Goal: Task Accomplishment & Management: Manage account settings

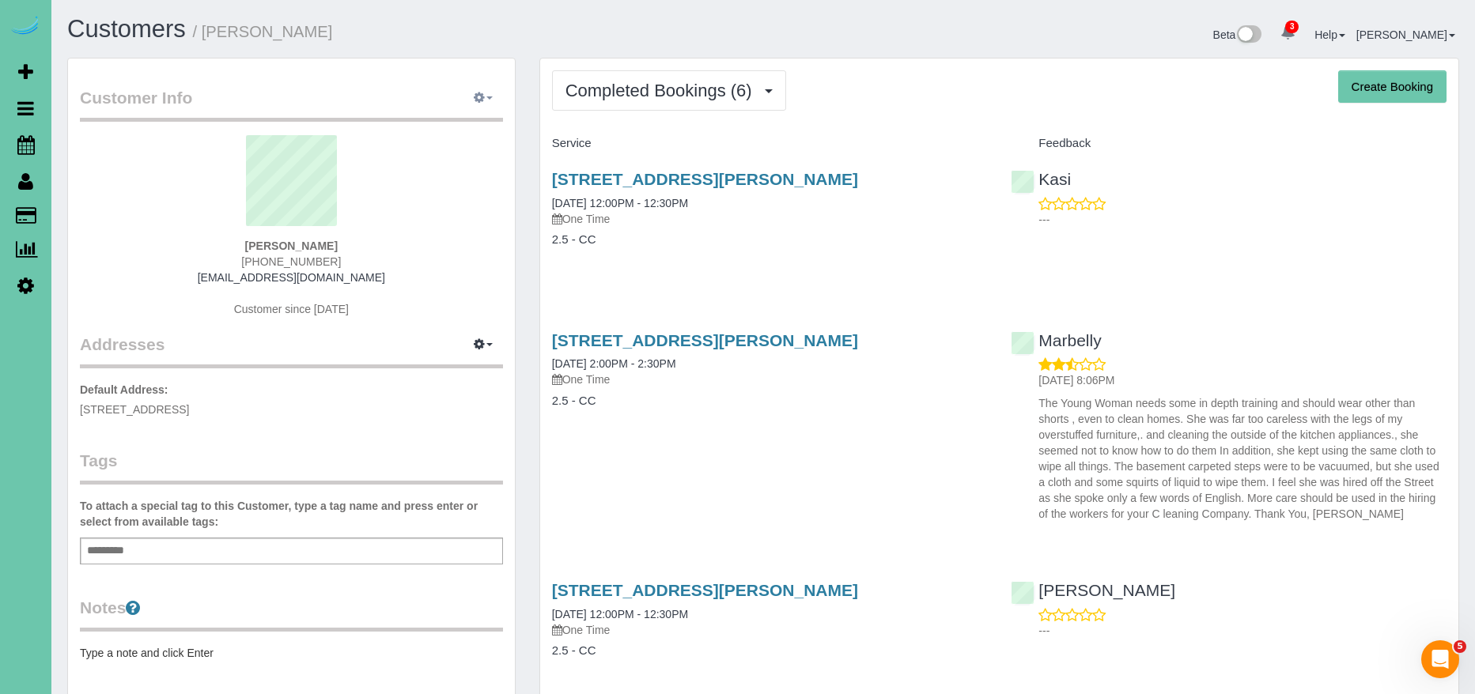
click at [485, 96] on button "button" at bounding box center [483, 98] width 40 height 25
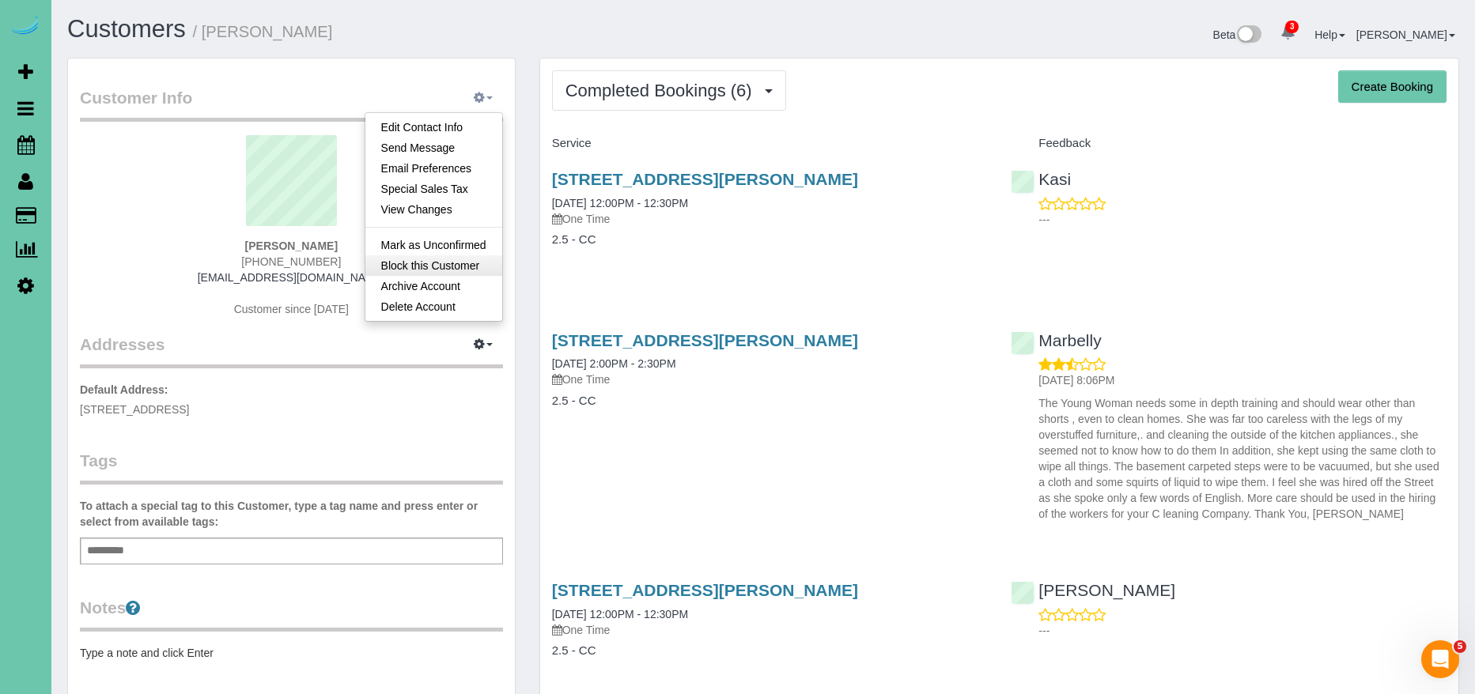
scroll to position [1, 0]
click at [461, 263] on link "Block this Customer" at bounding box center [433, 265] width 137 height 21
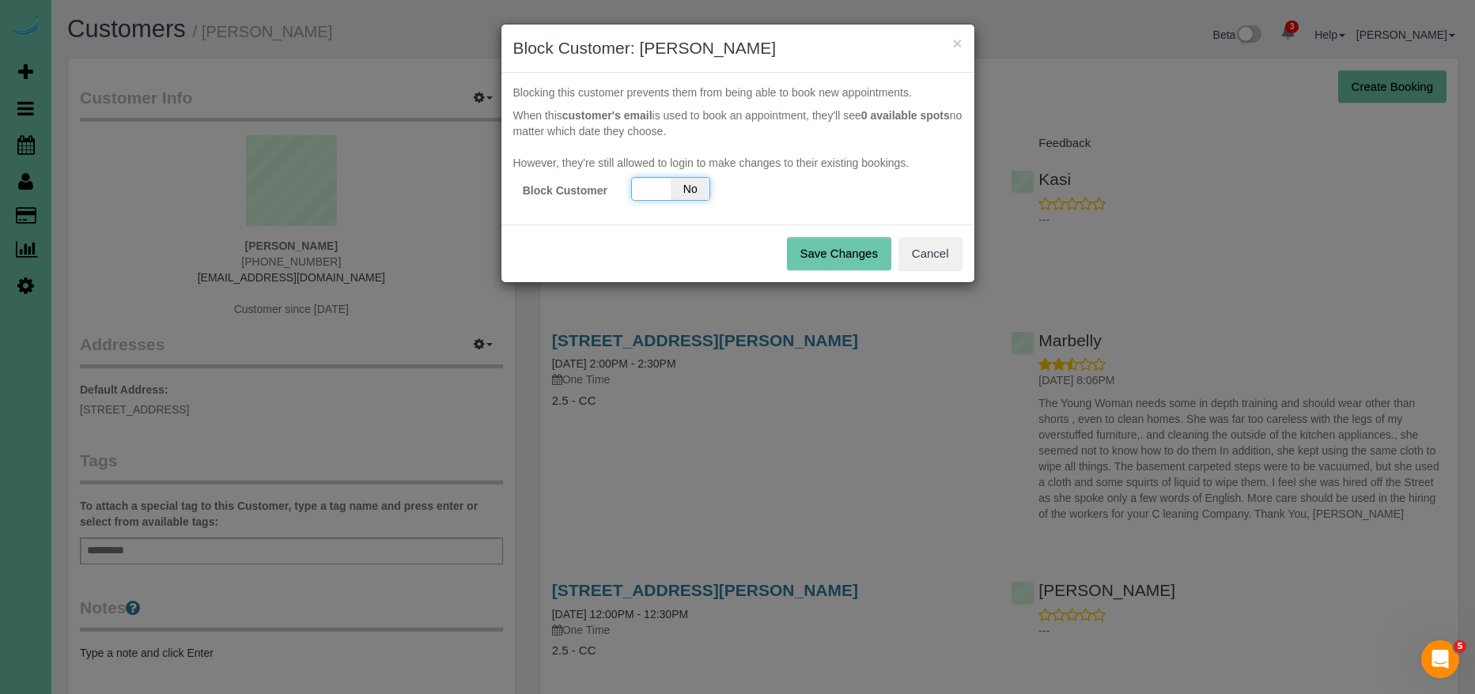
click at [671, 189] on span "No" at bounding box center [690, 189] width 39 height 22
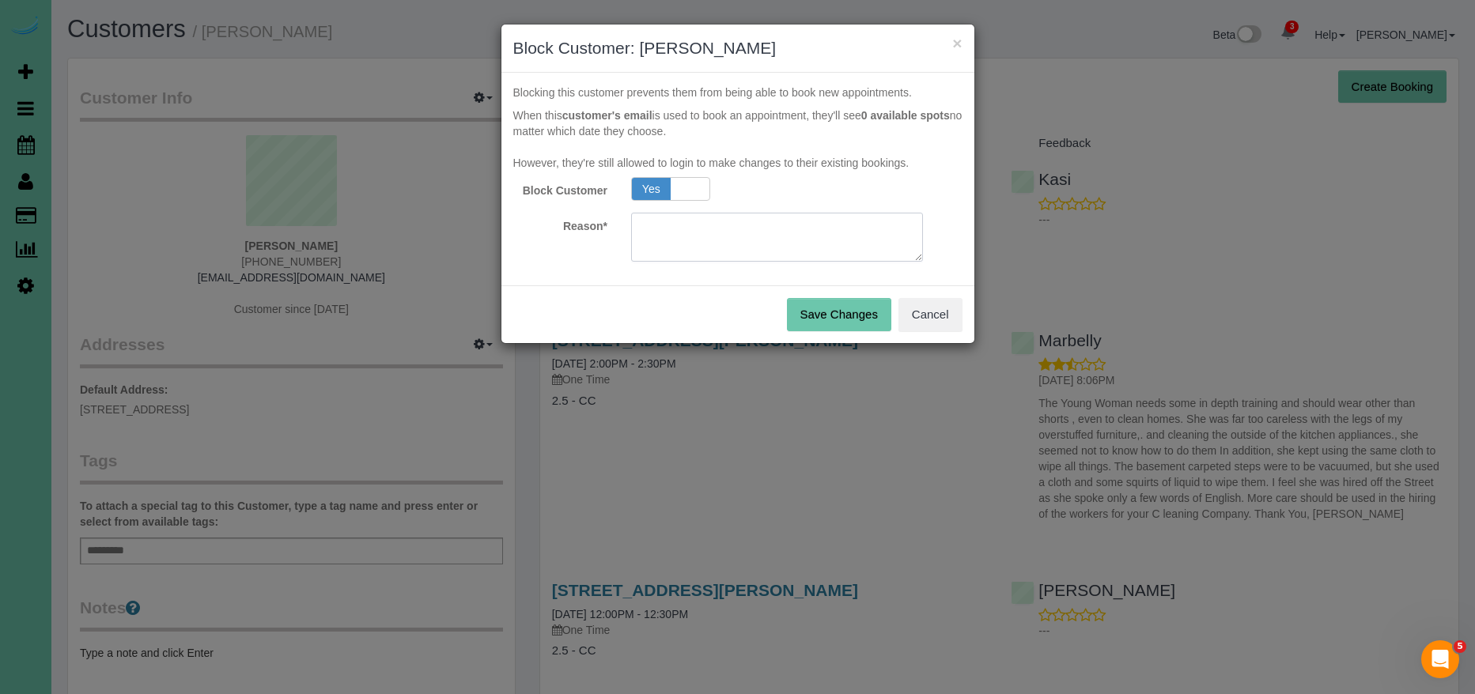
click at [704, 245] on textarea at bounding box center [777, 237] width 292 height 49
type textarea "q"
type textarea "w"
type textarea "made rude comment about our cleaner"
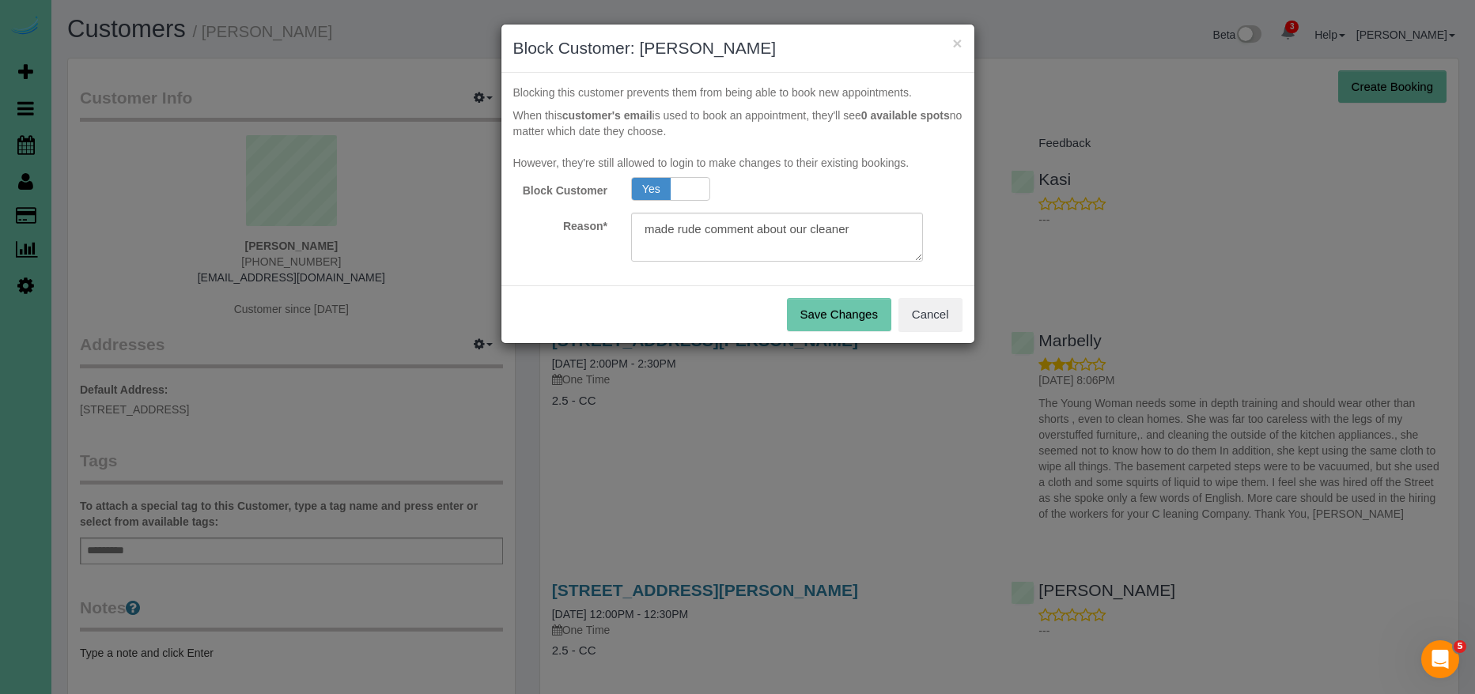
click at [819, 313] on button "Save Changes" at bounding box center [839, 314] width 104 height 33
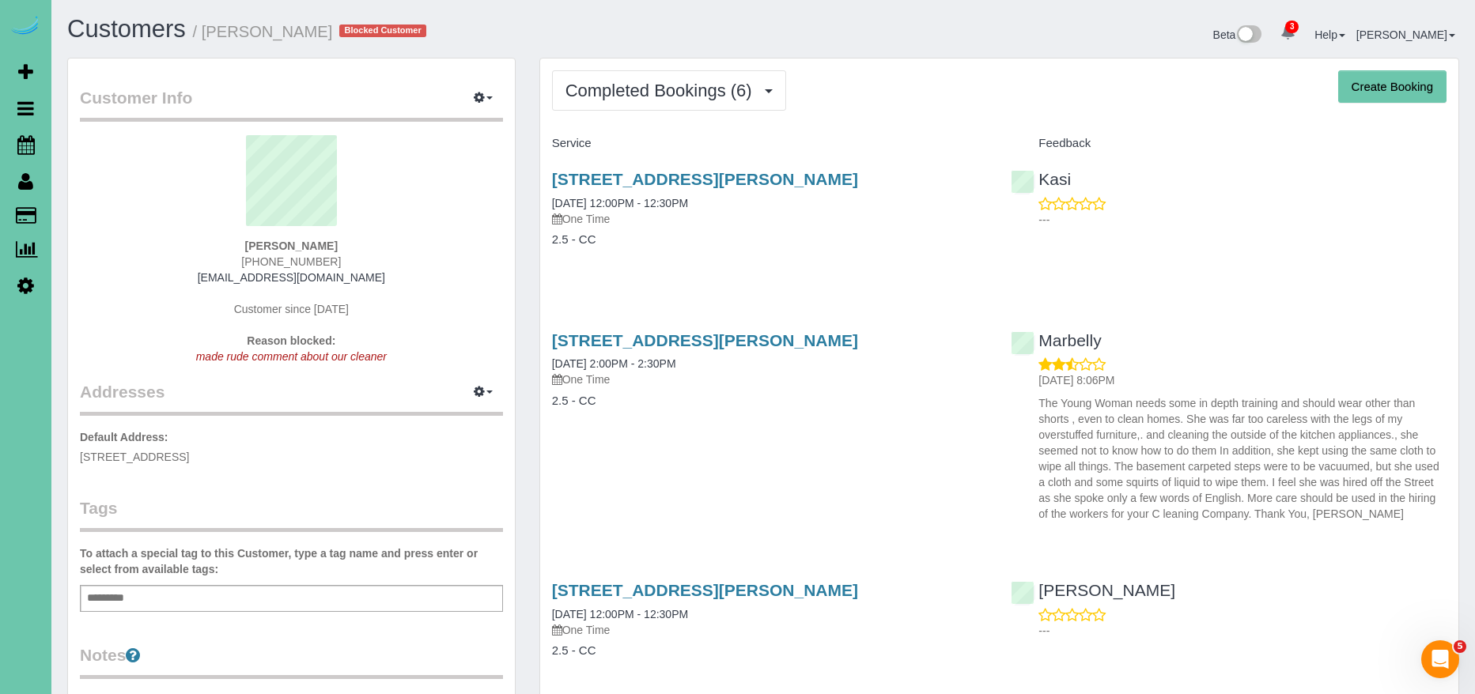
click at [354, 252] on div "Joan Anderson (531) 200-5116 bja255@msn.com Customer since 2022 Reason blocked:…" at bounding box center [291, 257] width 423 height 245
drag, startPoint x: 361, startPoint y: 259, endPoint x: 148, endPoint y: 268, distance: 212.9
click at [148, 268] on div "Joan Anderson (531) 200-5116 bja255@msn.com Customer since 2022 Reason blocked:…" at bounding box center [291, 257] width 423 height 245
copy span "(531) 200-5116"
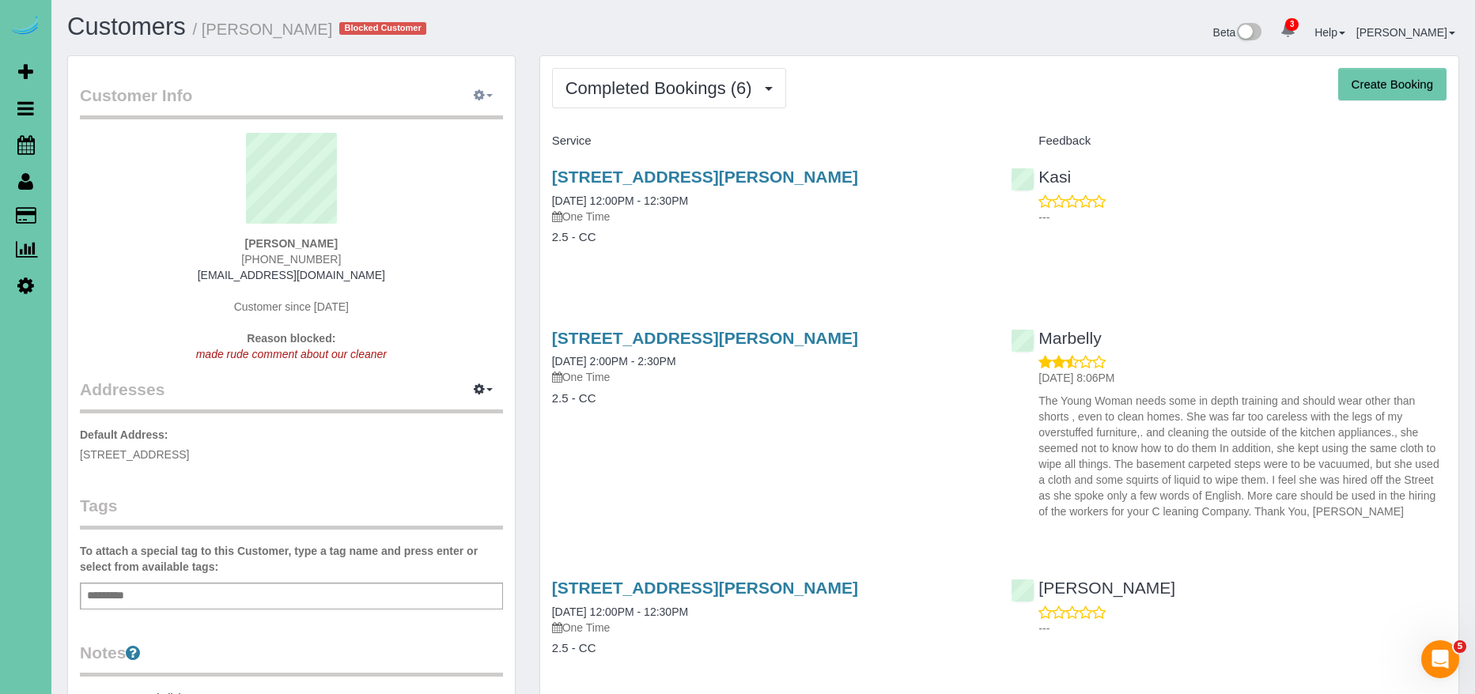
scroll to position [2, 0]
click at [480, 93] on icon "button" at bounding box center [479, 95] width 11 height 9
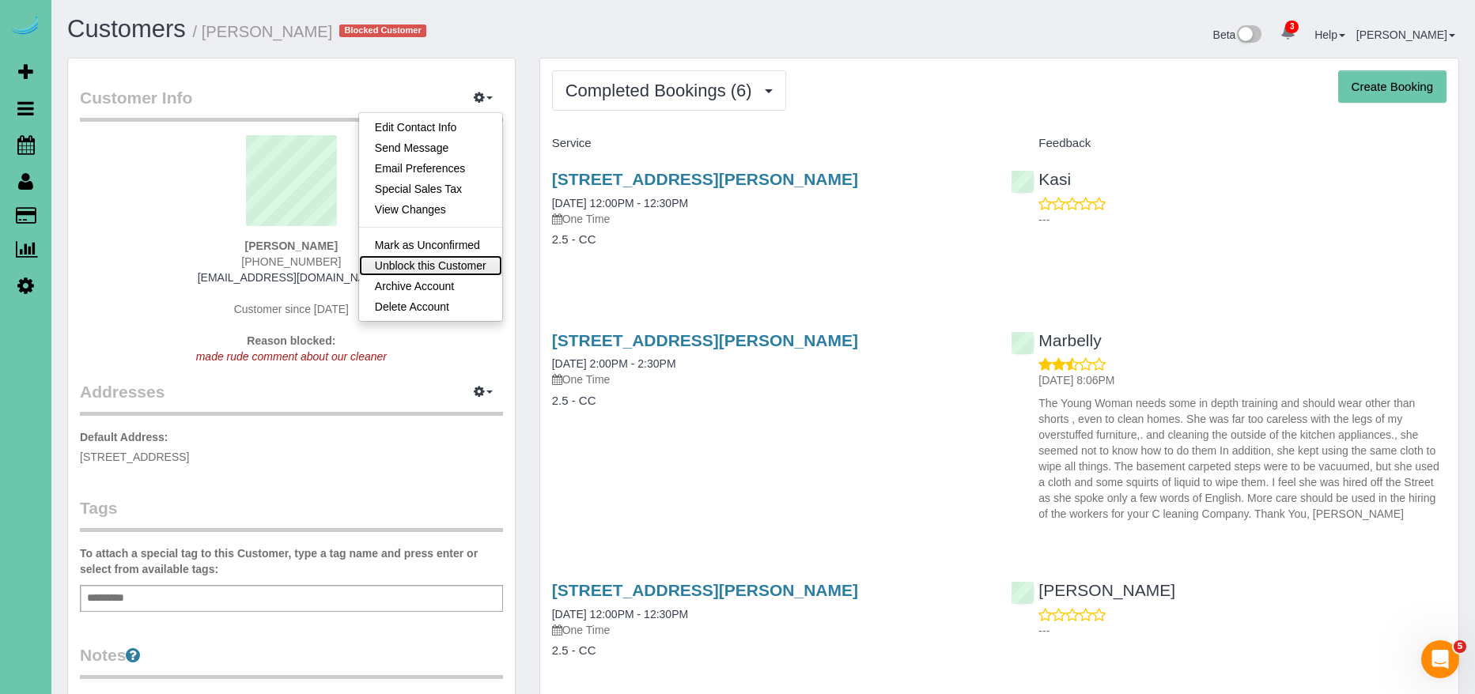
click at [477, 269] on link "Unblock this Customer" at bounding box center [430, 265] width 143 height 21
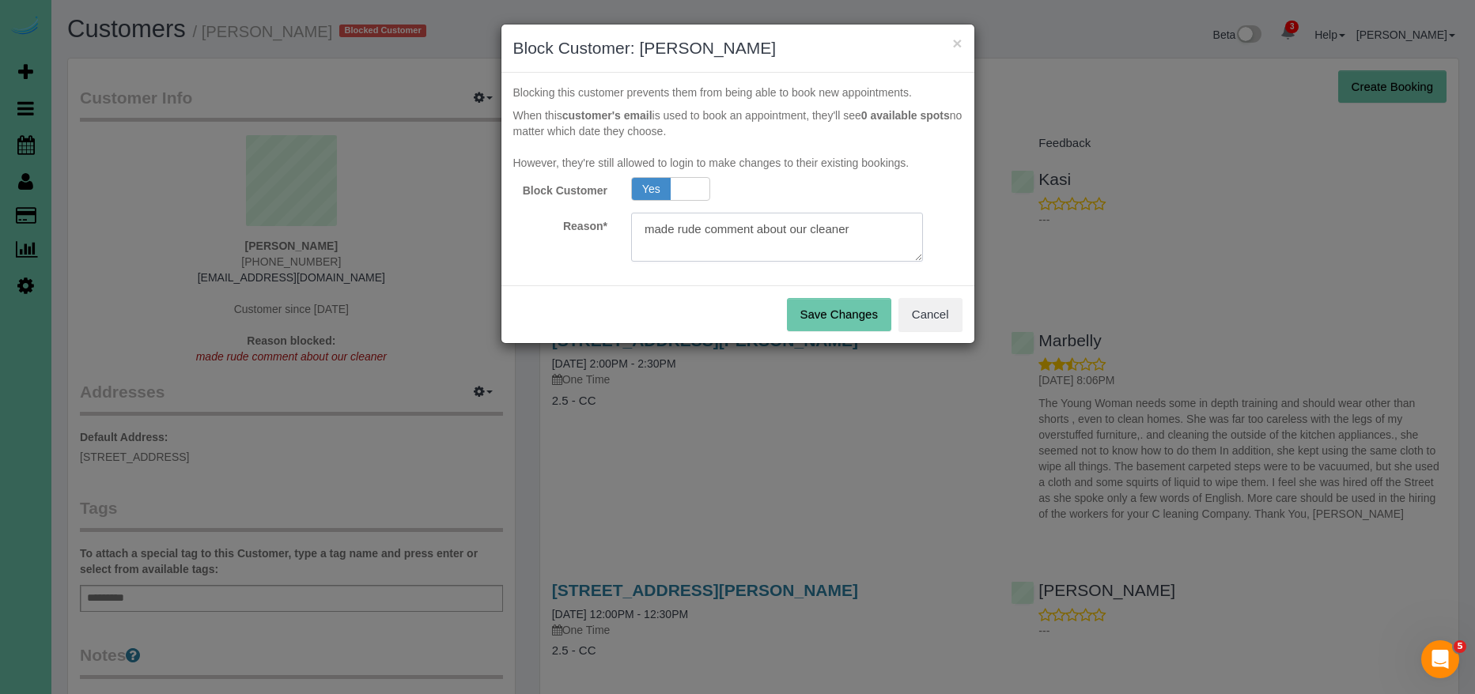
drag, startPoint x: 879, startPoint y: 236, endPoint x: 595, endPoint y: 213, distance: 284.1
click at [595, 213] on div "Reason*" at bounding box center [737, 237] width 473 height 49
click at [656, 190] on span "Yes" at bounding box center [651, 189] width 39 height 22
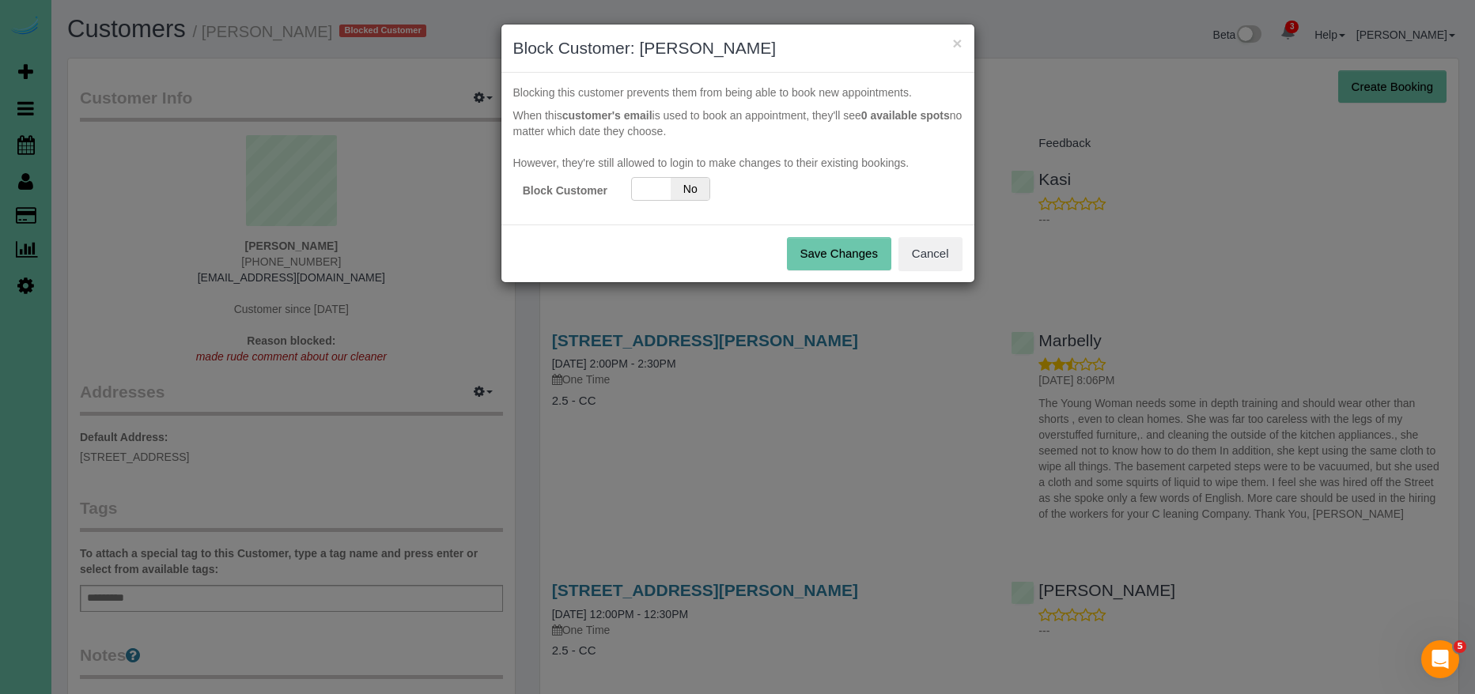
click at [825, 249] on button "Save Changes" at bounding box center [839, 253] width 104 height 33
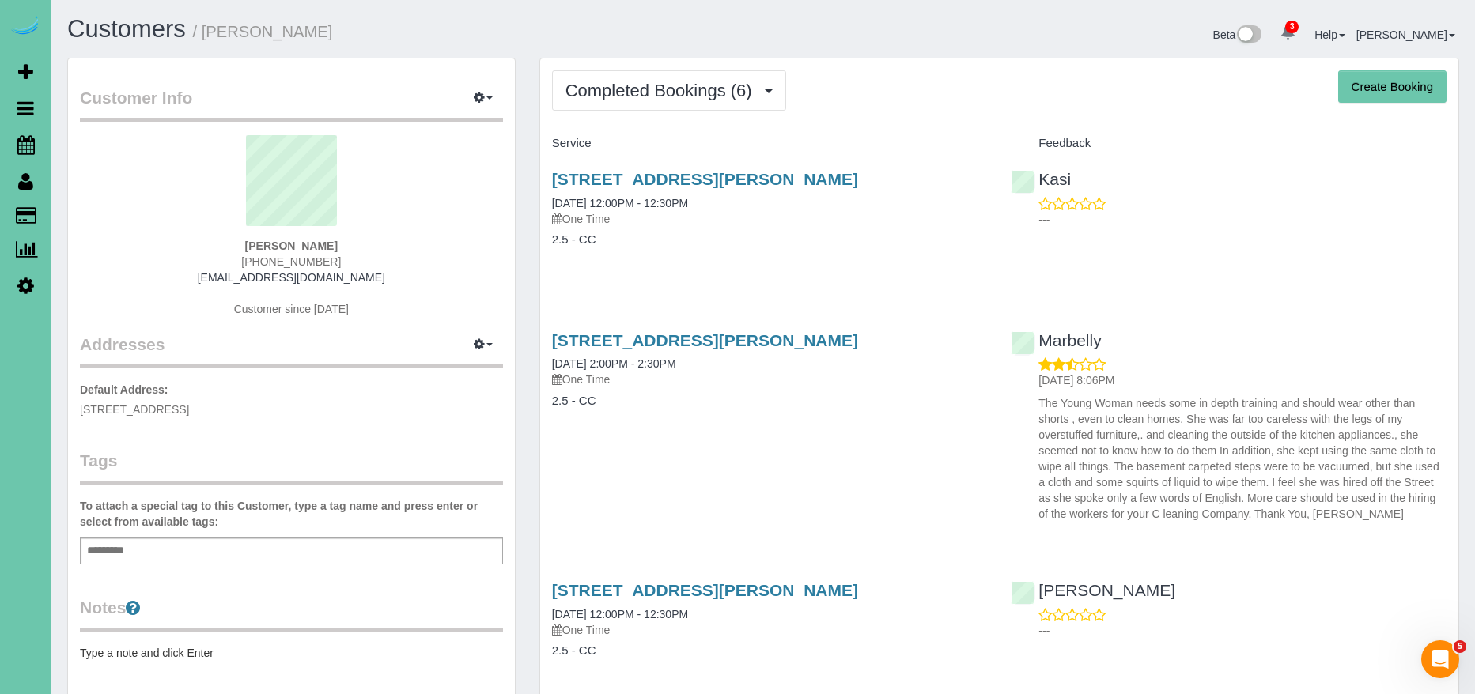
scroll to position [7, 0]
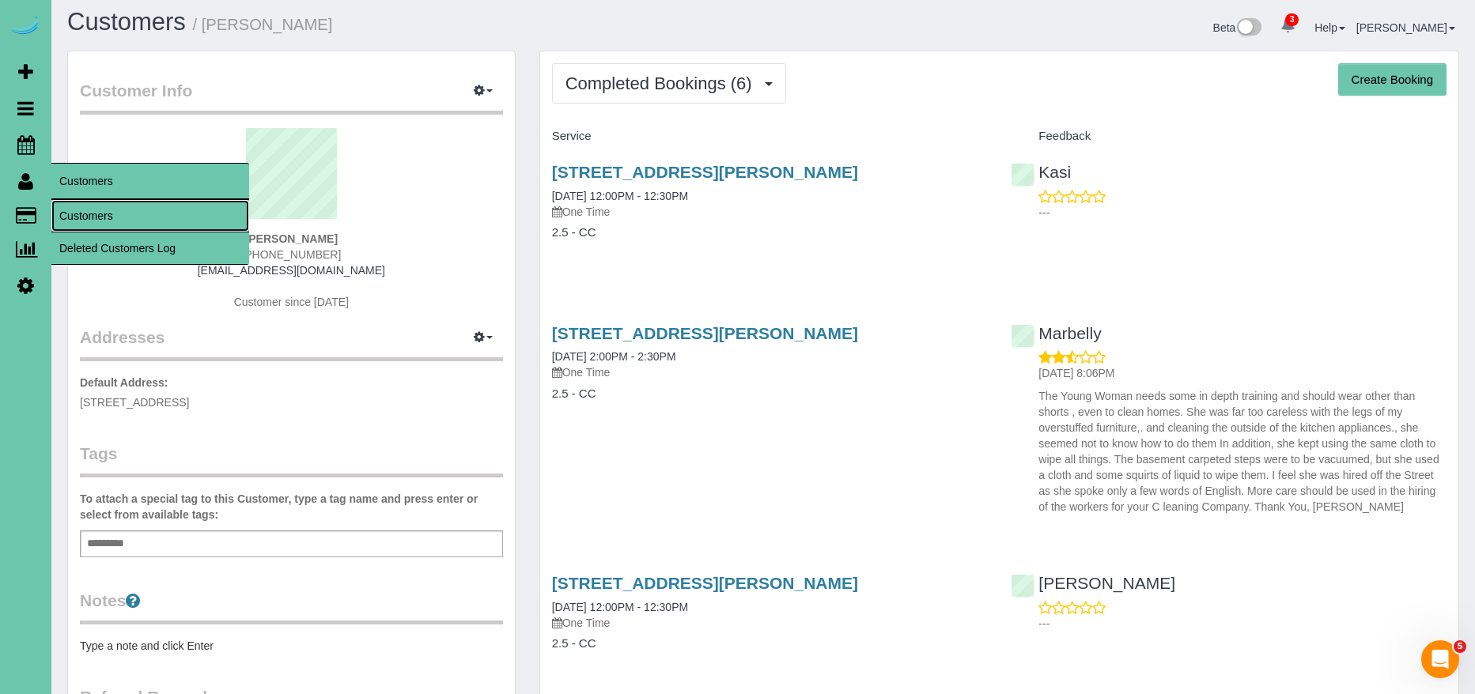
click at [98, 204] on link "Customers" at bounding box center [150, 216] width 198 height 32
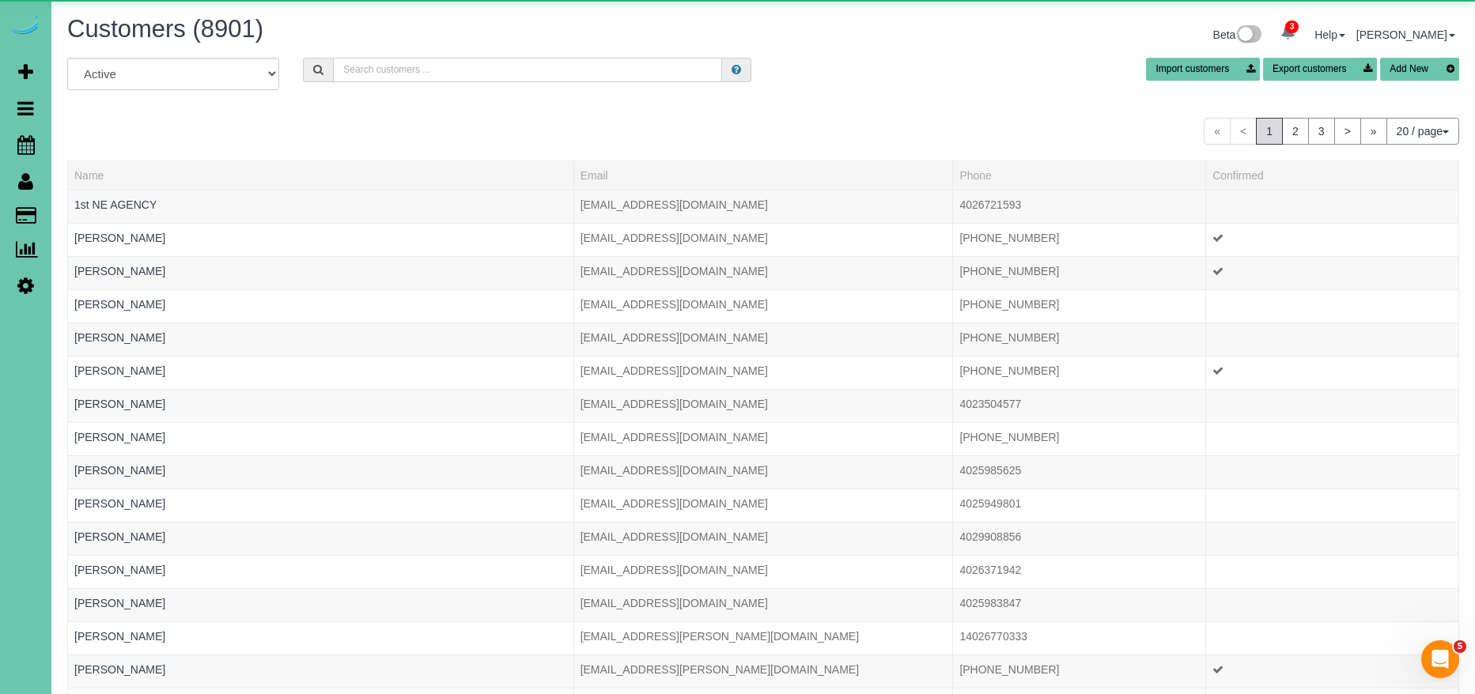
click at [438, 66] on input "text" at bounding box center [527, 70] width 389 height 25
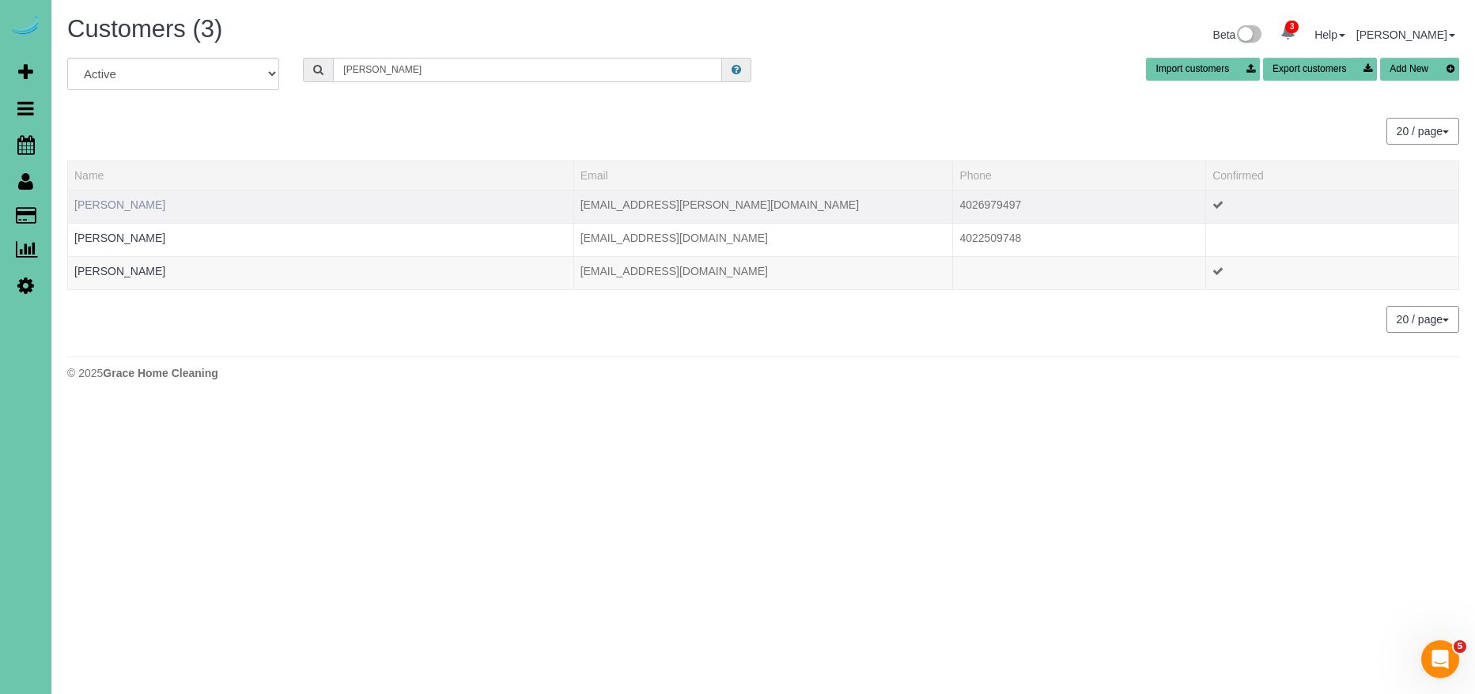
type input "teresa m"
click at [115, 207] on link "Teresa McAcy" at bounding box center [119, 204] width 91 height 13
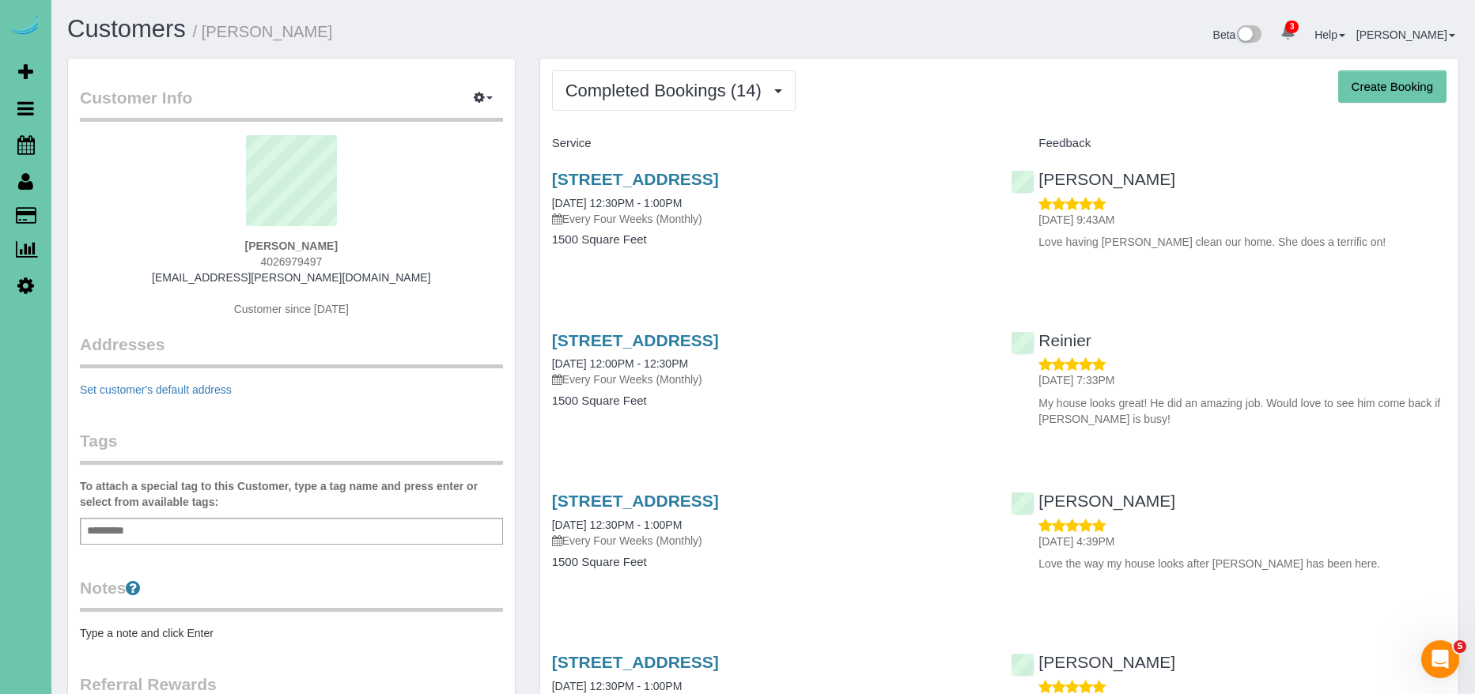
drag, startPoint x: 353, startPoint y: 265, endPoint x: 224, endPoint y: 266, distance: 129.7
click at [224, 266] on div "Teresa McAcy 4026979497 tjmicky@cox.net Customer since 2024" at bounding box center [291, 234] width 423 height 198
copy span "4026979497"
drag, startPoint x: 376, startPoint y: 270, endPoint x: 226, endPoint y: 284, distance: 150.8
click at [225, 283] on div "Teresa McAcy 4026979497 tjmicky@cox.net Customer since 2024" at bounding box center [291, 234] width 423 height 198
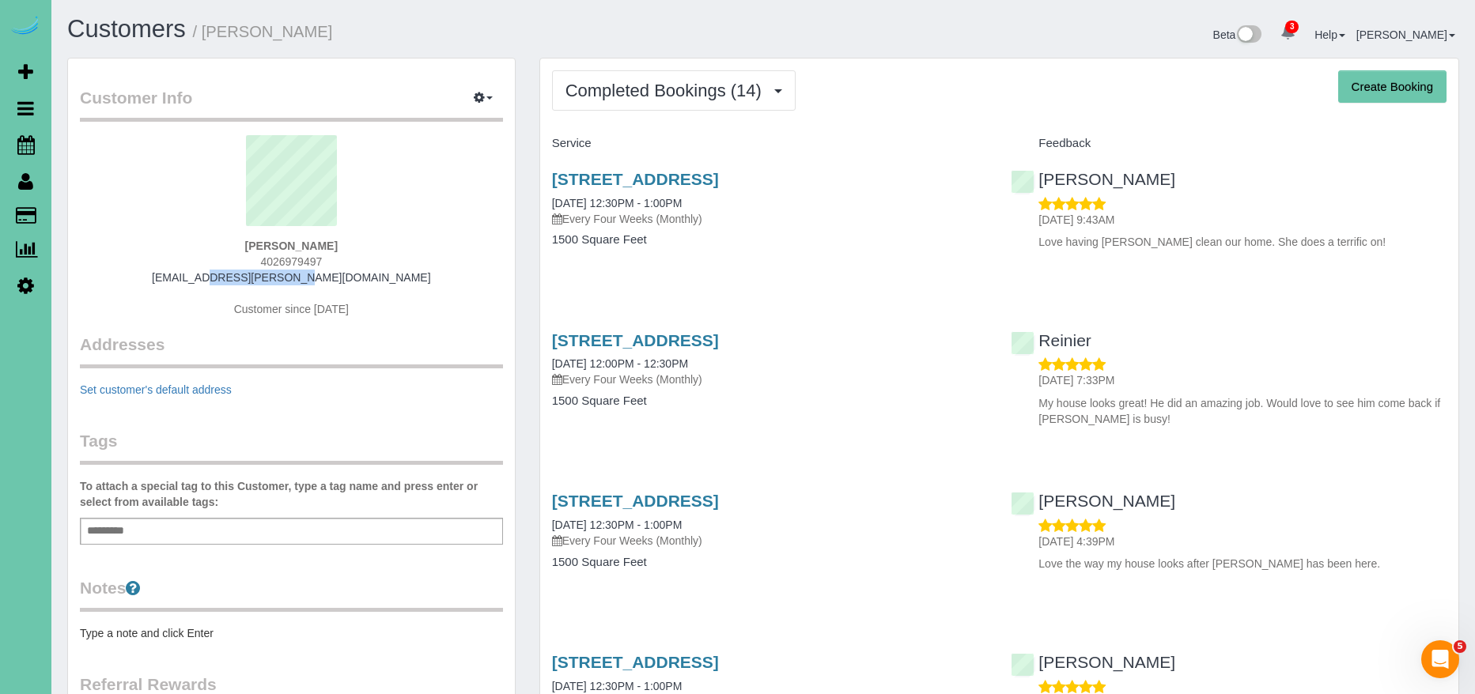
copy link "tjmicky@cox.net"
click at [659, 81] on span "Completed Bookings (14)" at bounding box center [667, 91] width 204 height 20
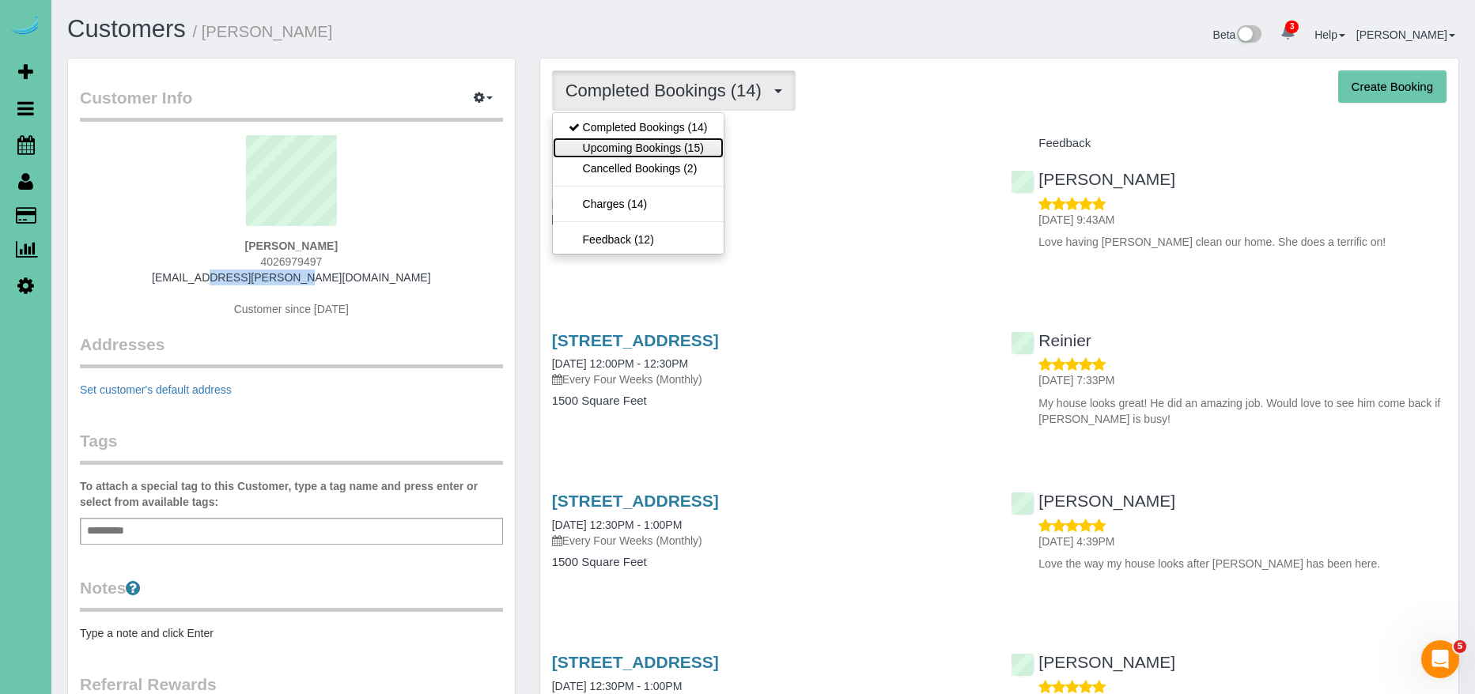
click at [660, 146] on link "Upcoming Bookings (15)" at bounding box center [638, 148] width 171 height 21
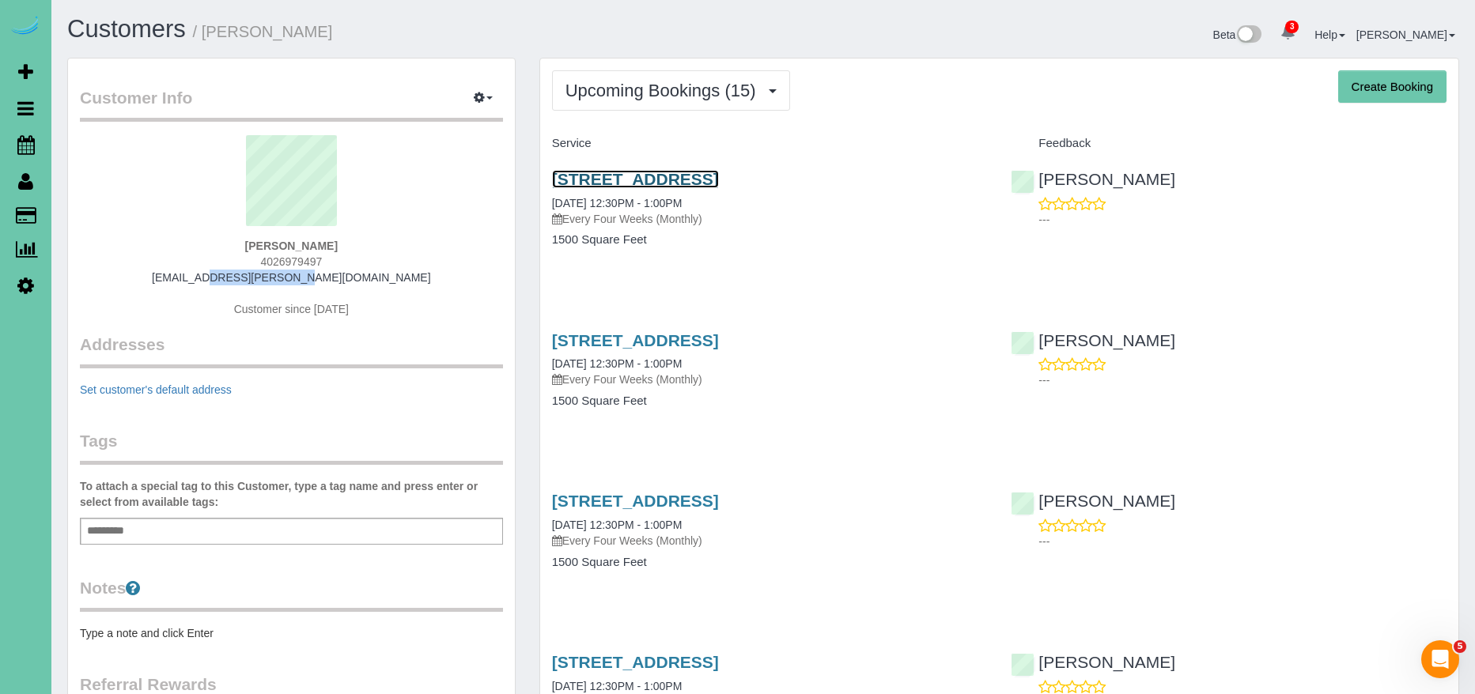
click at [705, 176] on link "1224 S 167th Street, Omaha, NE 68130" at bounding box center [635, 179] width 167 height 18
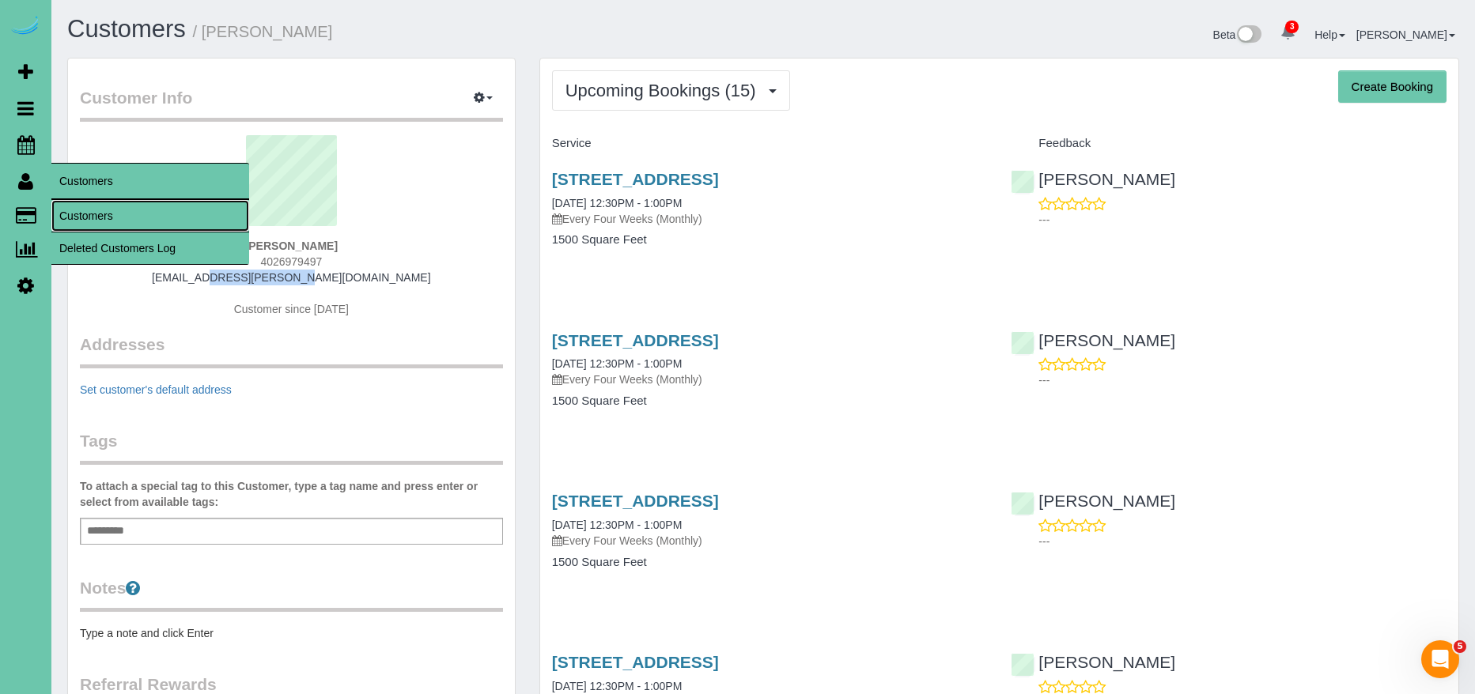
click at [100, 208] on link "Customers" at bounding box center [150, 216] width 198 height 32
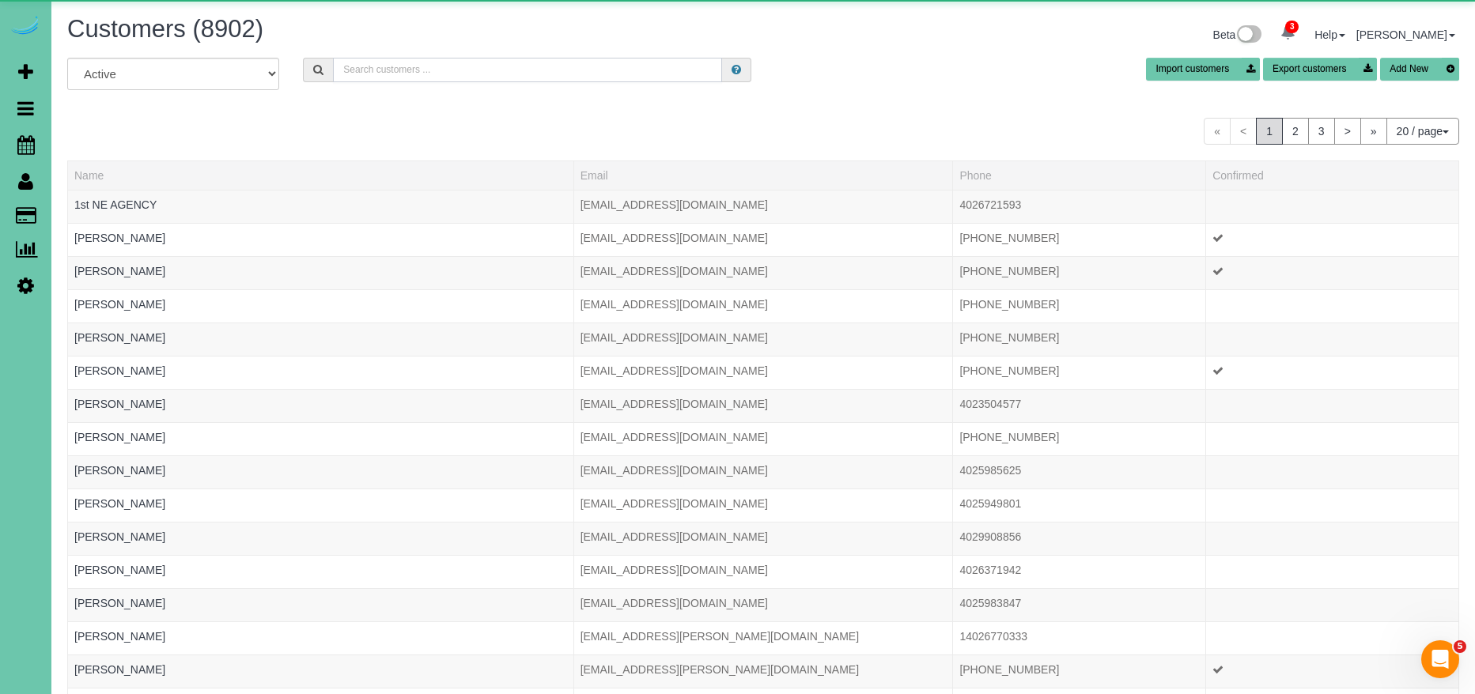
click at [413, 70] on input "text" at bounding box center [527, 70] width 389 height 25
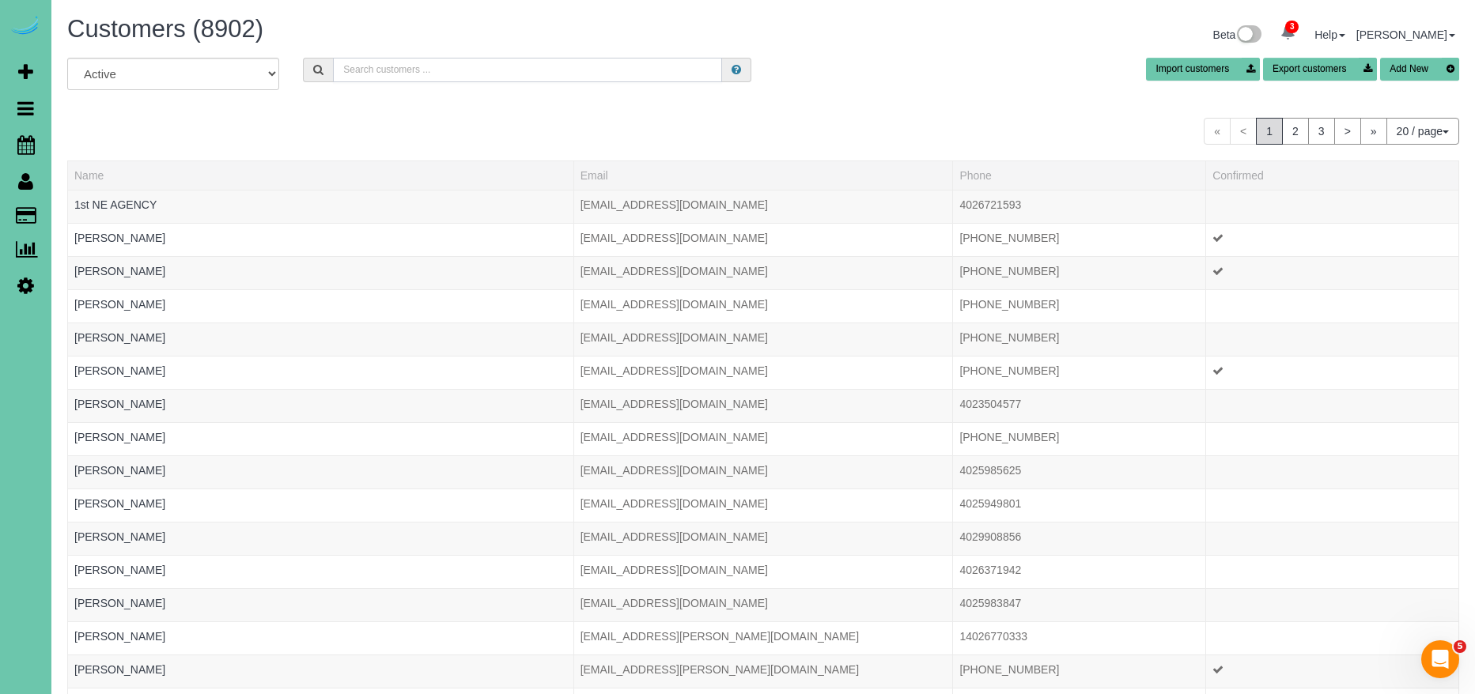
paste input "Cecillia Farnsworth"
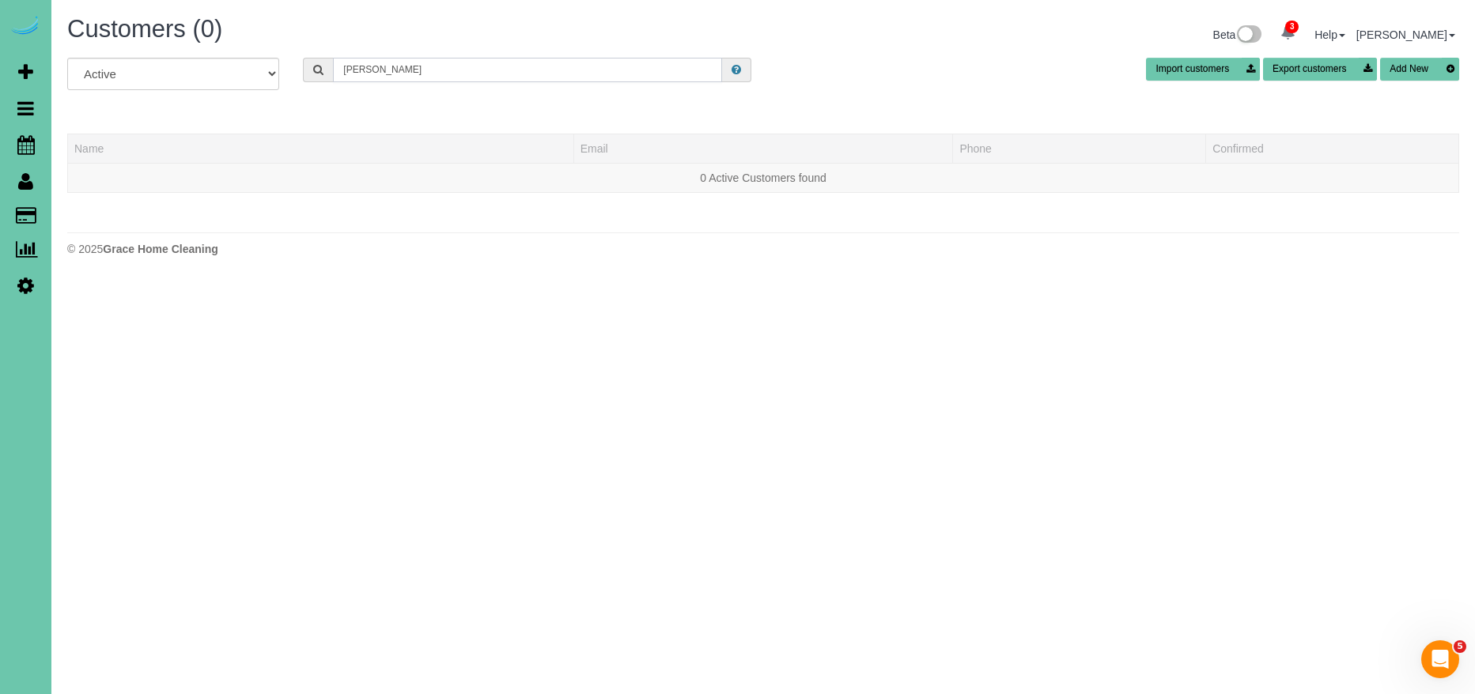
drag, startPoint x: 459, startPoint y: 70, endPoint x: 378, endPoint y: 70, distance: 80.7
click at [378, 70] on input "Cecillia Farnsworth" at bounding box center [527, 70] width 389 height 25
type input "Cecillia"
drag, startPoint x: 387, startPoint y: 72, endPoint x: 205, endPoint y: 49, distance: 183.3
click at [204, 49] on div "Customers (0) Beta 3 Your Notifications You have 0 alerts × You have 8 to charg…" at bounding box center [762, 140] width 1423 height 280
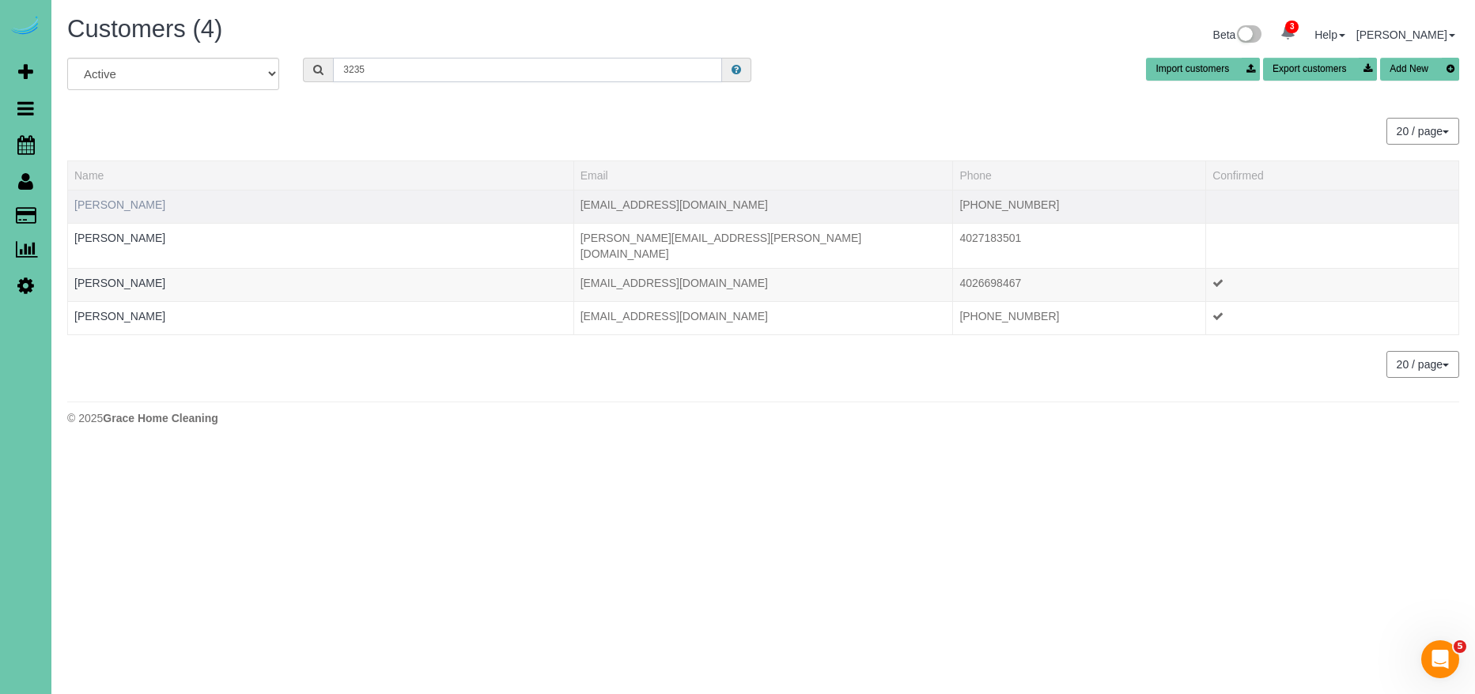
type input "3235"
click at [104, 210] on link "Cecilia Farnsworth" at bounding box center [119, 204] width 91 height 13
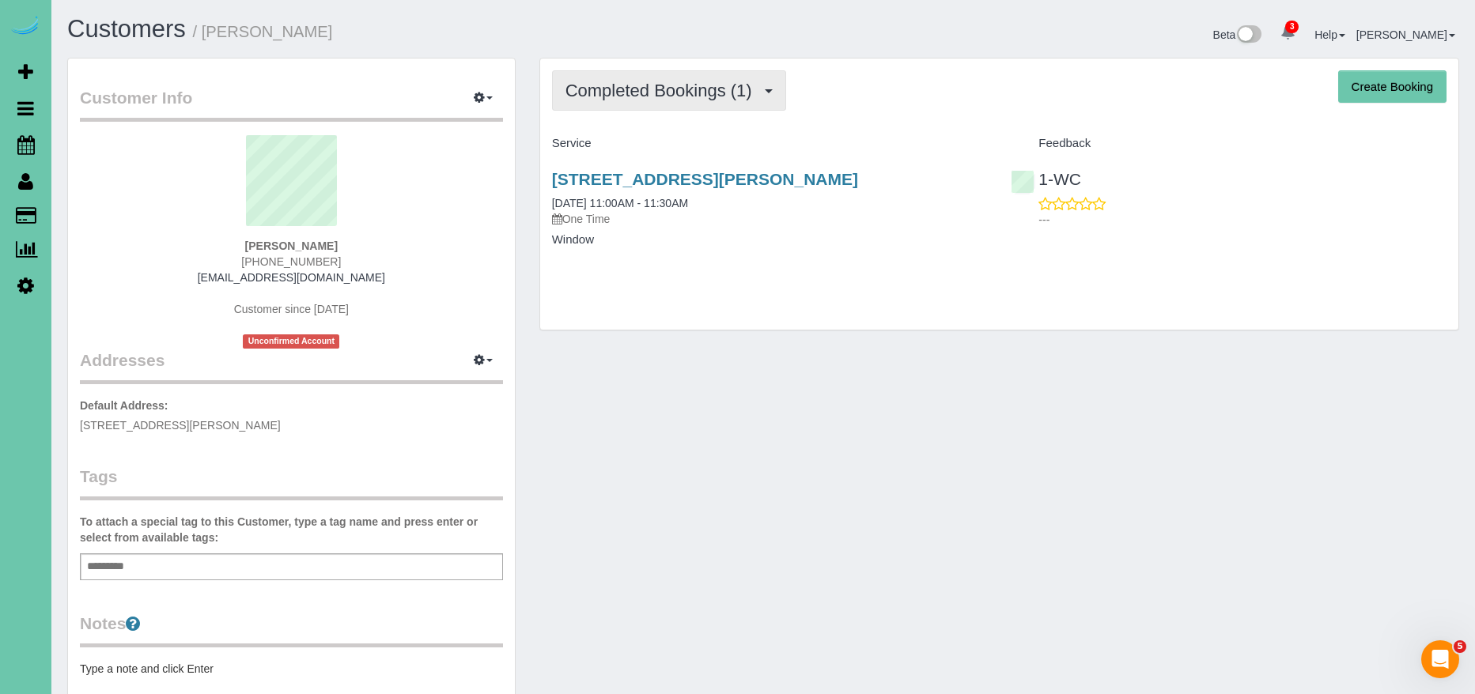
click at [682, 81] on span "Completed Bookings (1)" at bounding box center [662, 91] width 195 height 20
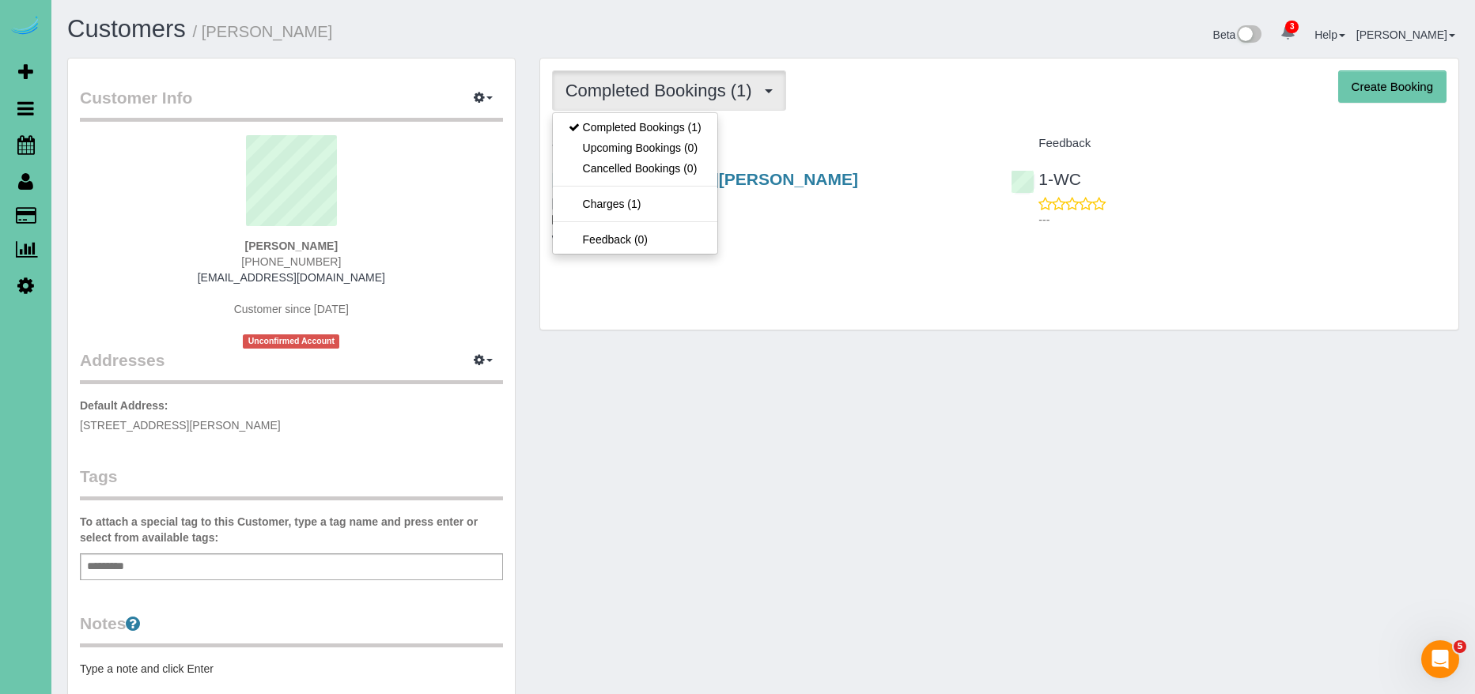
click at [913, 105] on div "Completed Bookings (1) Completed Bookings (1) Upcoming Bookings (0) Cancelled B…" at bounding box center [999, 90] width 894 height 40
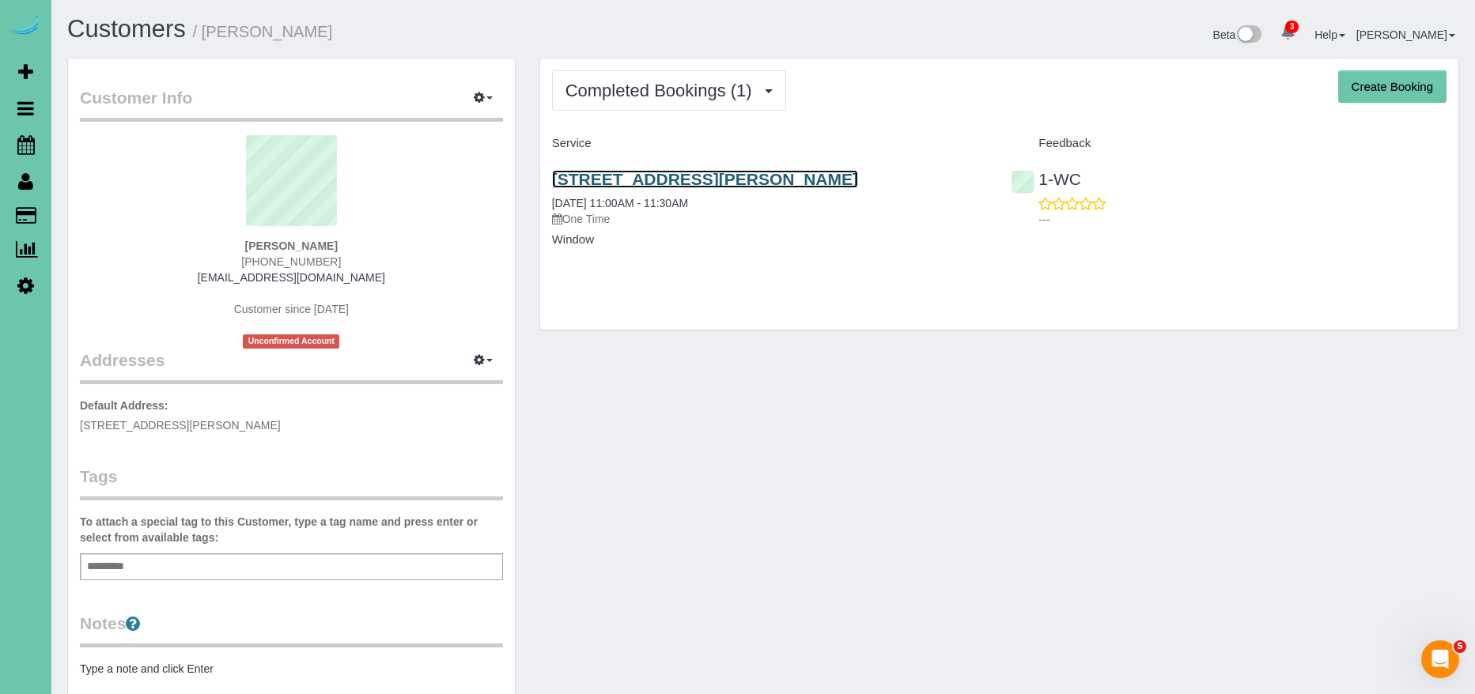
click at [853, 183] on link "5818 Bay Meadows Road, Omaha, NE 68127" at bounding box center [705, 179] width 306 height 18
click at [746, 191] on div "5818 Bay Meadows Road, Omaha, NE 68127 10/23/2024 11:00AM - 11:30AM One Time" at bounding box center [770, 198] width 436 height 57
click at [742, 180] on link "5818 Bay Meadows Road, Omaha, NE 68127" at bounding box center [705, 179] width 306 height 18
drag, startPoint x: 361, startPoint y: 279, endPoint x: 380, endPoint y: 278, distance: 18.2
click at [362, 279] on div "Cecilia Farnsworth (402) 578-3235 windows5818@email.com Customer since 2024 Unc…" at bounding box center [291, 242] width 423 height 214
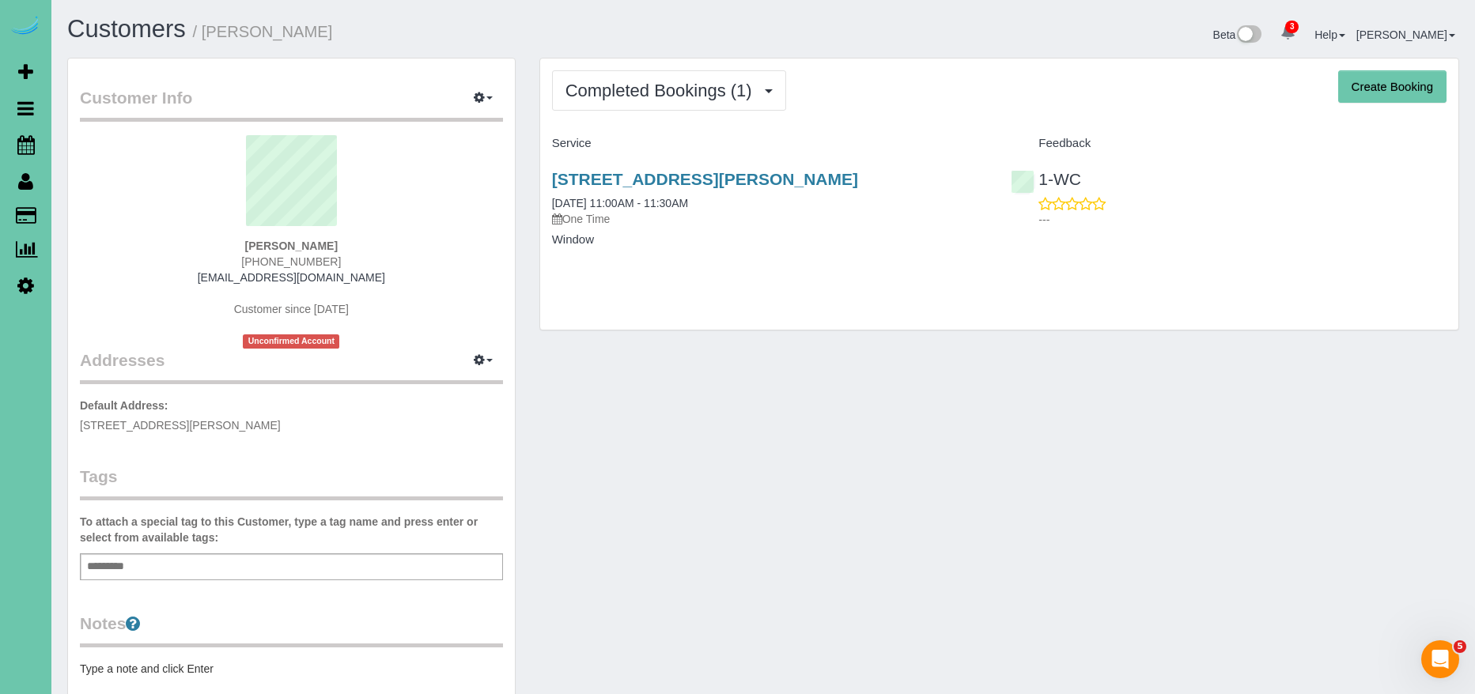
drag, startPoint x: 380, startPoint y: 278, endPoint x: 189, endPoint y: 282, distance: 190.6
click at [189, 282] on div "Cecilia Farnsworth (402) 578-3235 windows5818@email.com Customer since 2024 Unc…" at bounding box center [291, 242] width 423 height 214
click at [462, 191] on sui-profile-pic at bounding box center [291, 186] width 399 height 103
click at [784, 183] on link "5818 Bay Meadows Road, Omaha, NE 68127" at bounding box center [705, 179] width 306 height 18
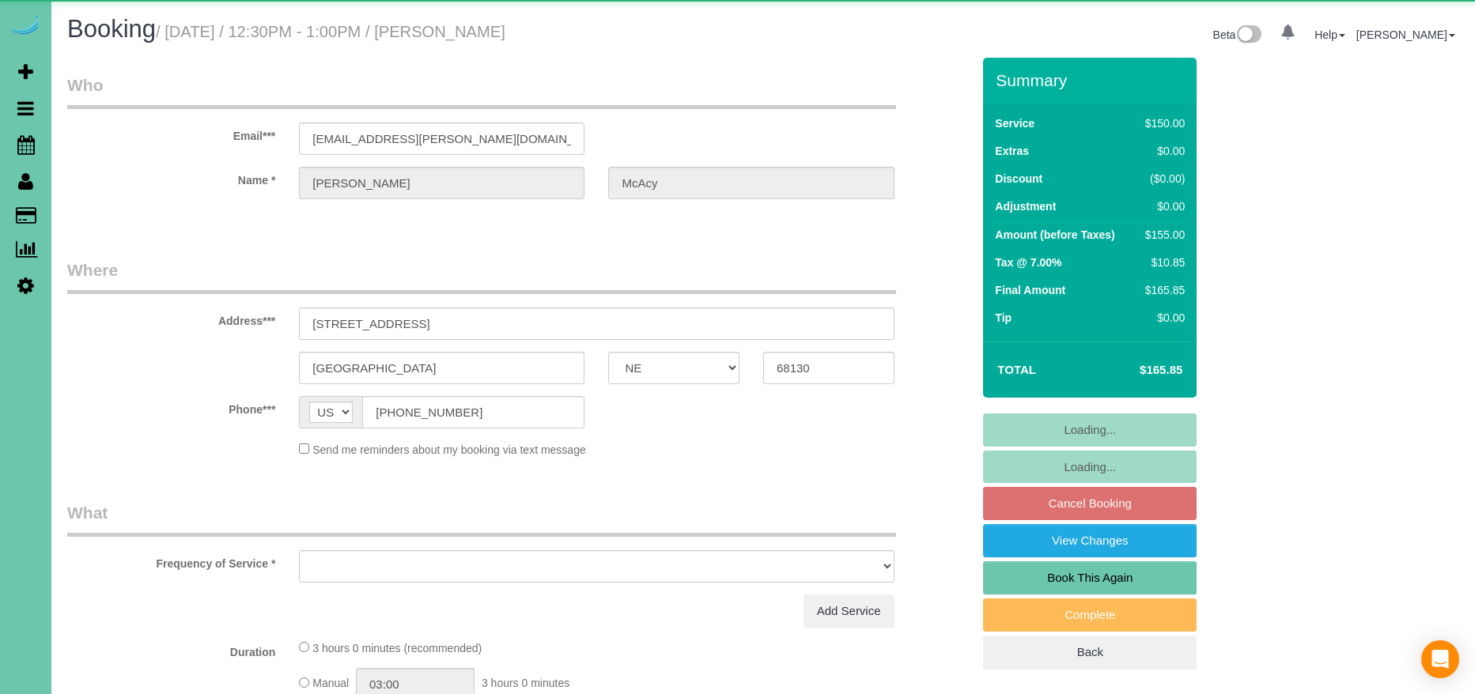
select select "NE"
select select "object:617"
select select "string:fspay-7167c479-6cf9-4800-a2b2-45cc57ce2318"
select select "number:34"
select select "number:41"
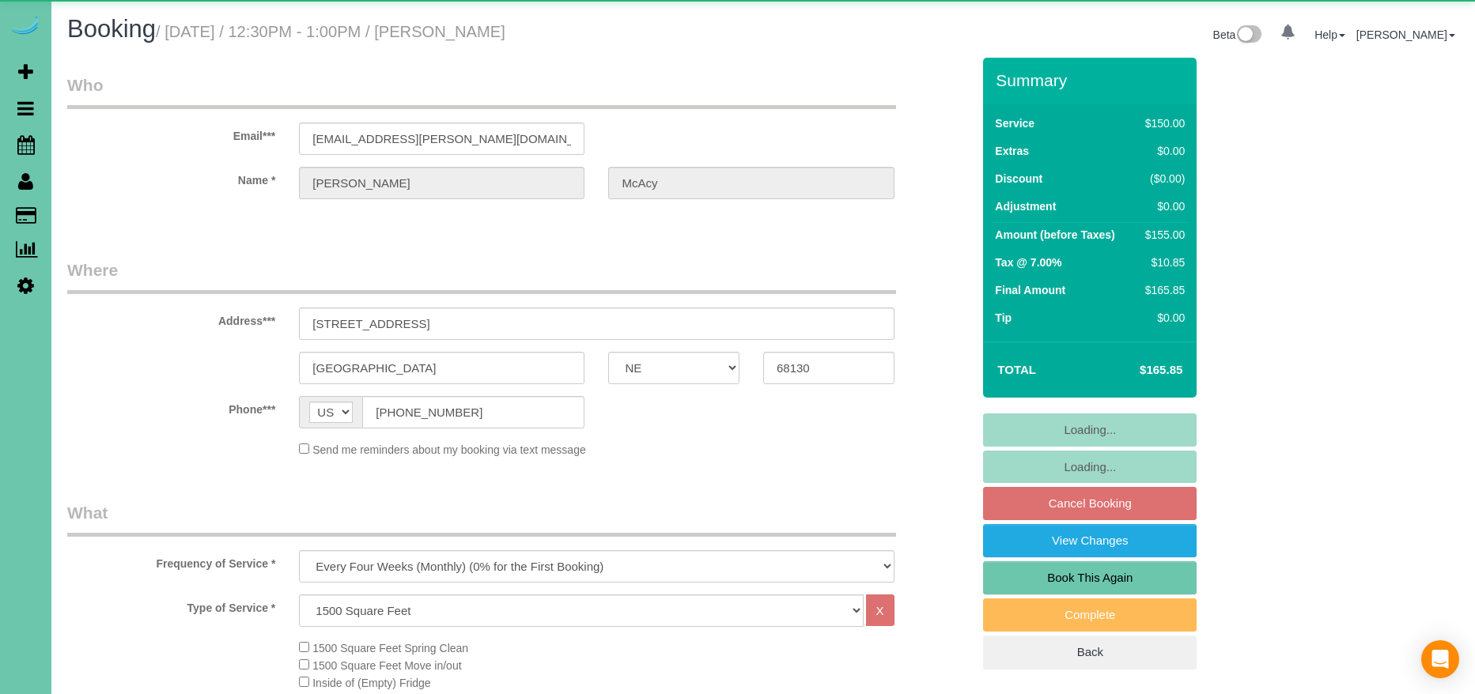
select select "object:718"
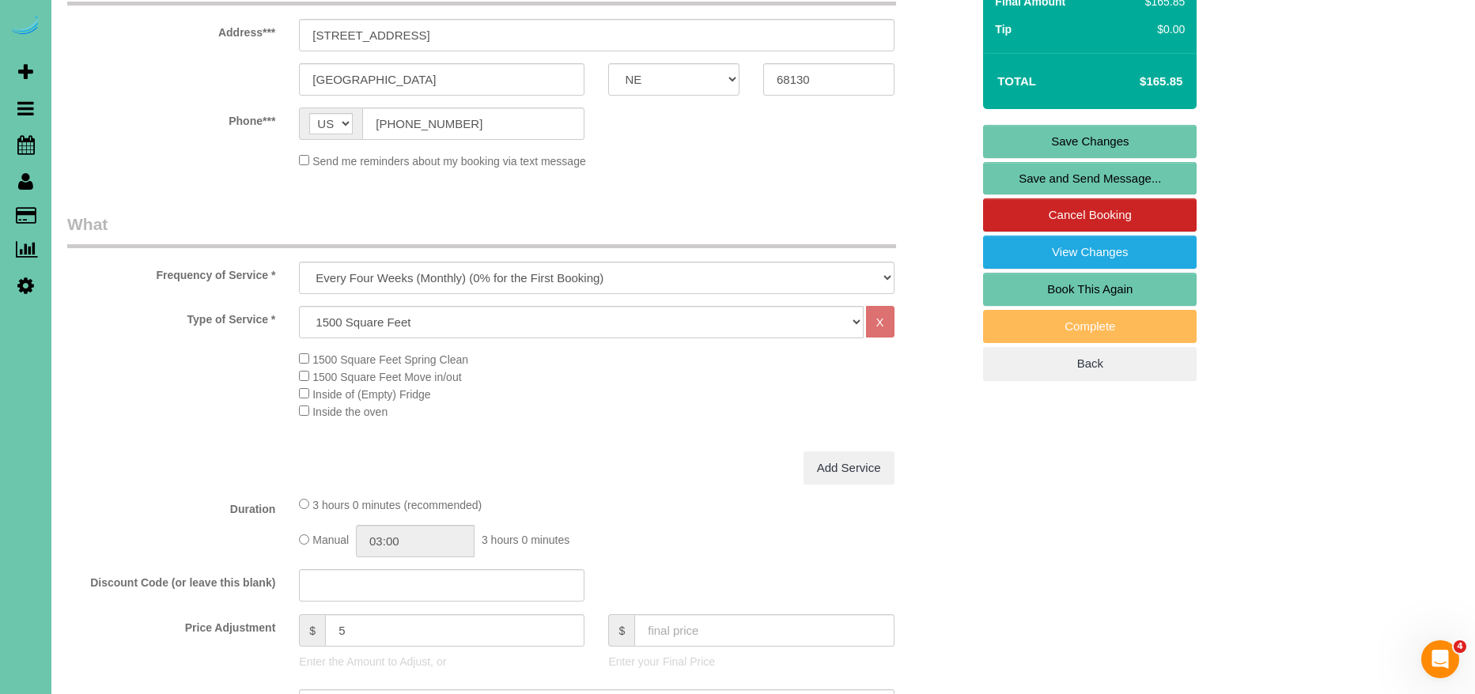
scroll to position [224, 0]
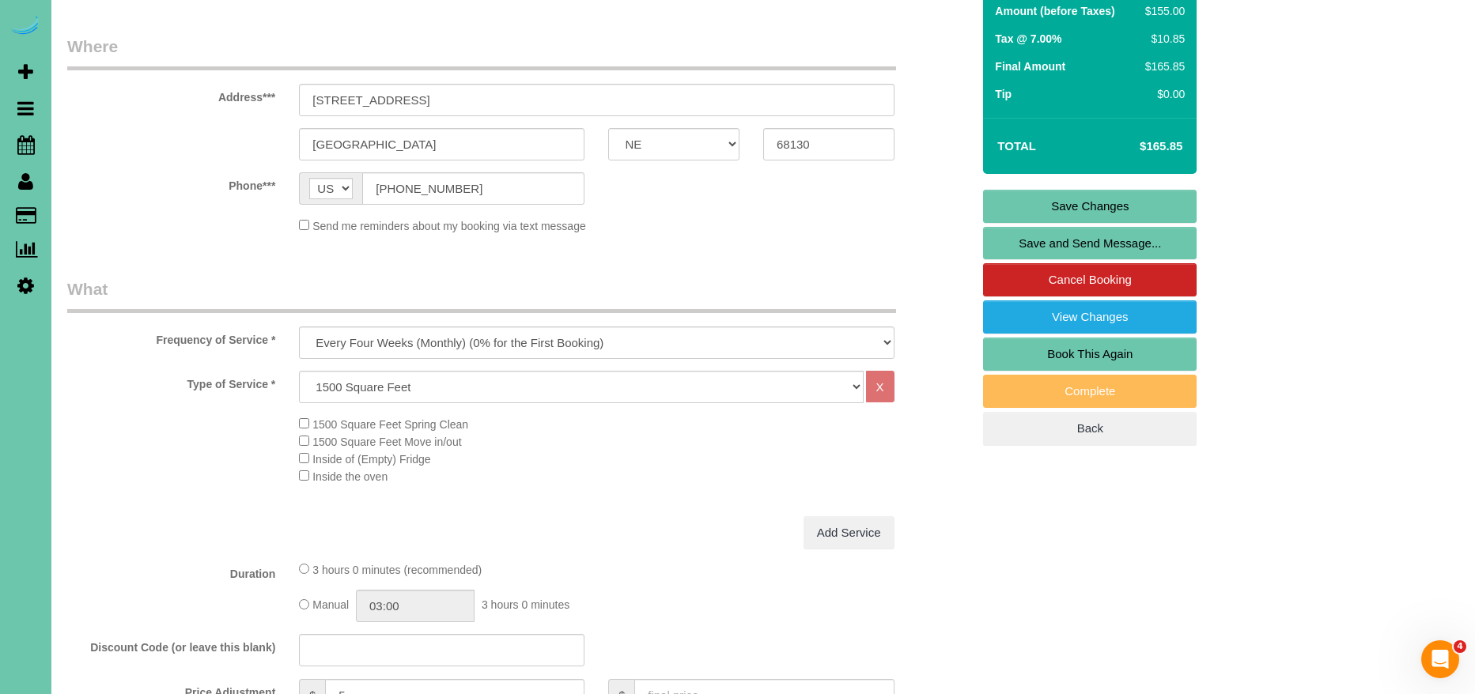
click at [1145, 203] on link "Save Changes" at bounding box center [1090, 206] width 214 height 33
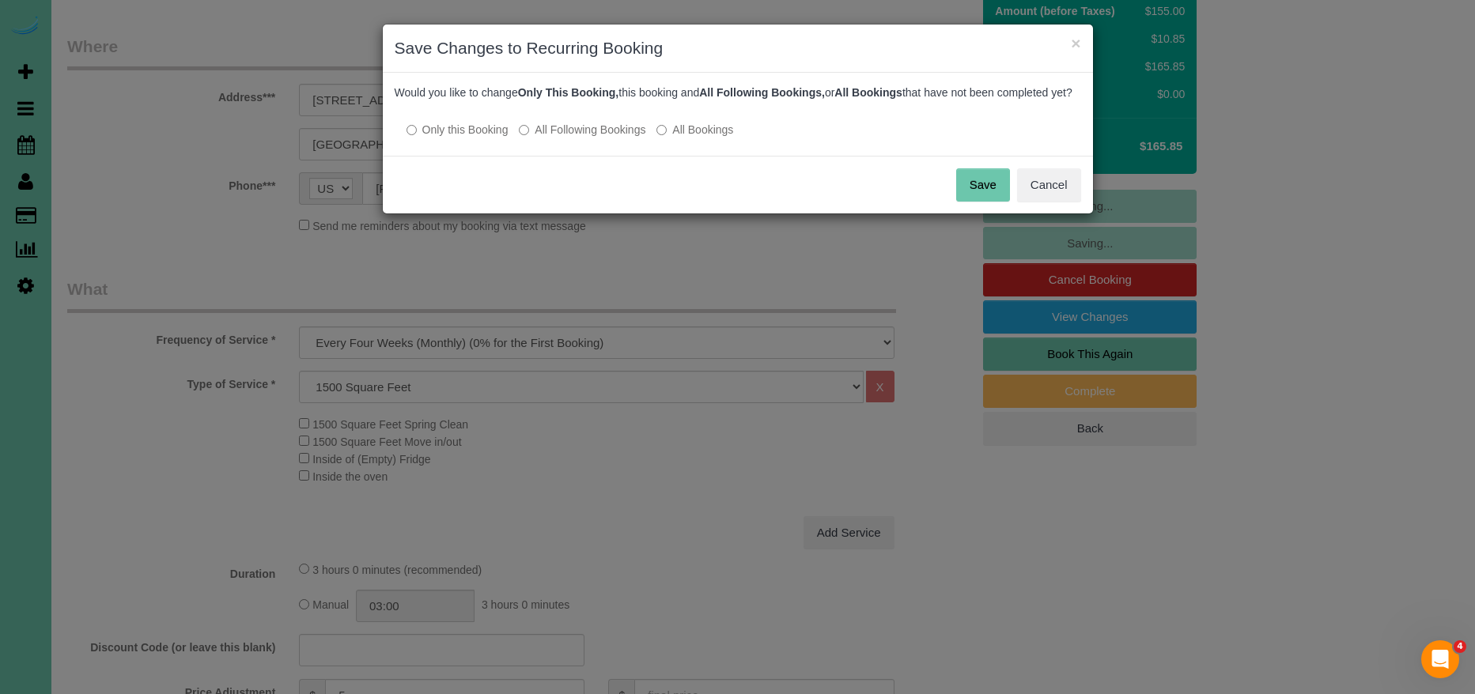
click at [982, 202] on button "Save" at bounding box center [983, 184] width 54 height 33
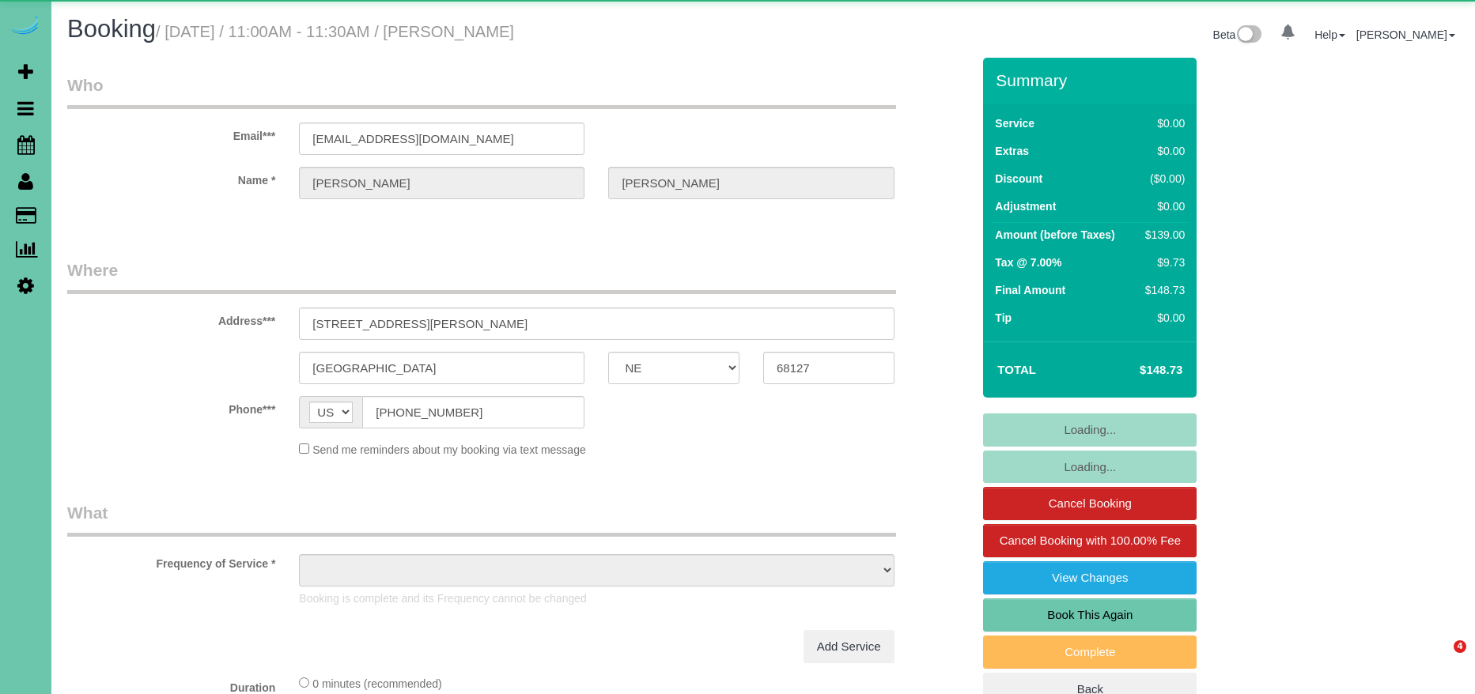
select select "NE"
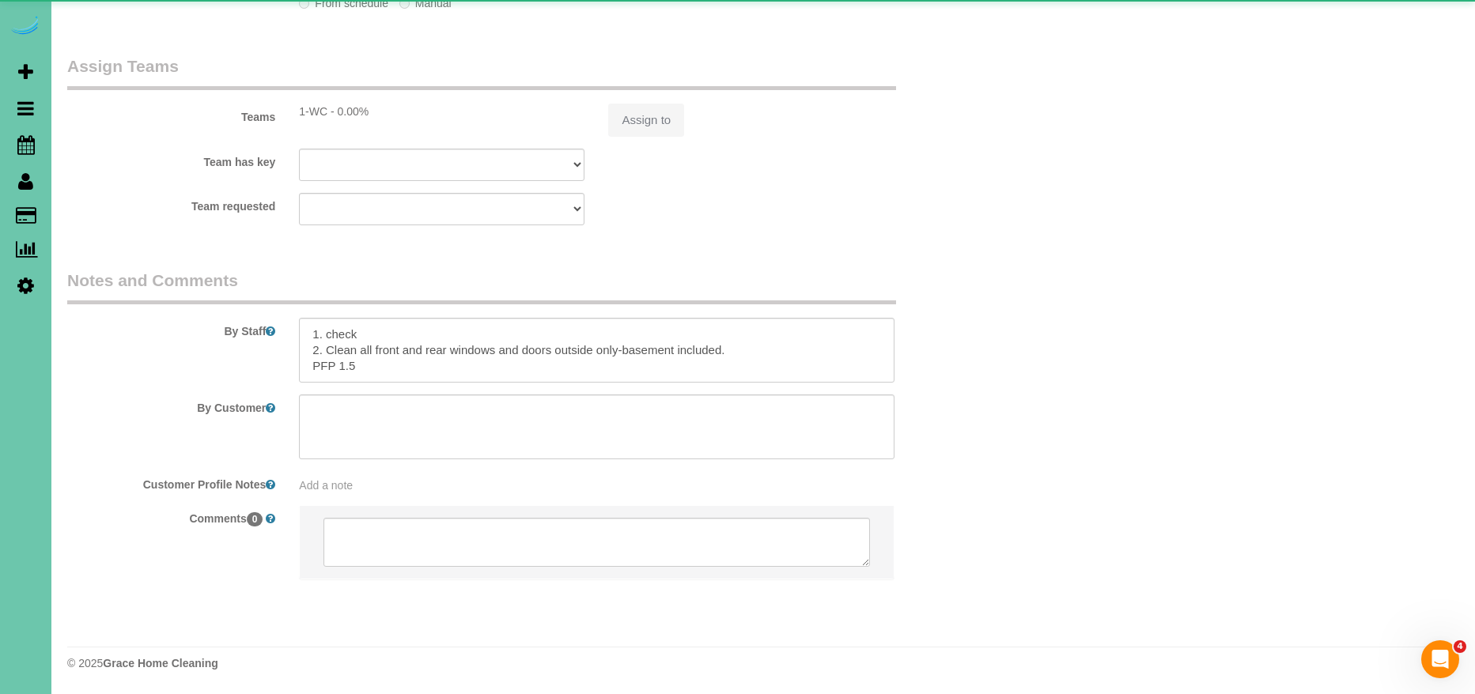
select select "object:704"
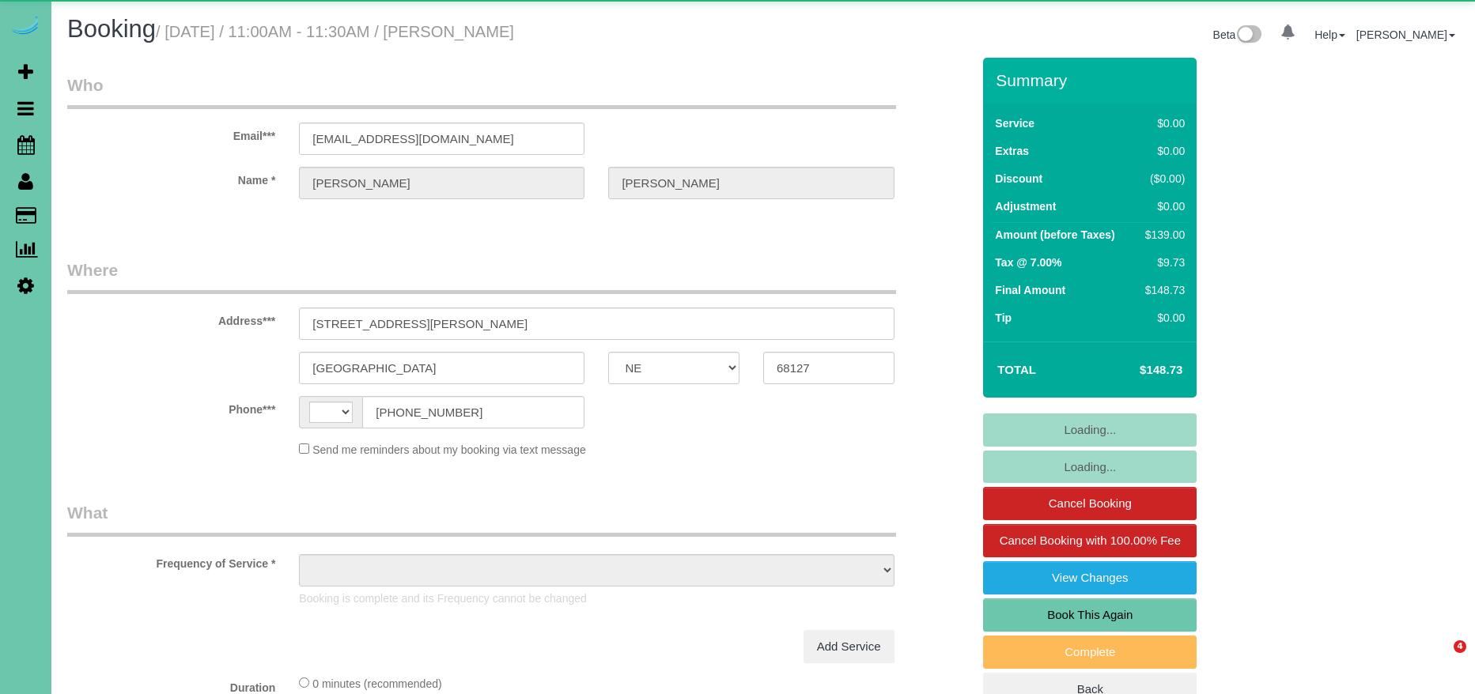
select select "NE"
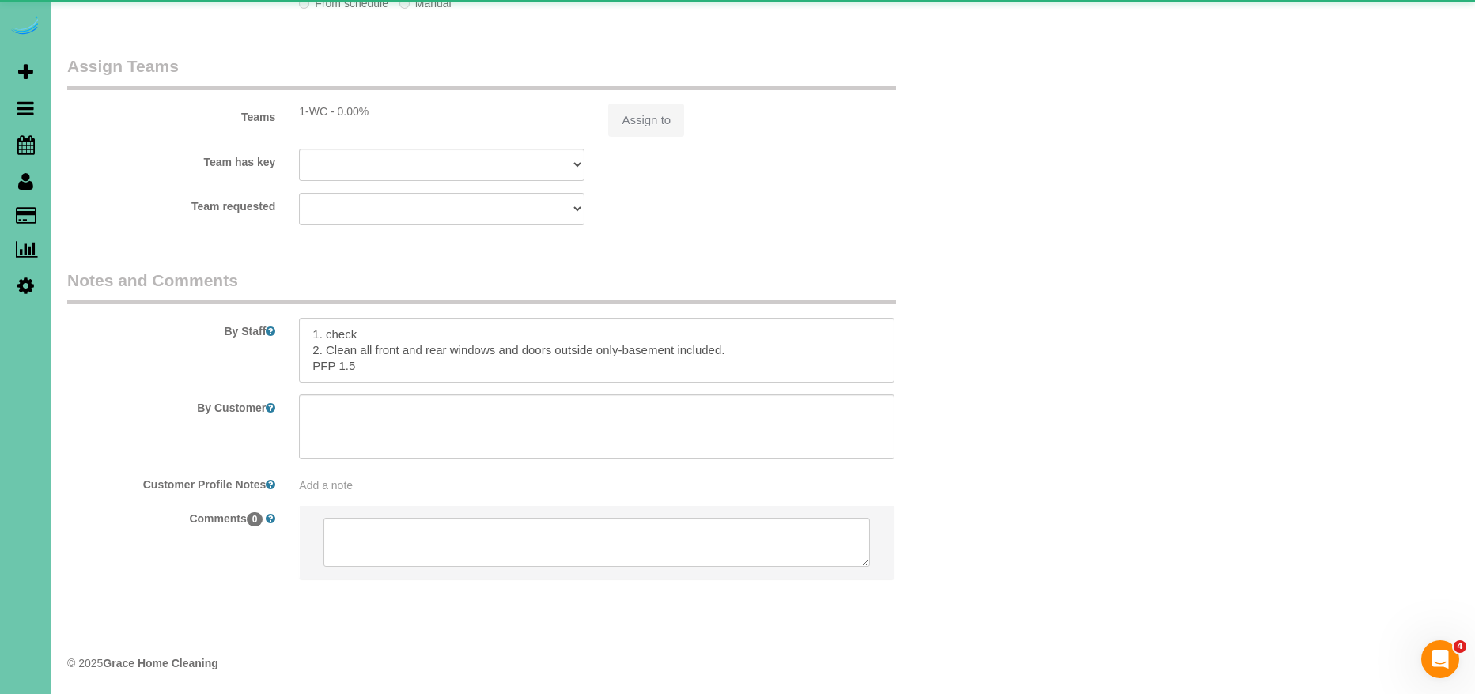
select select "string:[GEOGRAPHIC_DATA]"
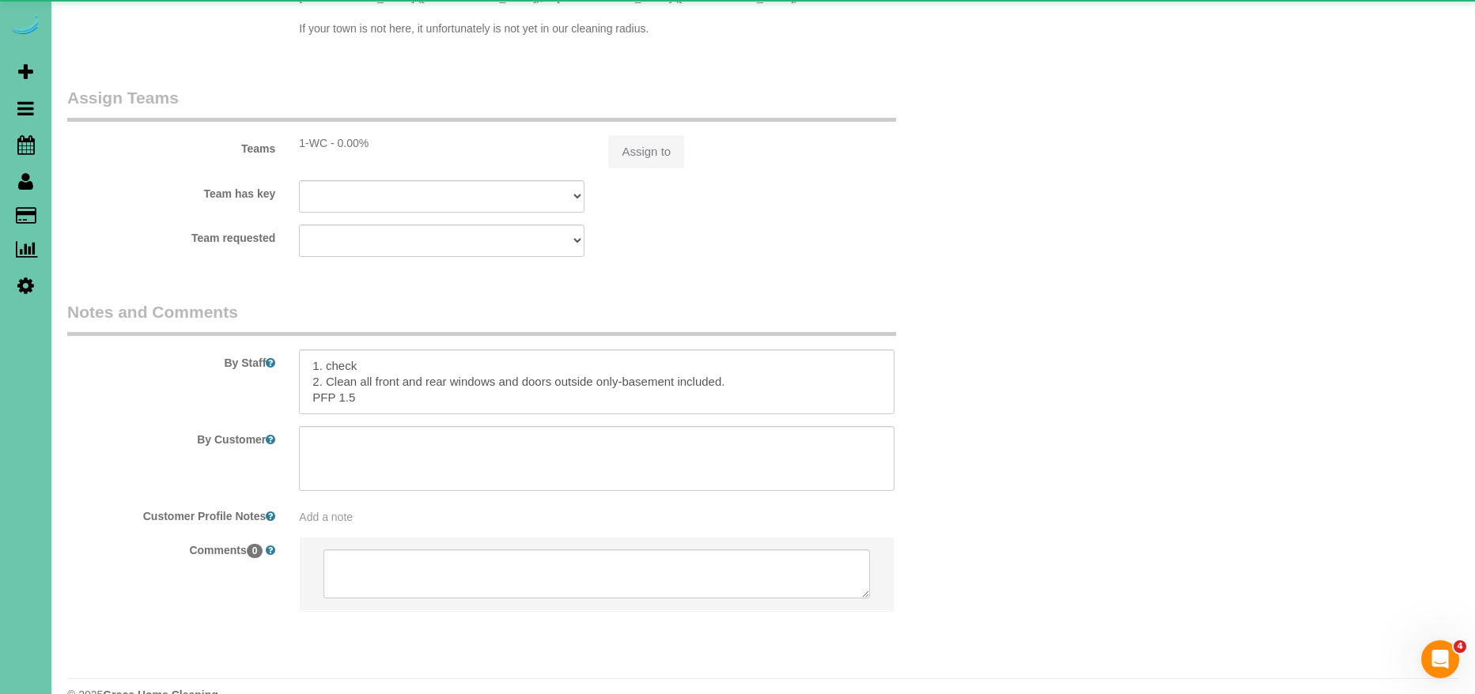
select select "object:887"
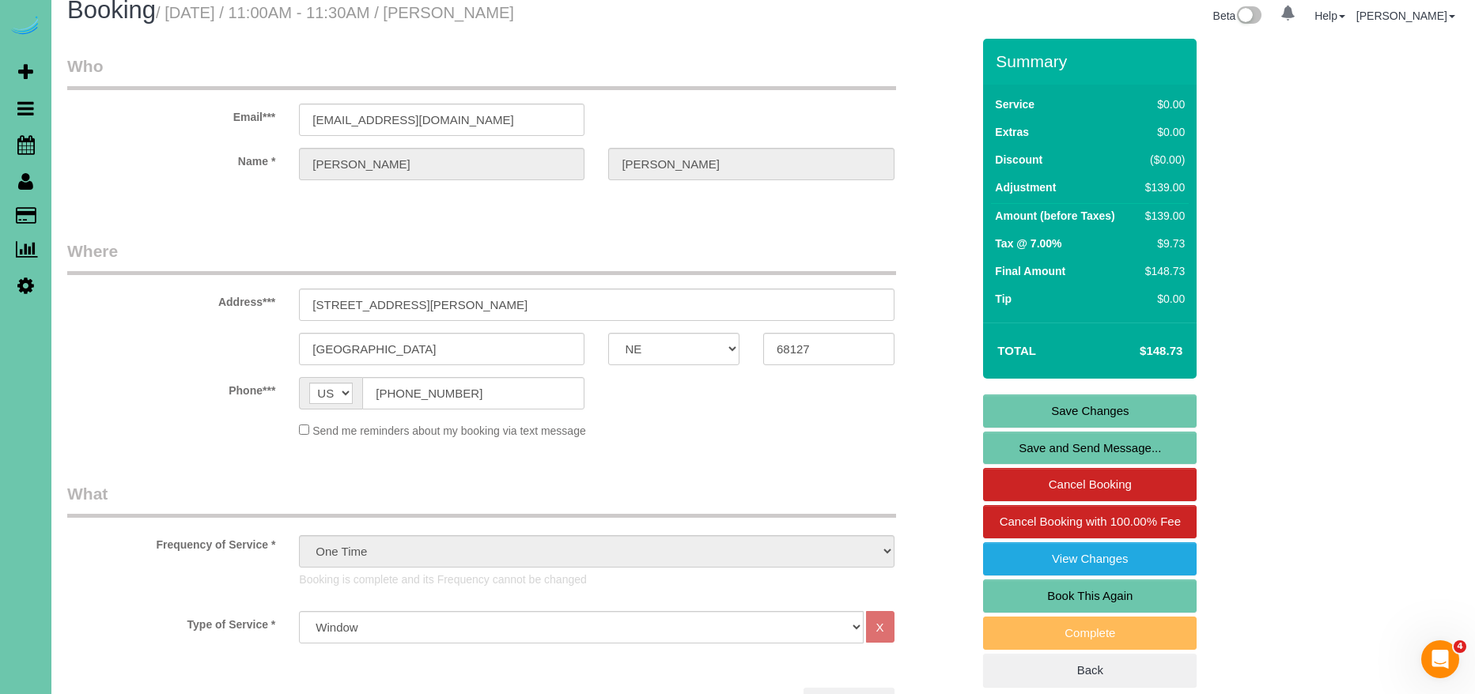
scroll to position [13, 0]
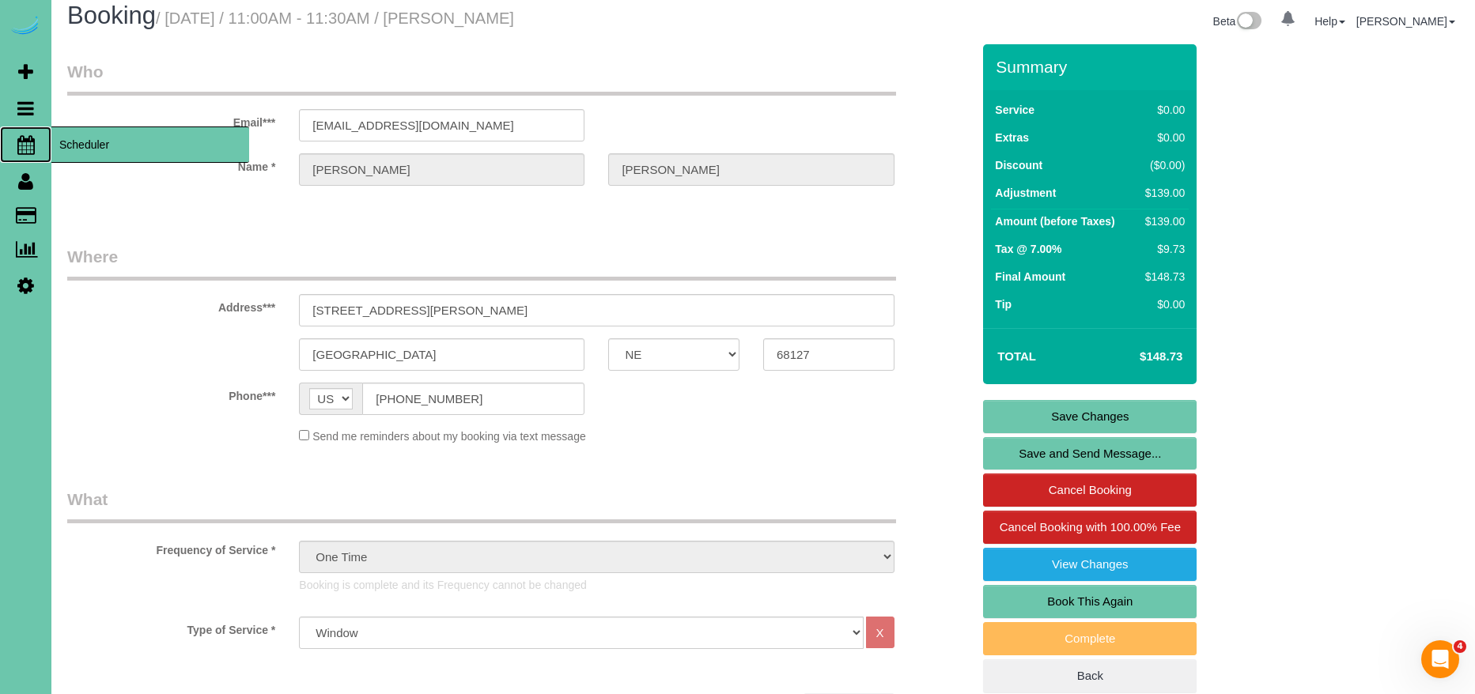
click at [85, 145] on span "Scheduler" at bounding box center [150, 145] width 198 height 36
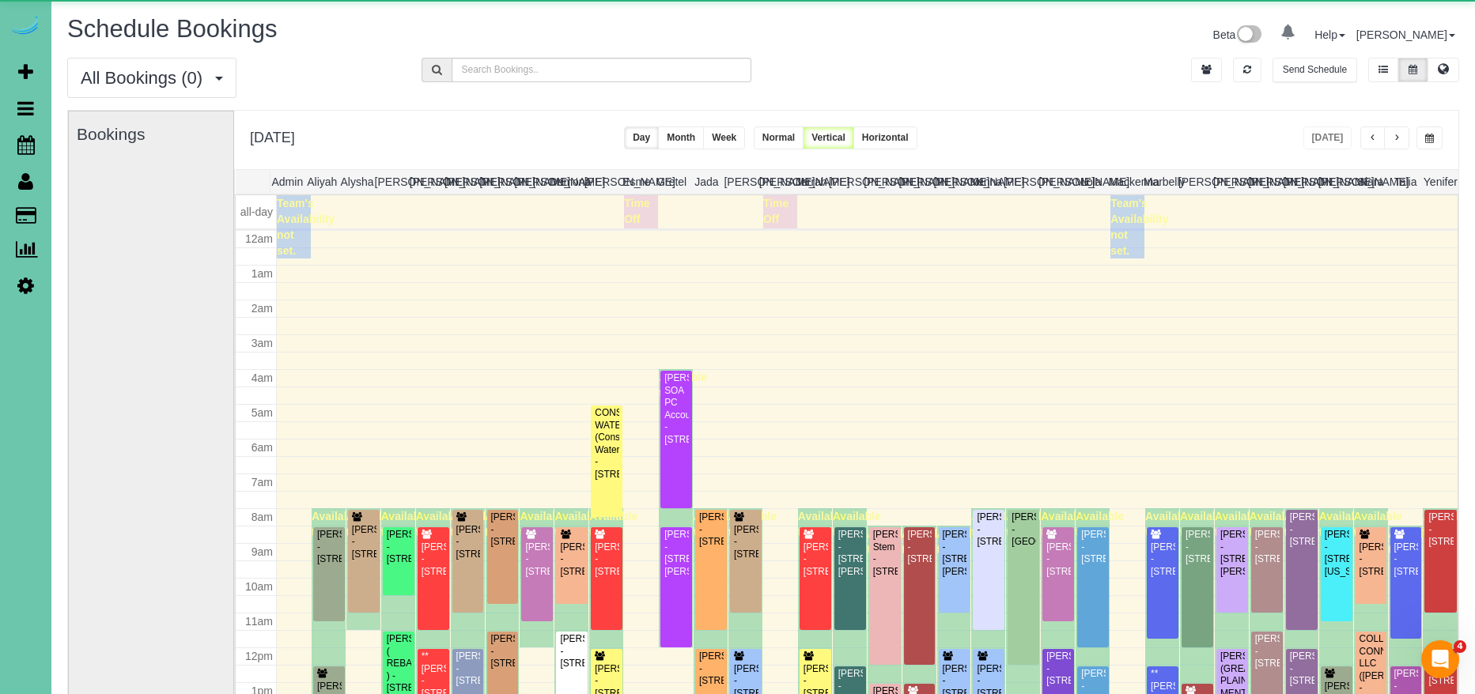
scroll to position [210, 0]
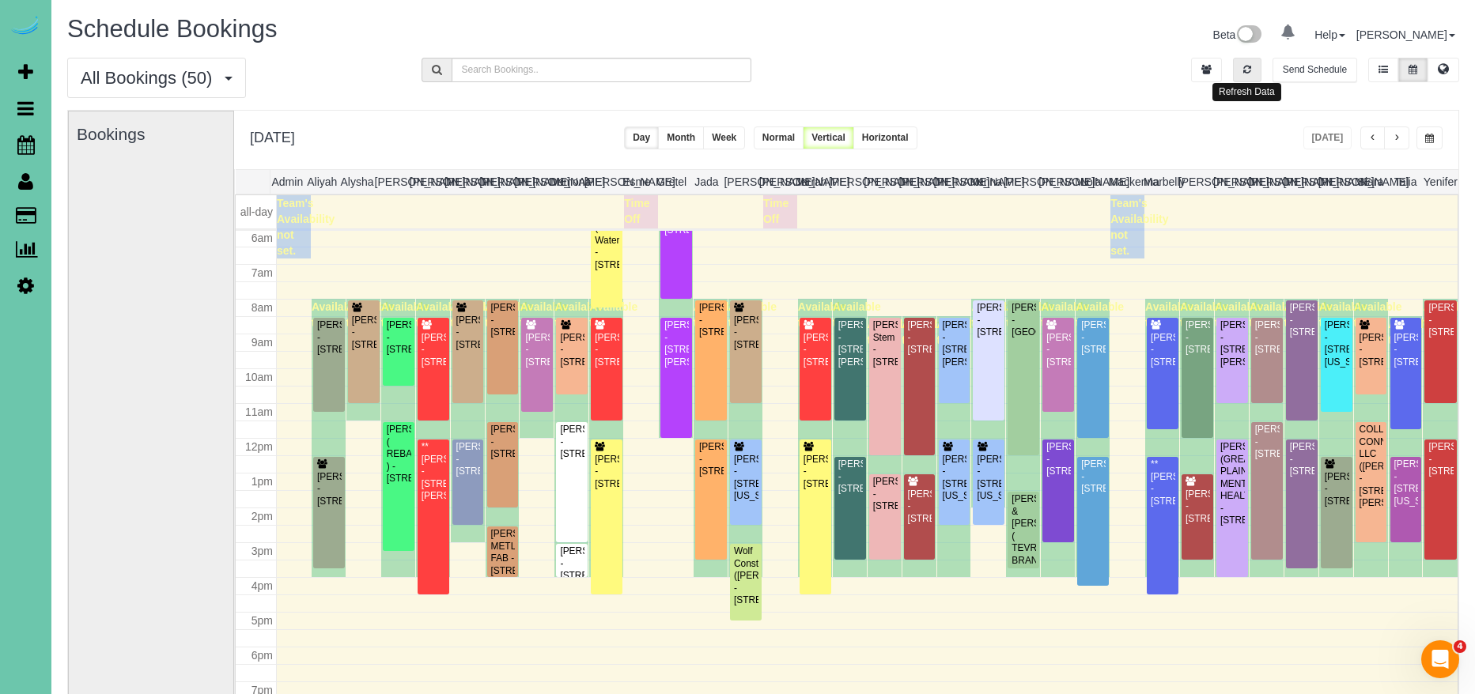
drag, startPoint x: 1257, startPoint y: 70, endPoint x: 1349, endPoint y: 168, distance: 133.7
click at [1257, 70] on button "button" at bounding box center [1247, 70] width 28 height 25
click at [1401, 138] on button "button" at bounding box center [1396, 138] width 25 height 23
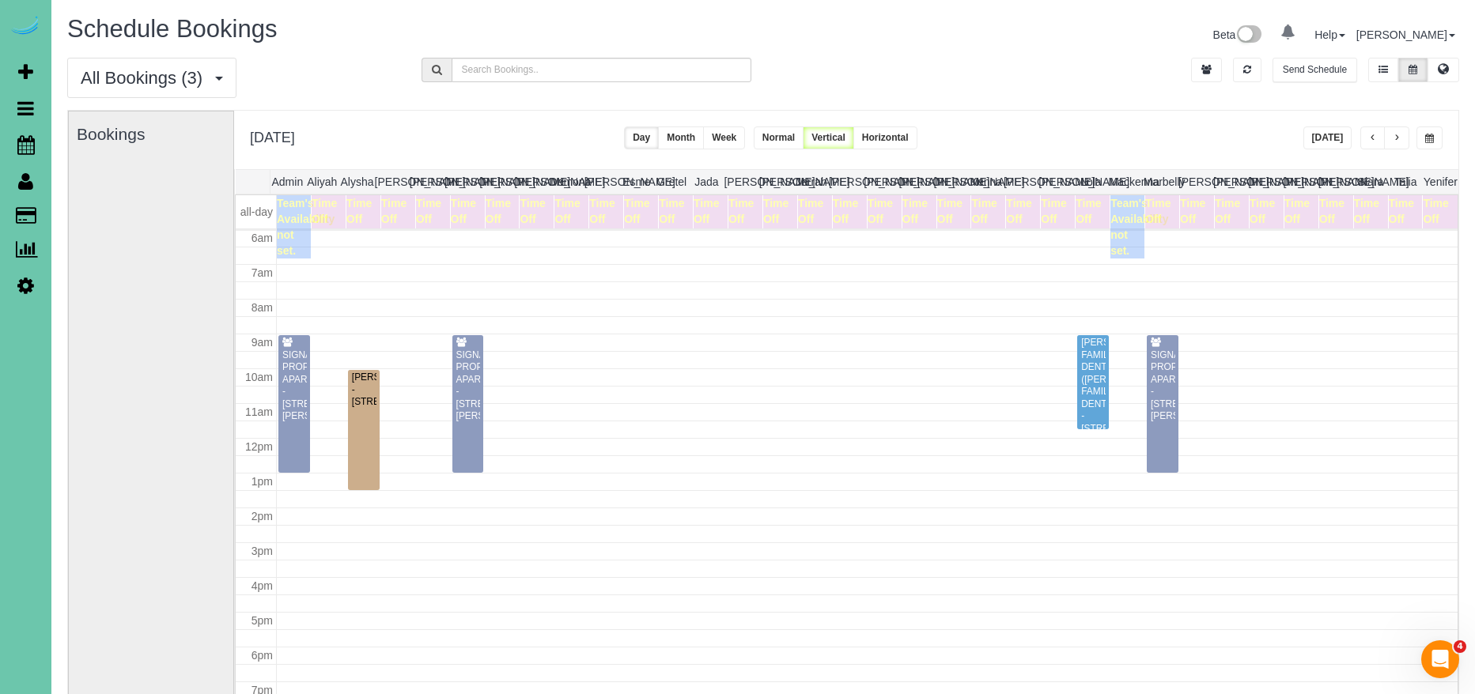
click at [1401, 138] on button "button" at bounding box center [1396, 138] width 25 height 23
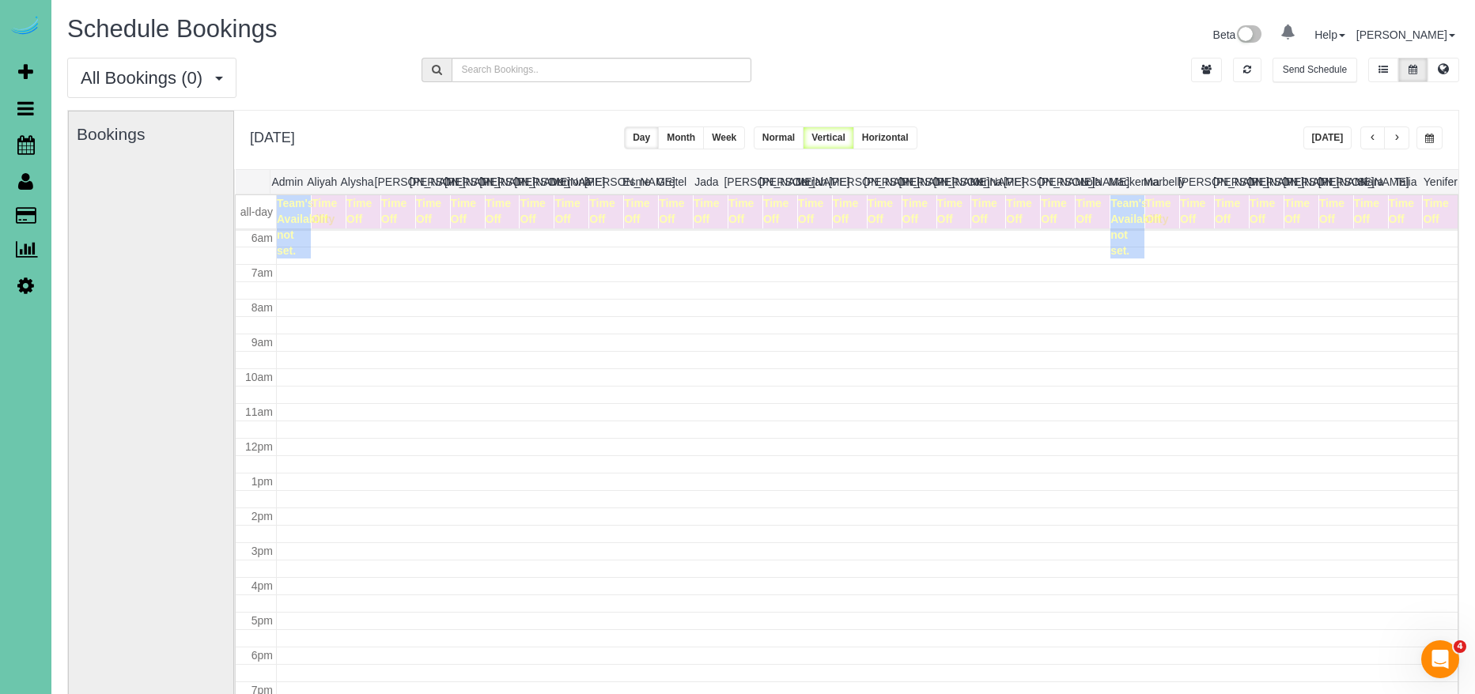
click at [1401, 138] on button "button" at bounding box center [1396, 138] width 25 height 23
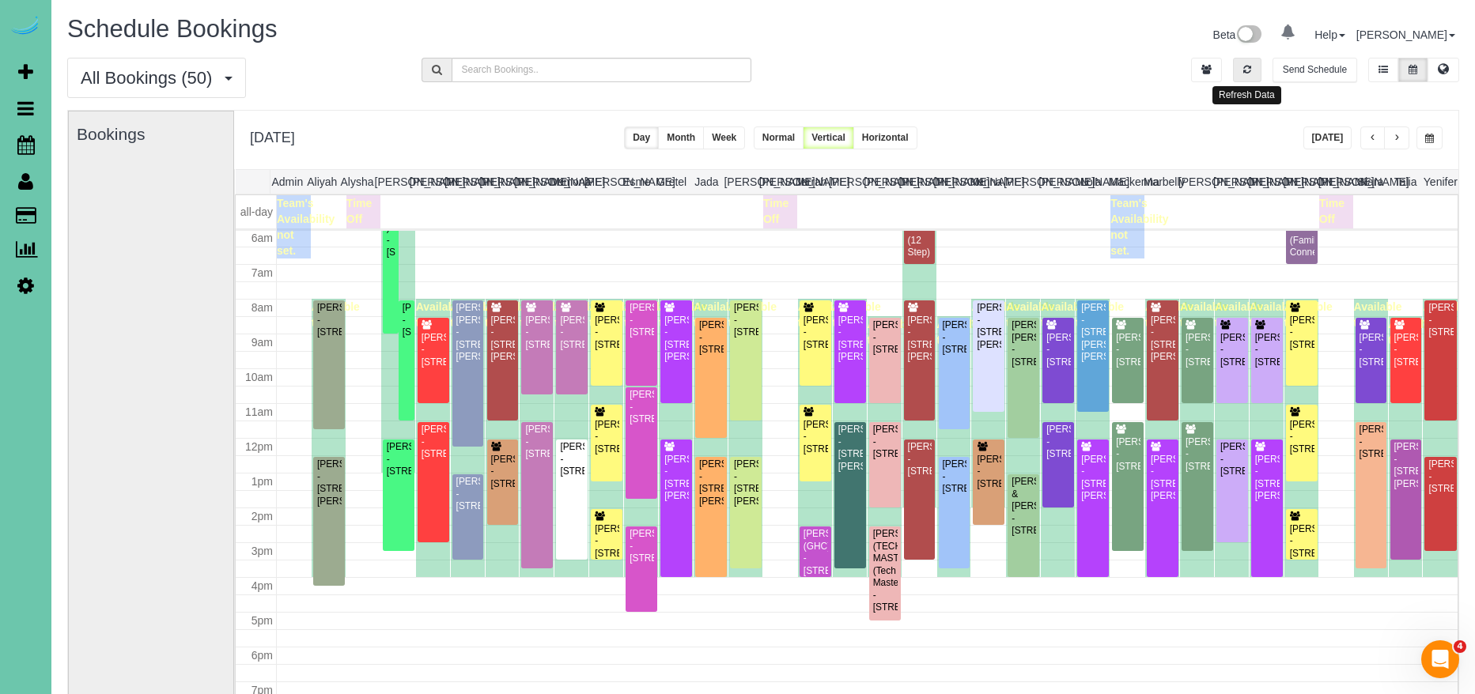
drag, startPoint x: 1259, startPoint y: 70, endPoint x: 1309, endPoint y: 115, distance: 67.7
click at [1259, 70] on button "button" at bounding box center [1247, 70] width 28 height 25
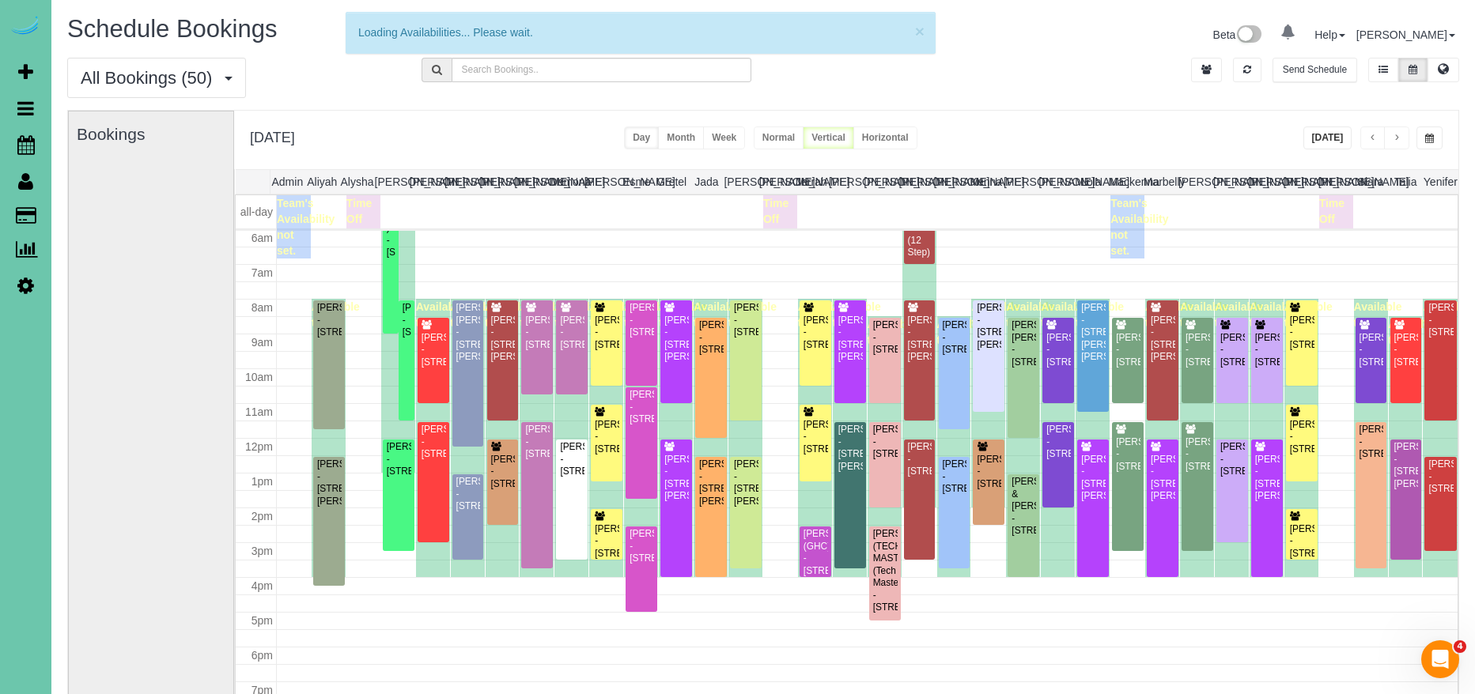
click at [1336, 129] on button "Today" at bounding box center [1327, 138] width 49 height 23
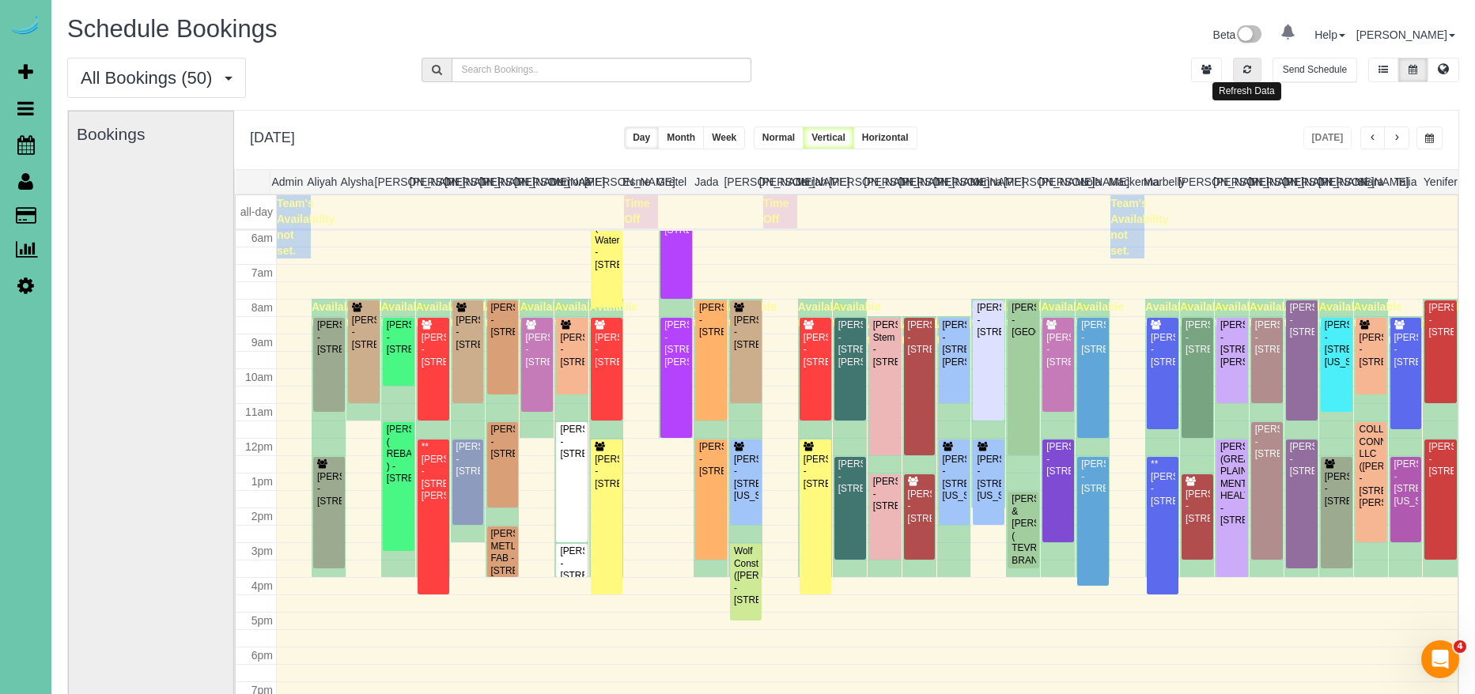
click at [1253, 69] on button "button" at bounding box center [1247, 70] width 28 height 25
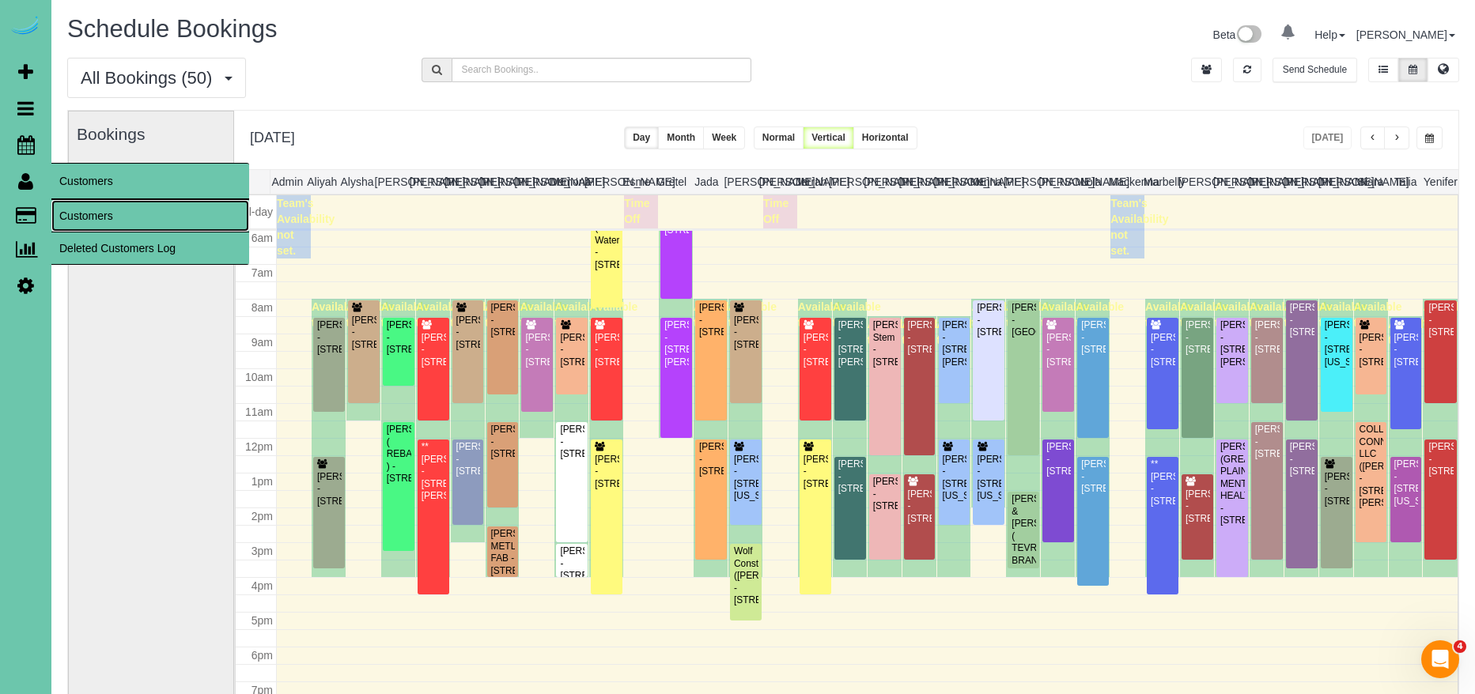
click at [96, 213] on link "Customers" at bounding box center [150, 216] width 198 height 32
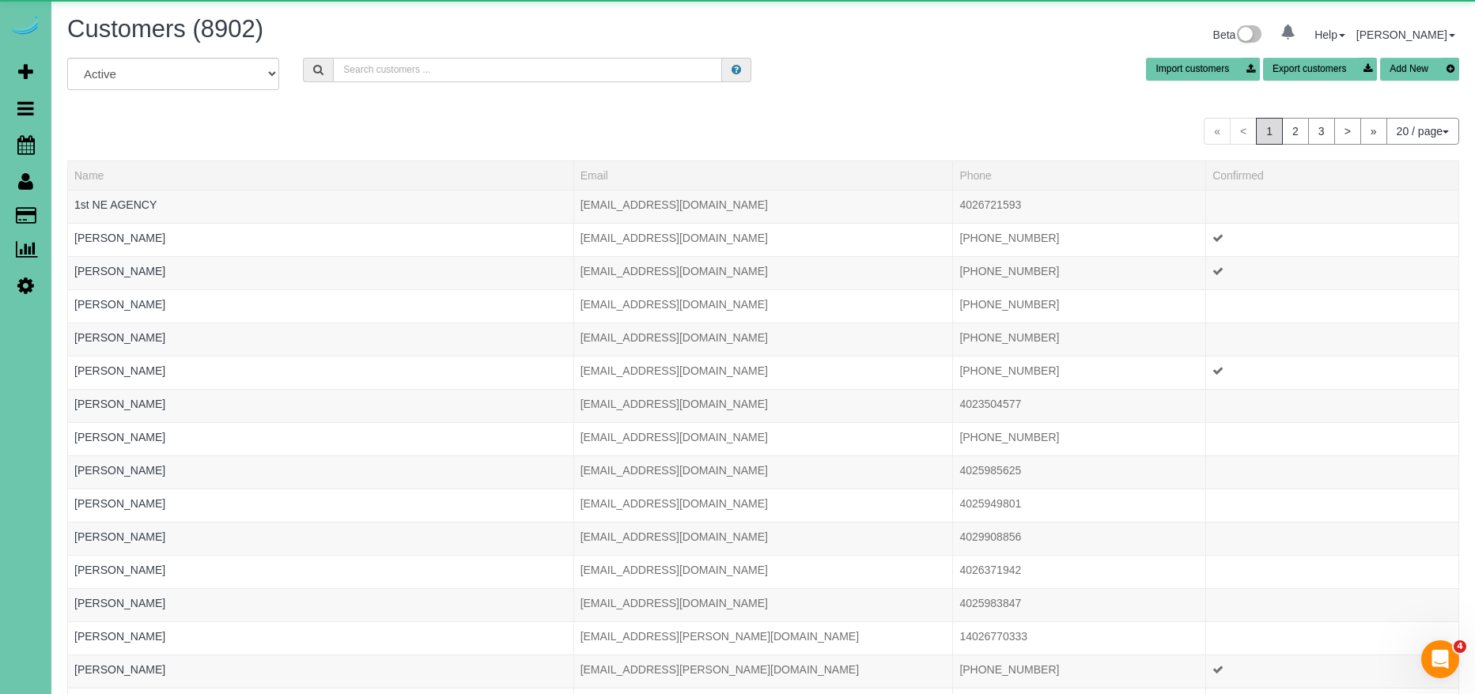
click at [546, 72] on input "text" at bounding box center [527, 70] width 389 height 25
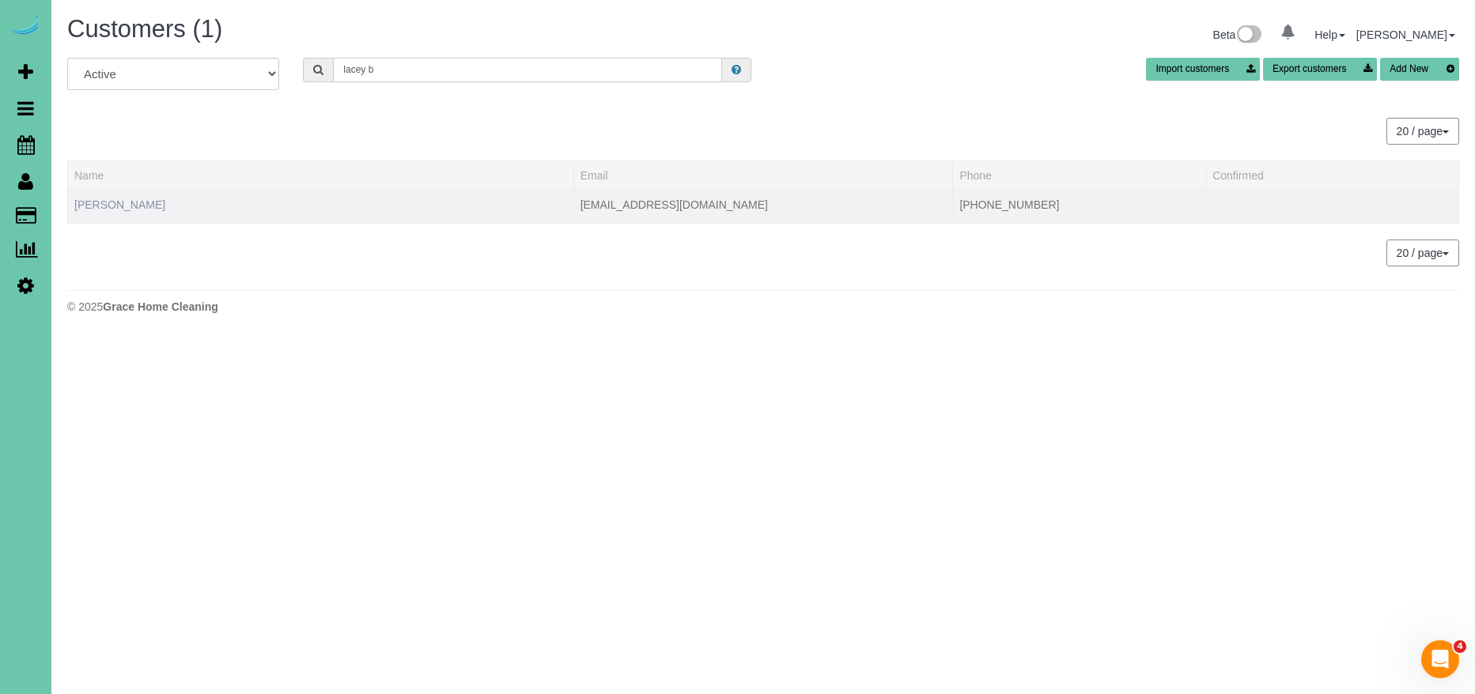
type input "lacey b"
click at [124, 205] on link "Lacey Brown" at bounding box center [119, 204] width 91 height 13
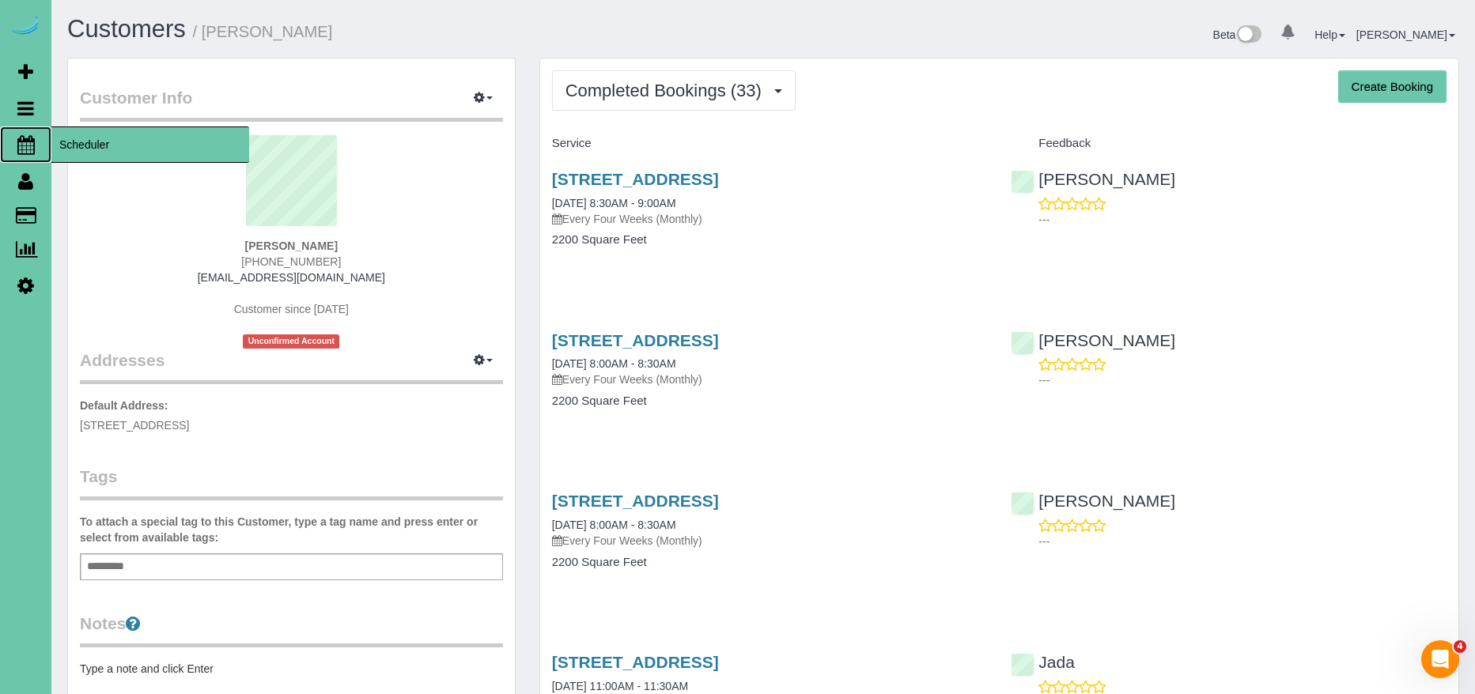
click at [101, 143] on span "Scheduler" at bounding box center [150, 145] width 198 height 36
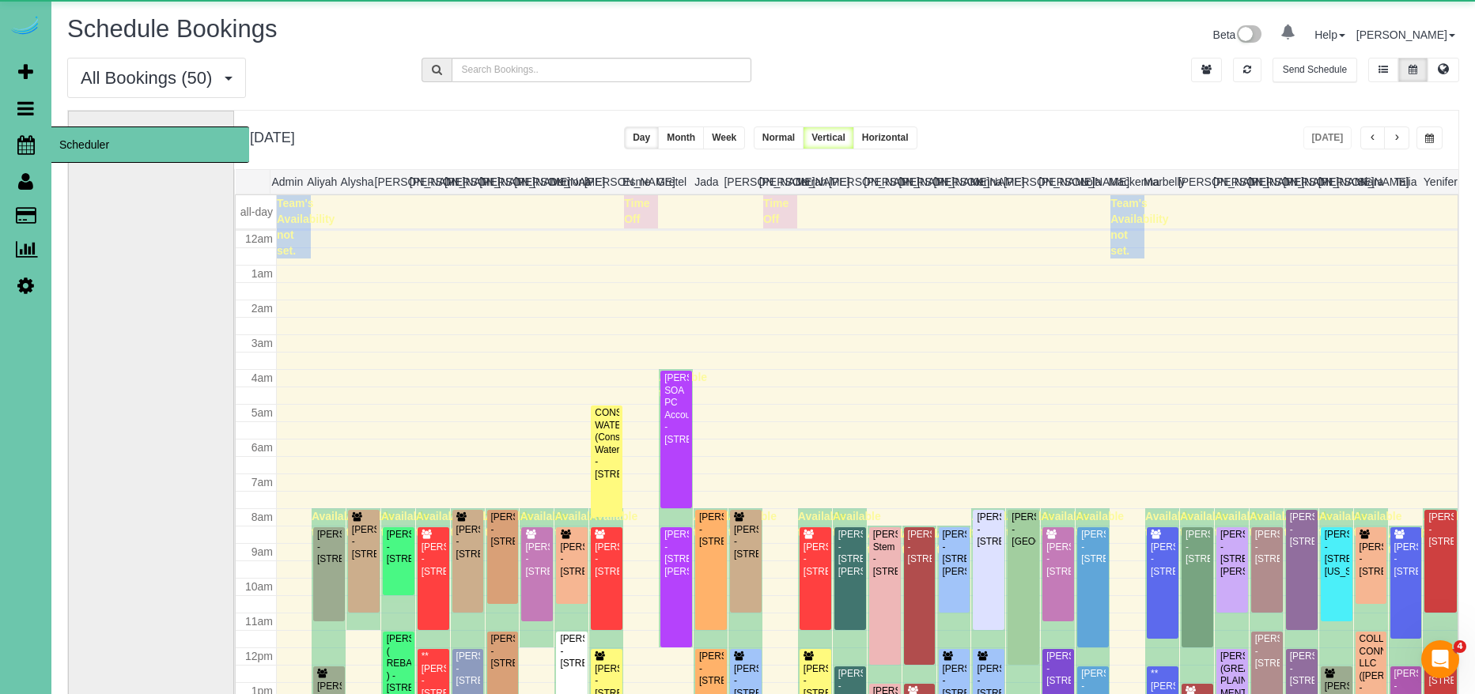
scroll to position [210, 0]
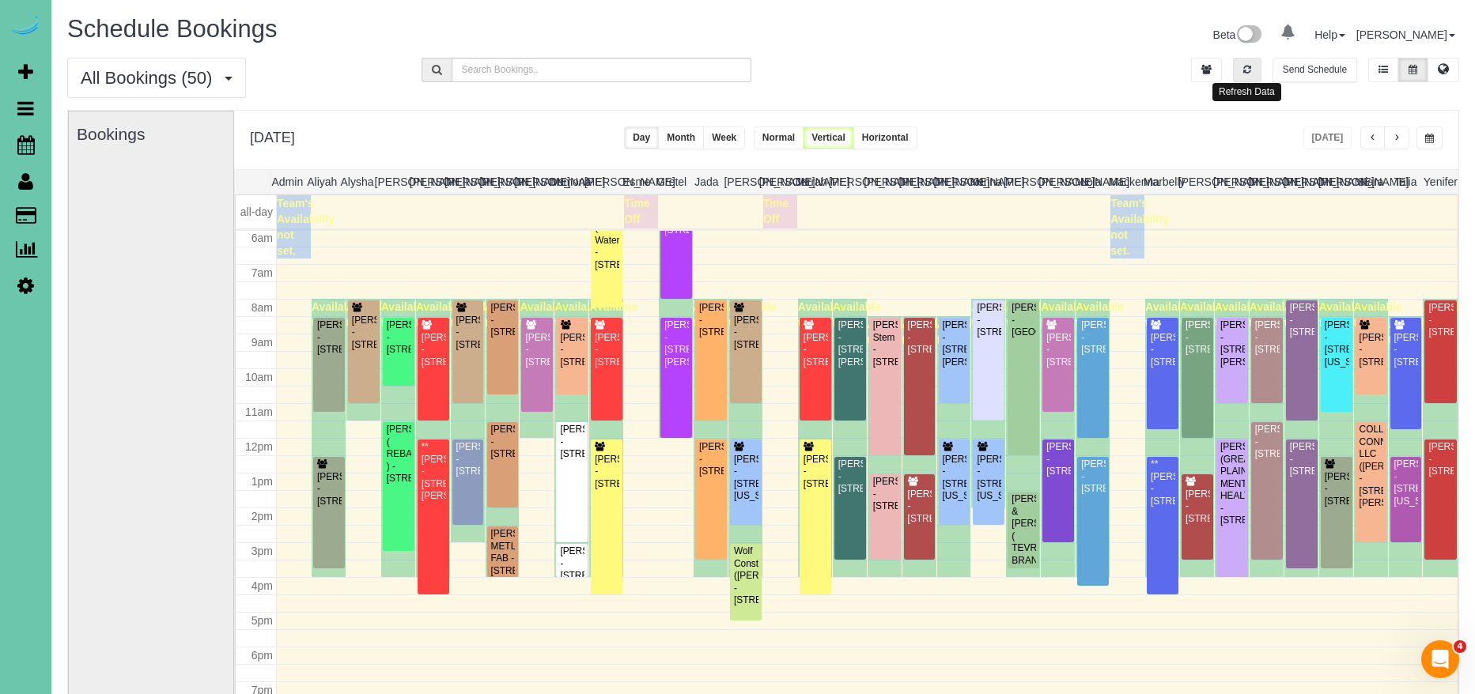
click at [1247, 69] on icon "button" at bounding box center [1247, 69] width 8 height 9
click at [1169, 508] on div "**Mary Smith - 1476 N 96th Ave, Omaha, NE 68114" at bounding box center [1162, 483] width 25 height 49
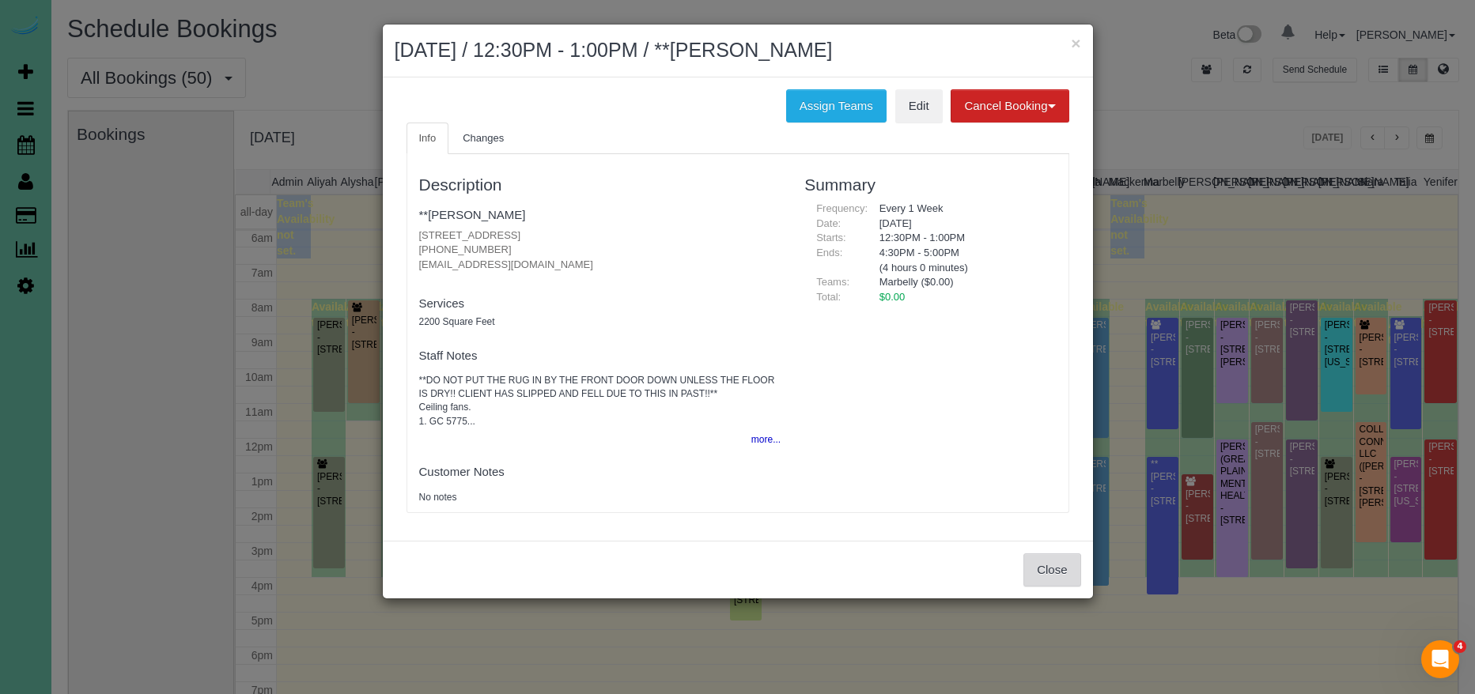
click at [1061, 570] on button "Close" at bounding box center [1051, 570] width 57 height 33
click at [1061, 570] on div "× October 03, 2025 / 12:30PM - 1:00PM / **Mary Smith Assign Teams Edit Cancel B…" at bounding box center [737, 347] width 1475 height 694
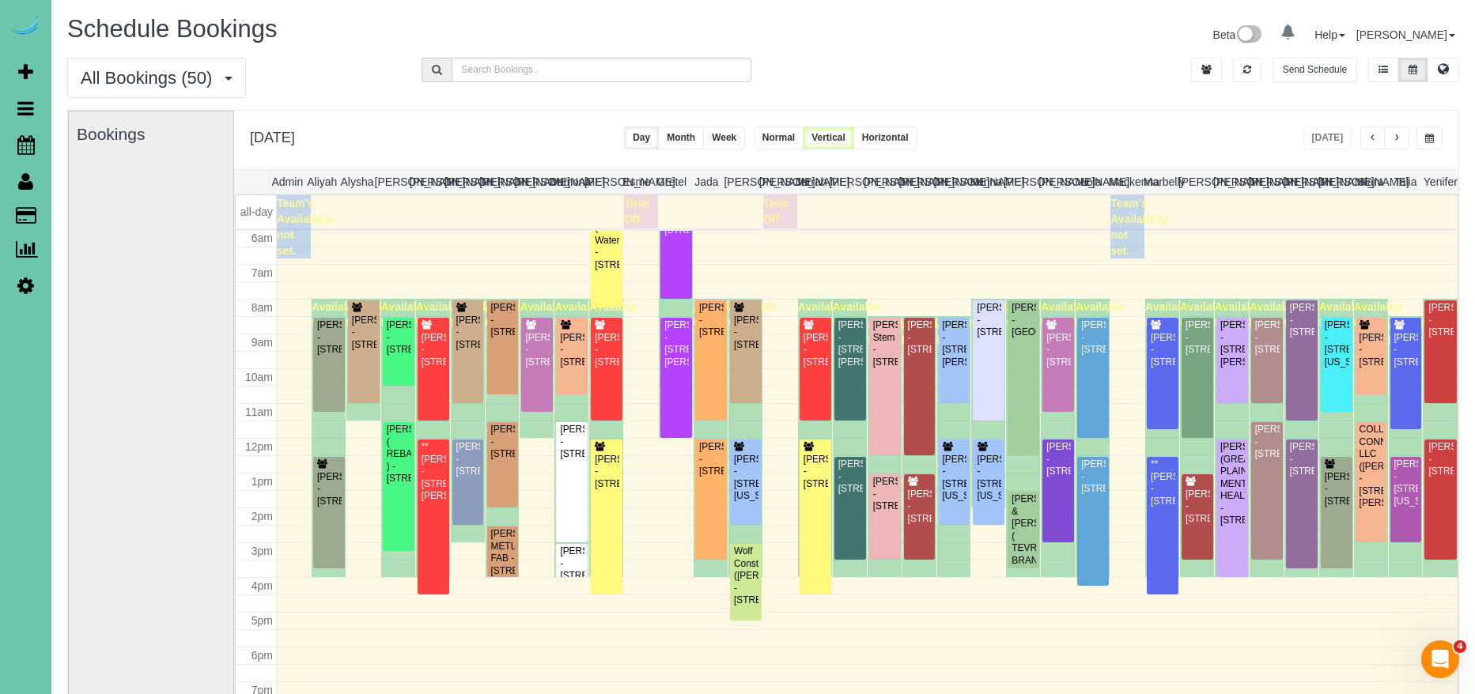
click at [1438, 137] on button "button" at bounding box center [1429, 138] width 26 height 23
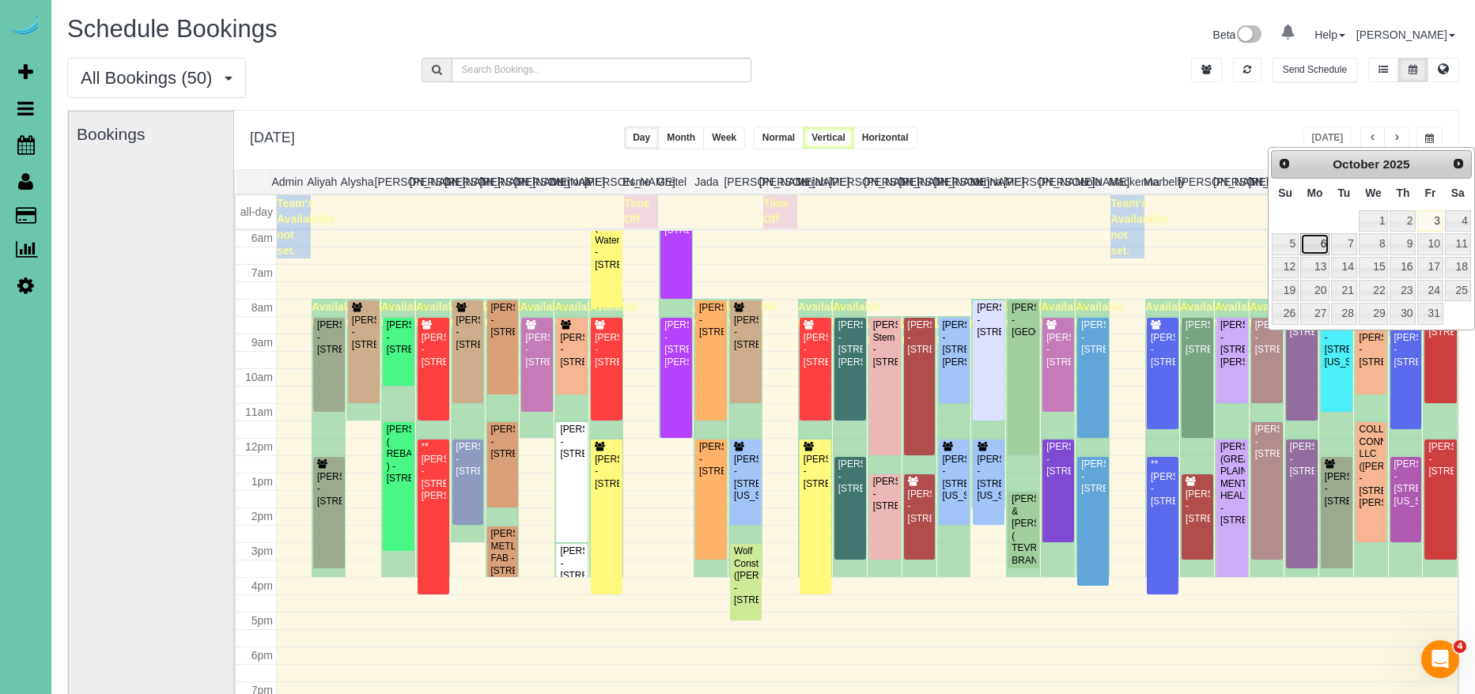
click at [1325, 242] on link "6" at bounding box center [1314, 243] width 29 height 21
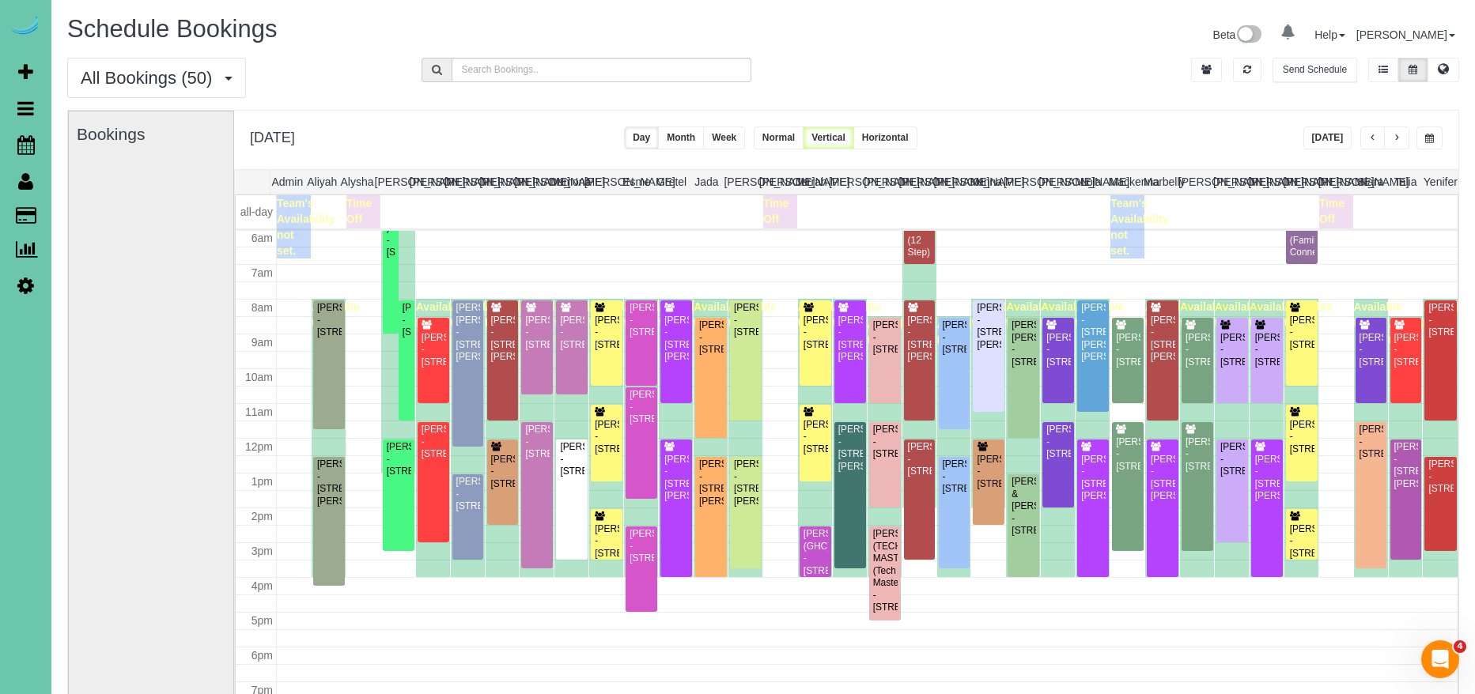
click at [1393, 143] on span "button" at bounding box center [1397, 138] width 8 height 9
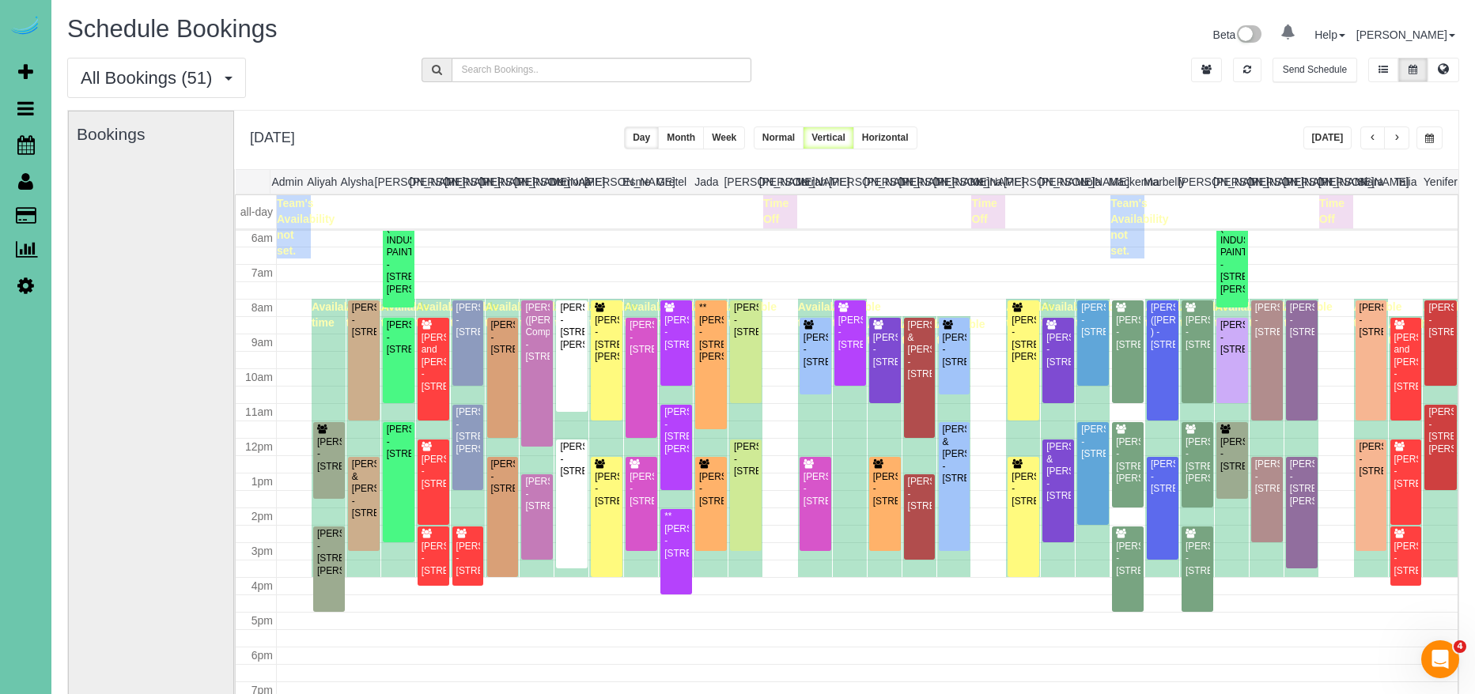
click at [1398, 134] on span "button" at bounding box center [1397, 138] width 8 height 9
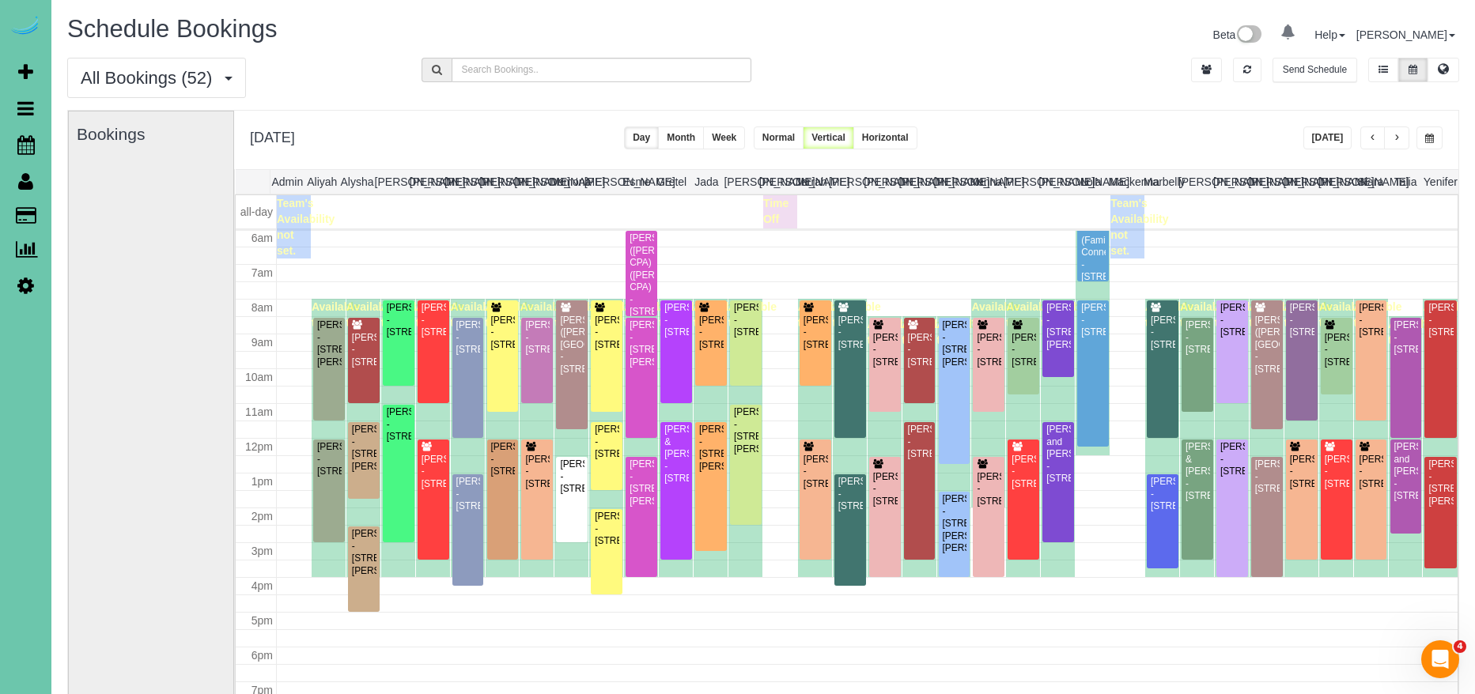
scroll to position [0, 9]
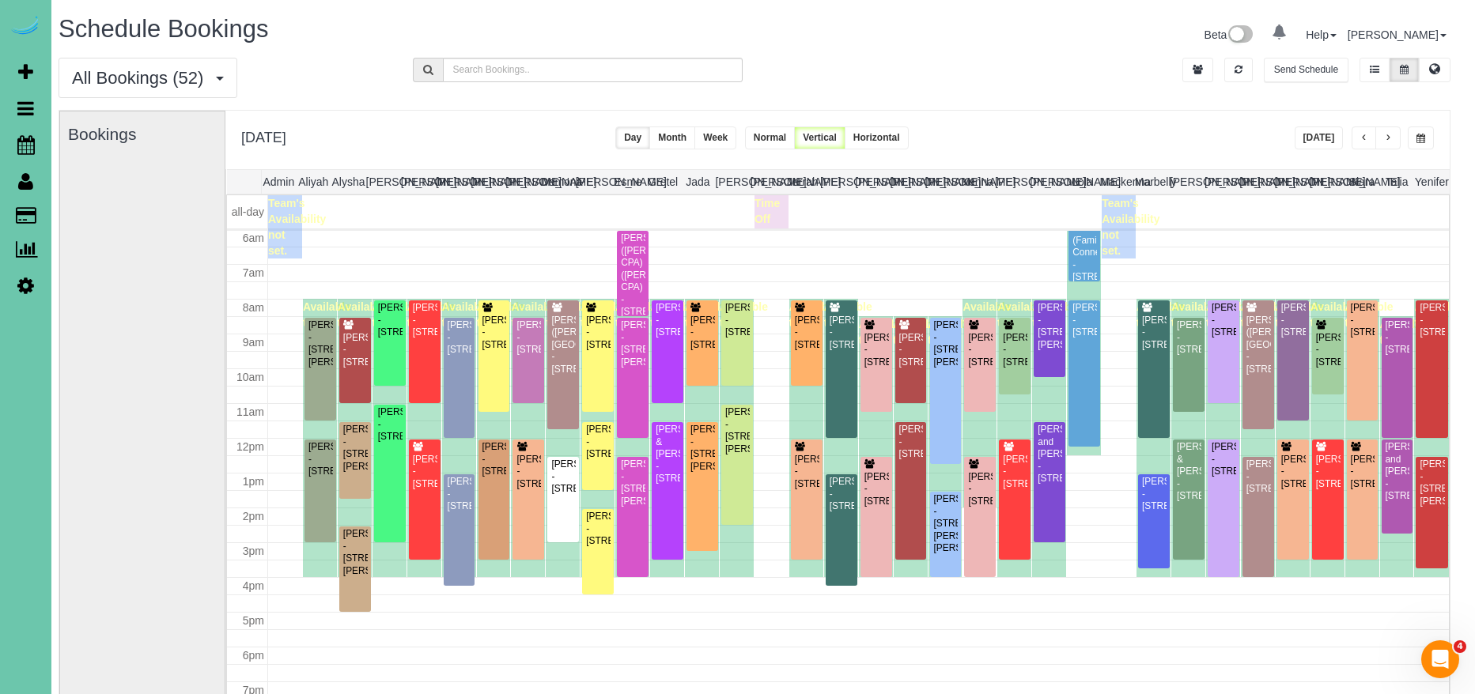
click at [1364, 139] on span "button" at bounding box center [1364, 138] width 8 height 9
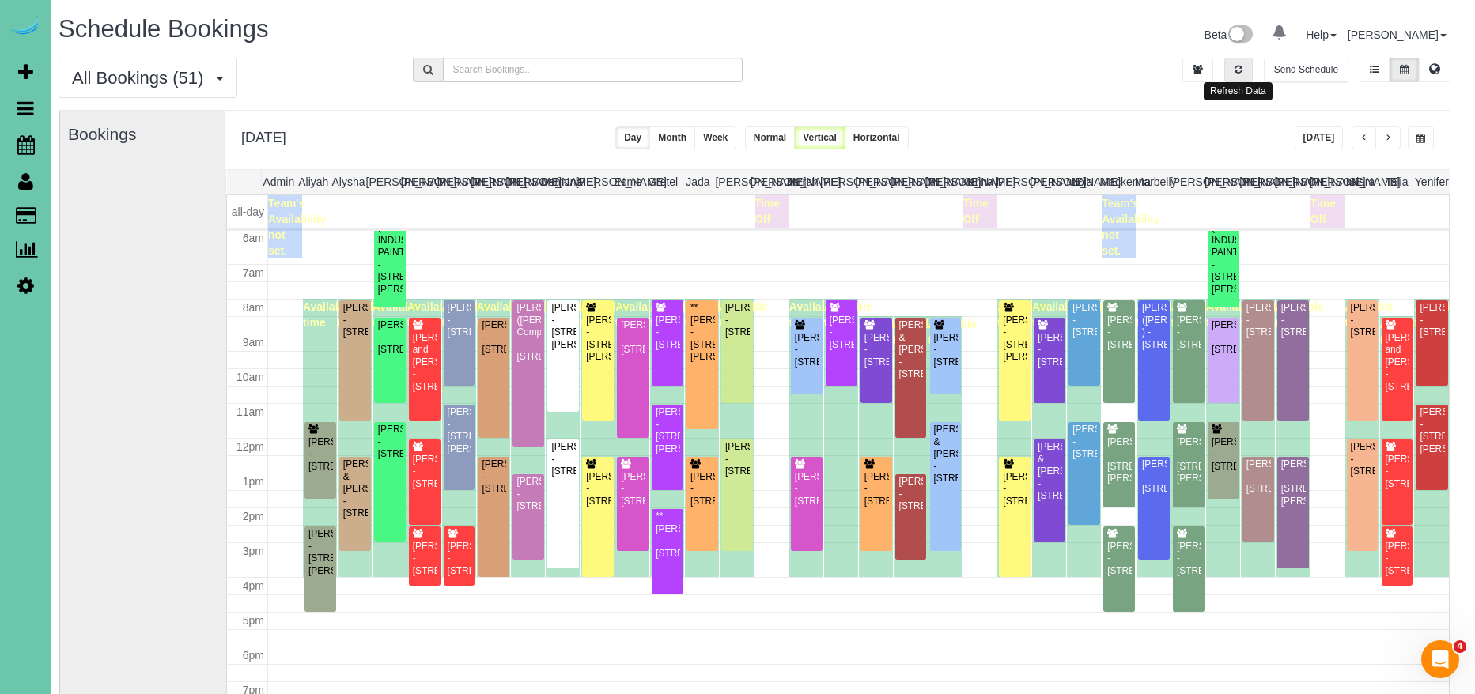
scroll to position [0, 10]
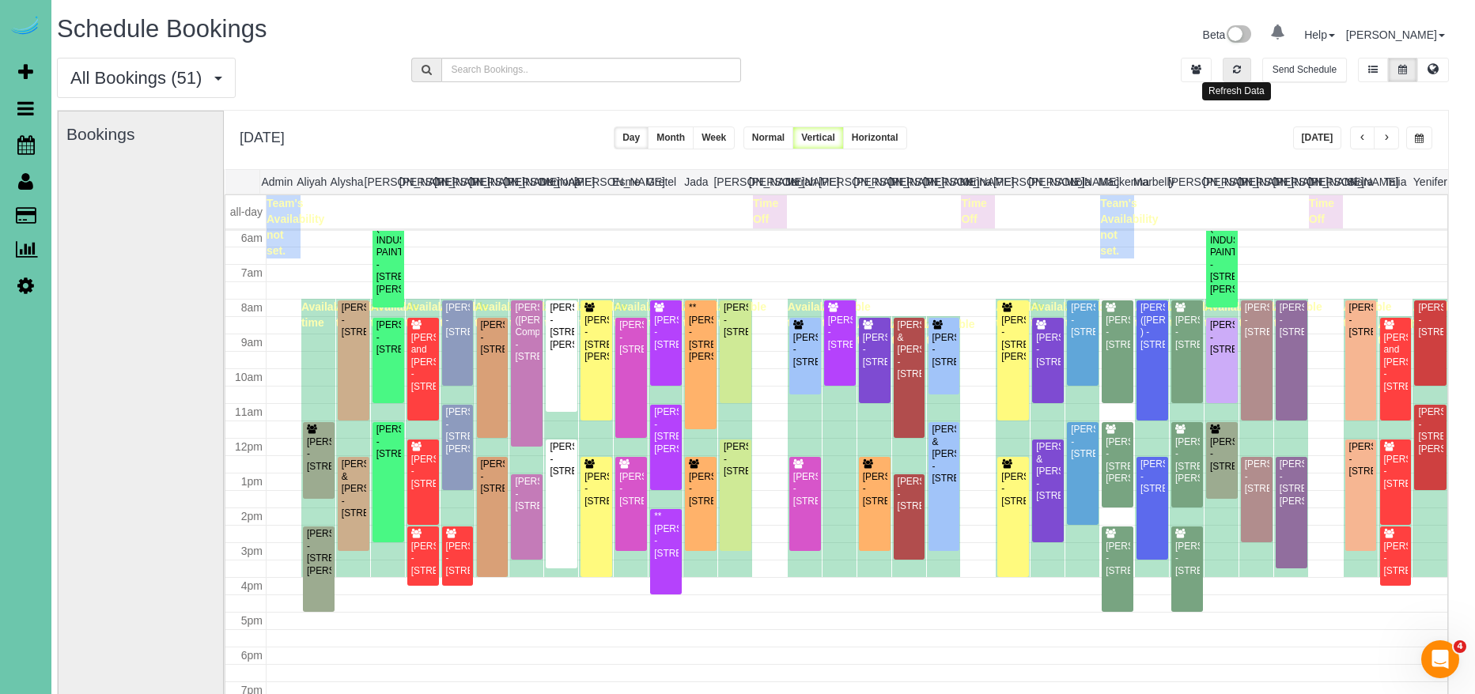
click at [1245, 70] on button "button" at bounding box center [1237, 70] width 28 height 25
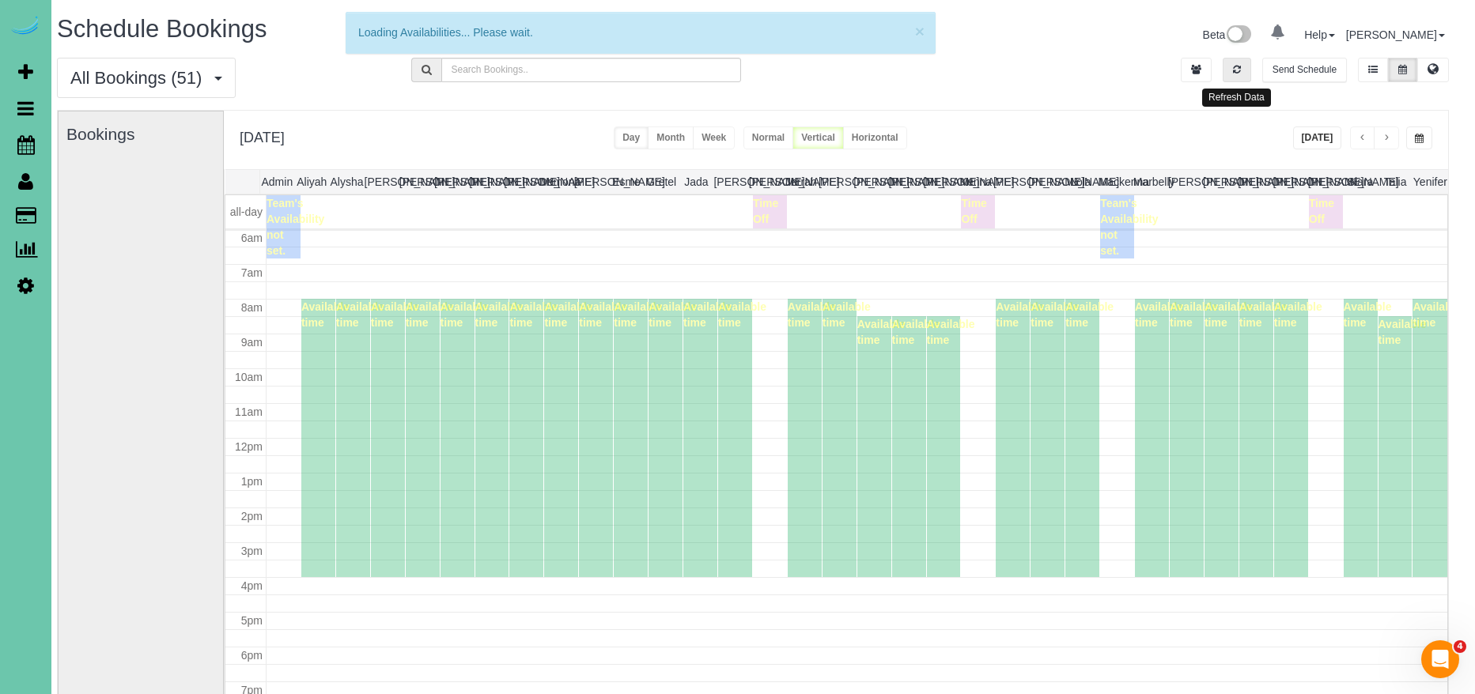
drag, startPoint x: 1245, startPoint y: 70, endPoint x: 1354, endPoint y: 157, distance: 138.9
click at [1256, 77] on ul "Send Schedule" at bounding box center [1315, 70] width 268 height 25
click at [1332, 139] on button "Today" at bounding box center [1317, 138] width 49 height 23
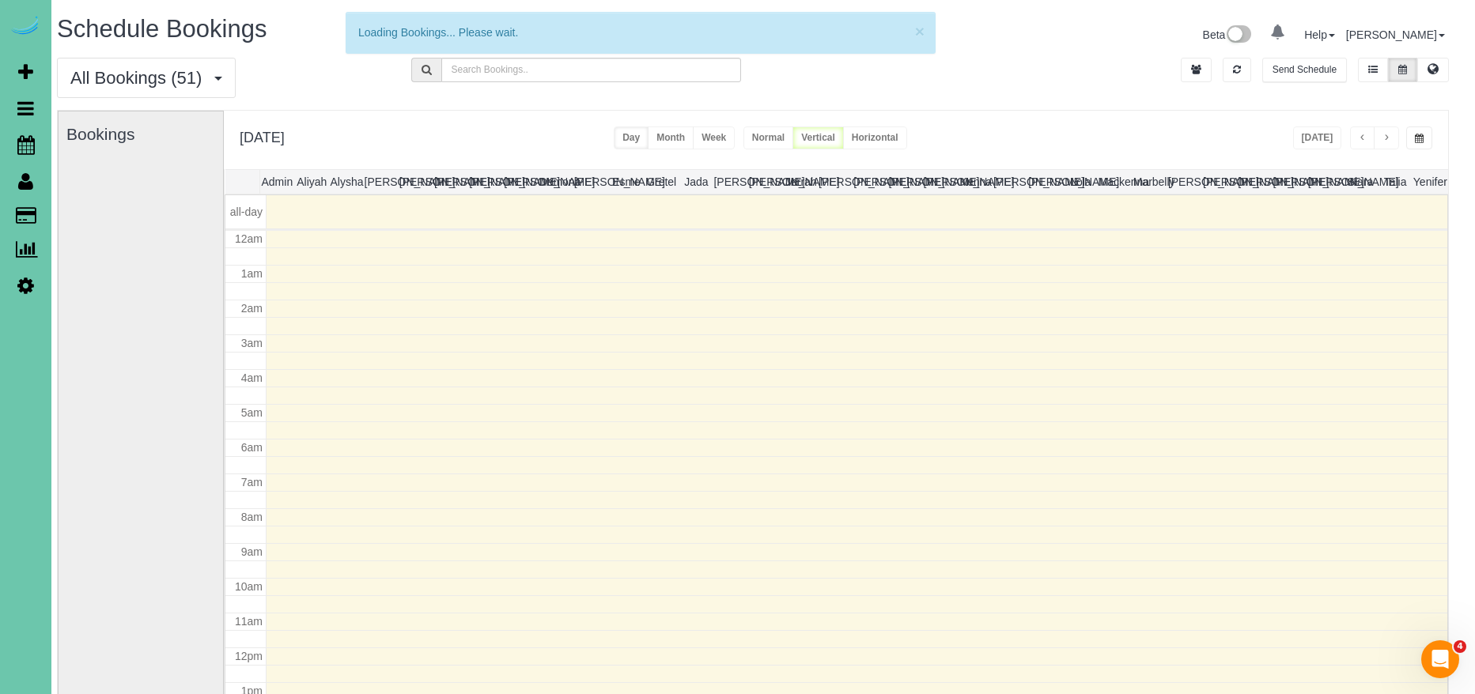
scroll to position [210, 0]
drag, startPoint x: 1237, startPoint y: 72, endPoint x: 1338, endPoint y: 139, distance: 121.5
click at [1243, 74] on button "button" at bounding box center [1237, 70] width 28 height 25
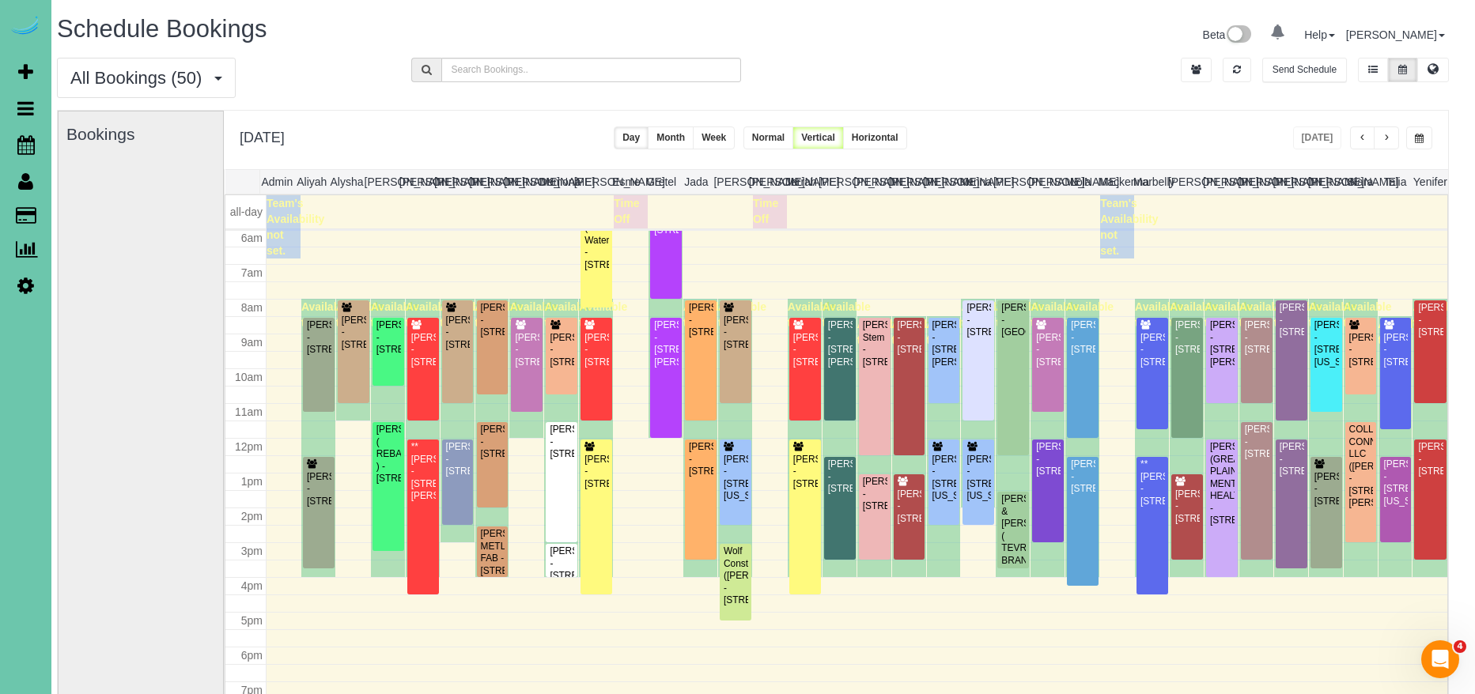
click at [1410, 138] on button "button" at bounding box center [1419, 138] width 26 height 23
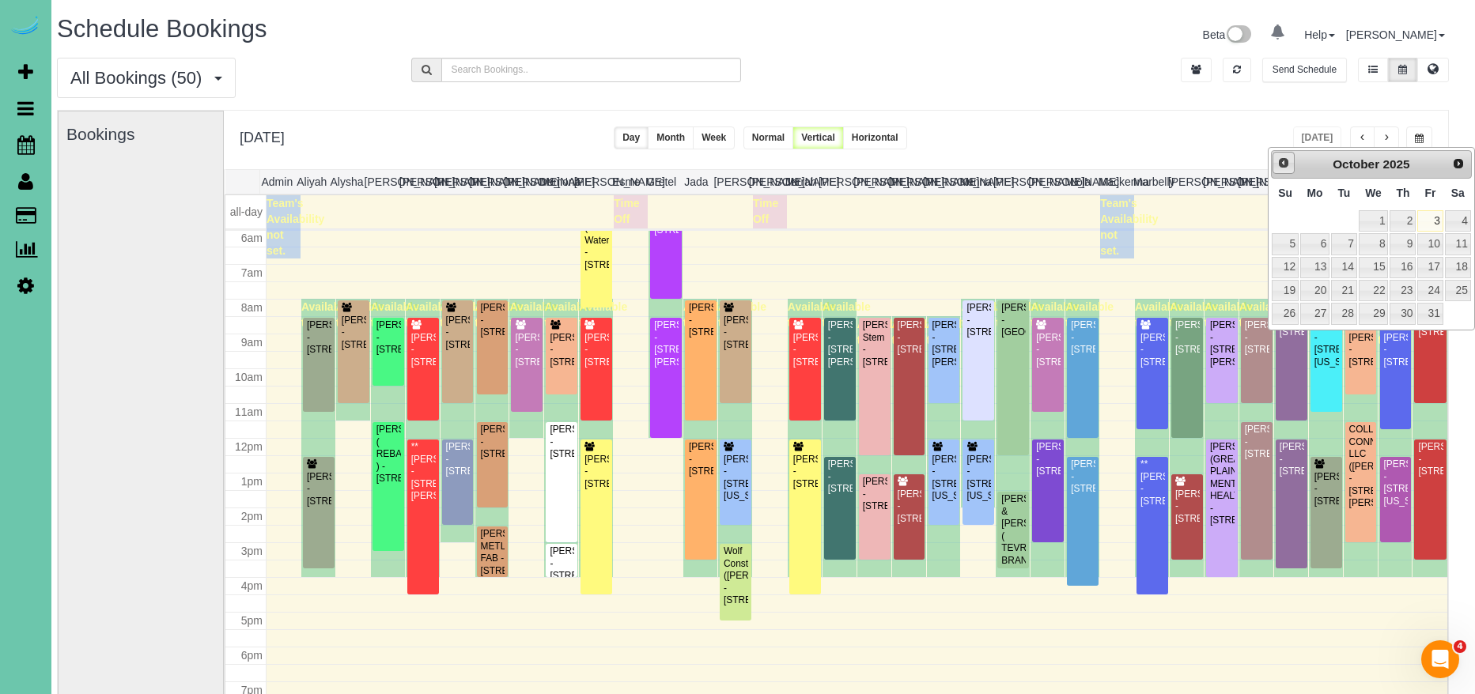
click at [1291, 164] on link "Prev" at bounding box center [1283, 163] width 22 height 22
click at [1343, 312] on link "30" at bounding box center [1343, 313] width 25 height 21
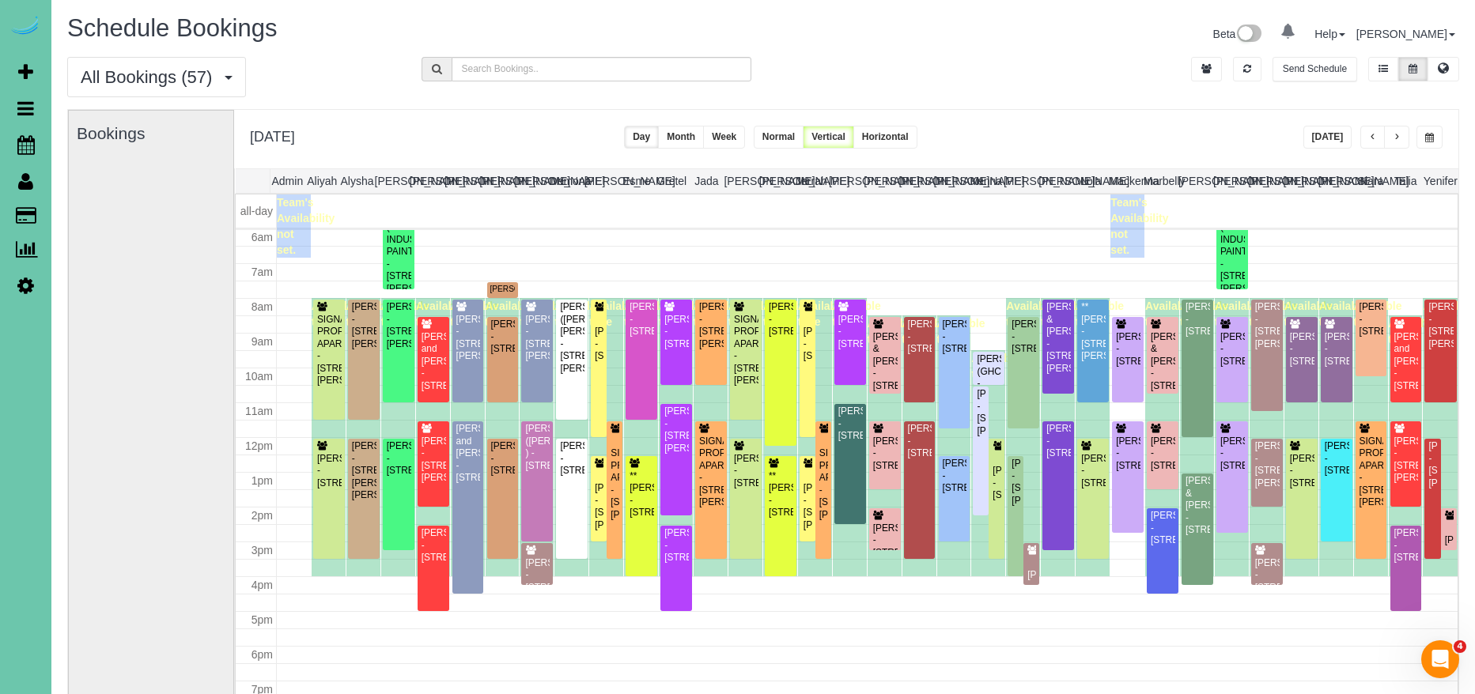
scroll to position [1, 3]
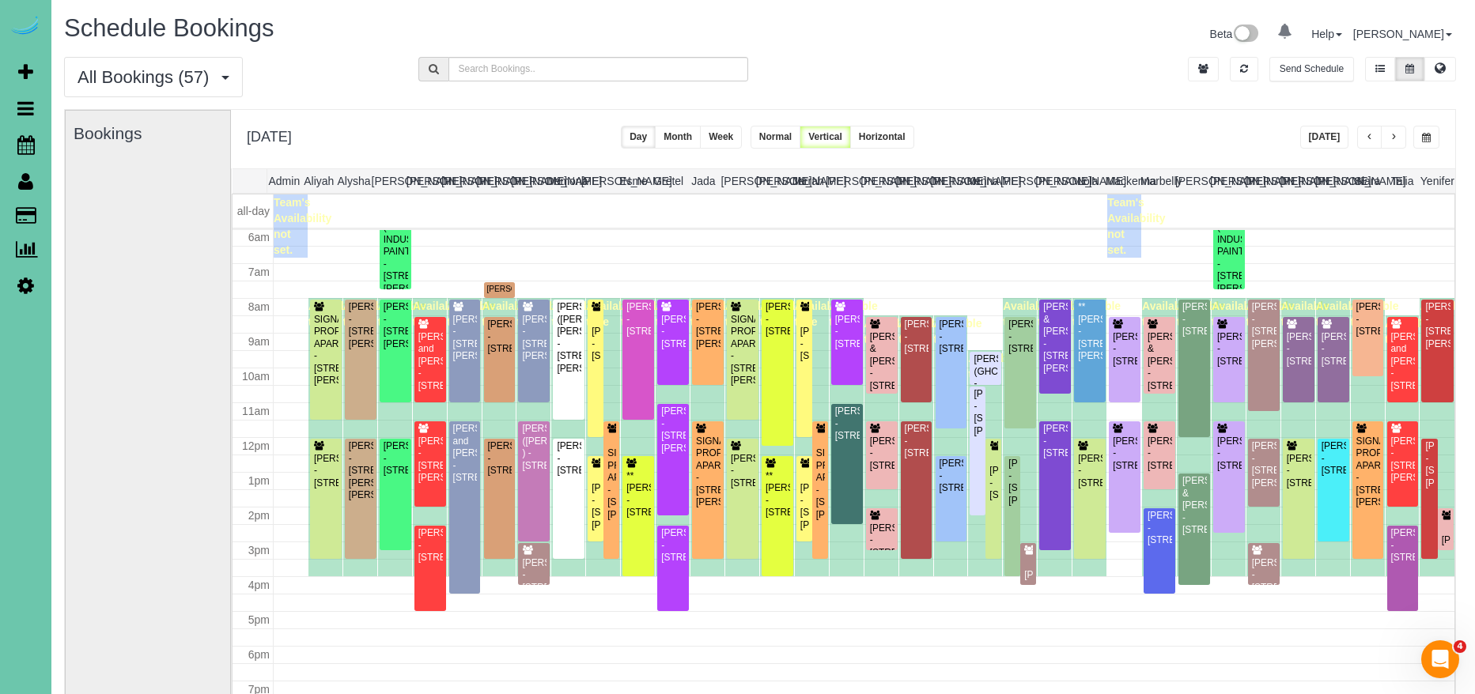
click at [1389, 138] on span "button" at bounding box center [1393, 137] width 8 height 9
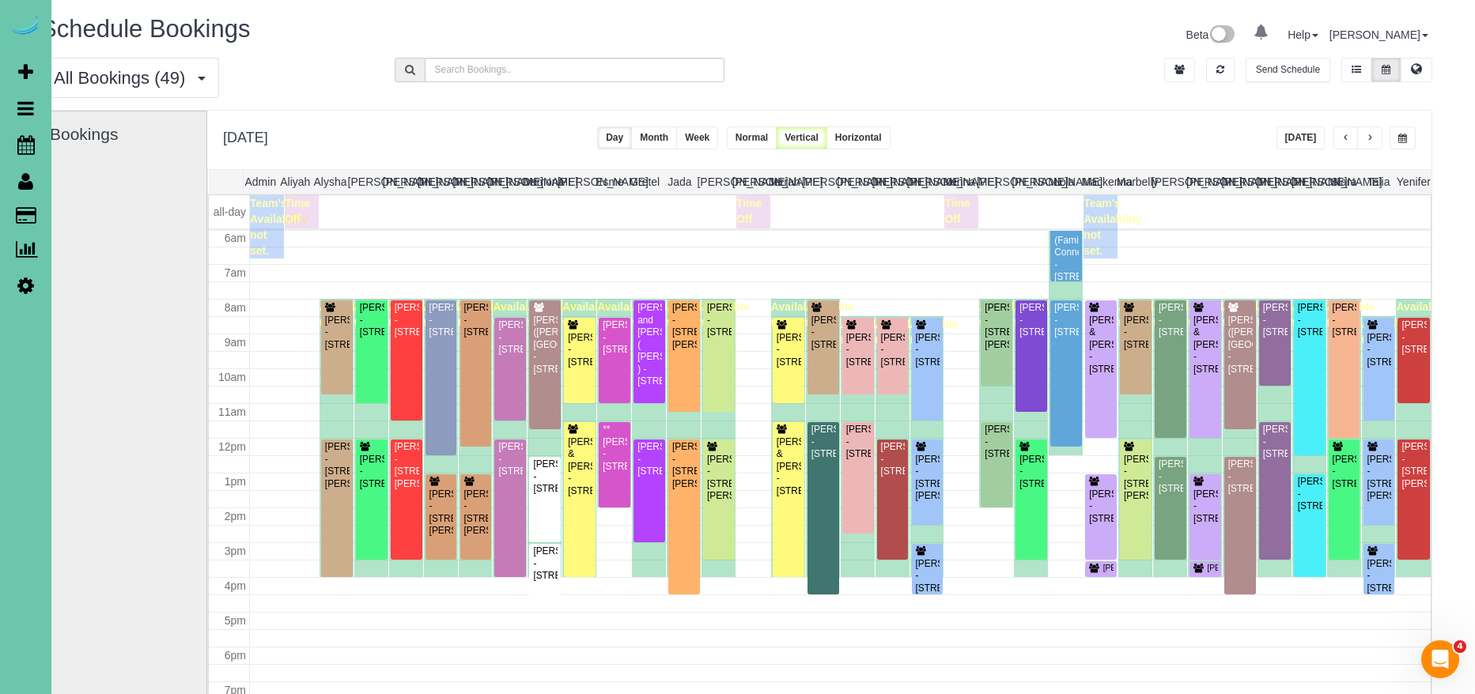
scroll to position [1, 27]
click at [1374, 138] on button "button" at bounding box center [1369, 137] width 25 height 23
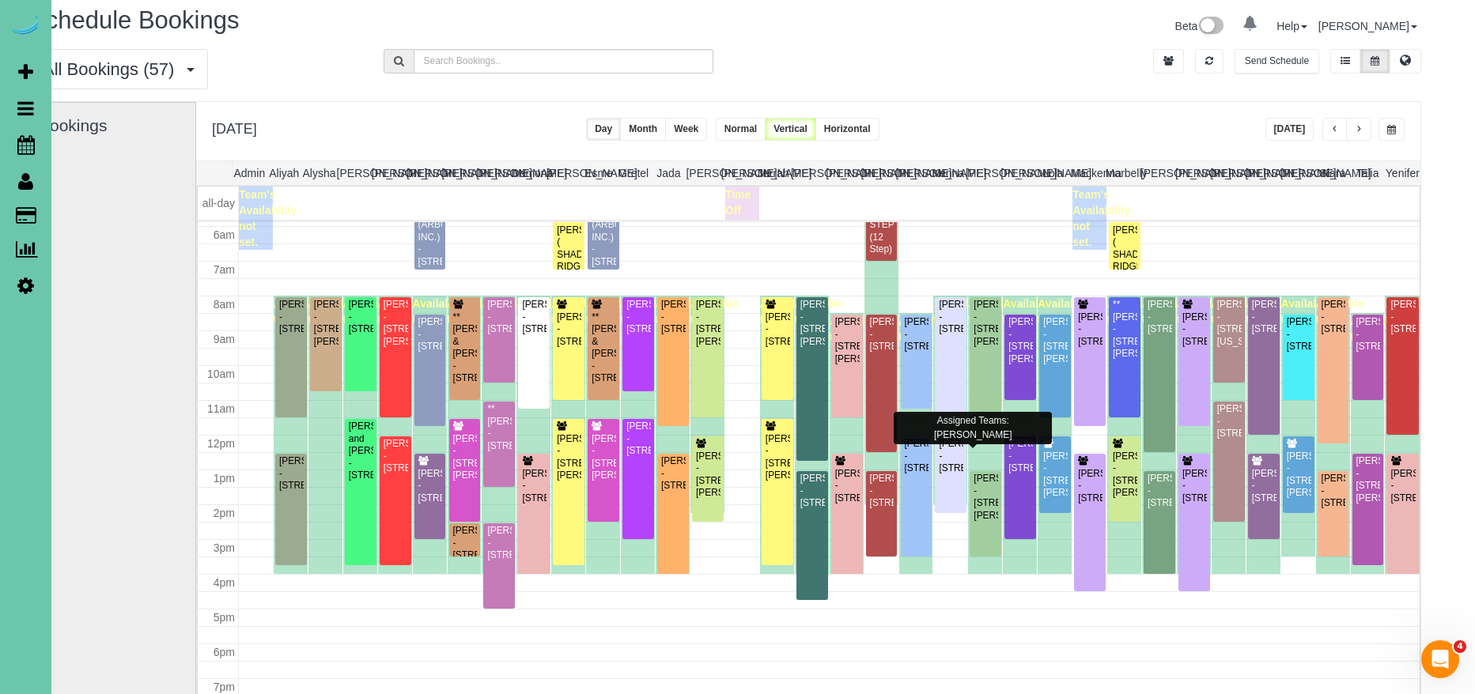
scroll to position [9, 36]
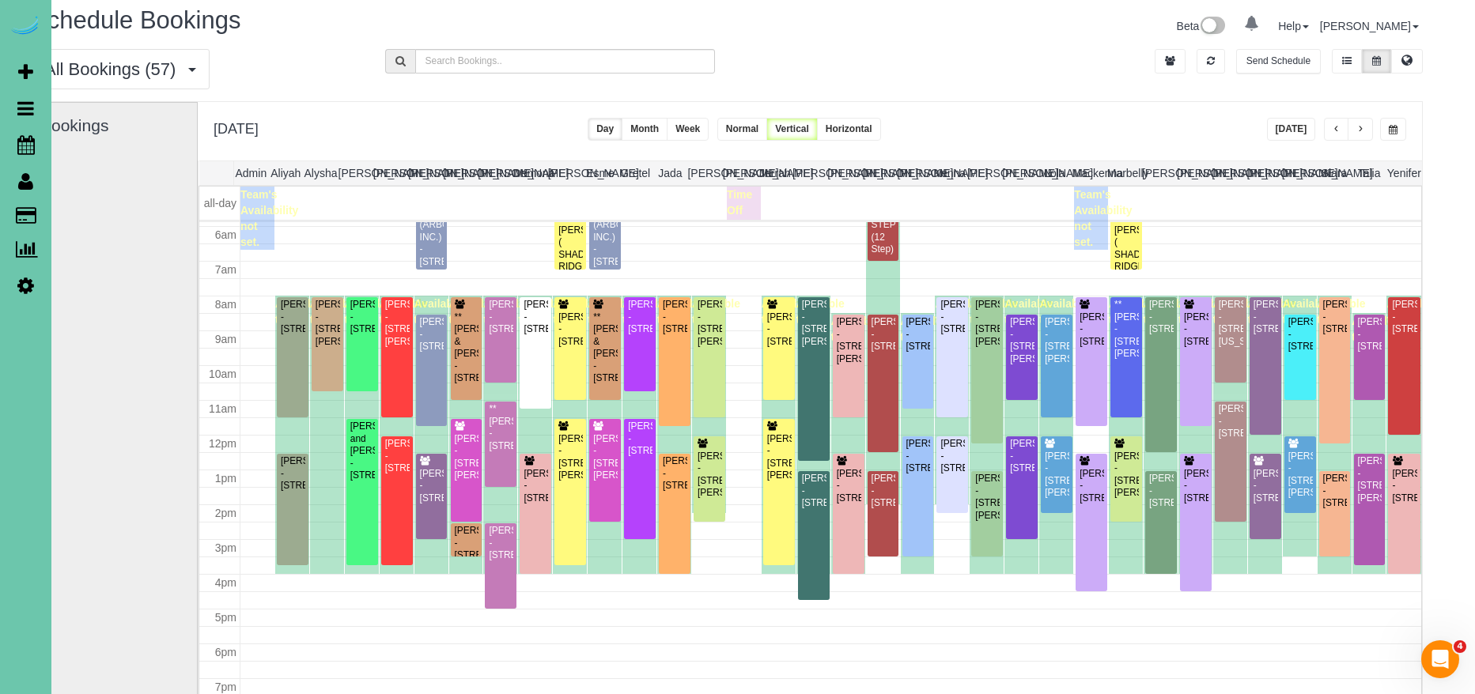
click at [1365, 129] on button "button" at bounding box center [1359, 129] width 25 height 23
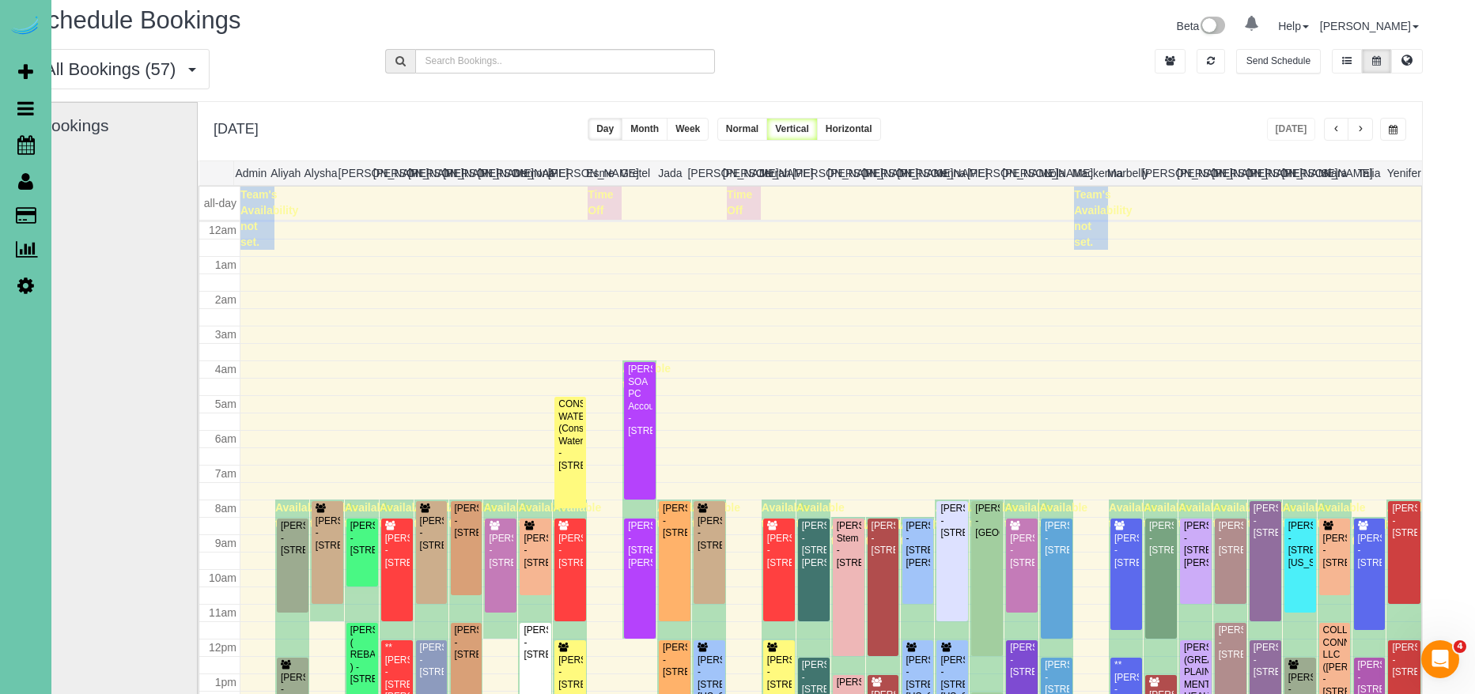
scroll to position [210, 0]
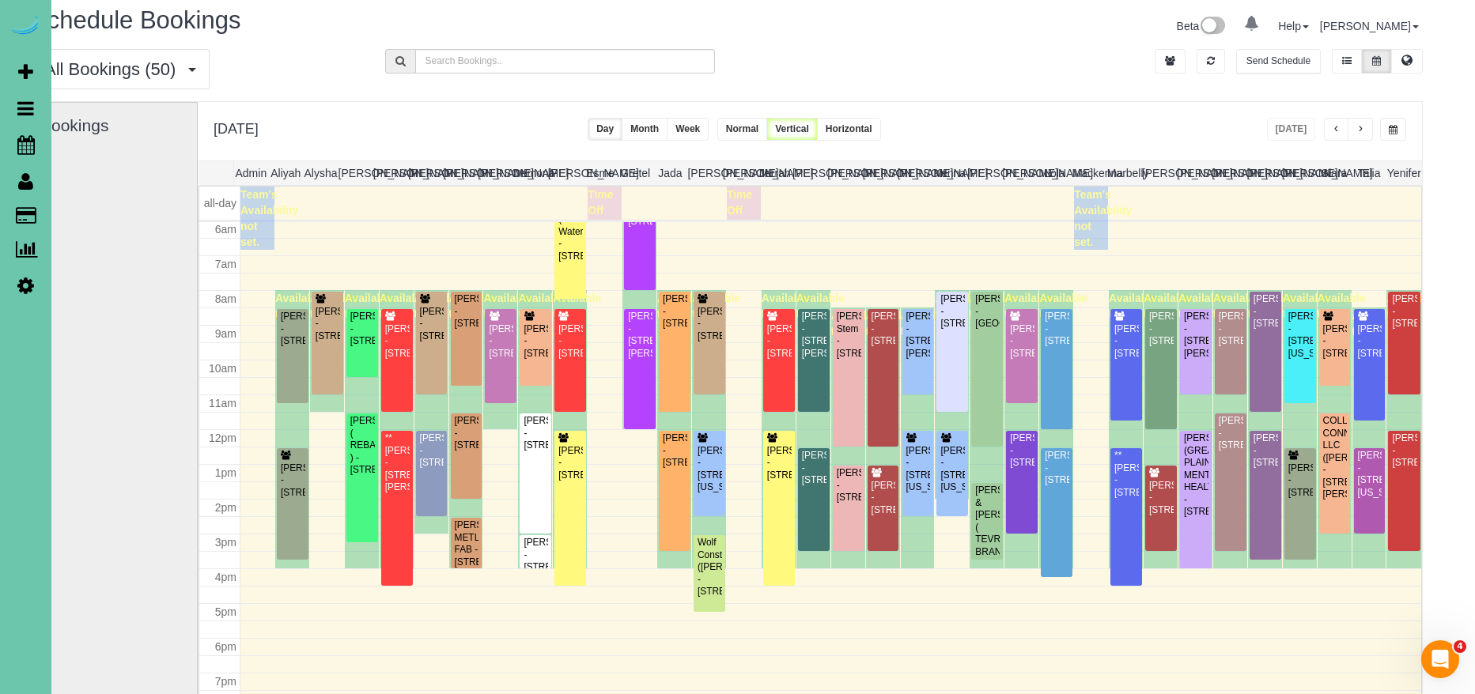
click at [1334, 130] on span "button" at bounding box center [1336, 129] width 8 height 9
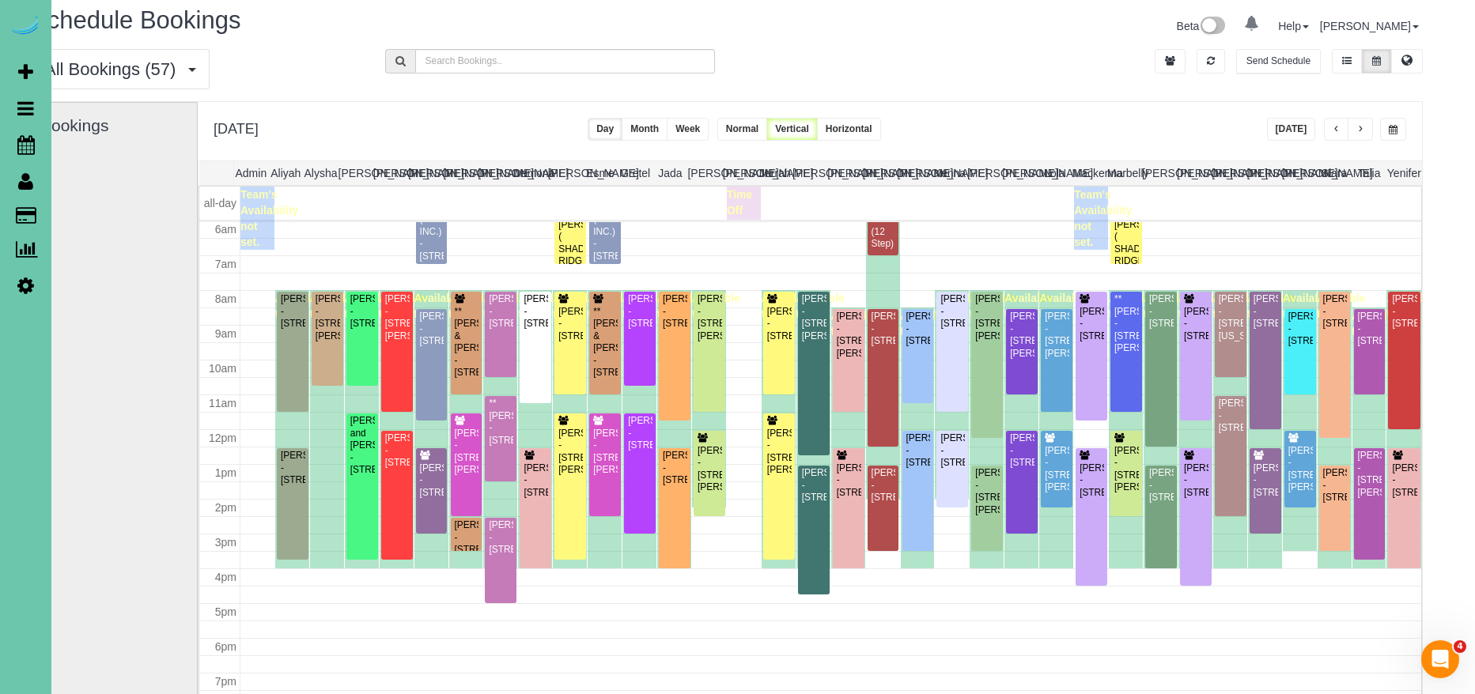
click at [1334, 130] on span "button" at bounding box center [1336, 129] width 8 height 9
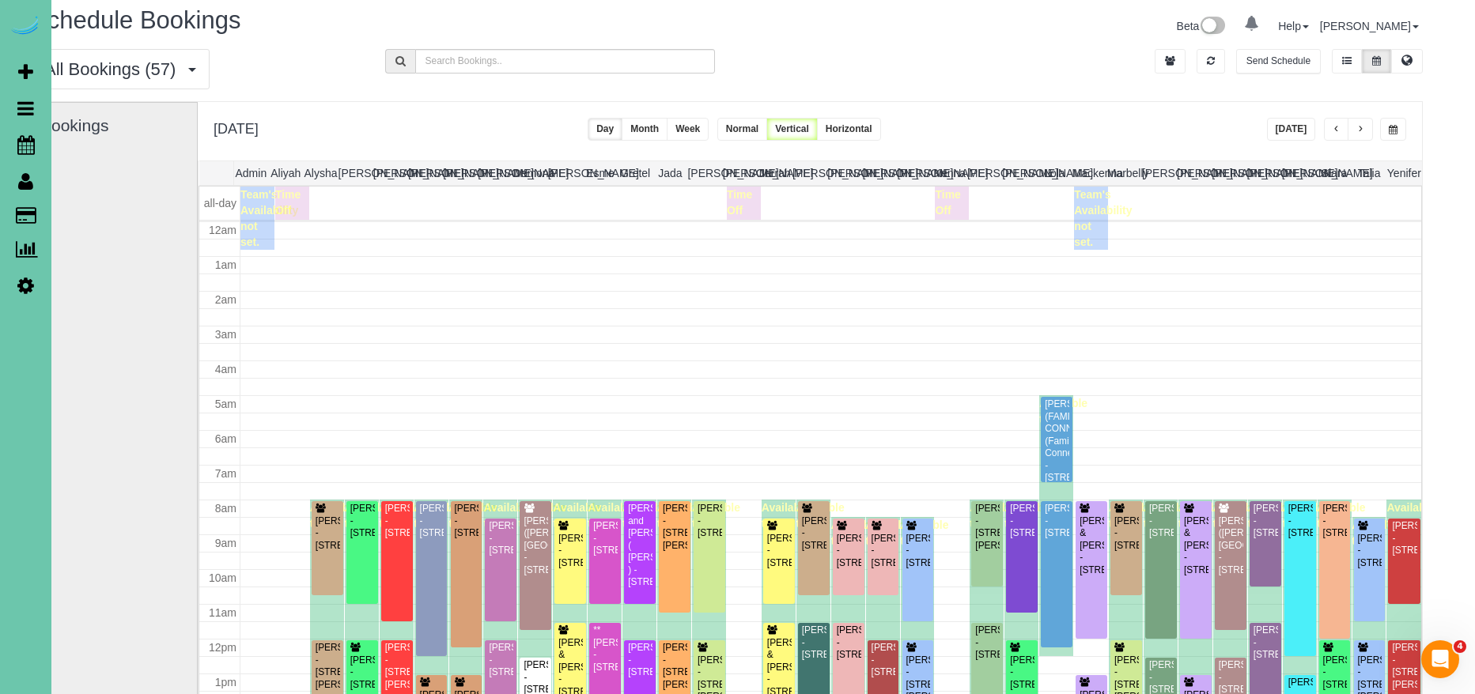
click at [1334, 130] on span "button" at bounding box center [1336, 129] width 8 height 9
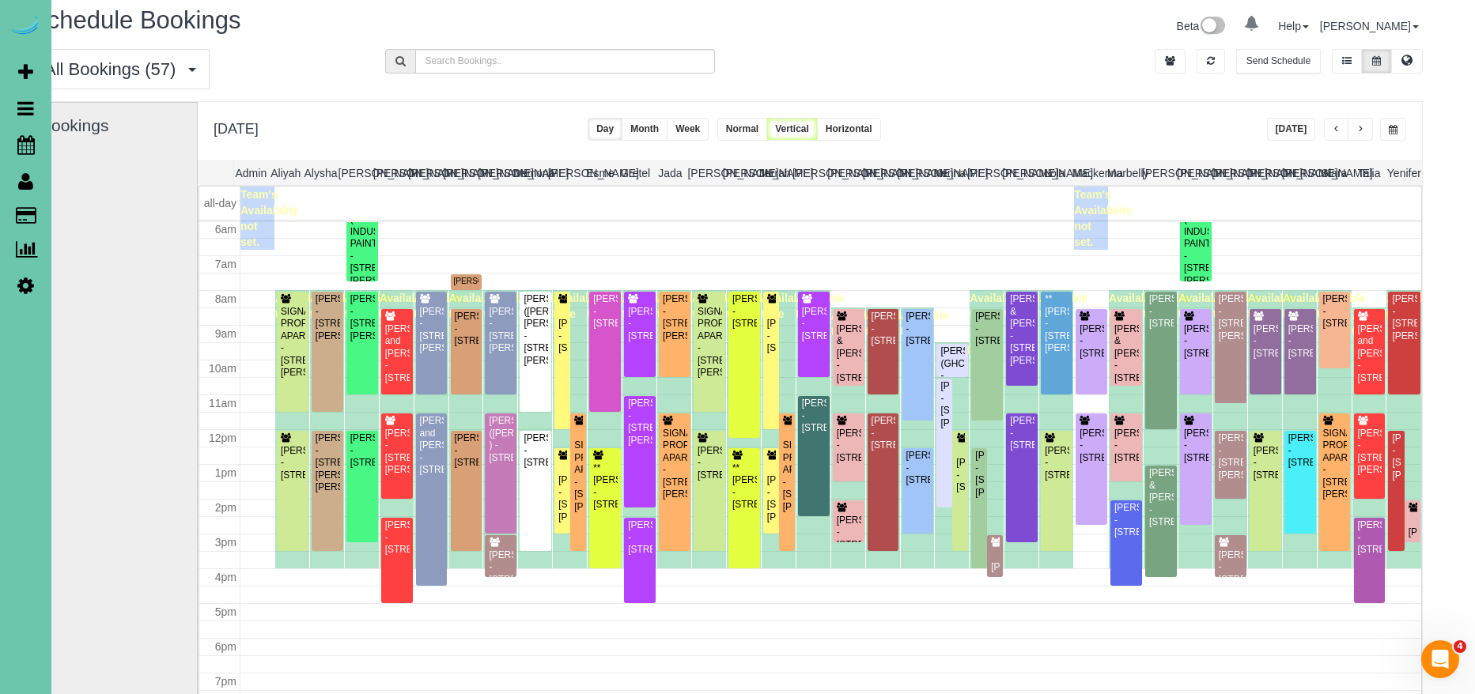
drag, startPoint x: 1334, startPoint y: 126, endPoint x: 1366, endPoint y: 126, distance: 32.4
click at [1334, 126] on span "button" at bounding box center [1336, 129] width 8 height 9
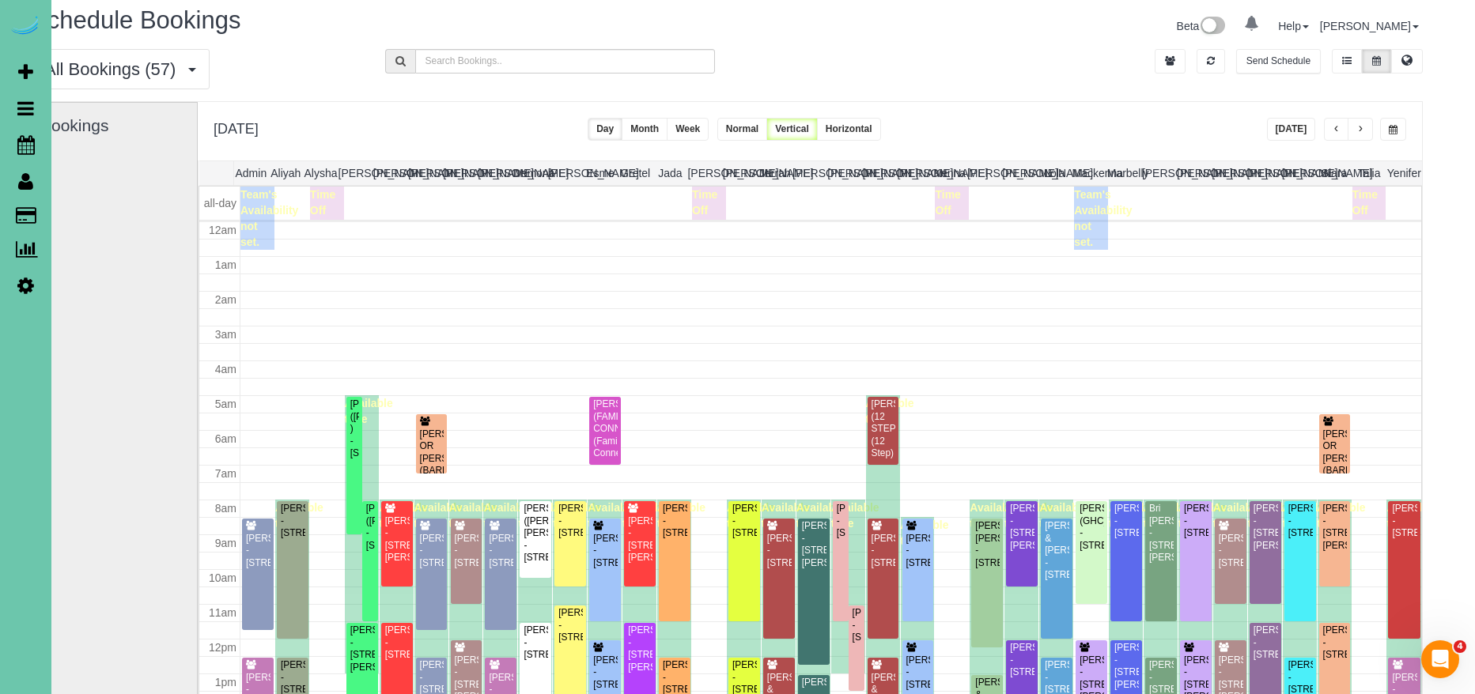
scroll to position [0, 0]
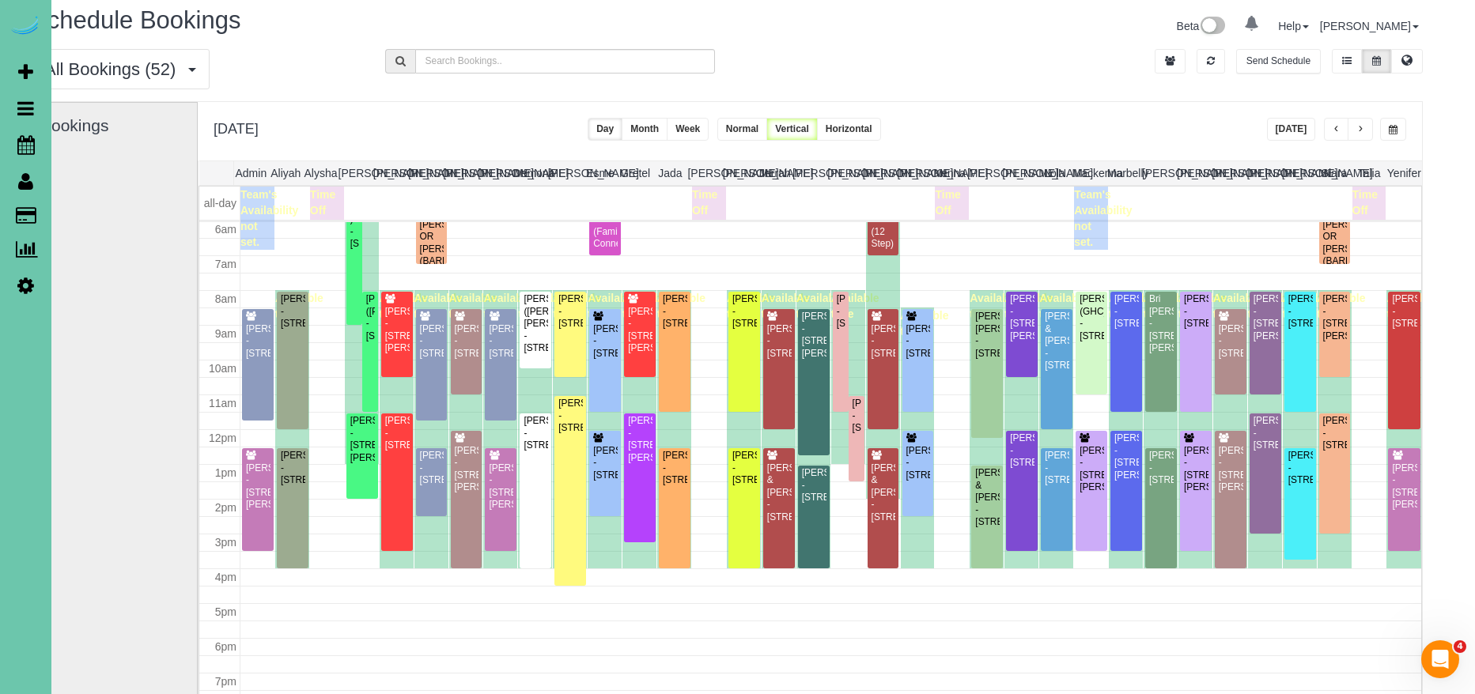
click at [1365, 126] on button "button" at bounding box center [1359, 129] width 25 height 23
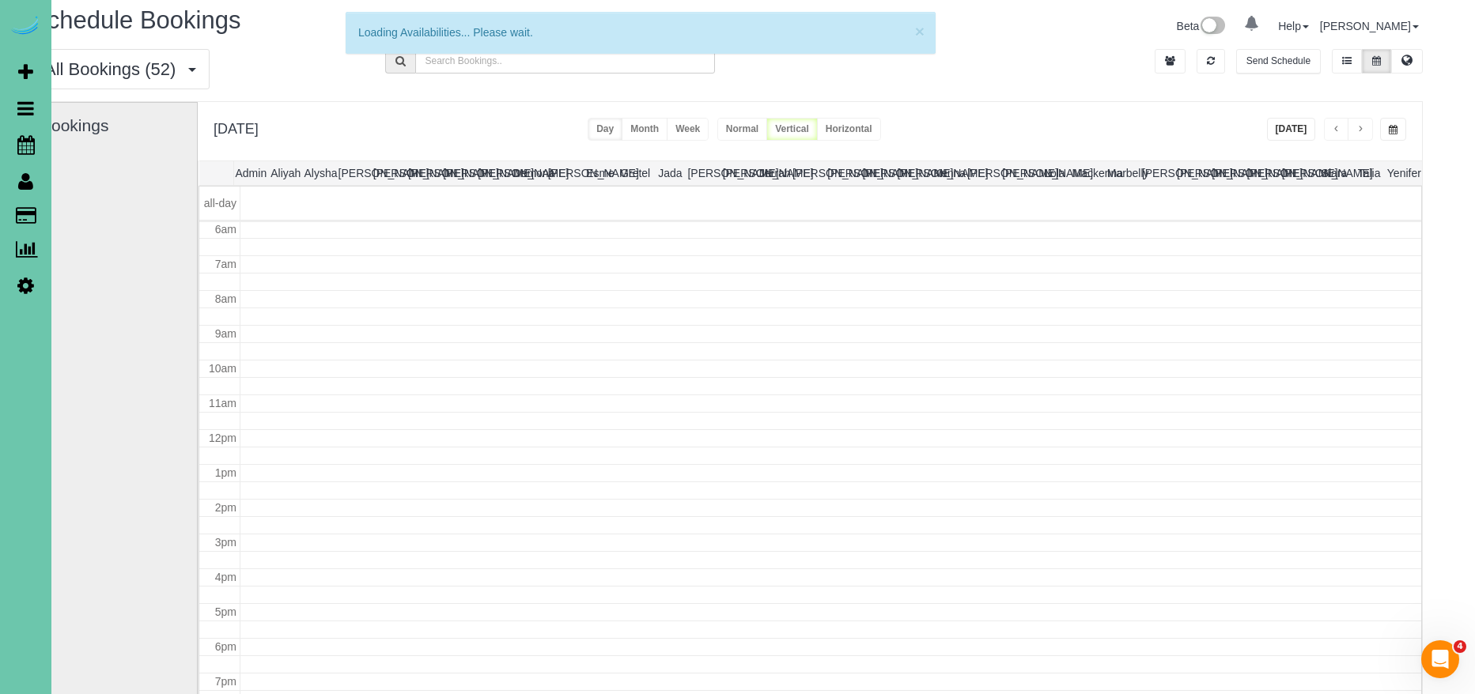
click at [1365, 126] on button "button" at bounding box center [1359, 129] width 25 height 23
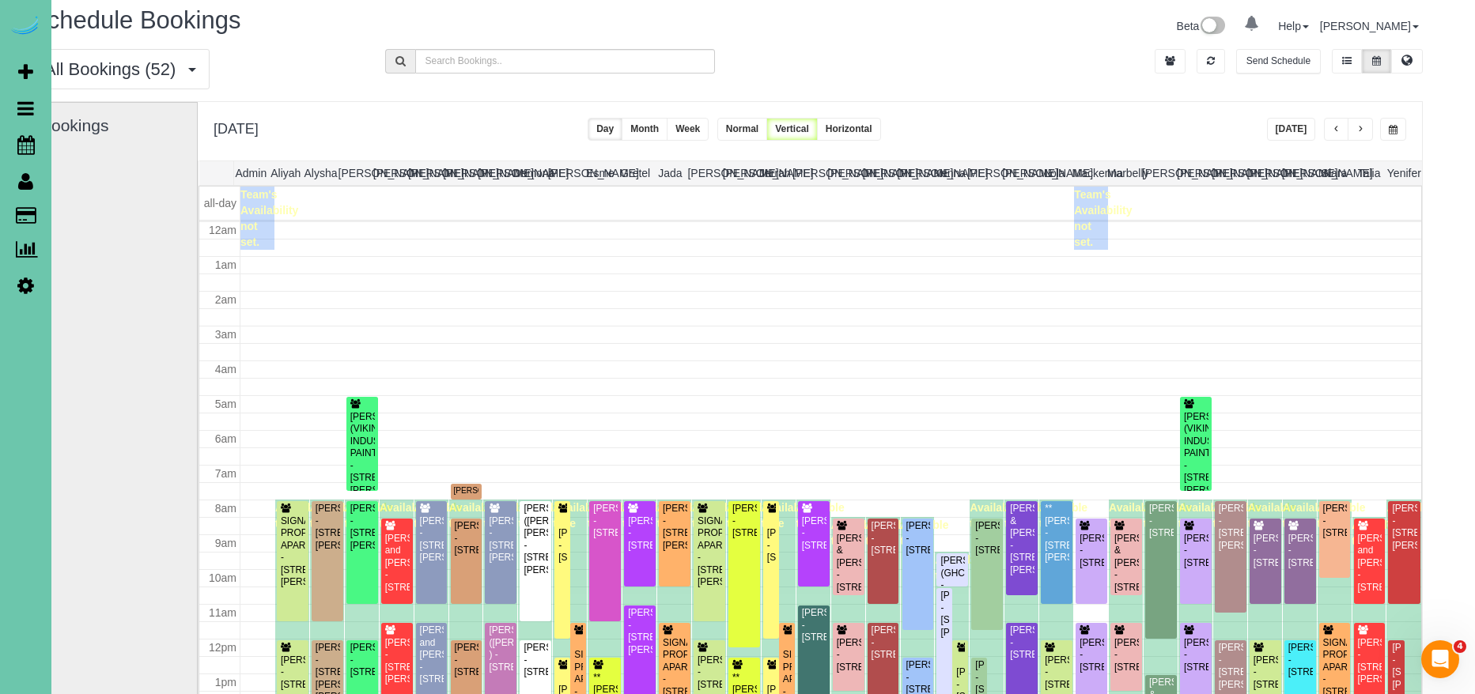
click at [1365, 126] on button "button" at bounding box center [1359, 129] width 25 height 23
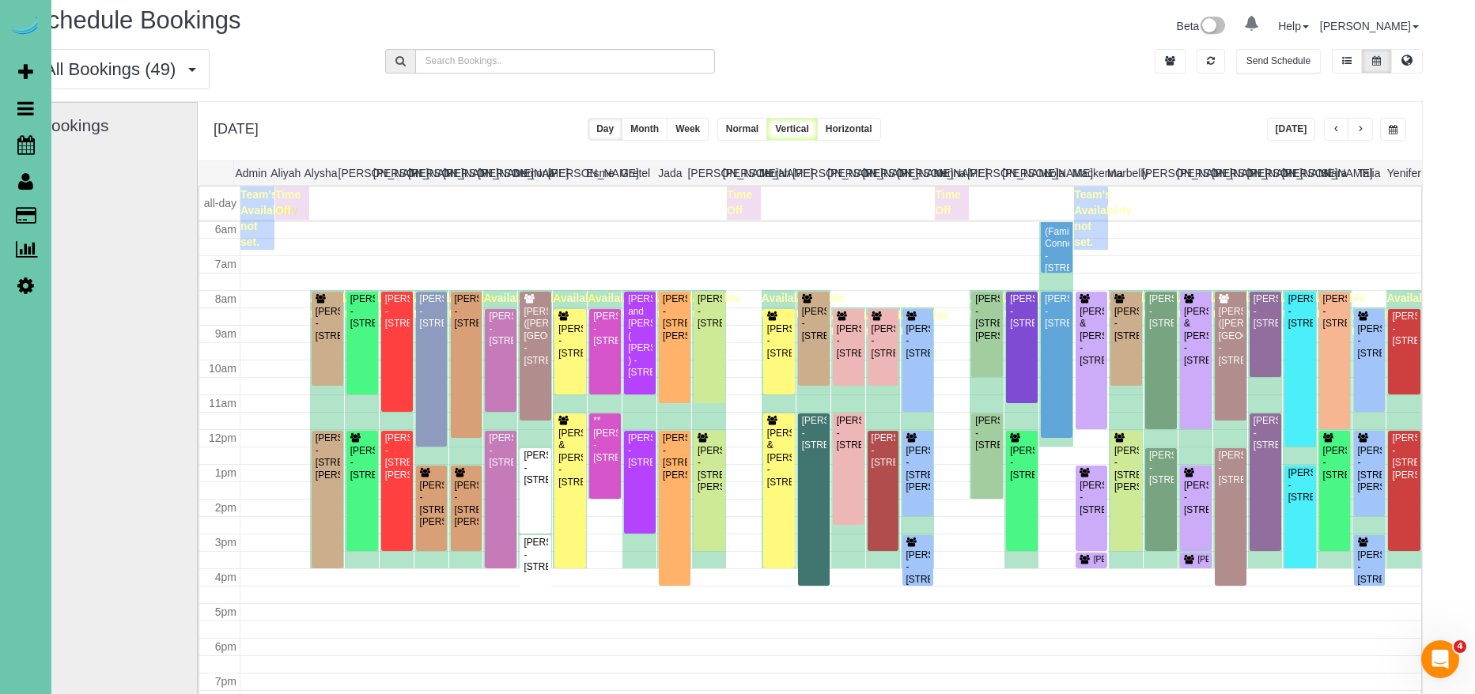
click at [1391, 128] on span "button" at bounding box center [1393, 129] width 9 height 9
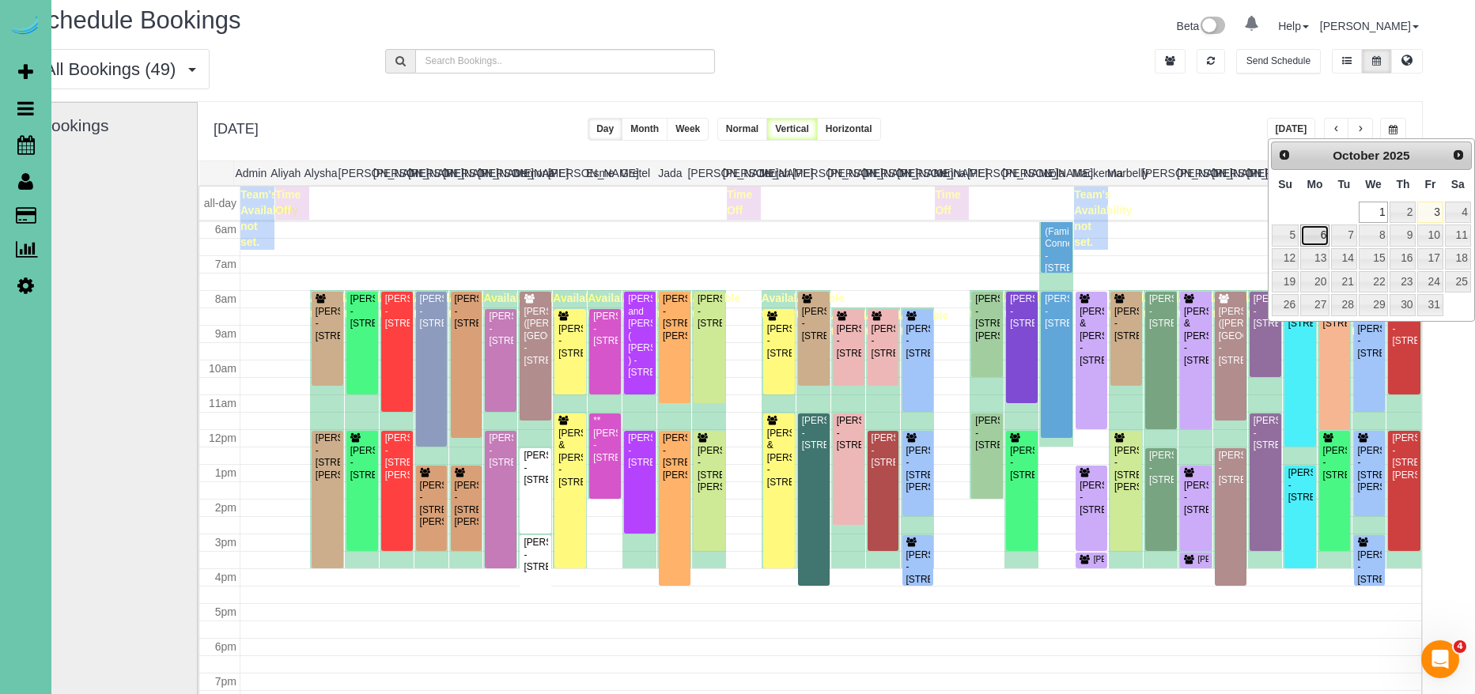
click at [1315, 231] on link "6" at bounding box center [1314, 235] width 29 height 21
type input "**********"
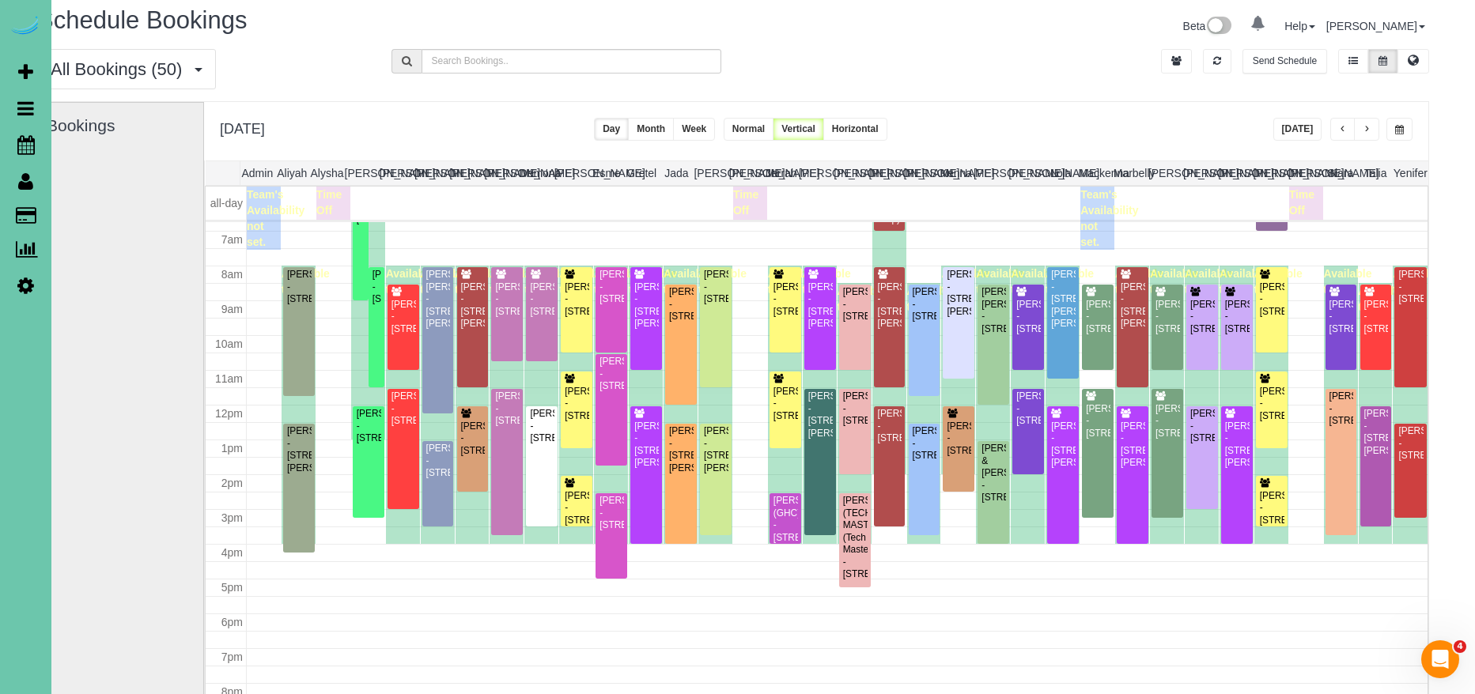
scroll to position [236, 0]
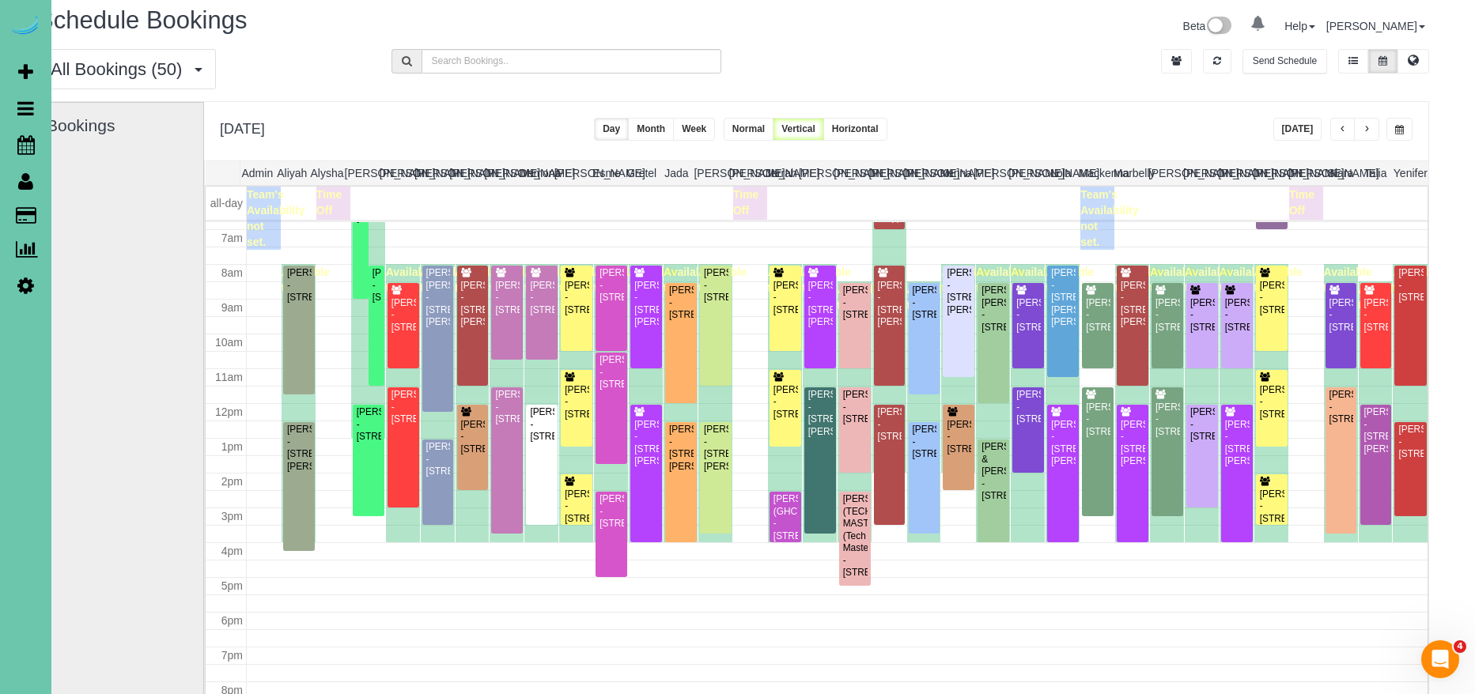
click at [1369, 129] on span "button" at bounding box center [1367, 129] width 8 height 9
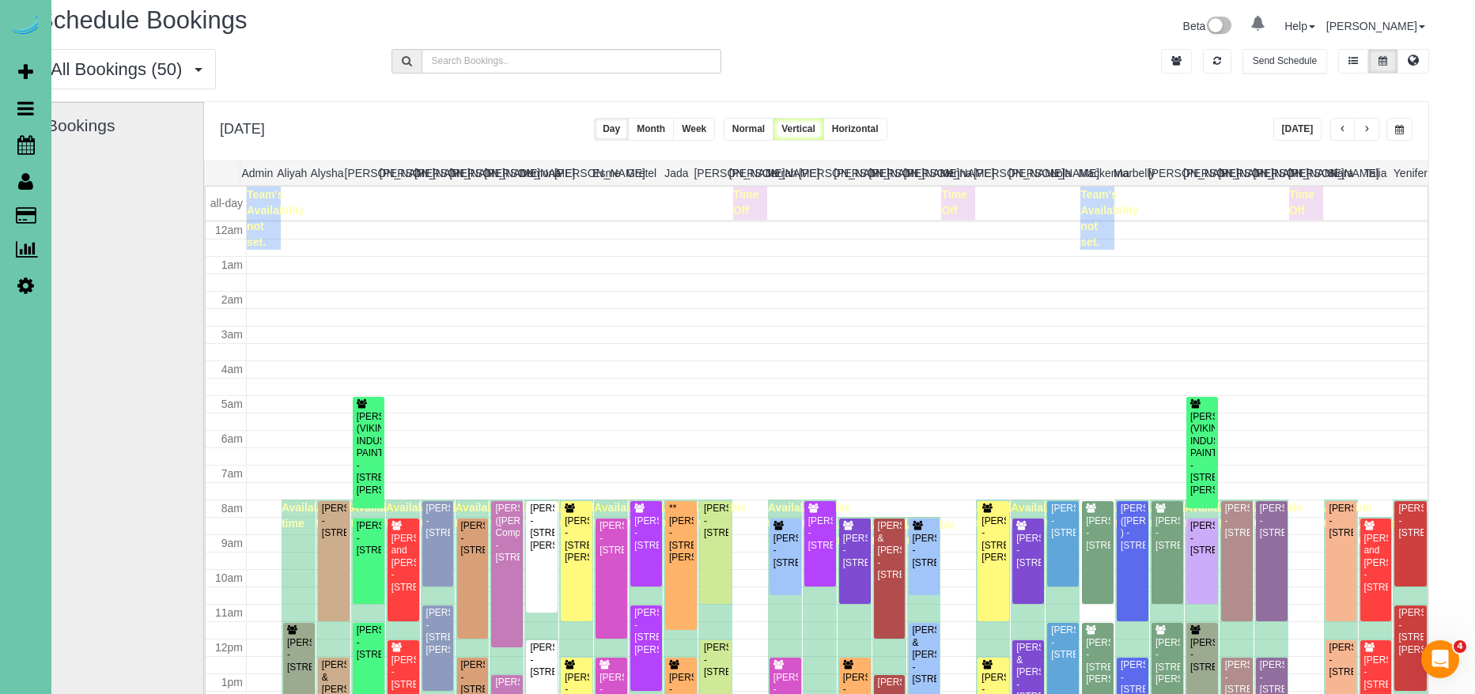
scroll to position [210, 0]
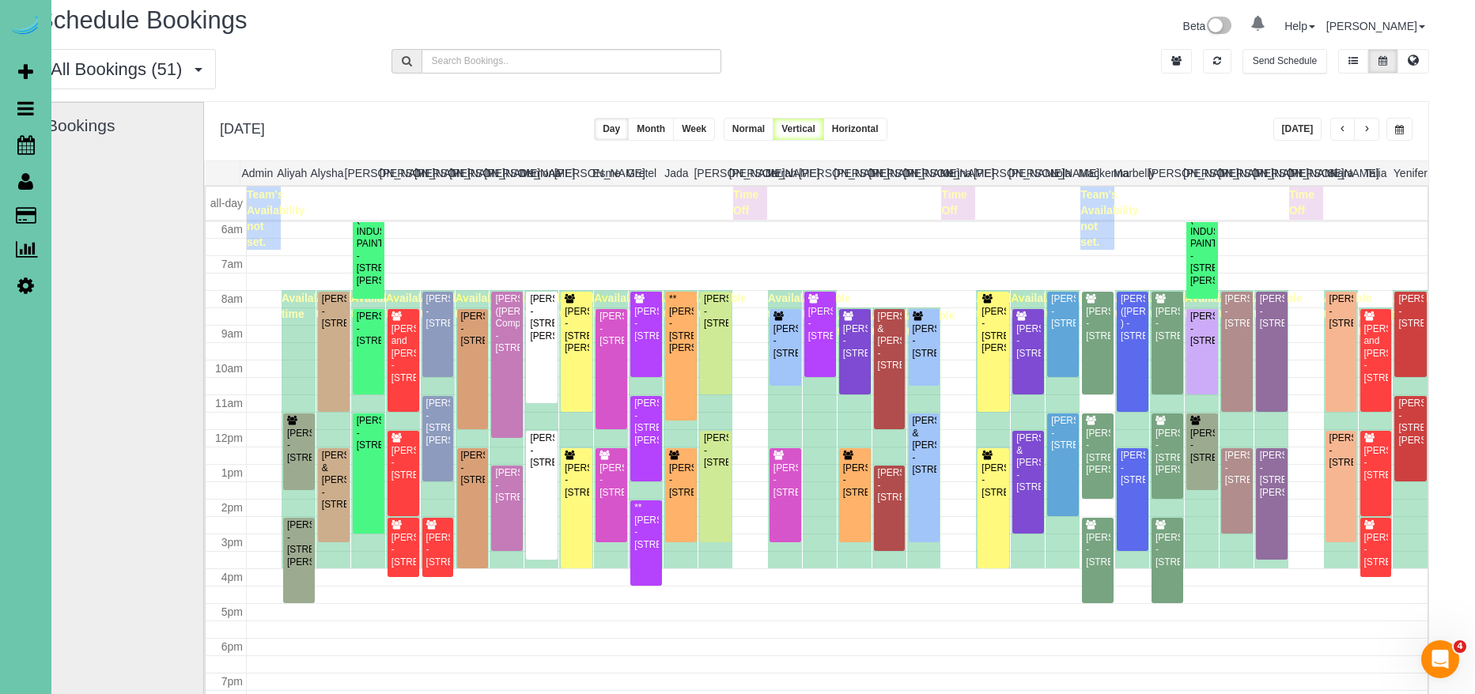
click at [1369, 129] on span "button" at bounding box center [1367, 129] width 8 height 9
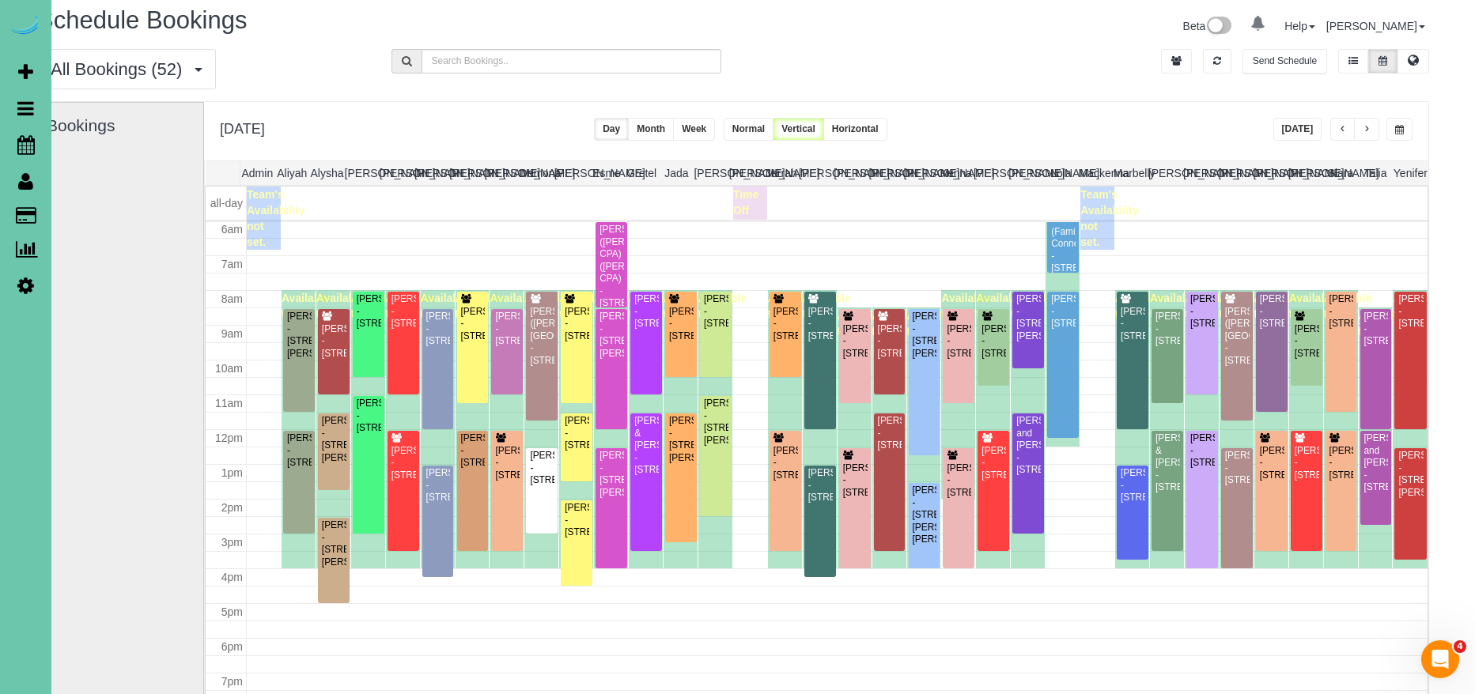
click at [1369, 129] on span "button" at bounding box center [1367, 129] width 8 height 9
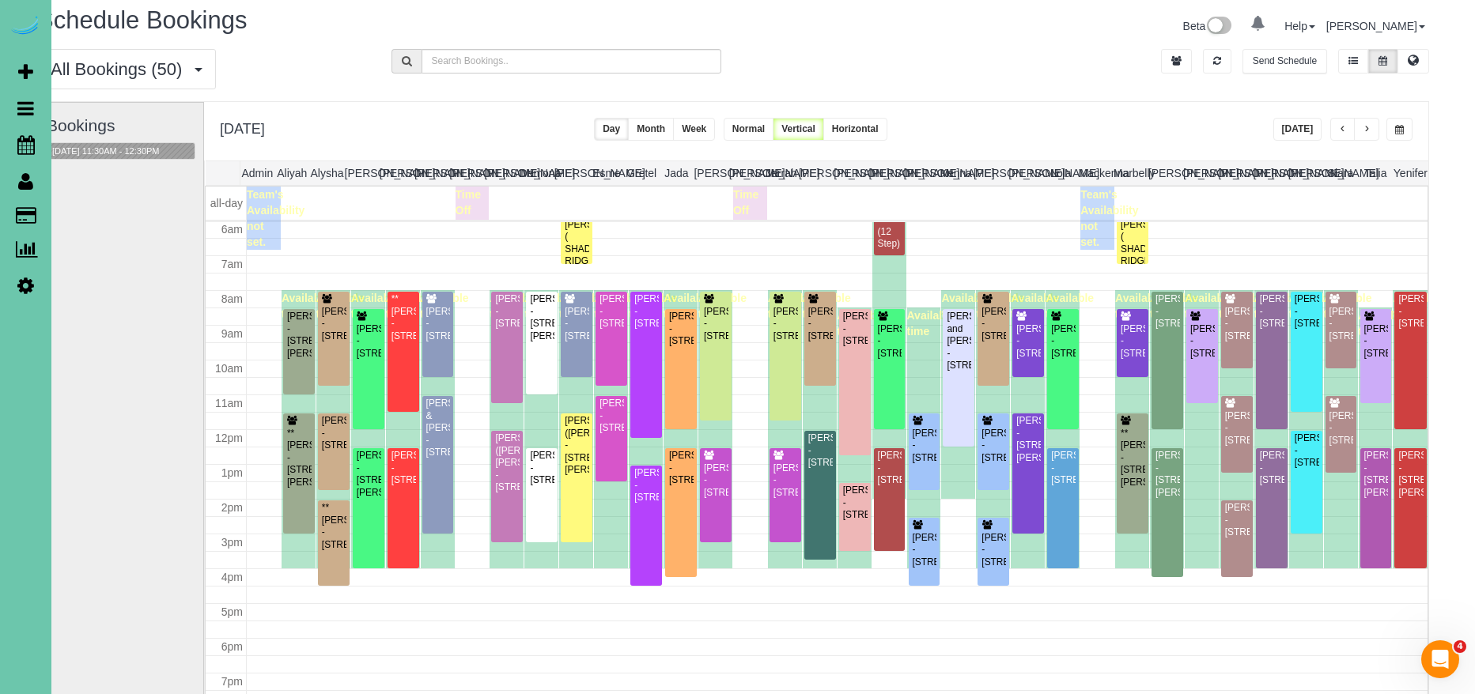
click at [1369, 129] on span "button" at bounding box center [1367, 129] width 8 height 9
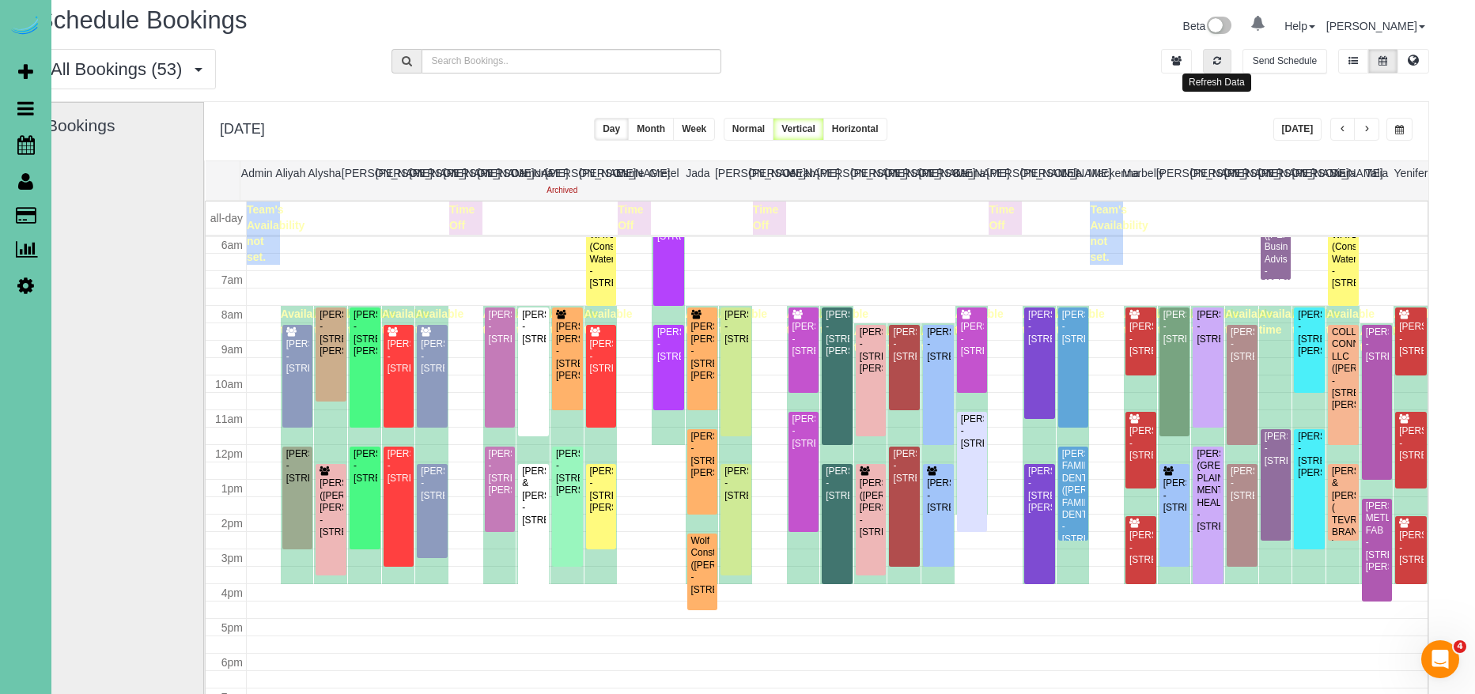
click at [1207, 60] on button "button" at bounding box center [1217, 61] width 28 height 25
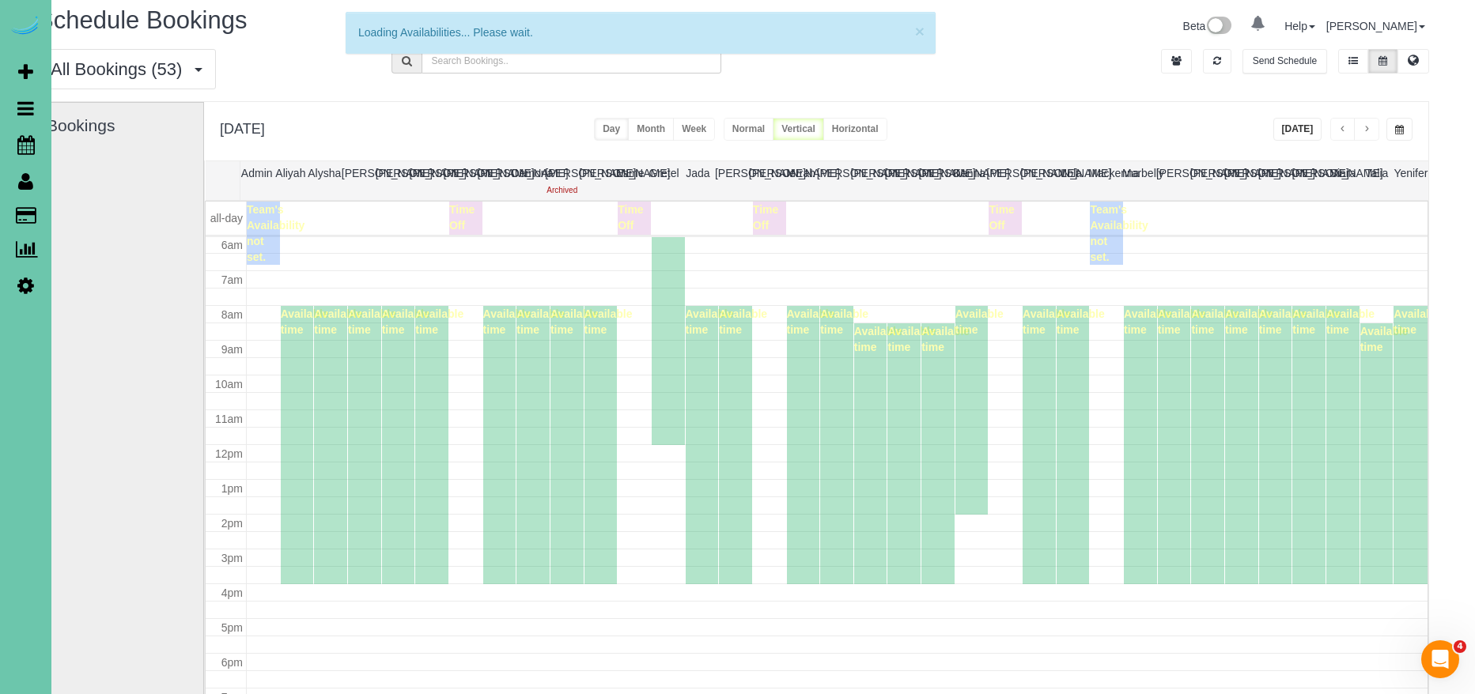
click at [1296, 134] on button "Today" at bounding box center [1297, 129] width 49 height 23
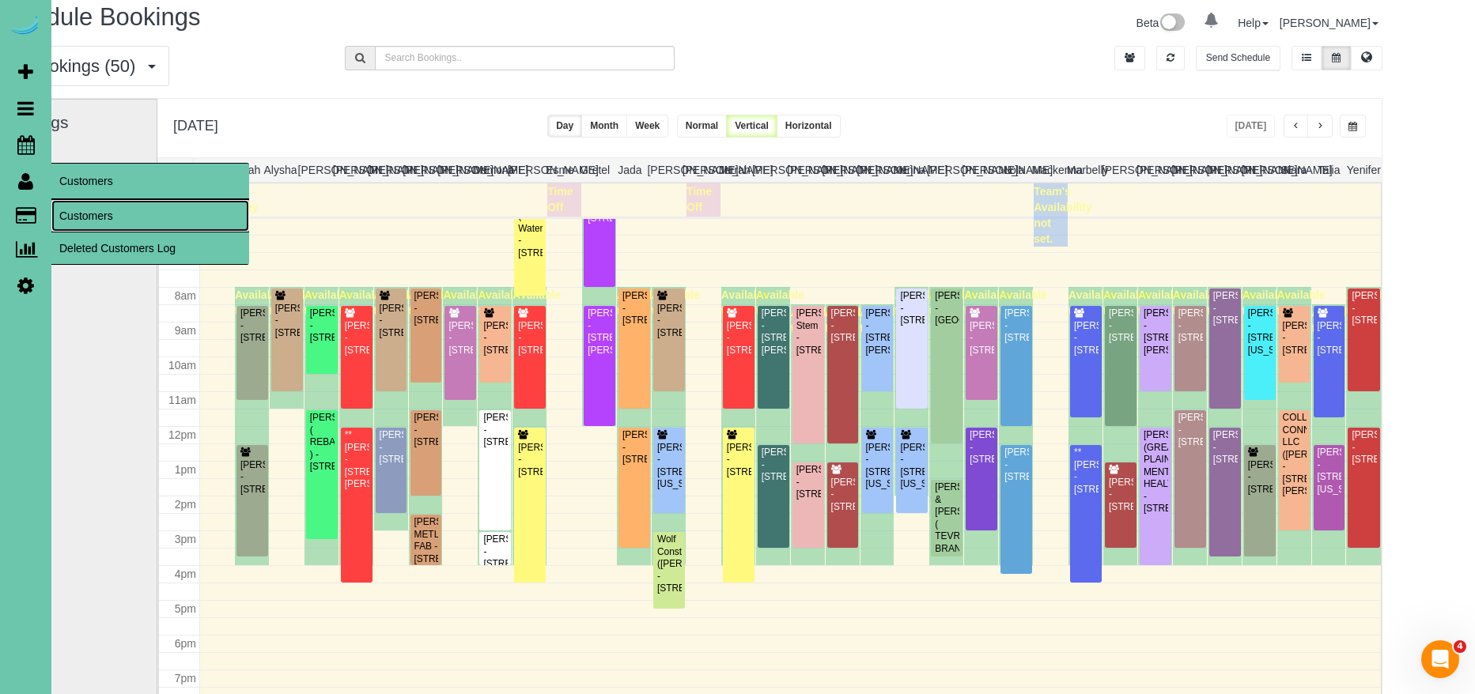
click at [115, 203] on link "Customers" at bounding box center [150, 216] width 198 height 32
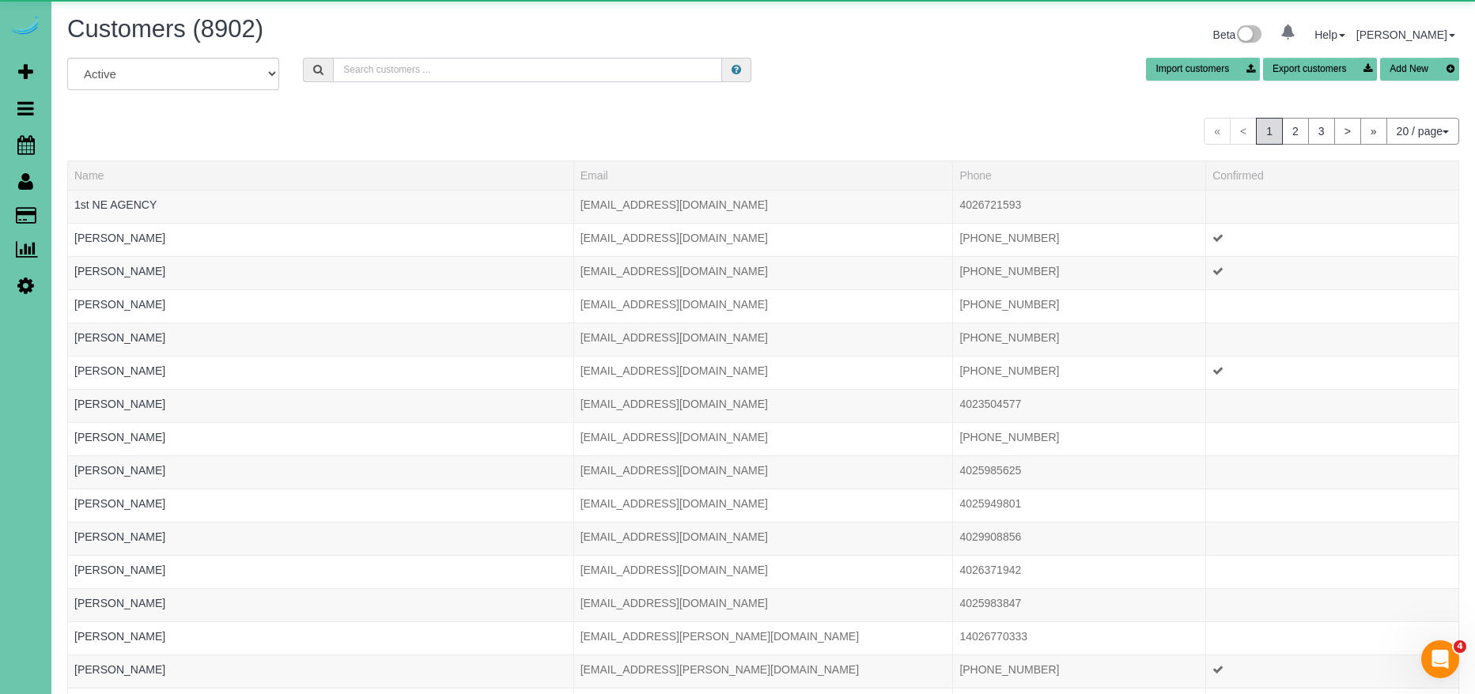
click at [429, 67] on input "text" at bounding box center [527, 70] width 389 height 25
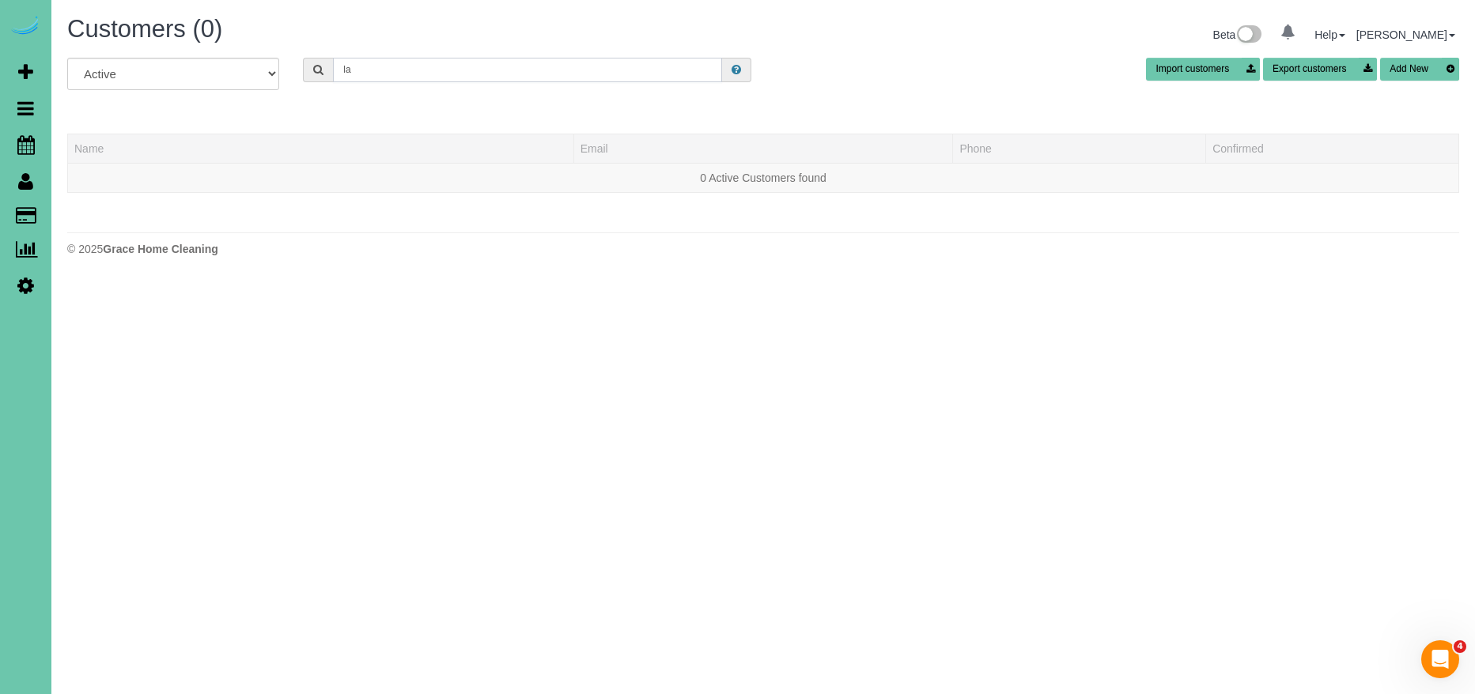
type input "l"
type input "b"
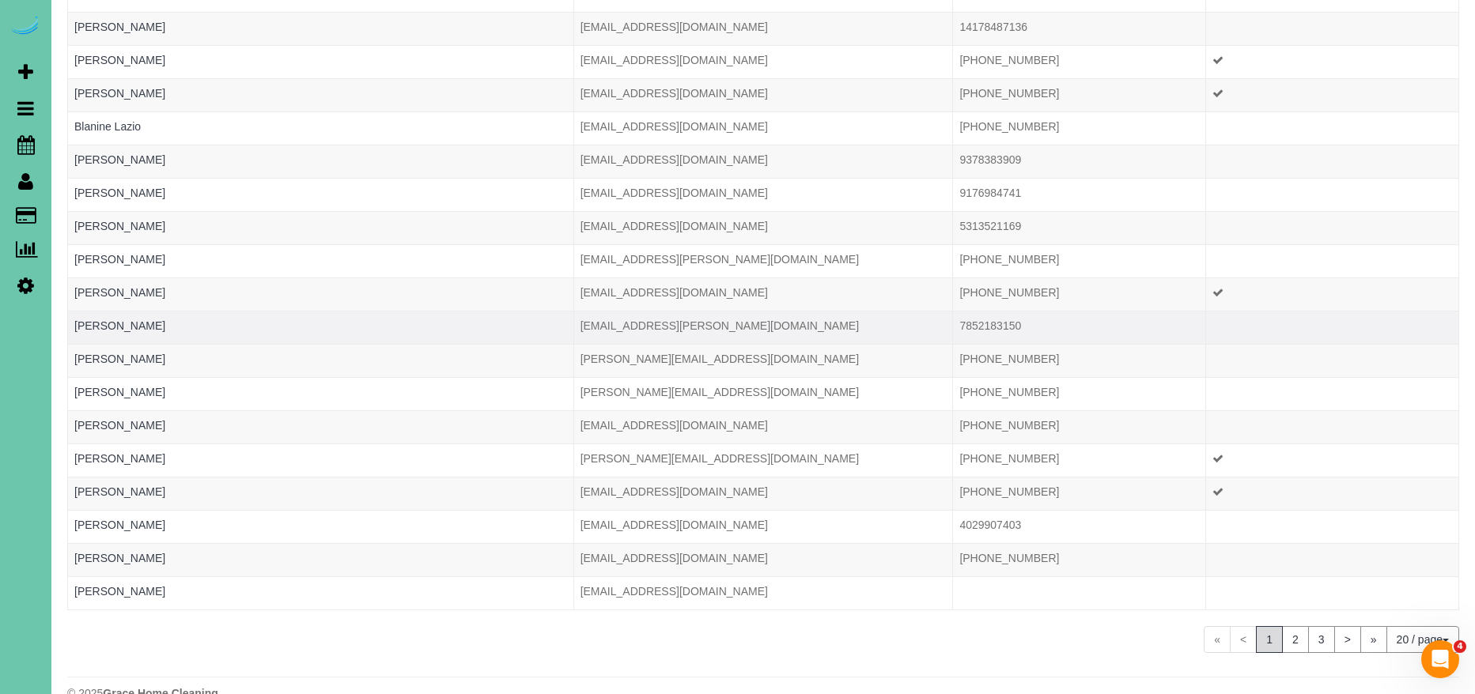
scroll to position [274, 0]
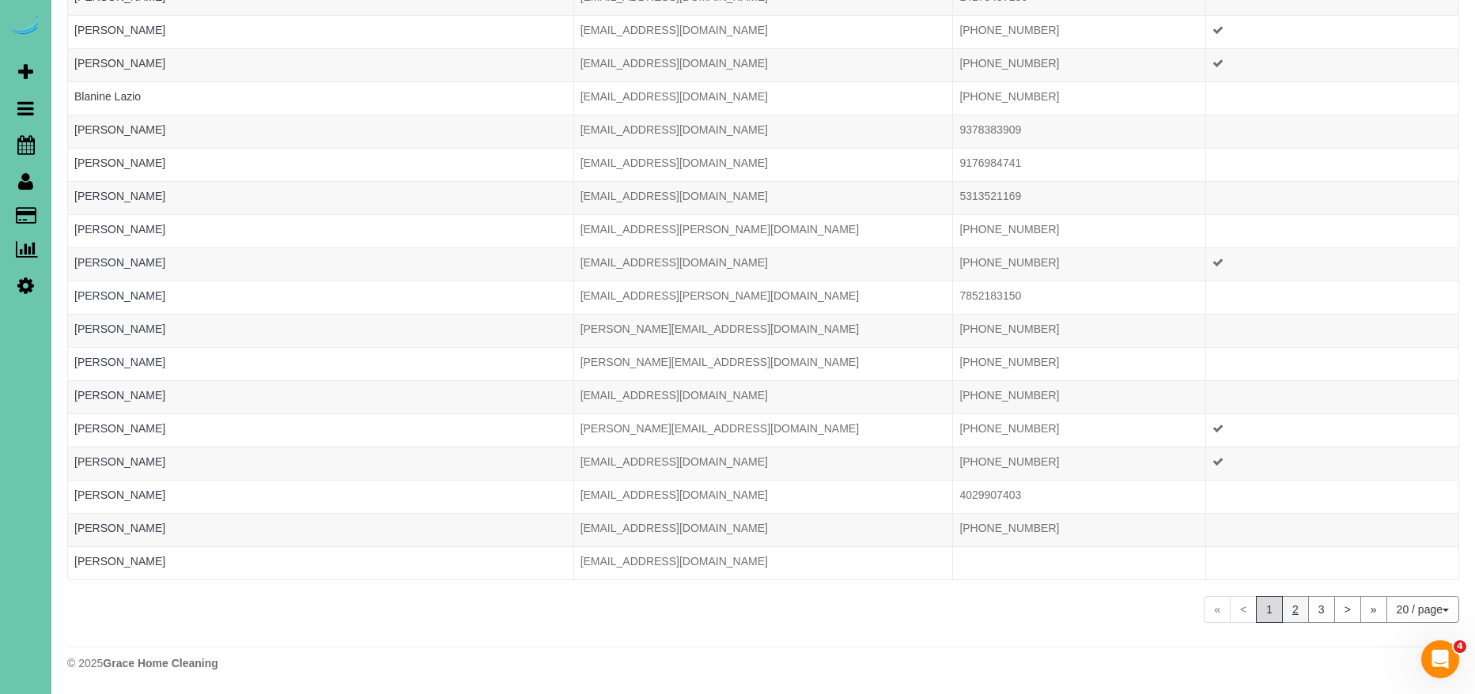
type input "brown"
click at [1290, 613] on link "2" at bounding box center [1295, 609] width 27 height 27
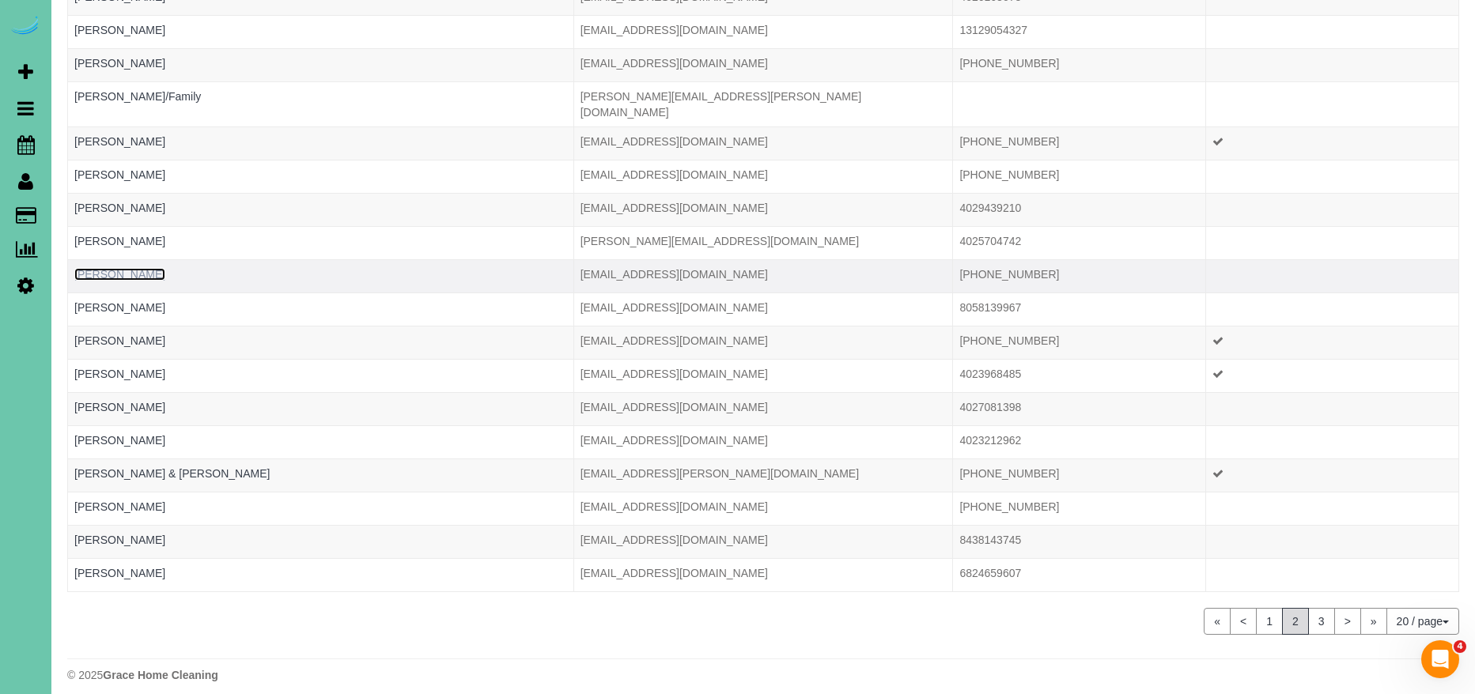
click at [112, 268] on link "Lacey Brown" at bounding box center [119, 274] width 91 height 13
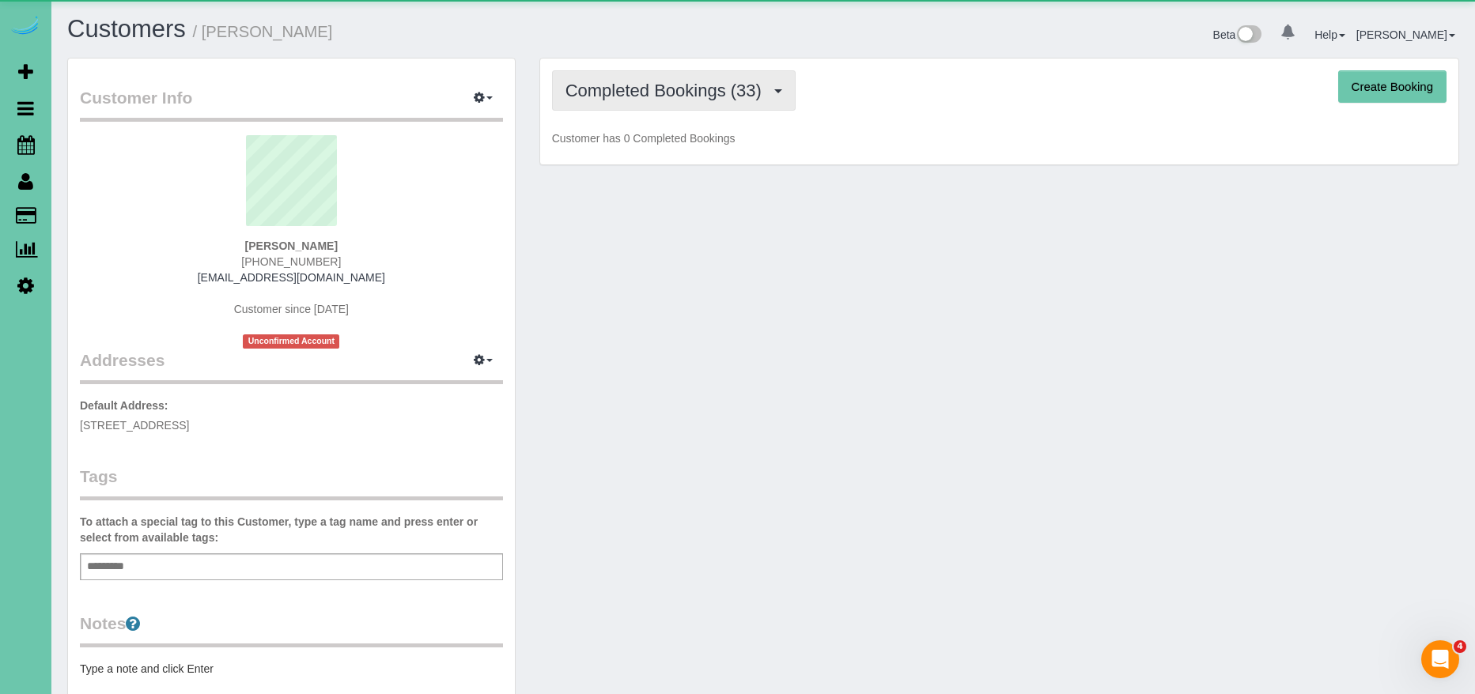
click at [670, 85] on span "Completed Bookings (33)" at bounding box center [667, 91] width 204 height 20
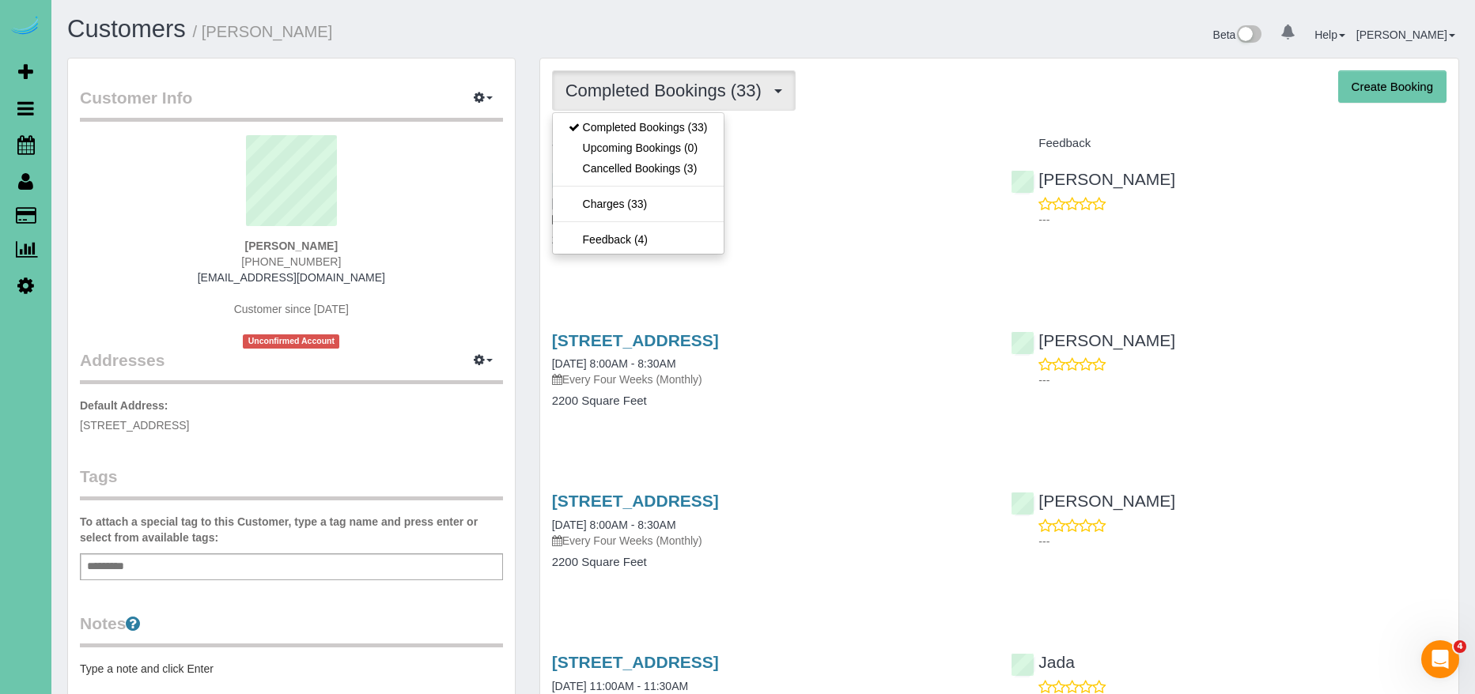
click at [874, 195] on div "2309 N 144th Ave, Omaha, NE 68116 05/07/2025 8:30AM - 9:00AM Every Four Weeks (…" at bounding box center [770, 198] width 436 height 57
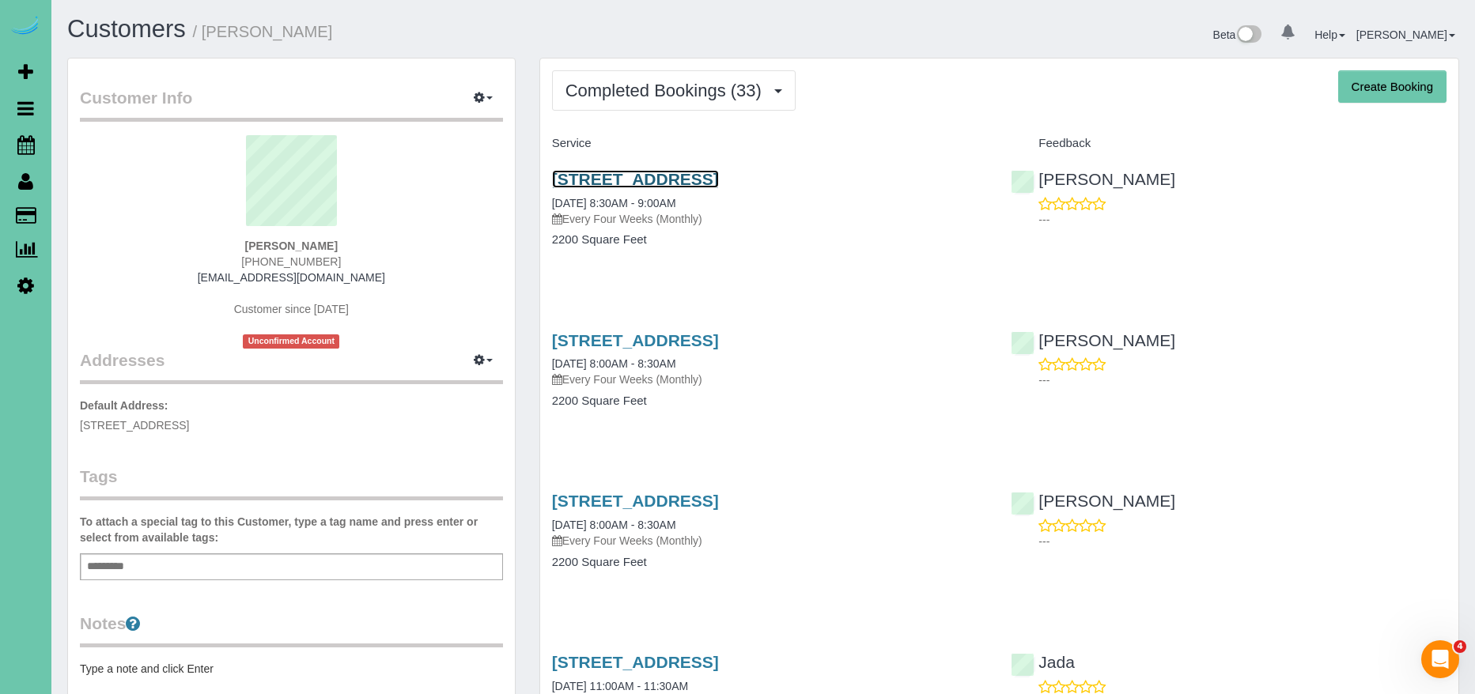
click at [719, 170] on link "2309 N 144th Ave, Omaha, NE 68116" at bounding box center [635, 179] width 167 height 18
click at [717, 176] on link "2309 N 144th Ave, Omaha, NE 68116" at bounding box center [635, 179] width 167 height 18
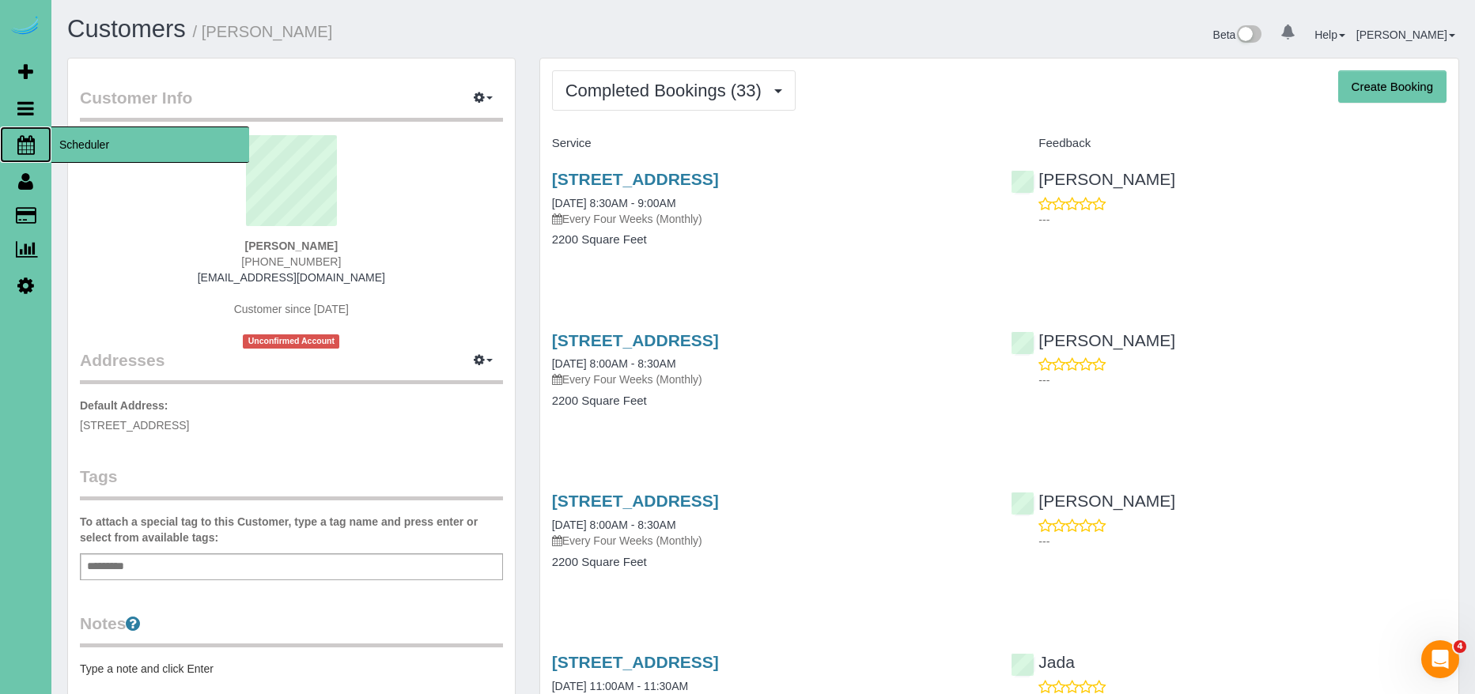
click at [104, 146] on span "Scheduler" at bounding box center [150, 145] width 198 height 36
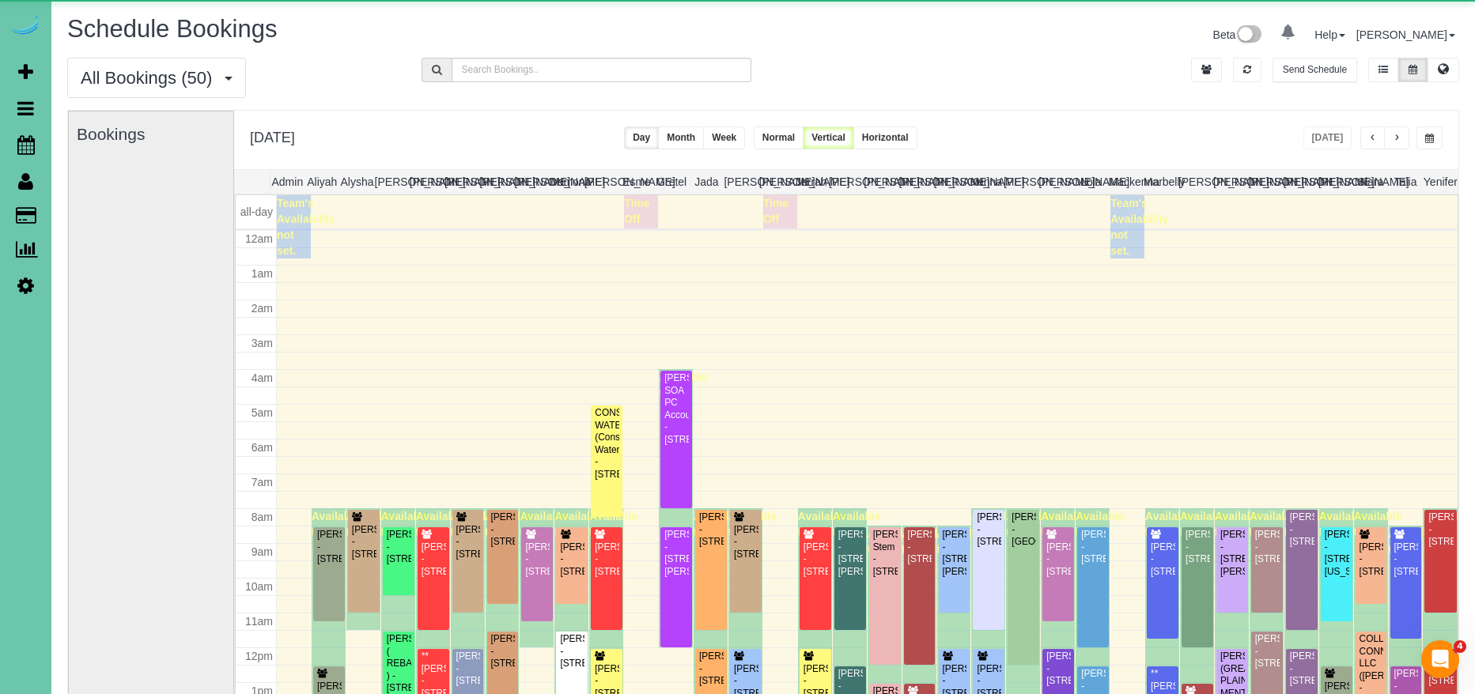
scroll to position [210, 0]
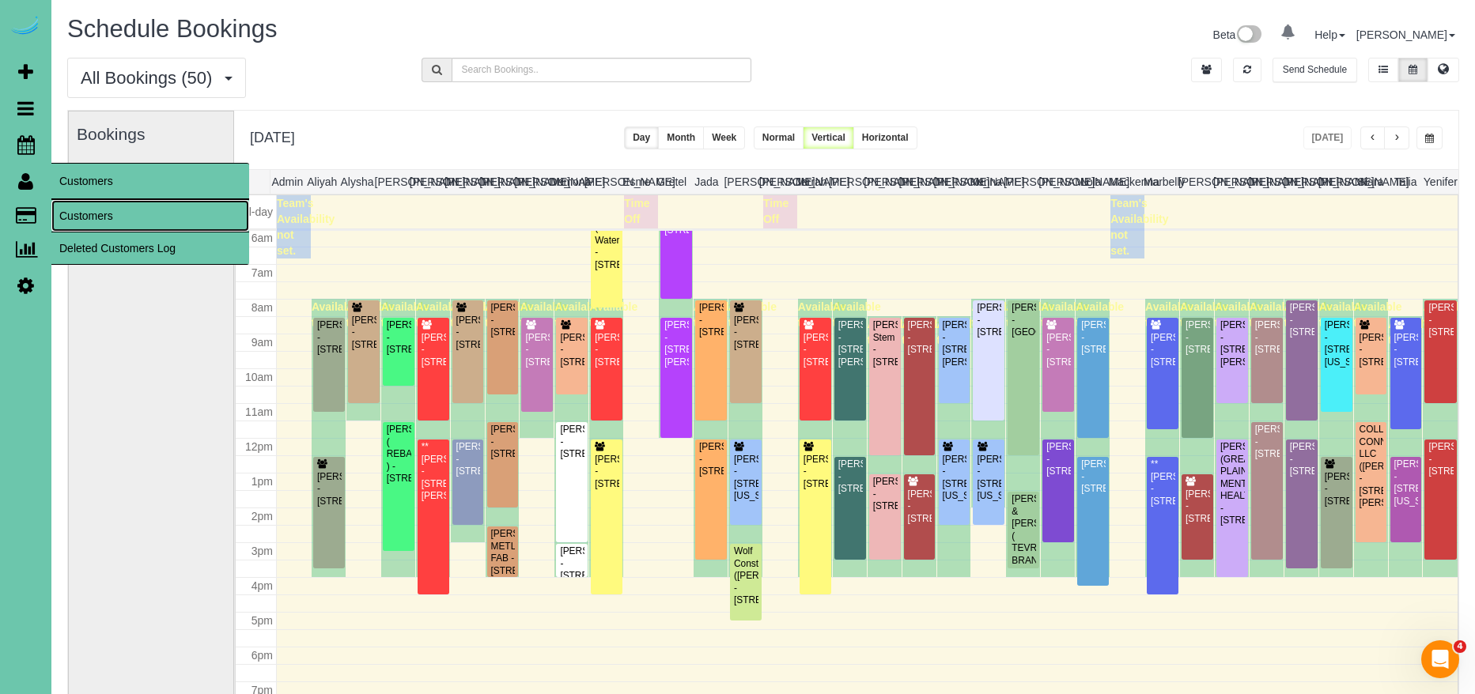
click at [111, 217] on link "Customers" at bounding box center [150, 216] width 198 height 32
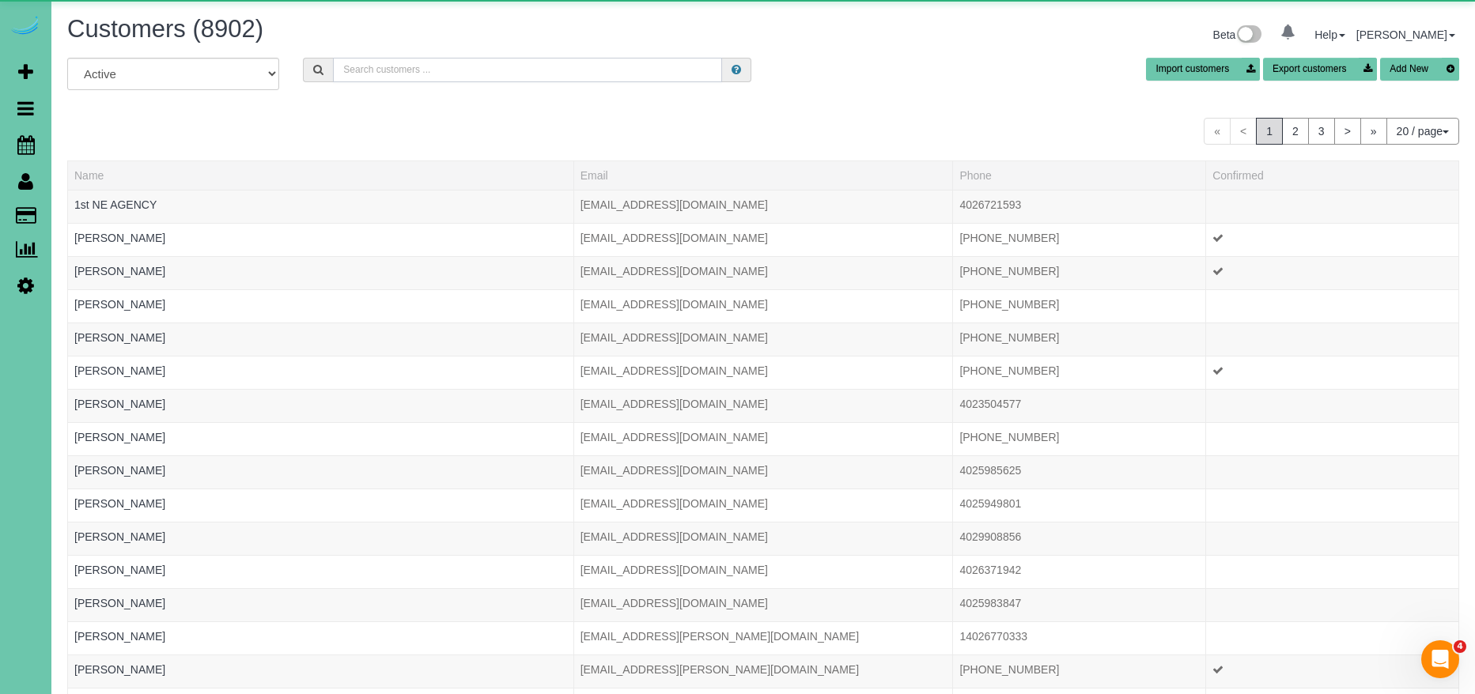
click at [456, 74] on input "text" at bounding box center [527, 70] width 389 height 25
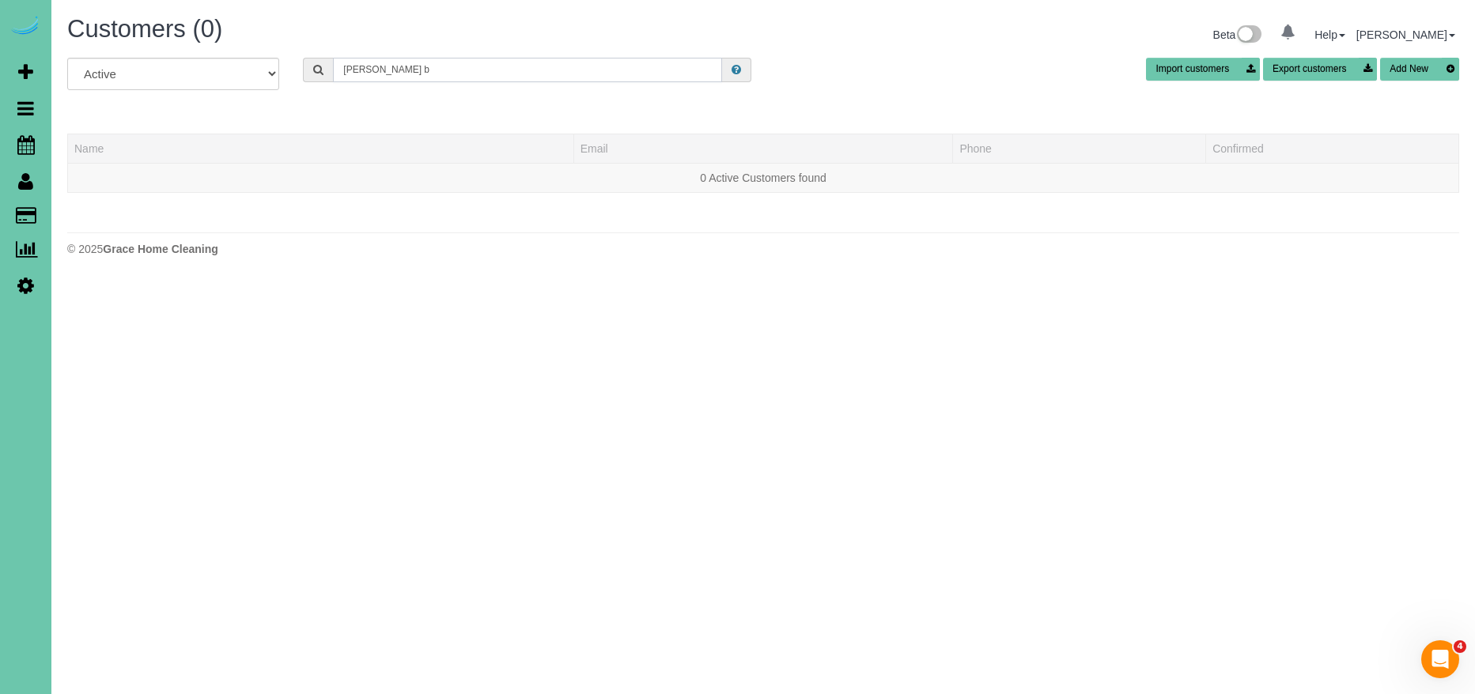
drag, startPoint x: 348, startPoint y: 67, endPoint x: 261, endPoint y: 61, distance: 87.2
click at [261, 61] on div "All Active Archived cathleen b Import customers Export customers Add New" at bounding box center [762, 80] width 1415 height 44
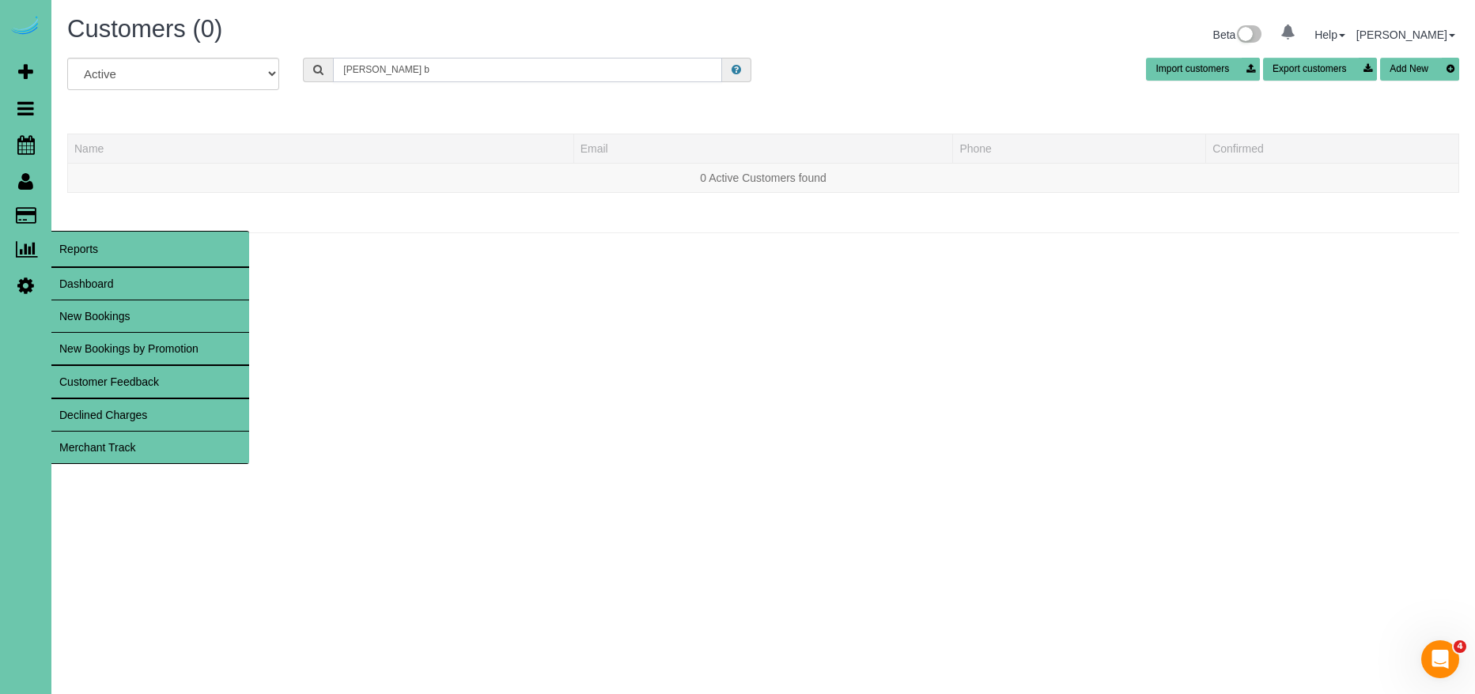
type input "cathleen b"
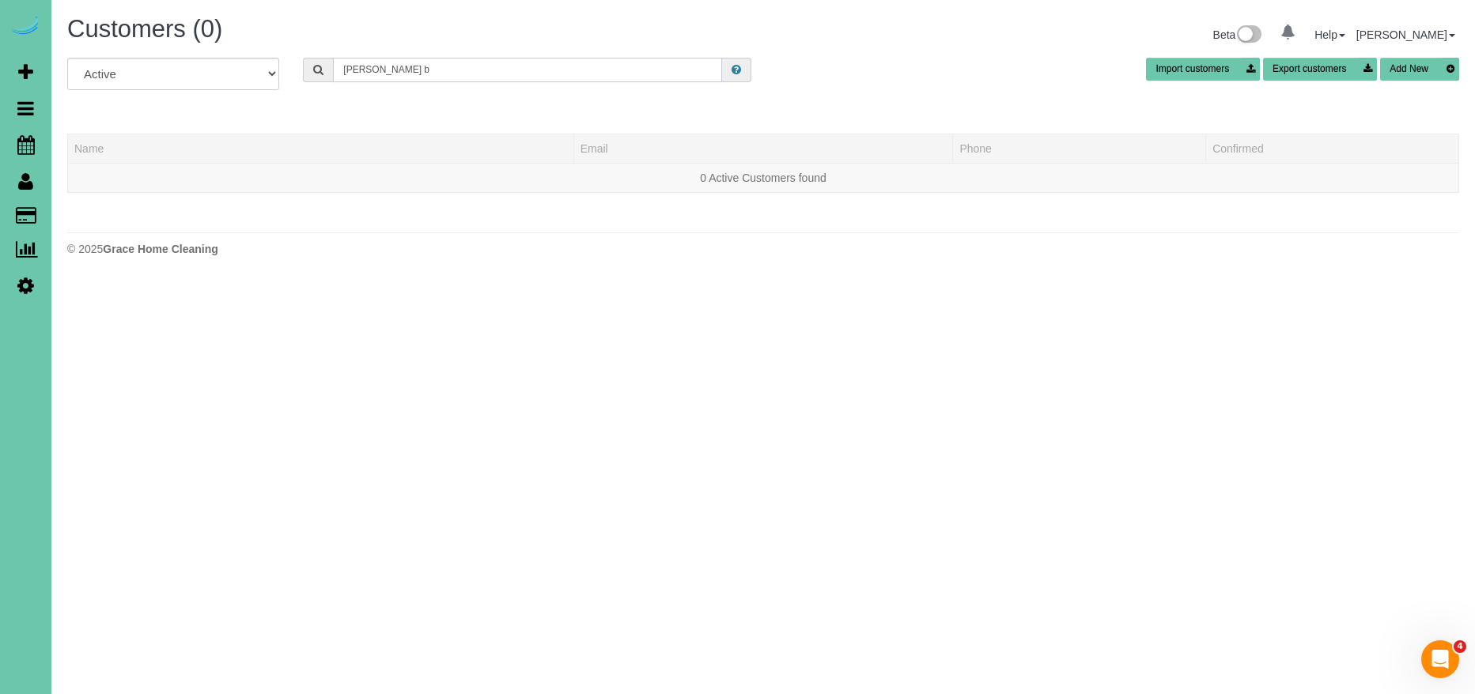
drag, startPoint x: 444, startPoint y: 70, endPoint x: 186, endPoint y: 59, distance: 258.1
click at [186, 59] on div "All Active Archived cathleen b Import customers Export customers Add New" at bounding box center [762, 80] width 1415 height 44
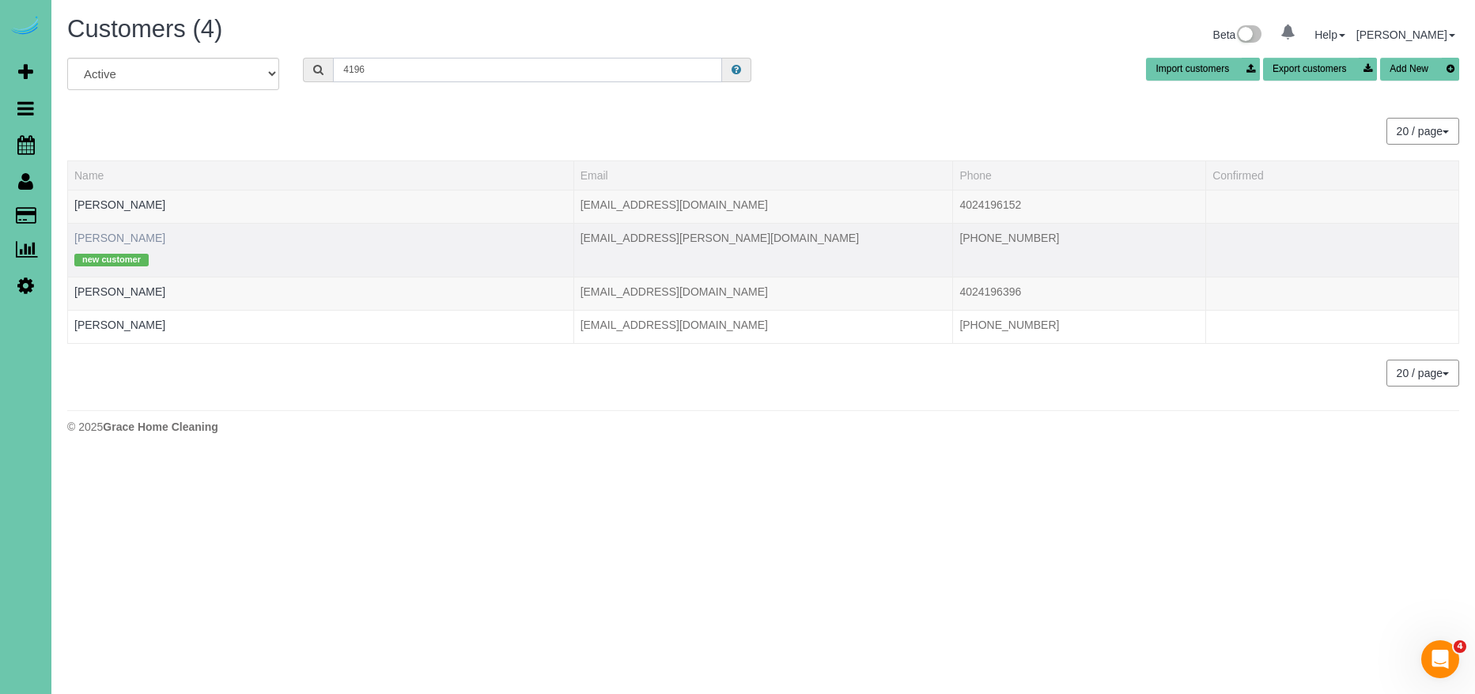
type input "4196"
click at [103, 238] on link "Kathy Bollin" at bounding box center [119, 238] width 91 height 13
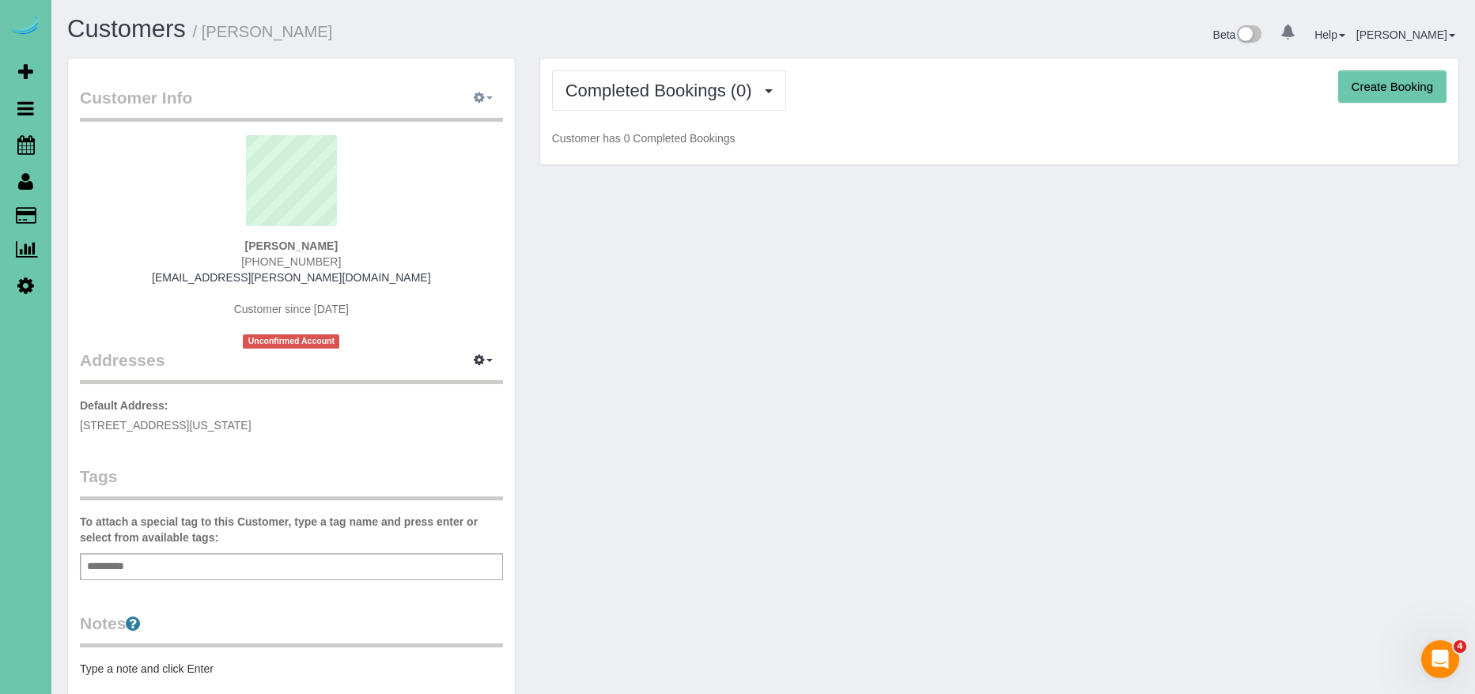
click at [487, 93] on button "button" at bounding box center [483, 98] width 40 height 25
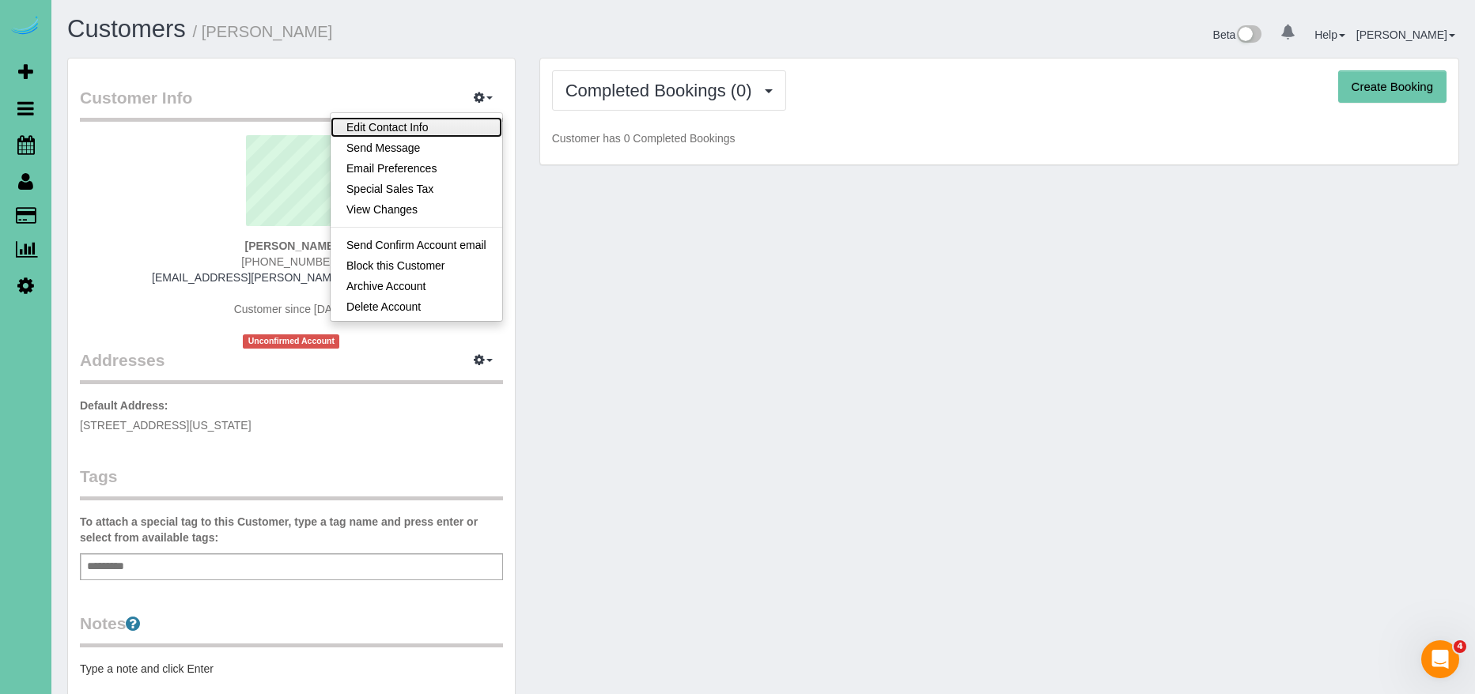
drag, startPoint x: 430, startPoint y: 127, endPoint x: 421, endPoint y: 135, distance: 11.8
click at [432, 127] on link "Edit Contact Info" at bounding box center [417, 127] width 172 height 21
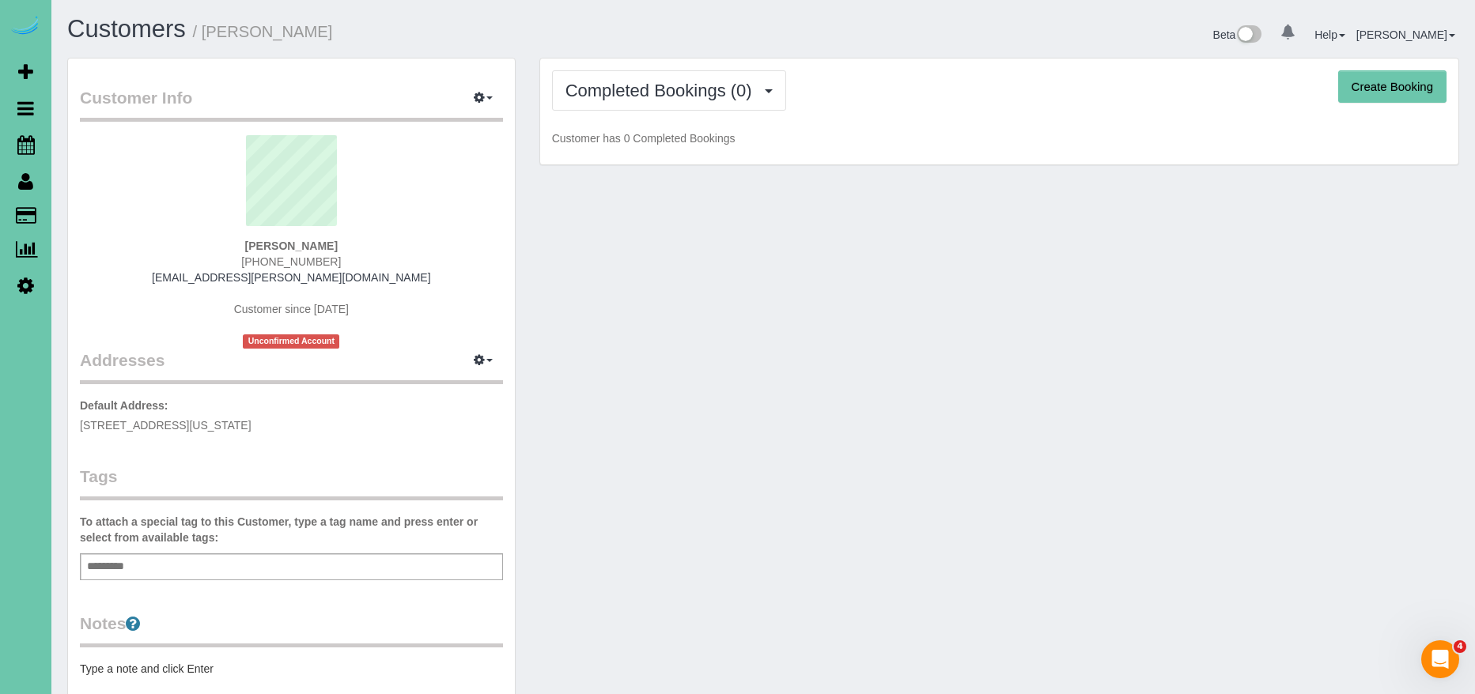
select select "NE"
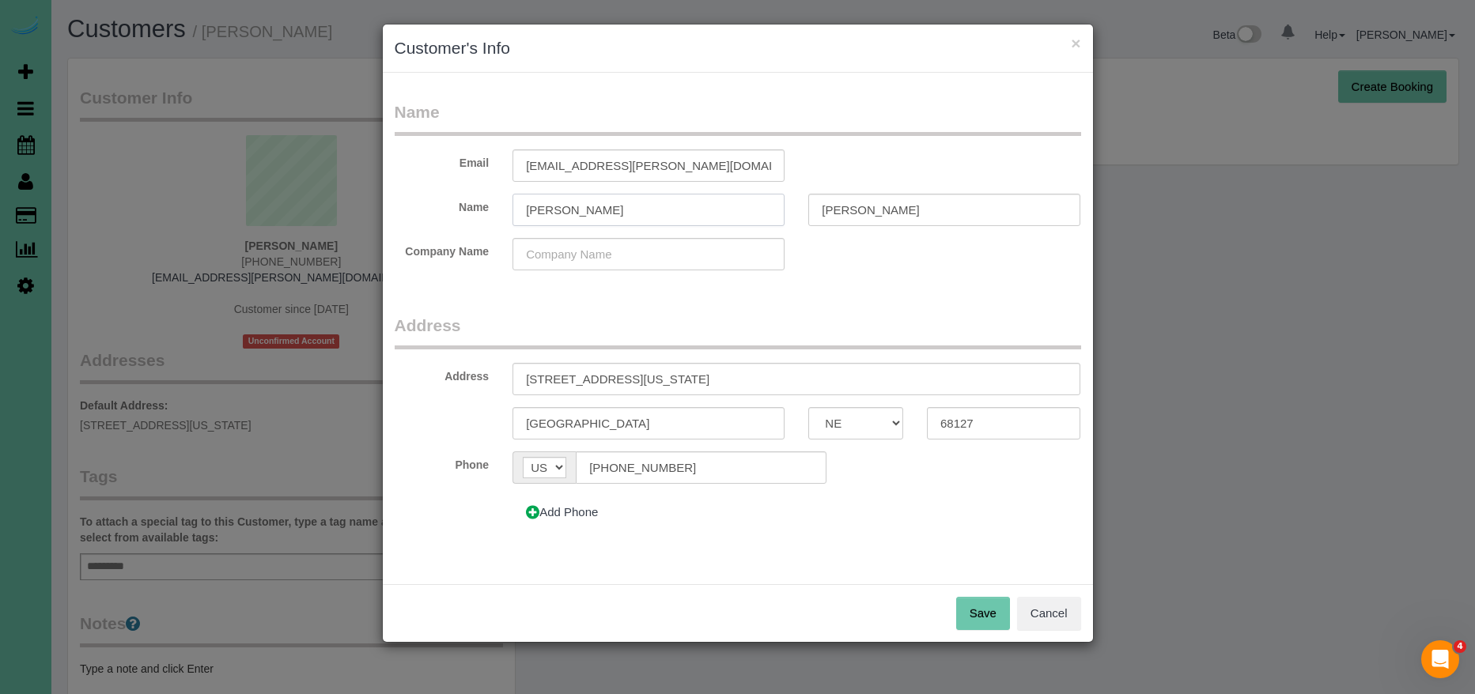
drag, startPoint x: 589, startPoint y: 209, endPoint x: 371, endPoint y: 194, distance: 218.8
click at [371, 194] on div "× Customer's Info Name Email cebollinger@cox.net Name Kathy Bollin Company Name…" at bounding box center [737, 347] width 1475 height 694
type input "\"
type input "Cathy"
click at [889, 216] on input "Bollin" at bounding box center [944, 210] width 272 height 32
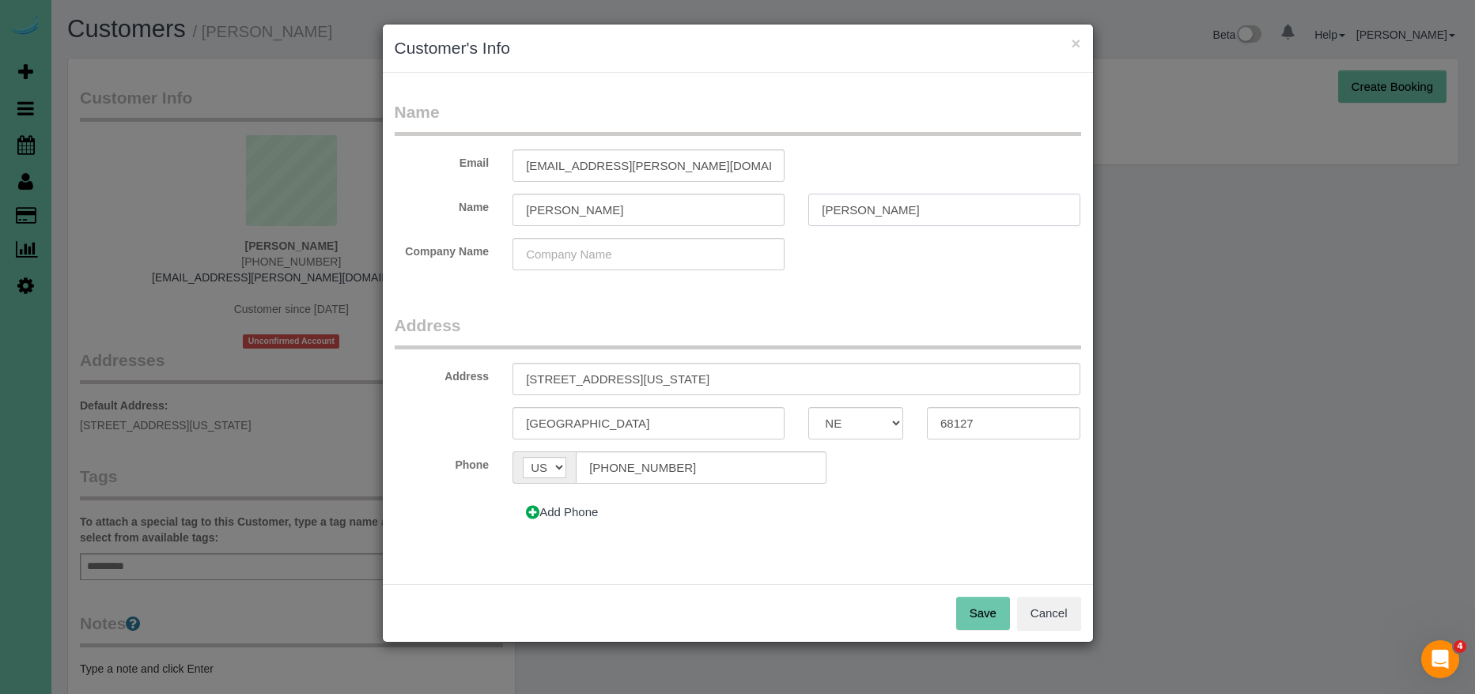
type input "Bollinger"
click at [997, 614] on button "Save" at bounding box center [983, 613] width 54 height 33
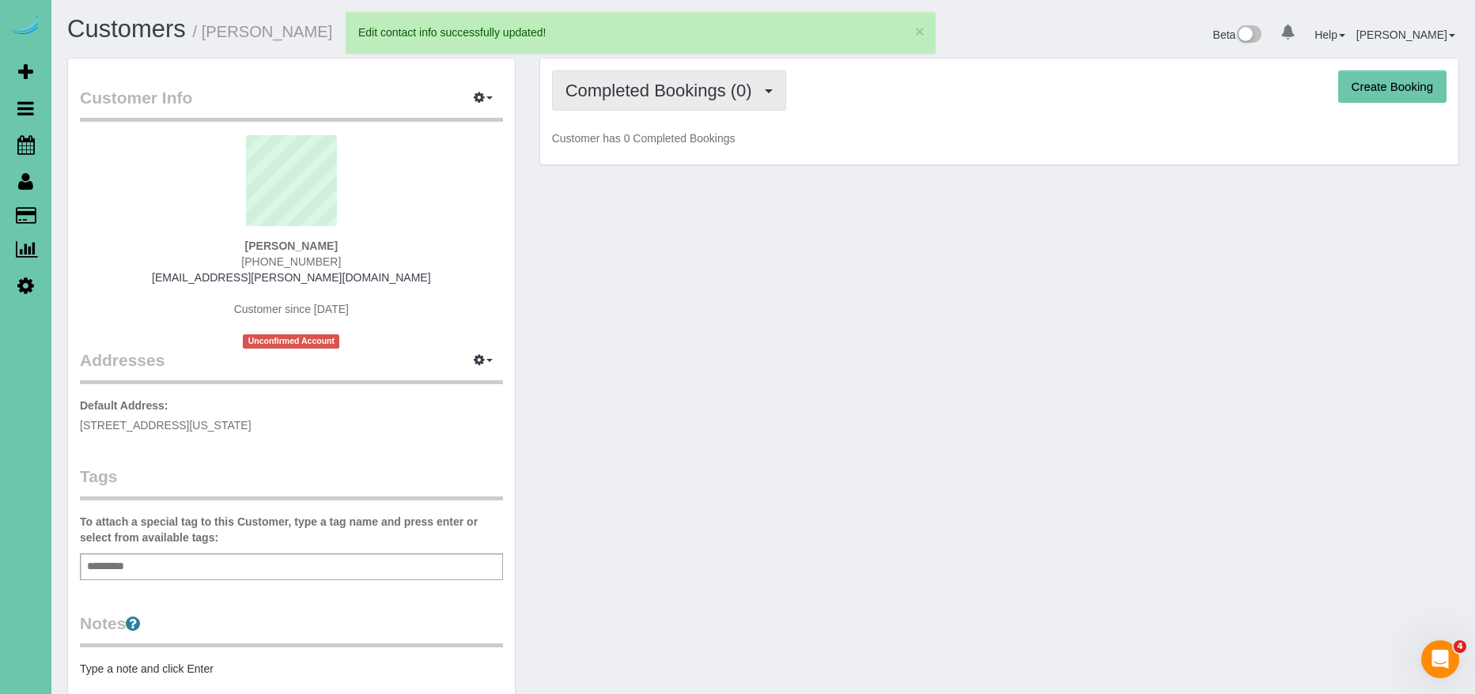
click at [690, 101] on button "Completed Bookings (0)" at bounding box center [669, 90] width 234 height 40
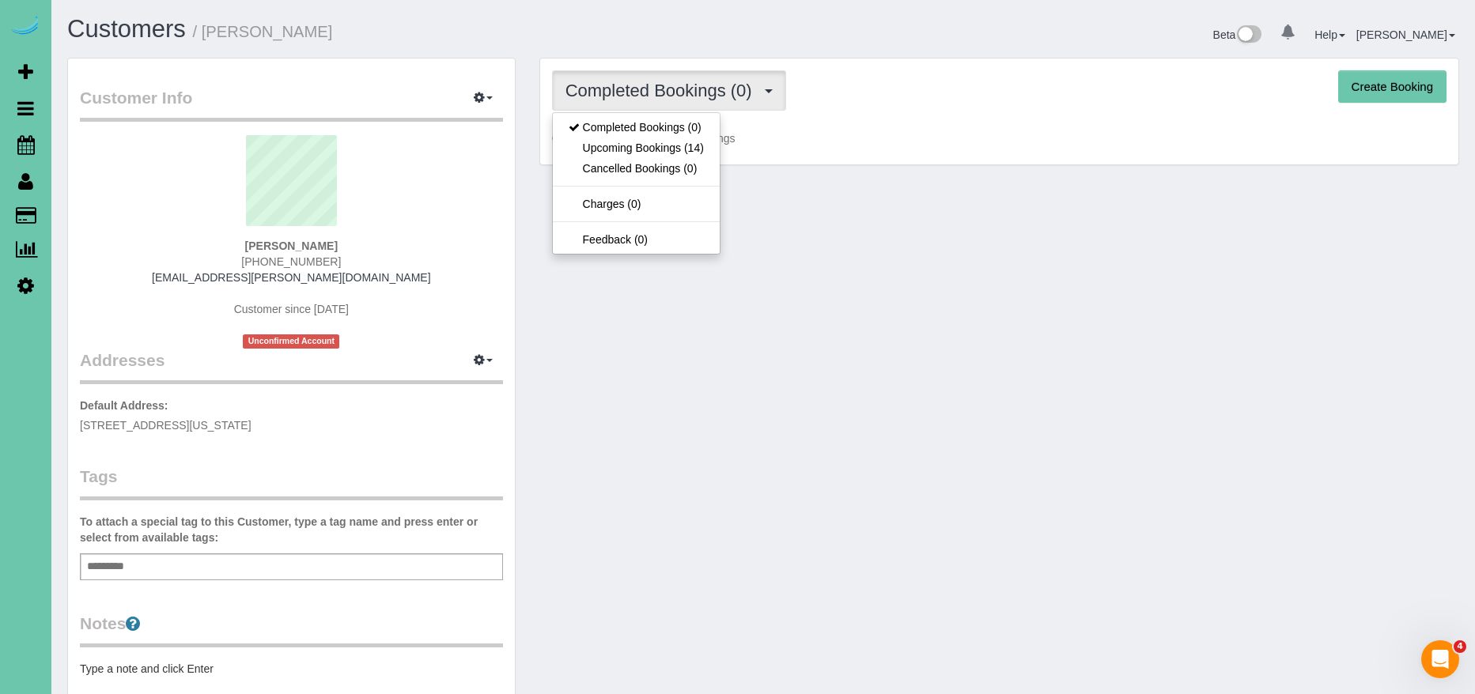
click at [490, 40] on h1 "Customers / Kathy Bollin" at bounding box center [409, 29] width 684 height 27
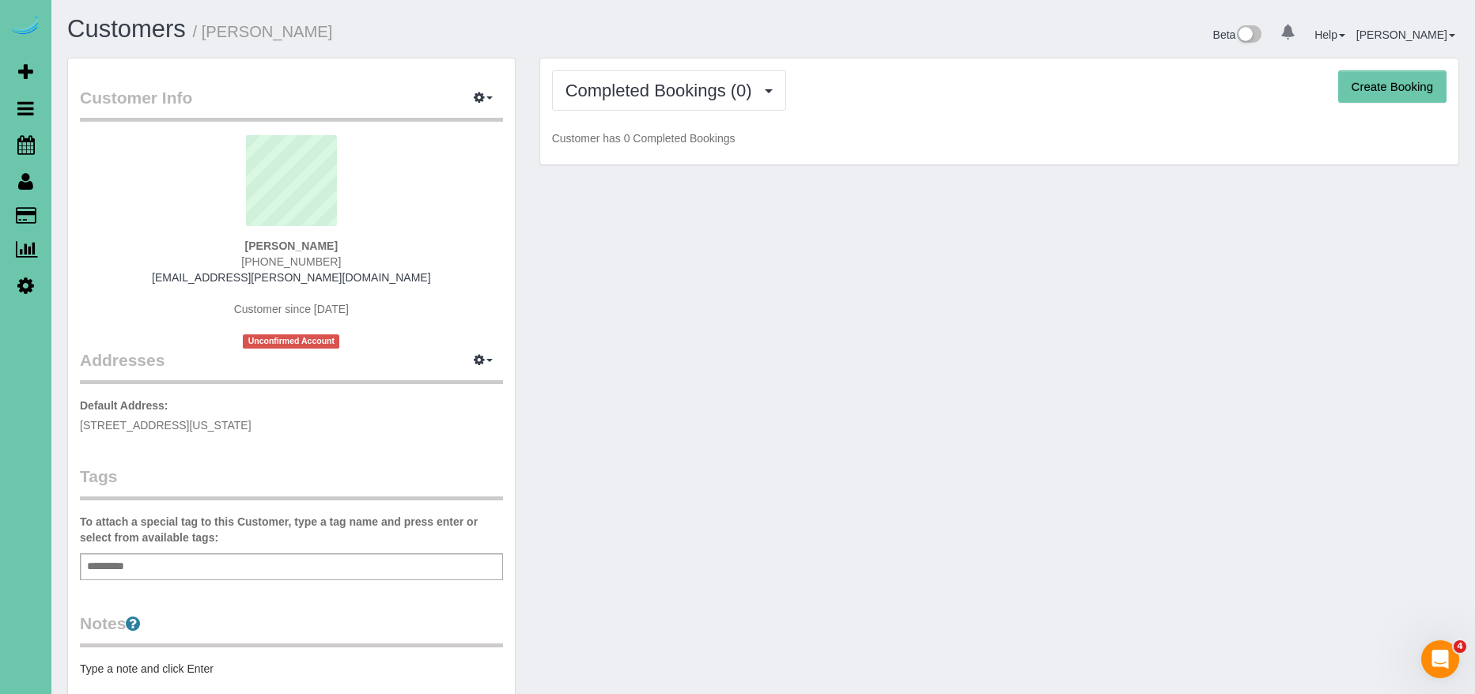
click at [564, 38] on h1 "Customers / Kathy Bollin" at bounding box center [409, 29] width 684 height 27
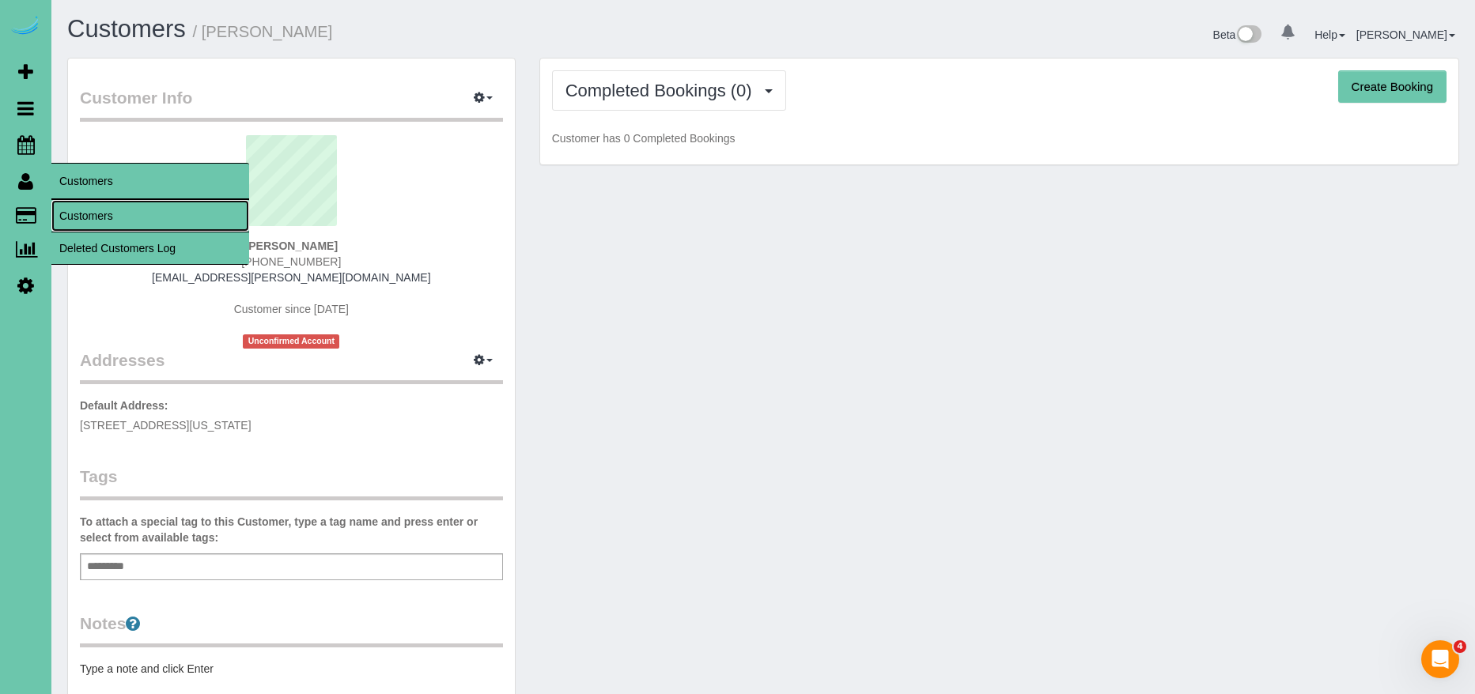
click at [93, 210] on link "Customers" at bounding box center [150, 216] width 198 height 32
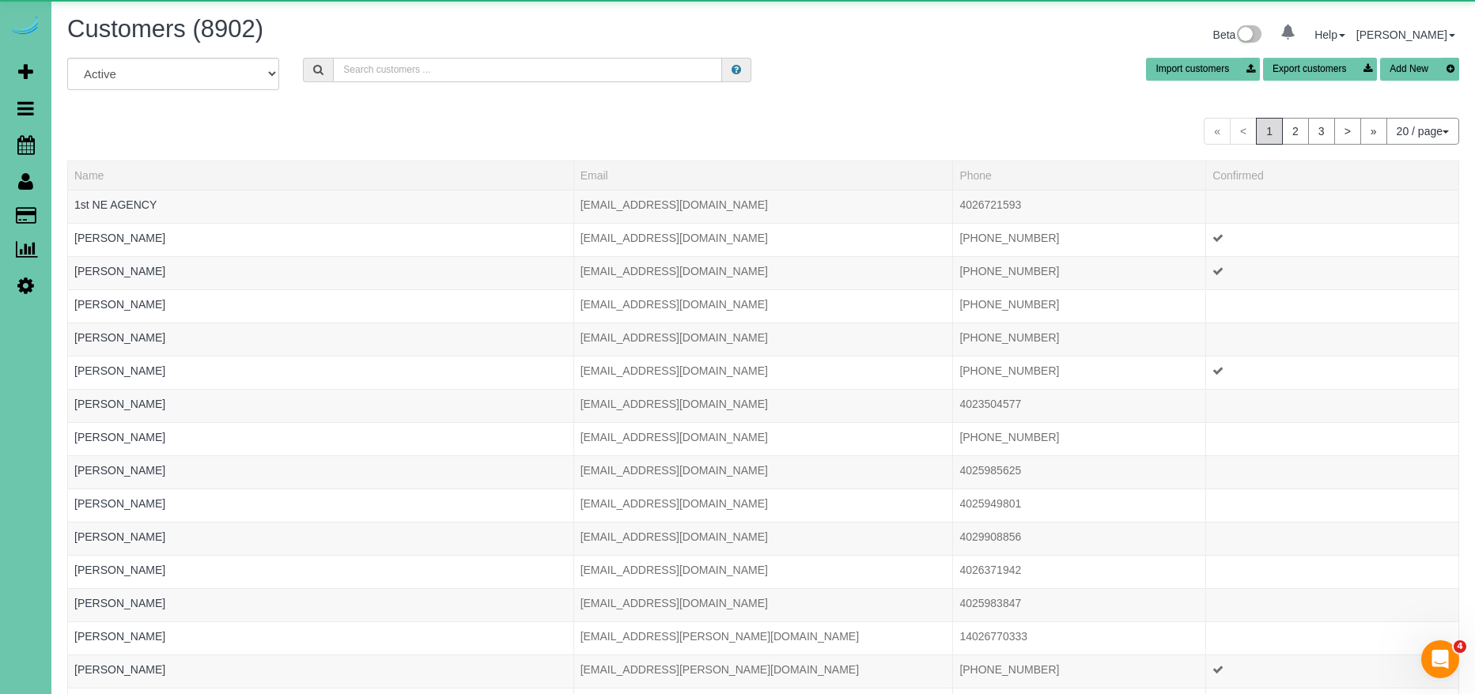
click at [385, 76] on input "text" at bounding box center [527, 70] width 389 height 25
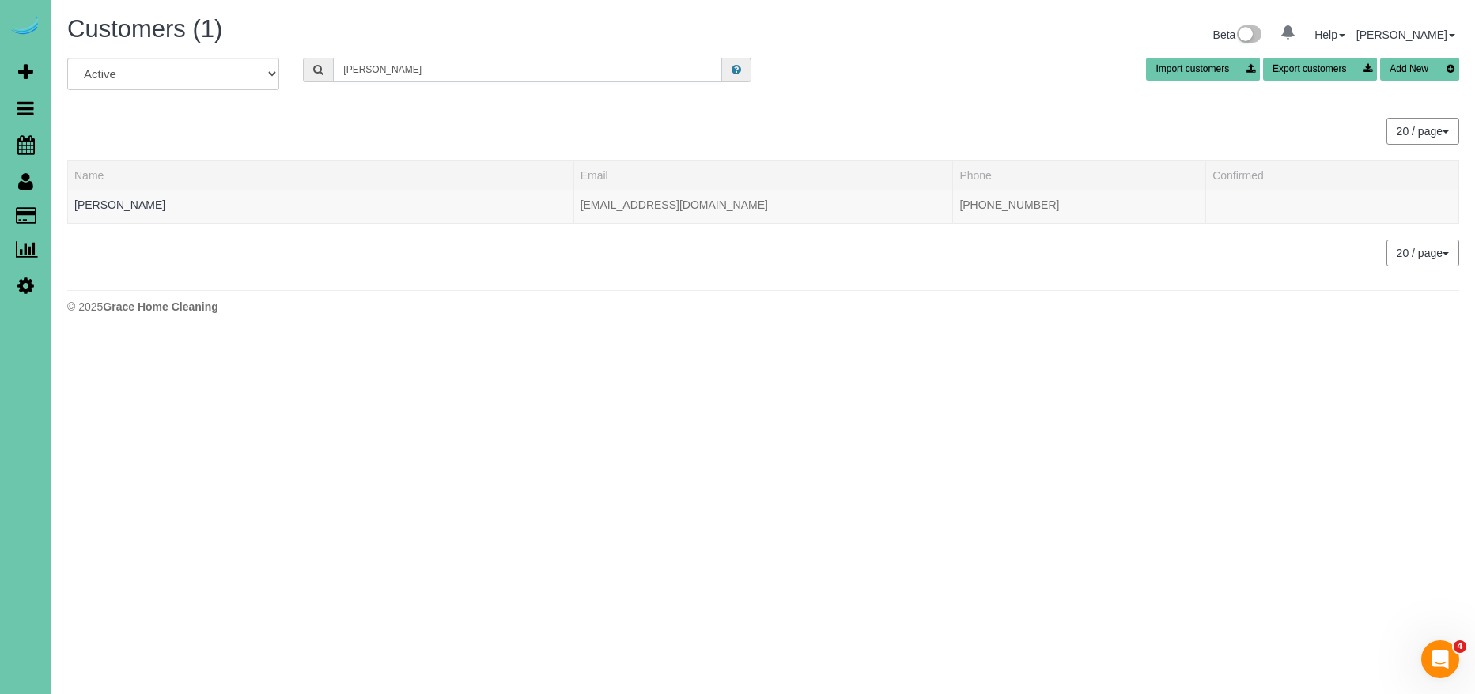
drag, startPoint x: 412, startPoint y: 70, endPoint x: 300, endPoint y: 76, distance: 112.5
click at [300, 77] on div "sara k" at bounding box center [527, 70] width 472 height 25
drag, startPoint x: 308, startPoint y: 60, endPoint x: 276, endPoint y: 59, distance: 32.5
click at [277, 59] on div "All Active Archived sara k Import customers Export customers Add New" at bounding box center [762, 80] width 1415 height 44
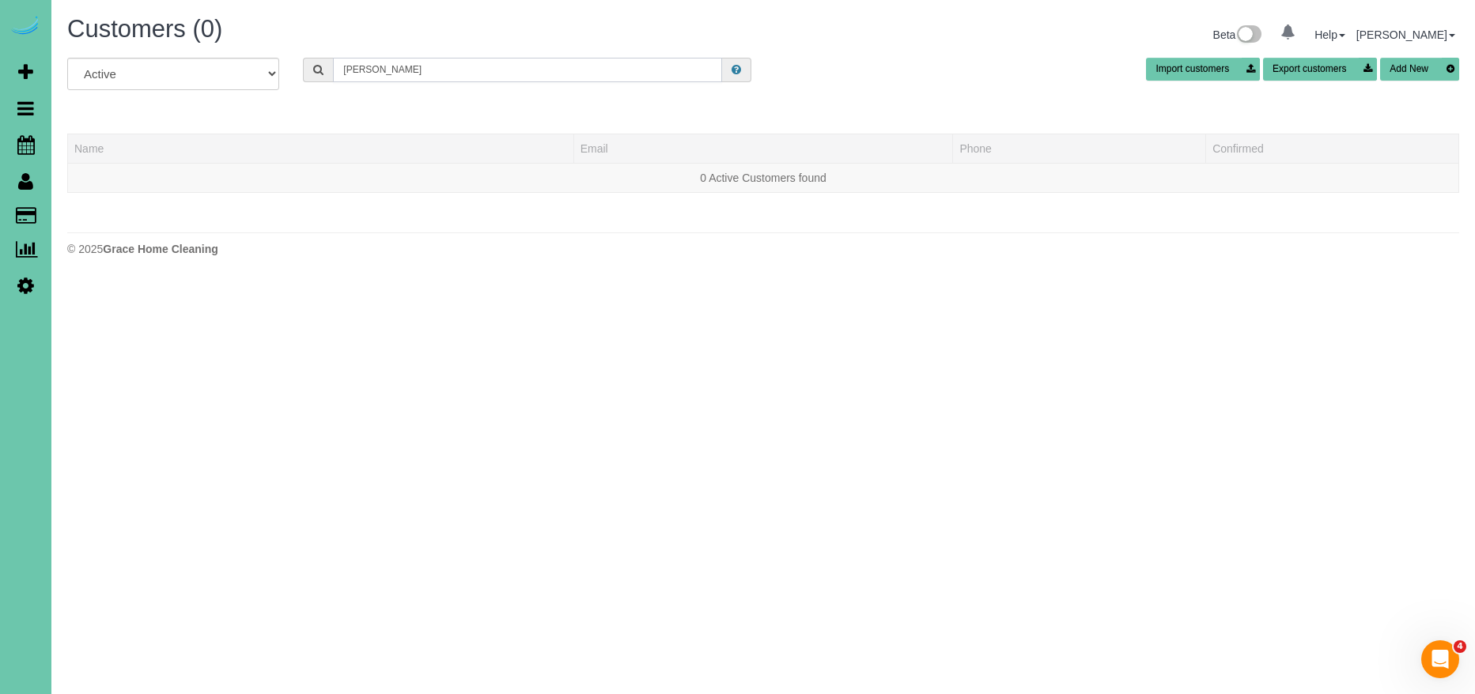
drag, startPoint x: 346, startPoint y: 70, endPoint x: 274, endPoint y: 70, distance: 72.0
click at [273, 71] on div "All Active Archived lindsey o Import customers Export customers Add New" at bounding box center [762, 80] width 1415 height 44
paste input "olson868@gmail.com"
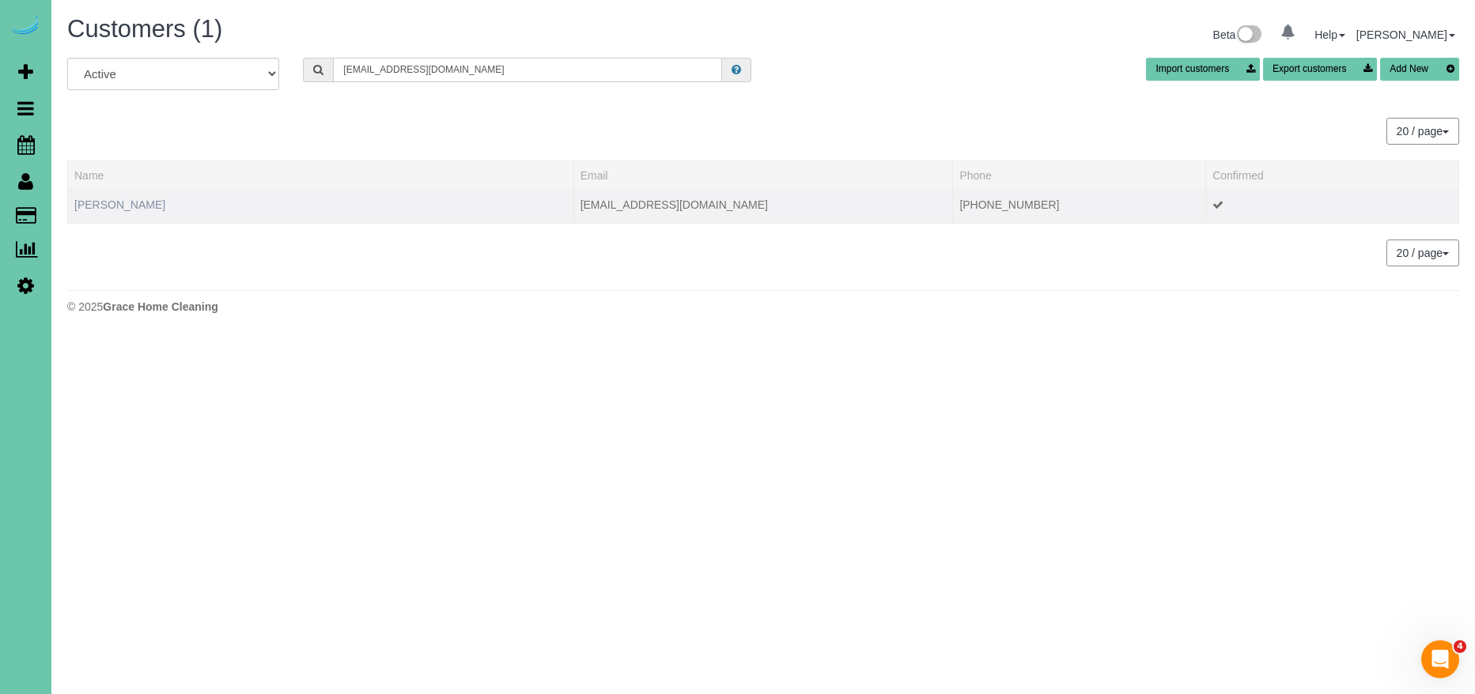
type input "[EMAIL_ADDRESS][DOMAIN_NAME]"
click at [116, 204] on link "Lindsey Feala" at bounding box center [119, 204] width 91 height 13
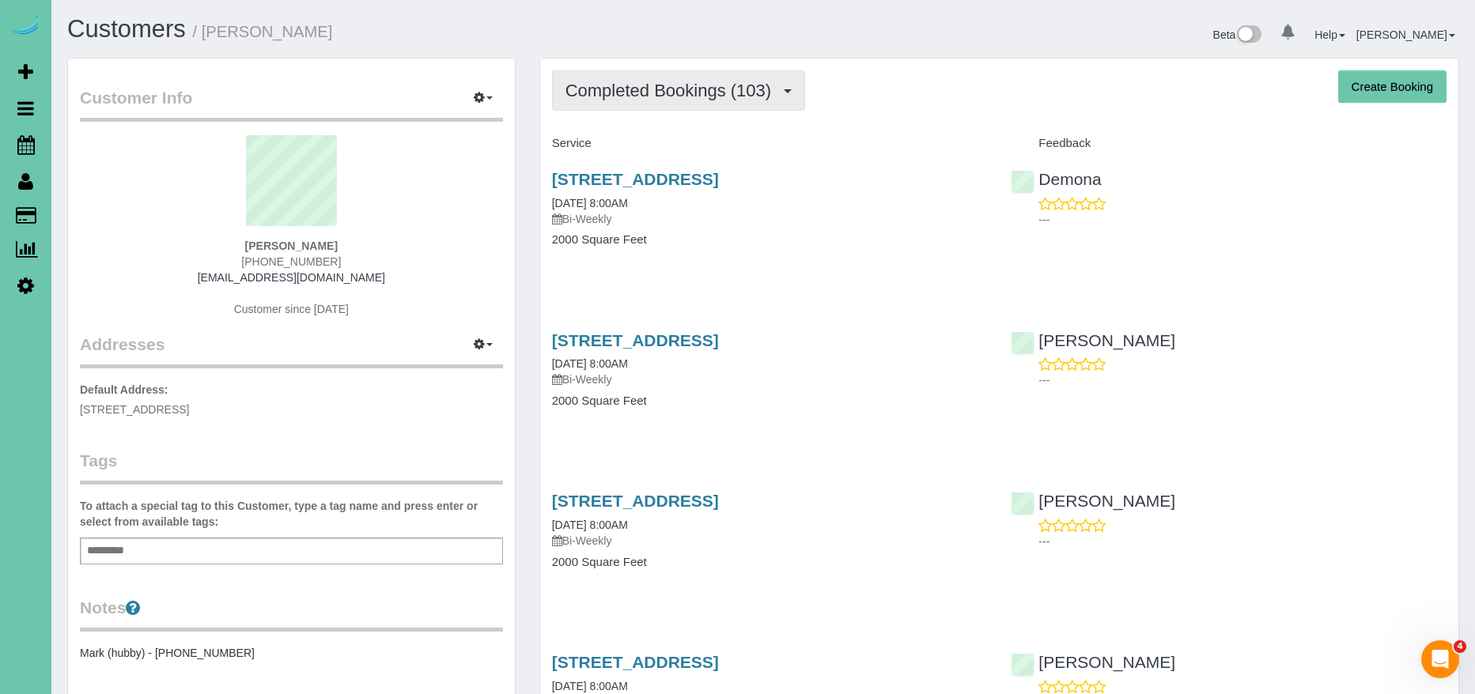
click at [702, 98] on span "Completed Bookings (103)" at bounding box center [672, 91] width 214 height 20
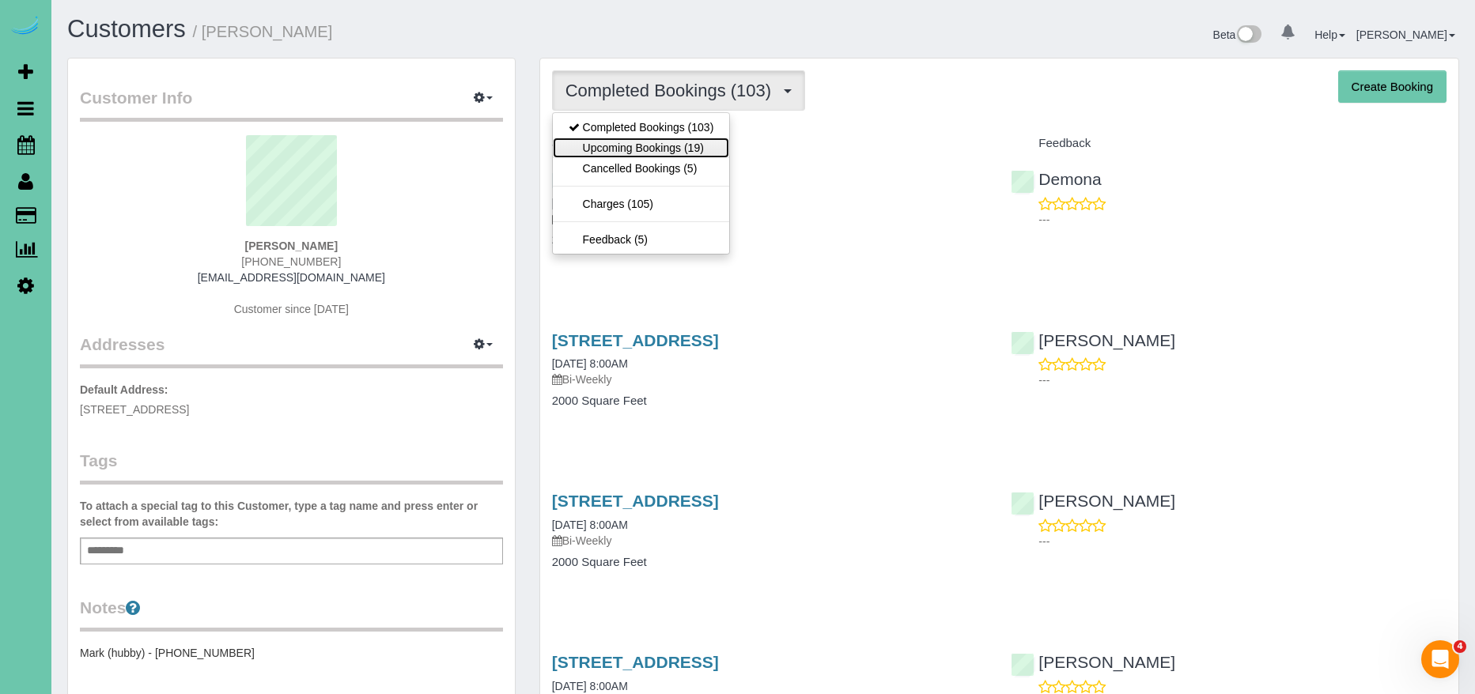
click at [644, 142] on link "Upcoming Bookings (19)" at bounding box center [641, 148] width 177 height 21
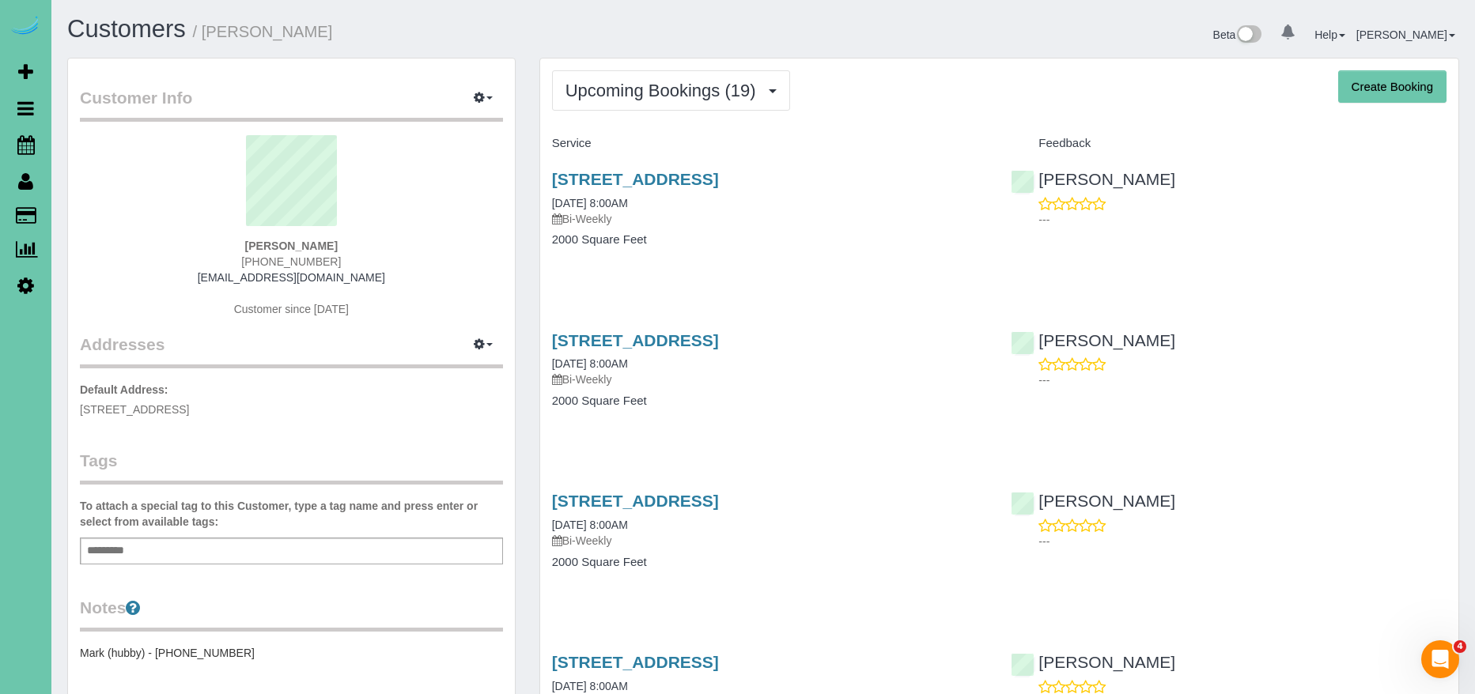
click at [1422, 85] on button "Create Booking" at bounding box center [1392, 86] width 108 height 33
select select "NE"
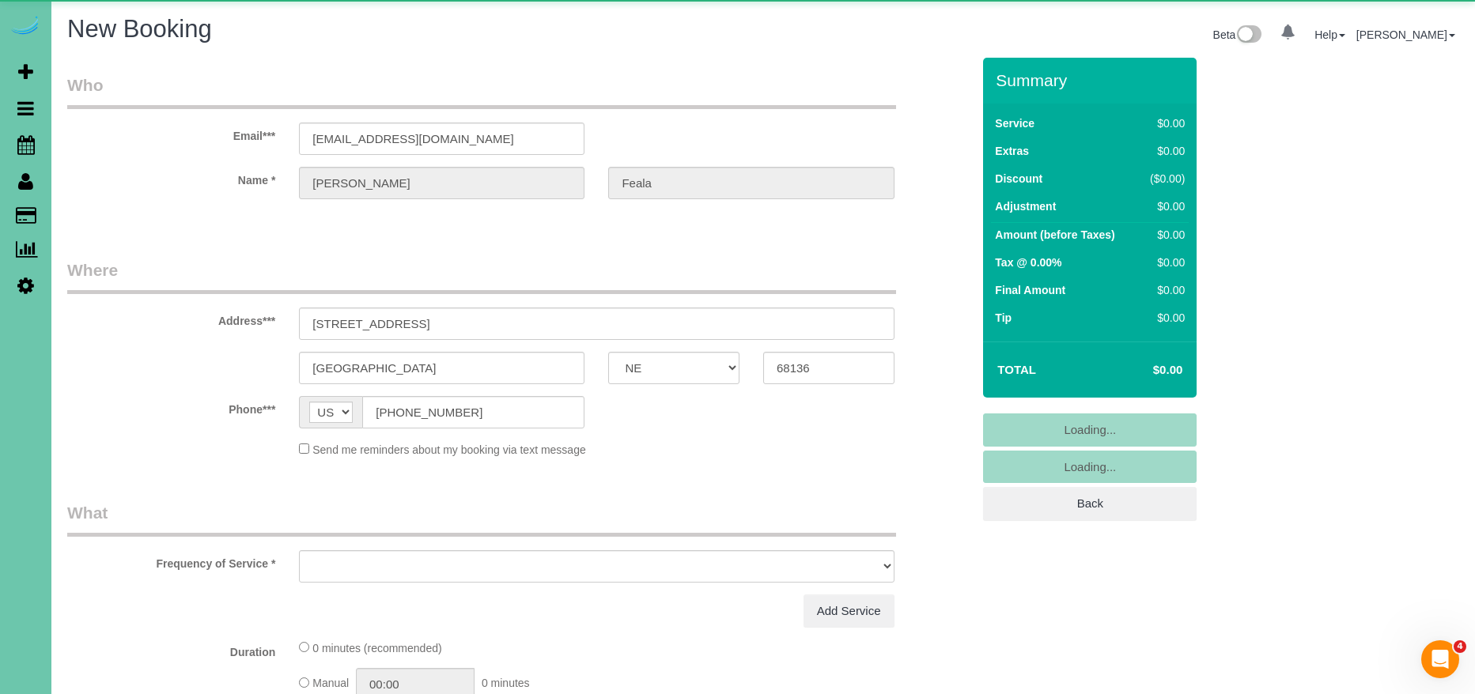
select select "object:9354"
select select "string:fspay-67106cf4-edec-494a-81c2-ab8bcb23a02c"
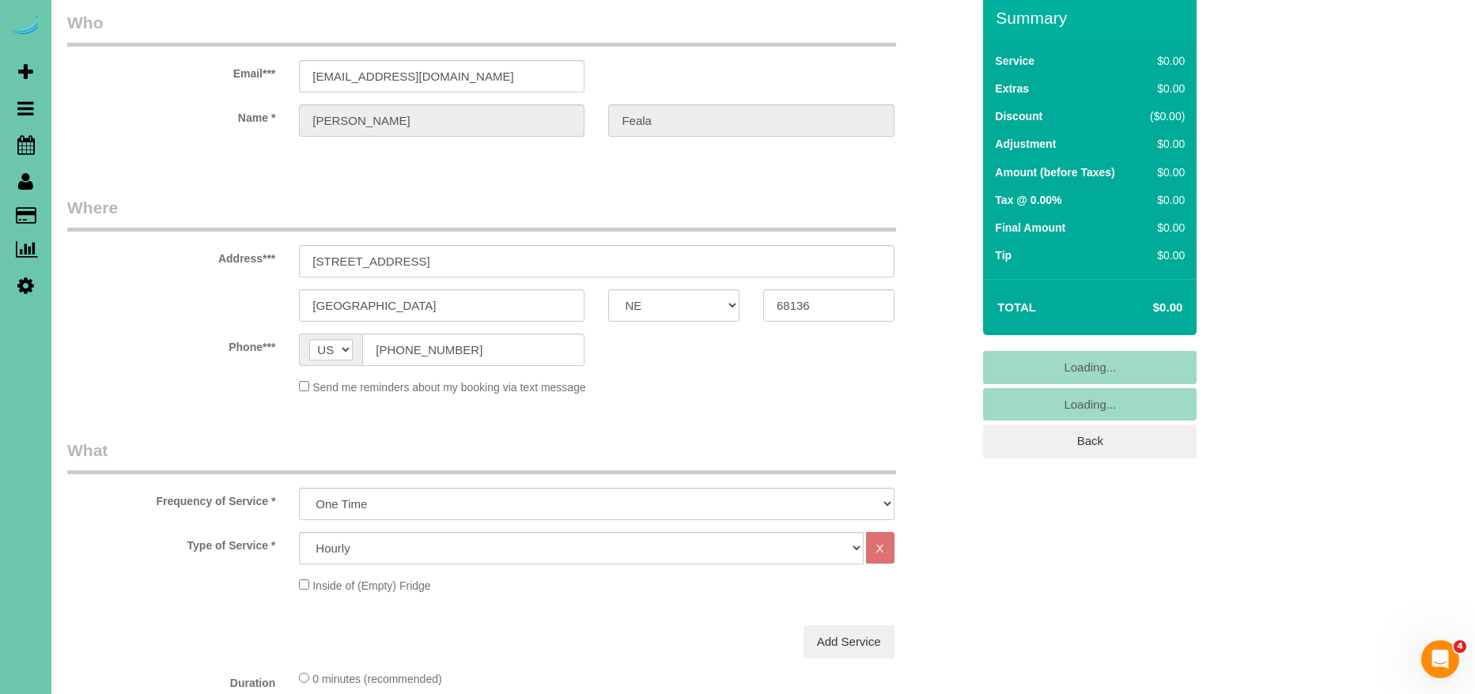
scroll to position [78, 0]
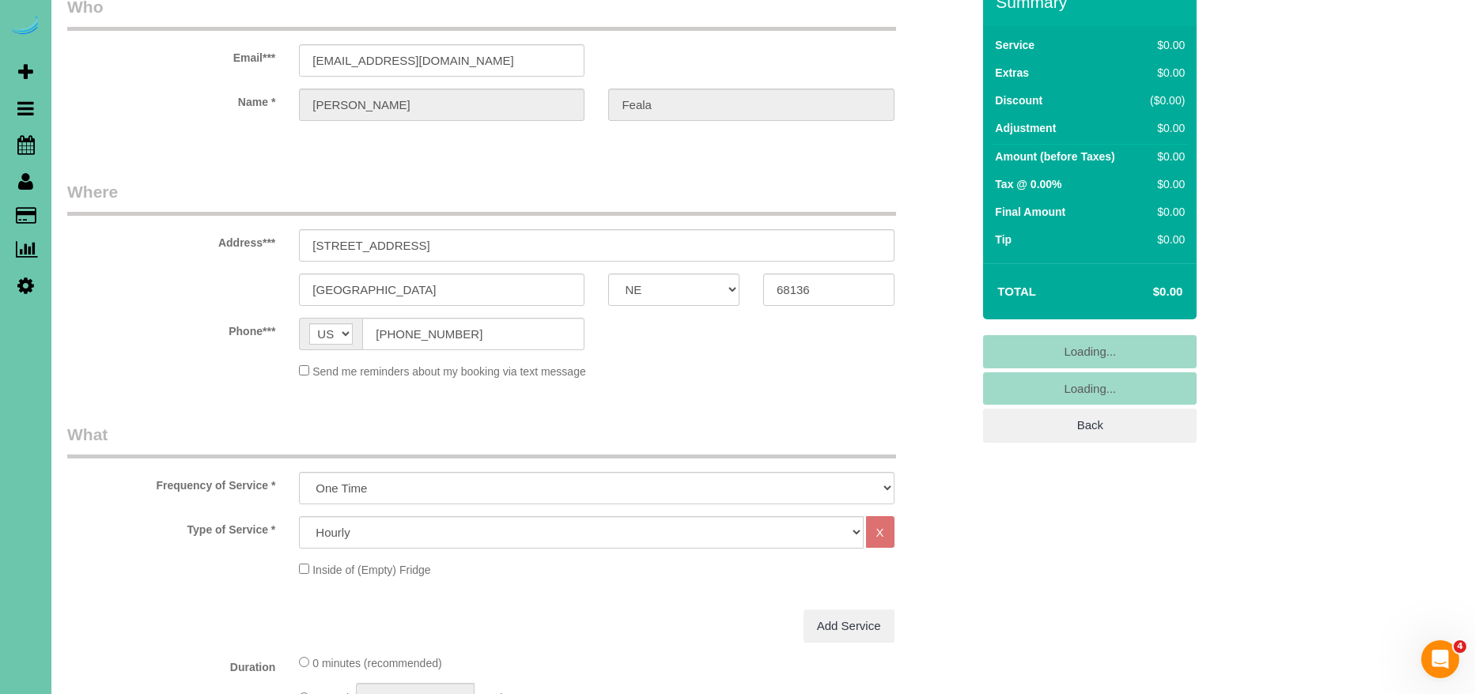
select select "object:9382"
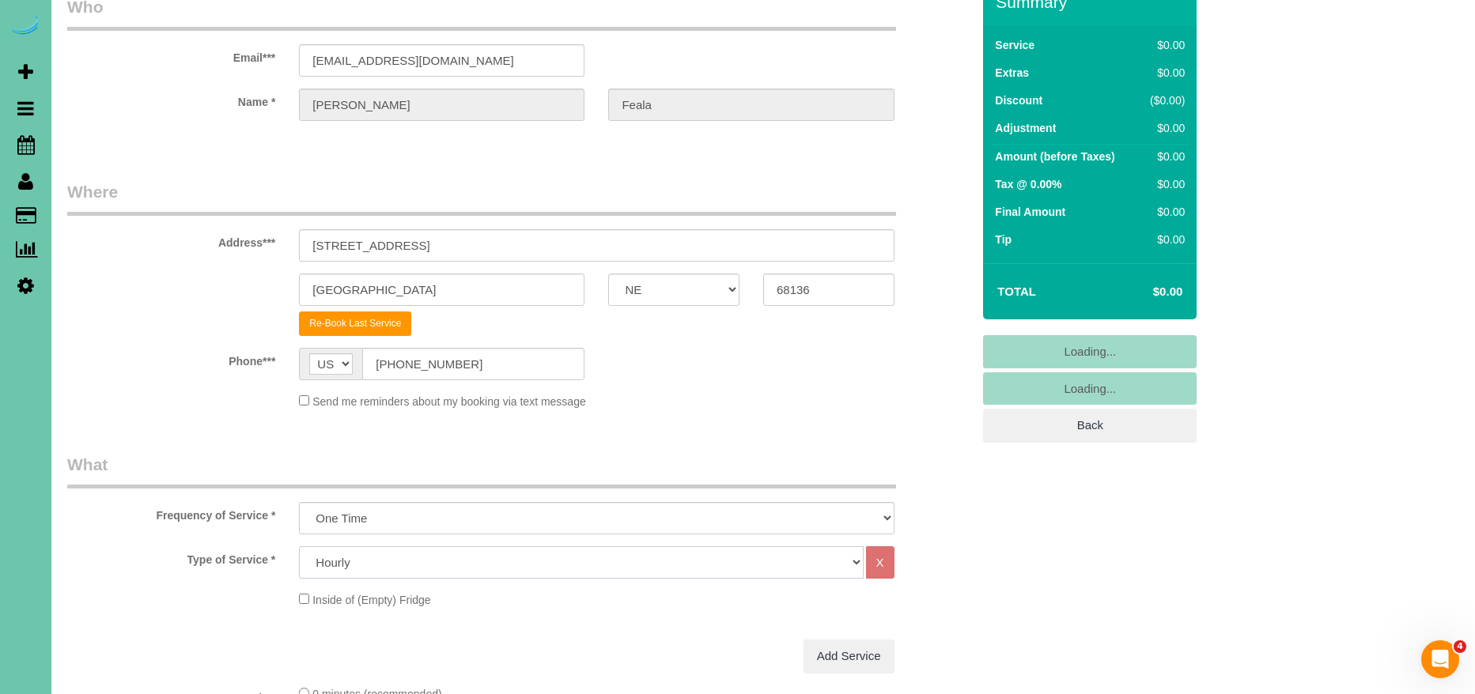
click at [397, 562] on select "Hourly 2.5 Hour Custom Clean 3.5 Hour Custom Clean commercial 1000 Square Feet …" at bounding box center [581, 562] width 564 height 32
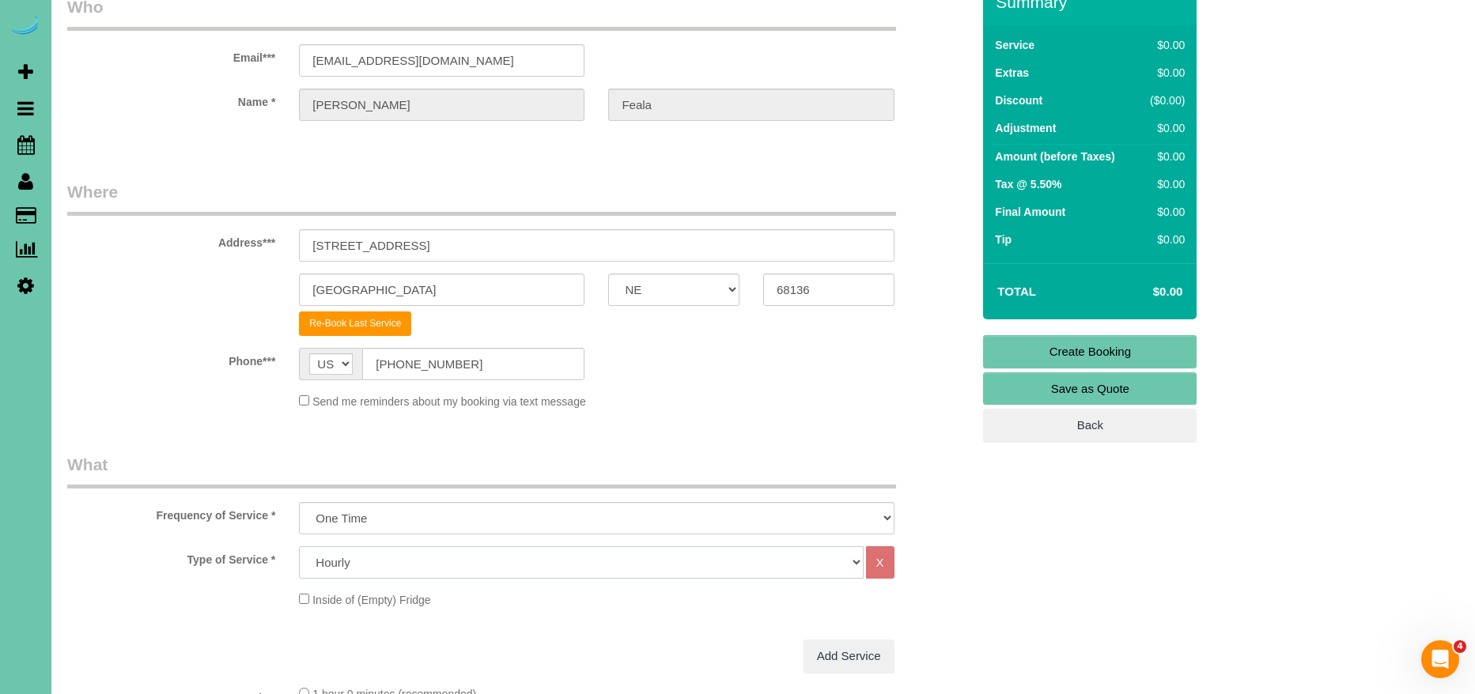
select select "160"
click at [299, 546] on select "Hourly 2.5 Hour Custom Clean 3.5 Hour Custom Clean commercial 1000 Square Feet …" at bounding box center [581, 562] width 564 height 32
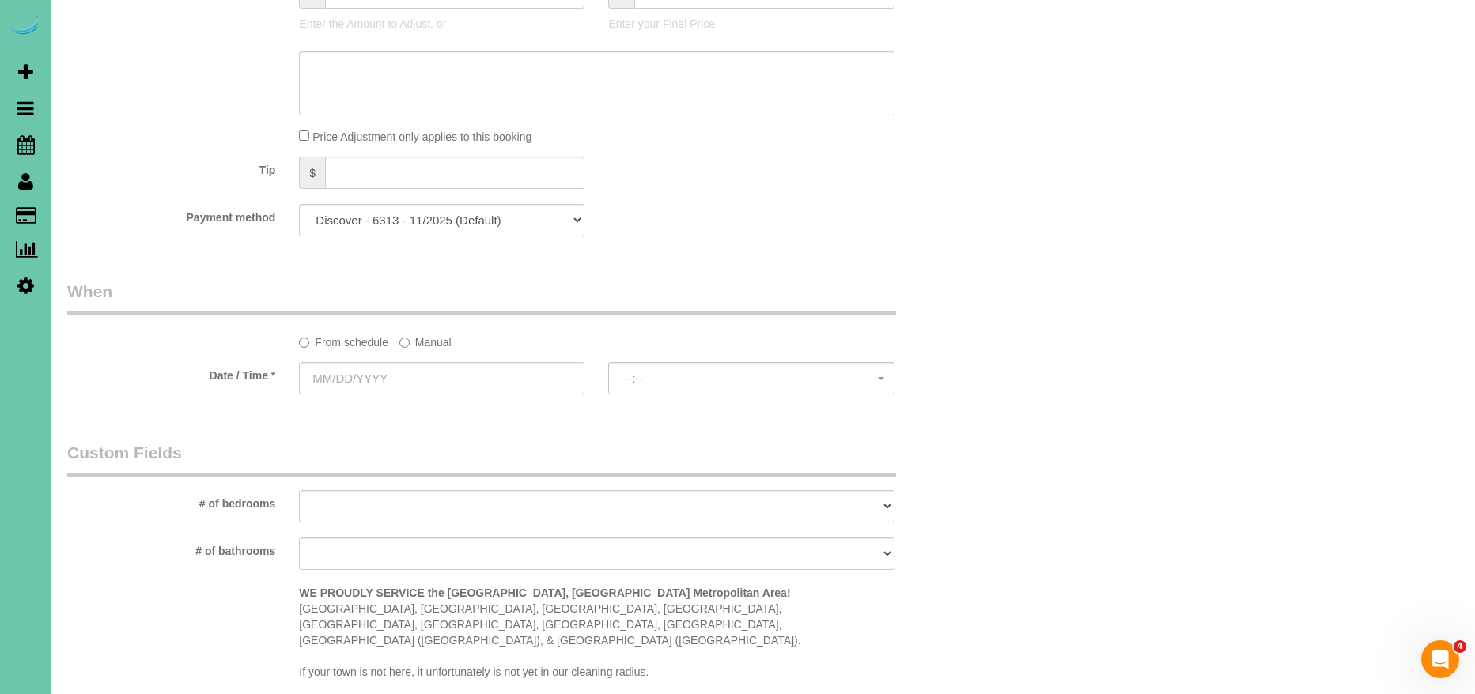
scroll to position [924, 0]
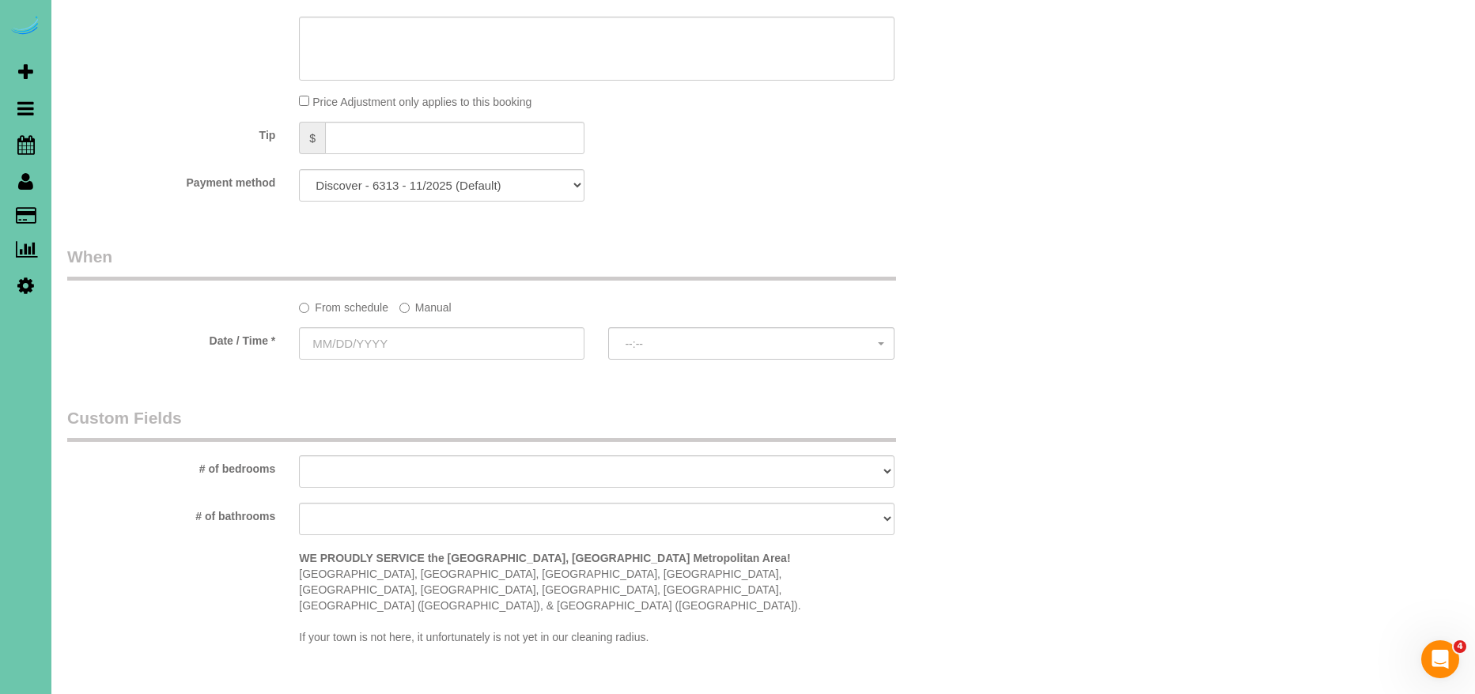
drag, startPoint x: 435, startPoint y: 308, endPoint x: 404, endPoint y: 314, distance: 31.3
click at [435, 308] on label "Manual" at bounding box center [425, 304] width 52 height 21
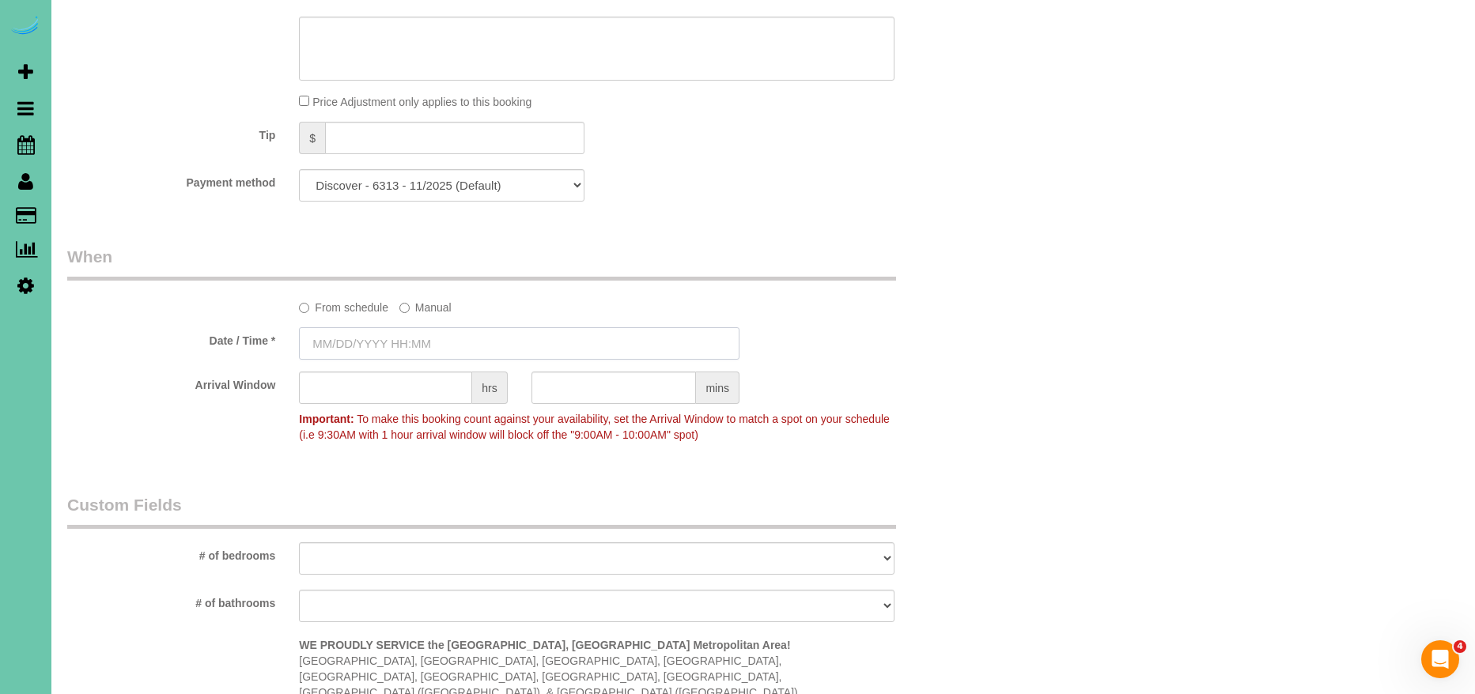
click at [323, 339] on input "text" at bounding box center [519, 343] width 440 height 32
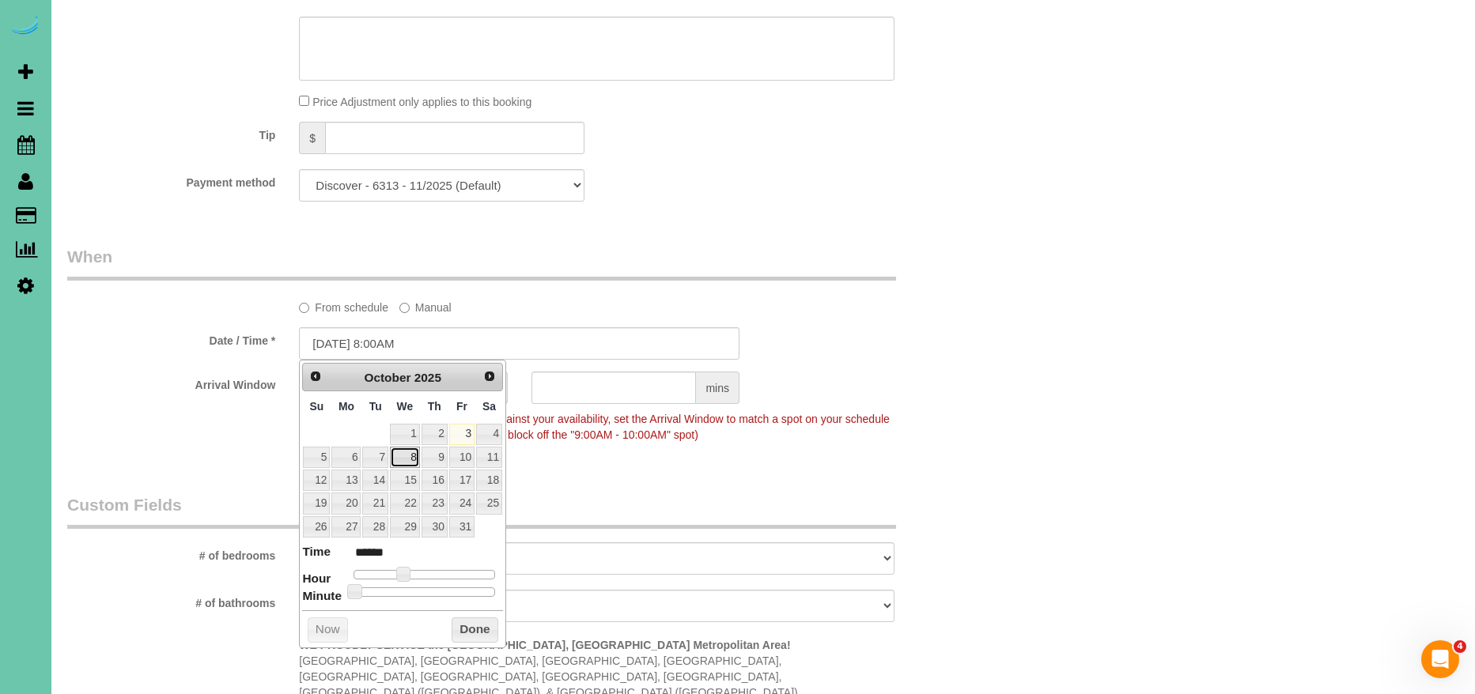
click at [410, 455] on link "8" at bounding box center [405, 457] width 30 height 21
type input "10/08/2025 9:00AM"
type input "******"
type input "10/08/2025 10:00AM"
type input "*******"
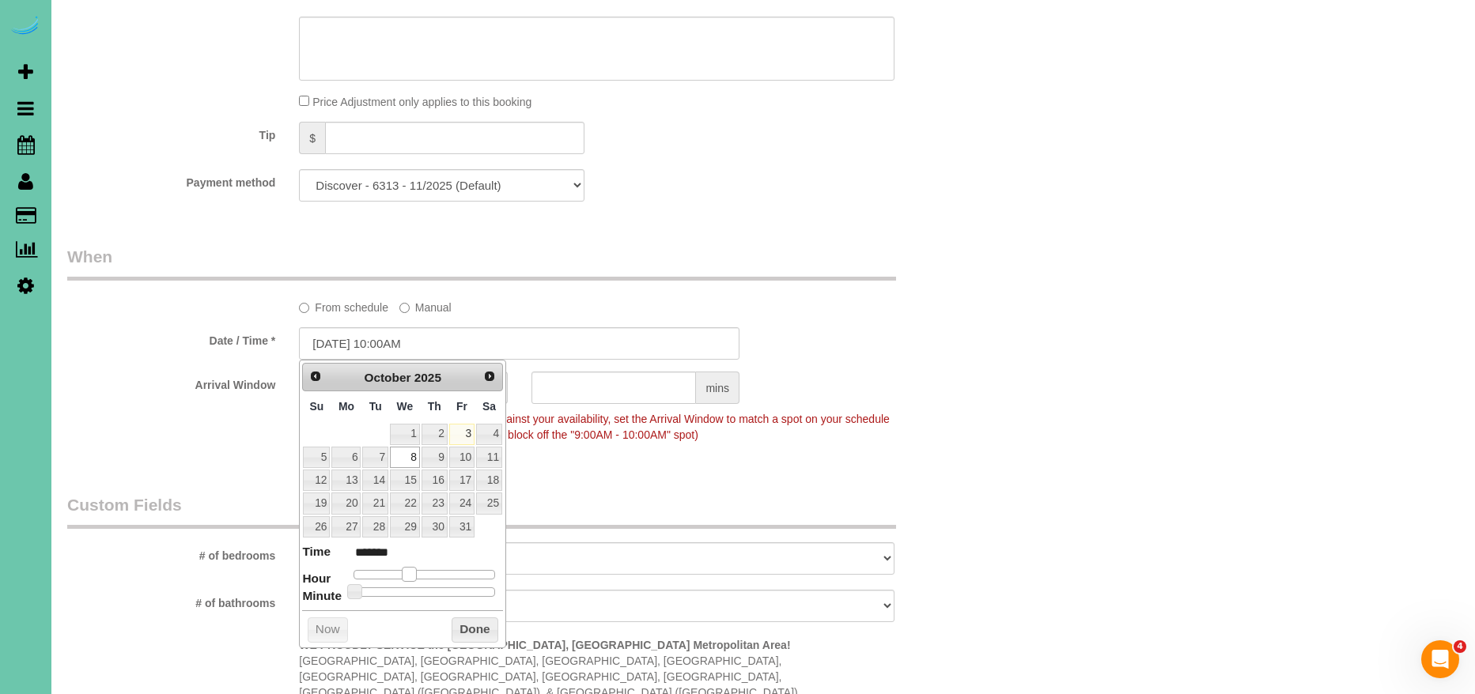
type input "10/08/2025 11:00AM"
type input "*******"
type input "10/08/2025 12:00PM"
type input "*******"
type input "10/08/2025 1:00PM"
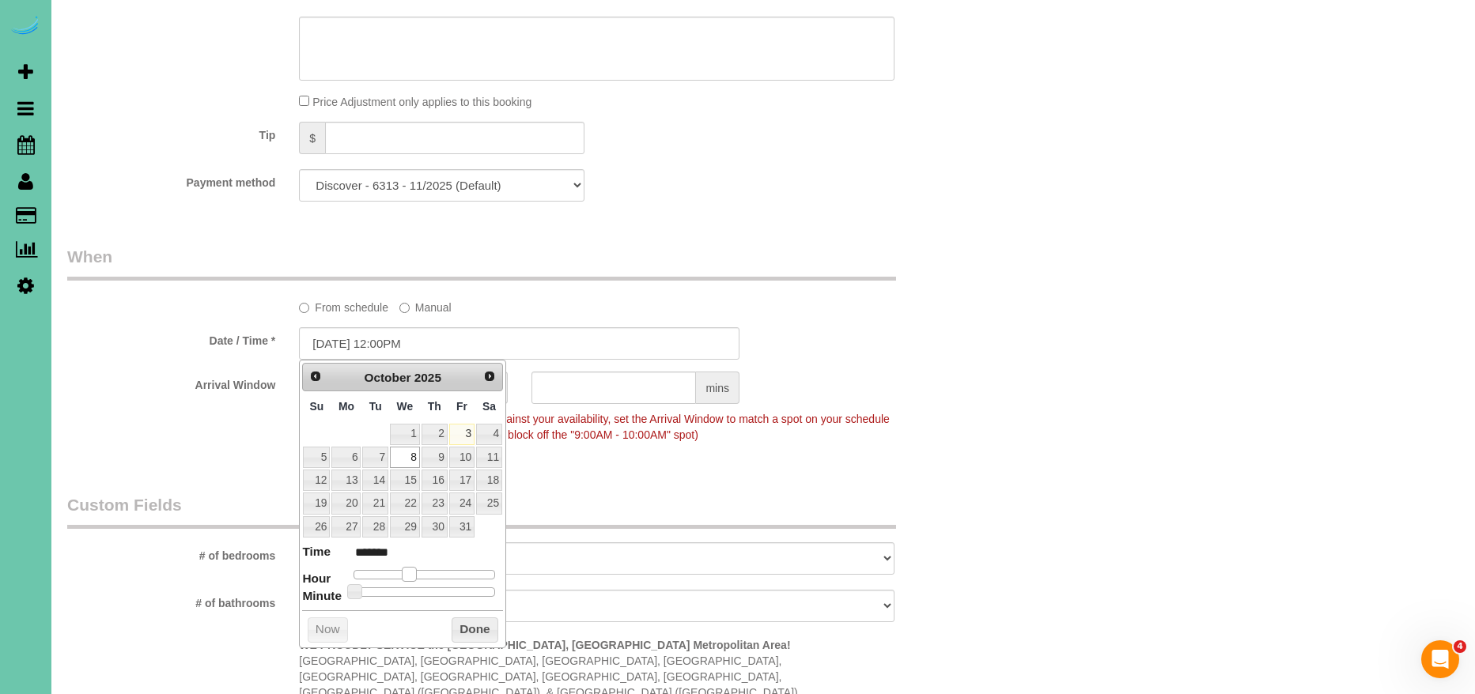
type input "******"
type input "10/08/2025 12:00PM"
type input "*******"
type input "10/08/2025 11:00AM"
type input "*******"
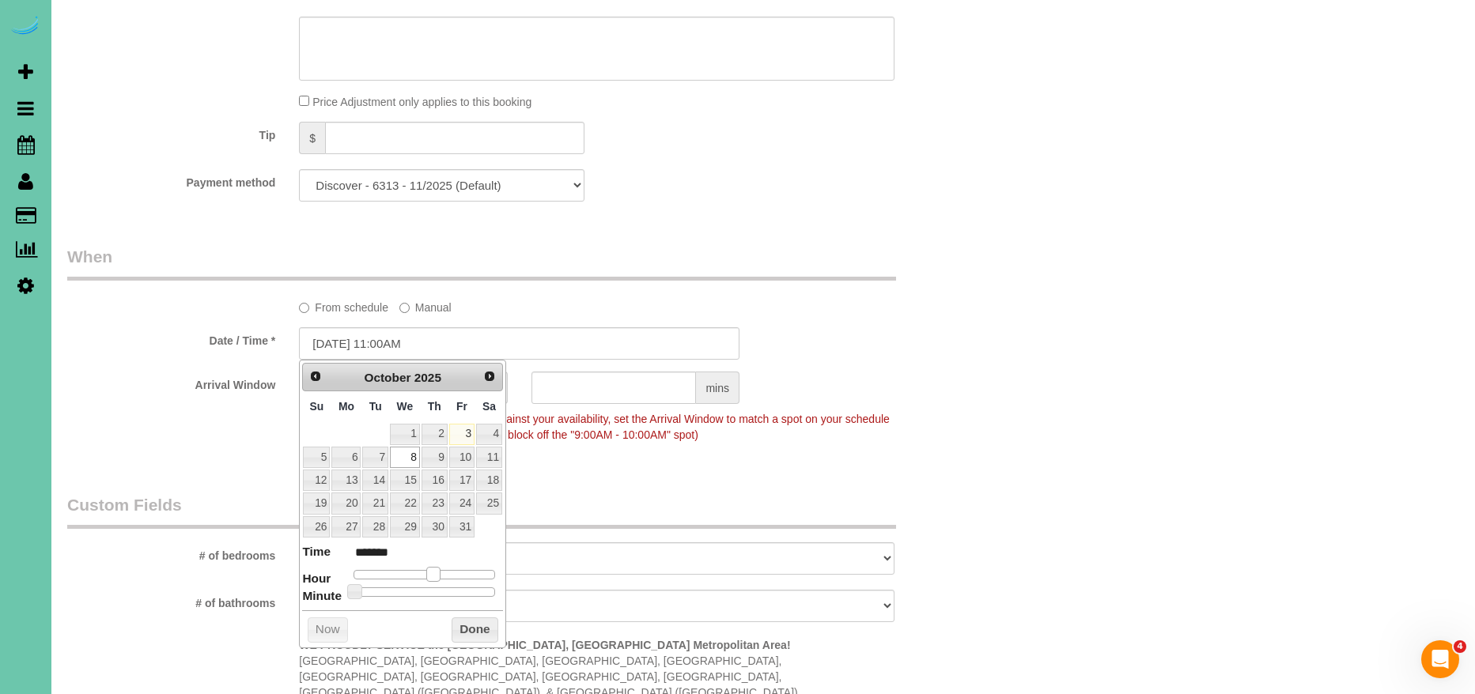
type input "10/08/2025 10:00AM"
type input "*******"
type input "10/08/2025 11:00AM"
type input "*******"
type input "10/08/2025 12:00PM"
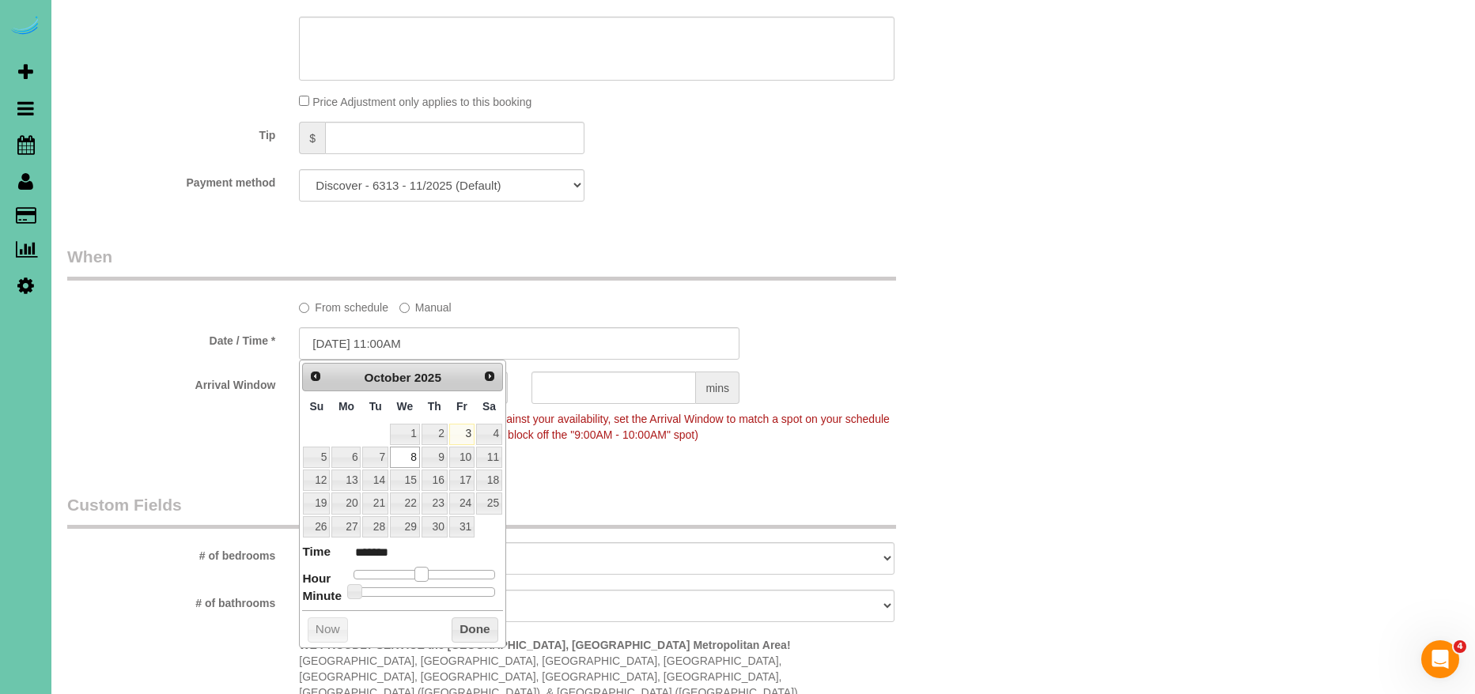
type input "*******"
type input "10/08/2025 11:00AM"
type input "*******"
type input "10/08/2025 12:00PM"
type input "*******"
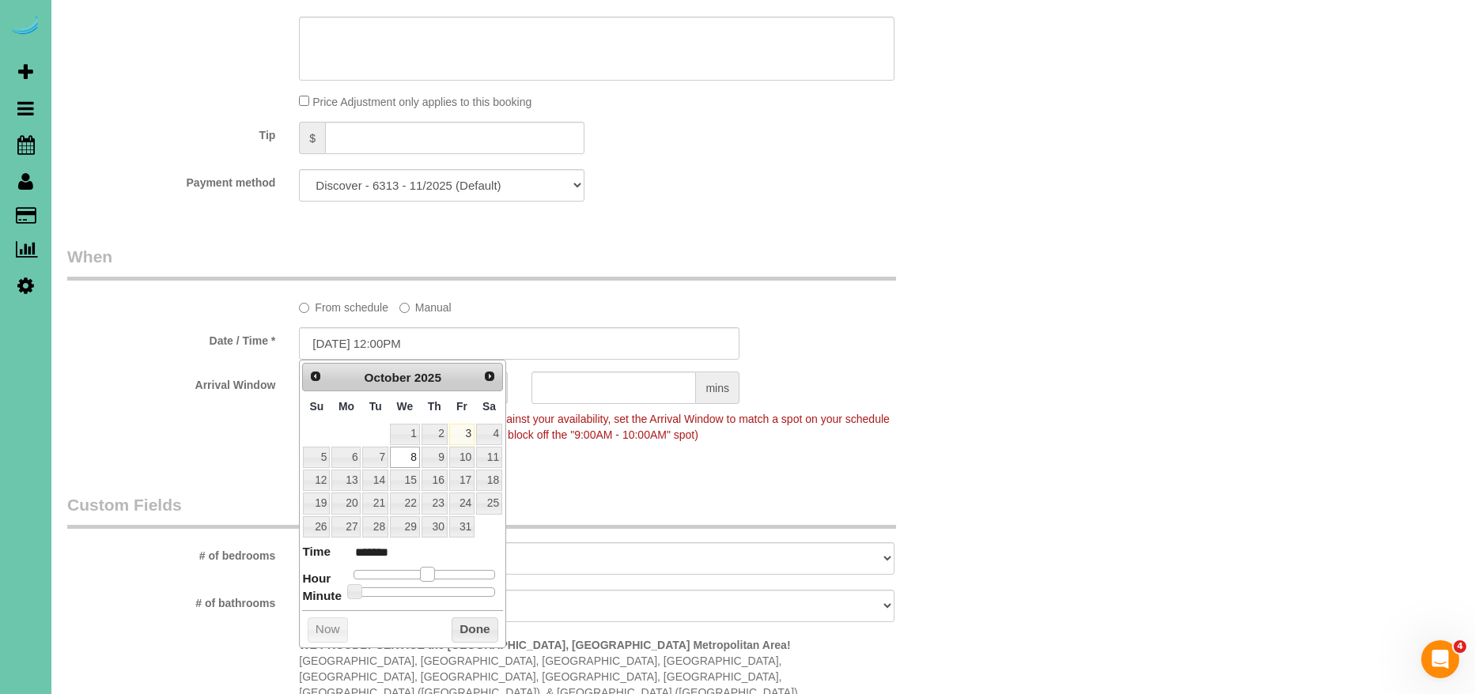
drag, startPoint x: 407, startPoint y: 569, endPoint x: 460, endPoint y: 655, distance: 100.5
click at [433, 577] on span at bounding box center [427, 574] width 14 height 14
drag, startPoint x: 474, startPoint y: 624, endPoint x: 609, endPoint y: 419, distance: 245.4
click at [474, 624] on button "Done" at bounding box center [475, 630] width 47 height 25
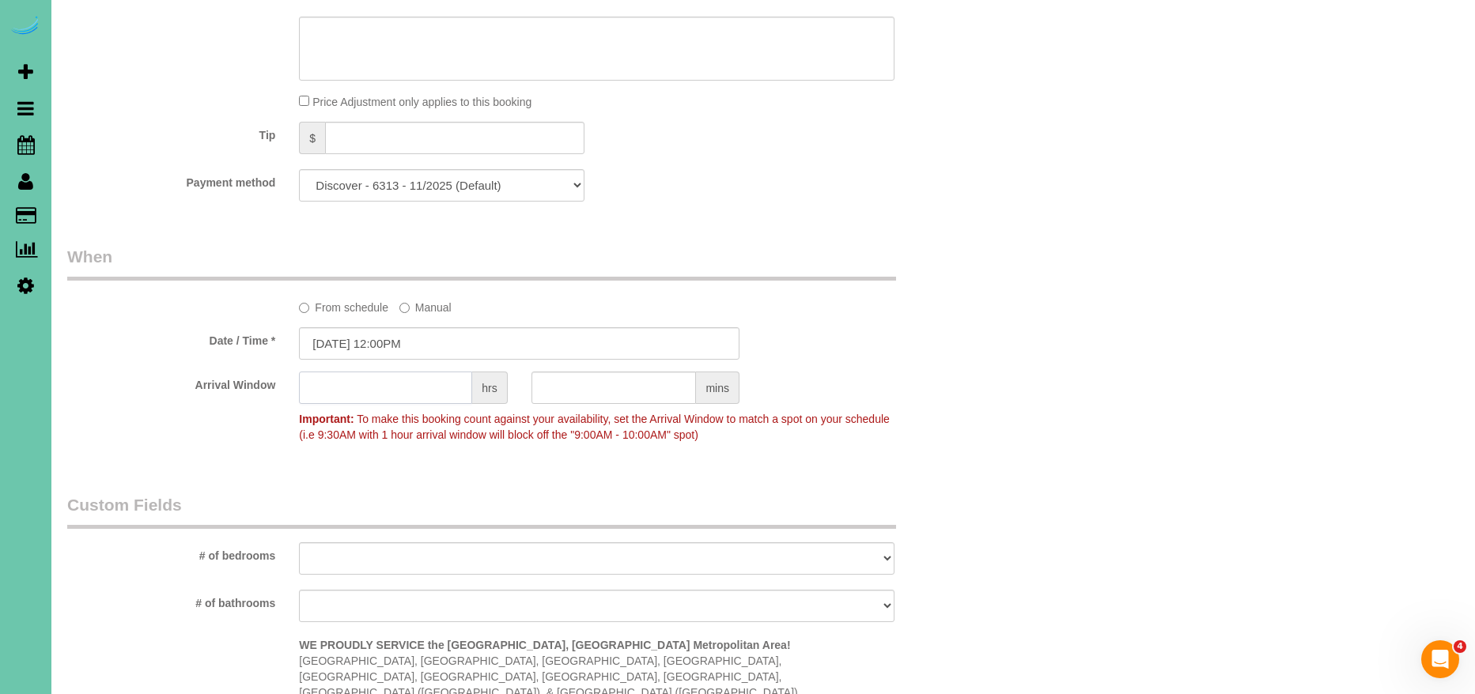
click at [384, 387] on input "text" at bounding box center [385, 388] width 173 height 32
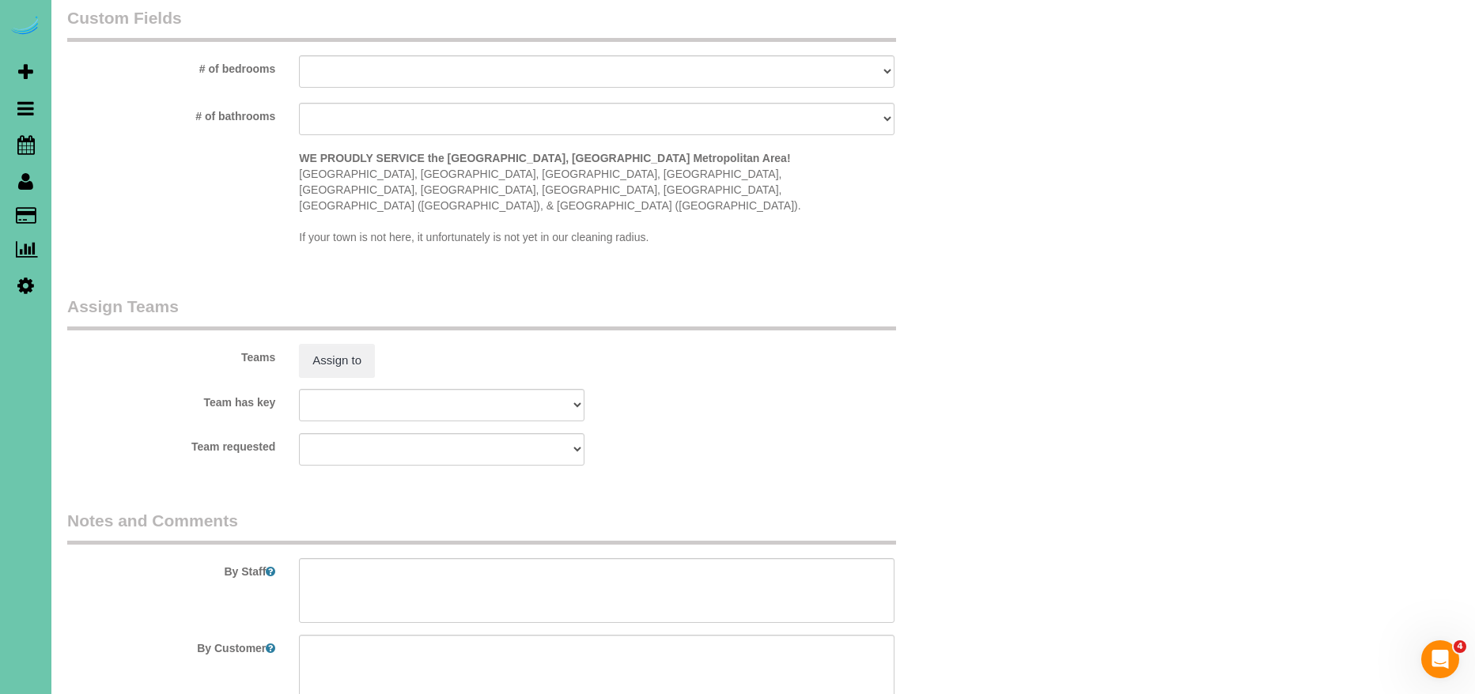
scroll to position [1525, 0]
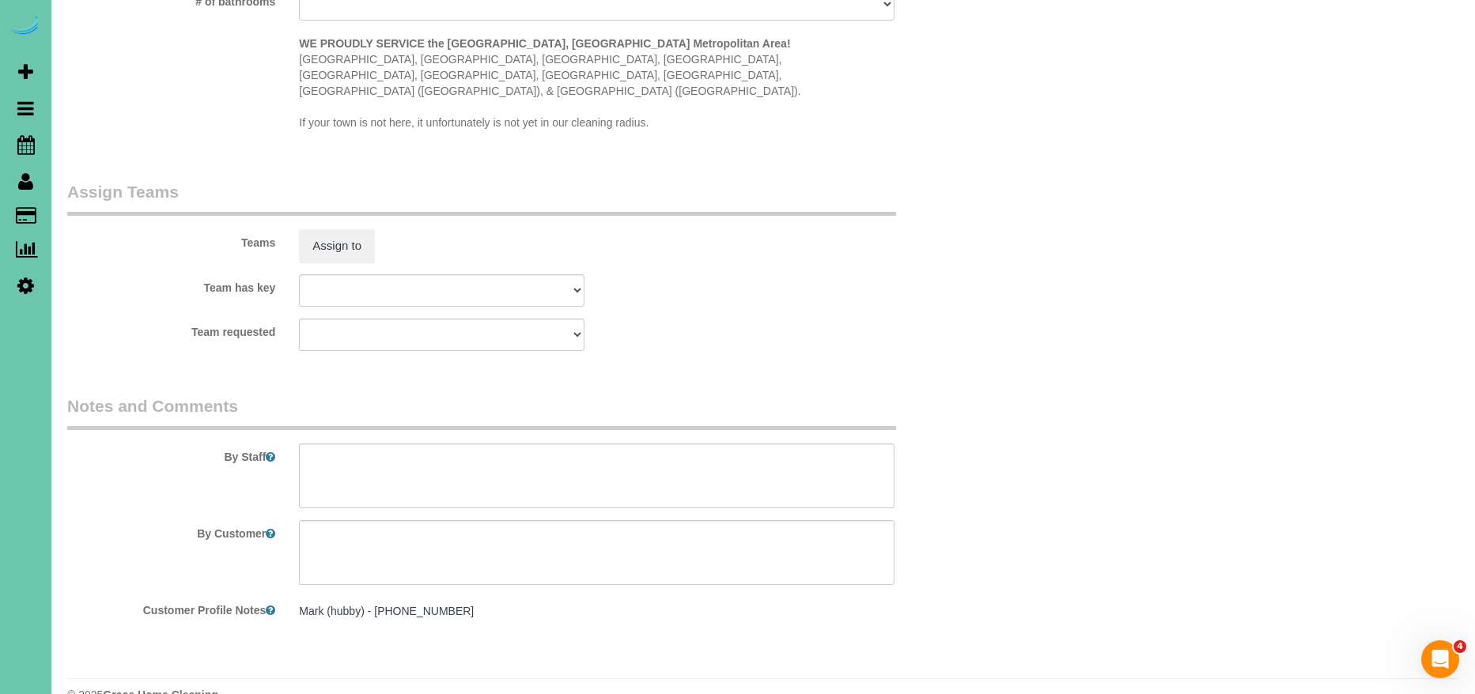
type input "1"
click at [477, 463] on textarea at bounding box center [596, 476] width 595 height 65
paste textarea "1. credit 2. client home (If needed GC88150) Key #35 3. bw recurring - main flo…"
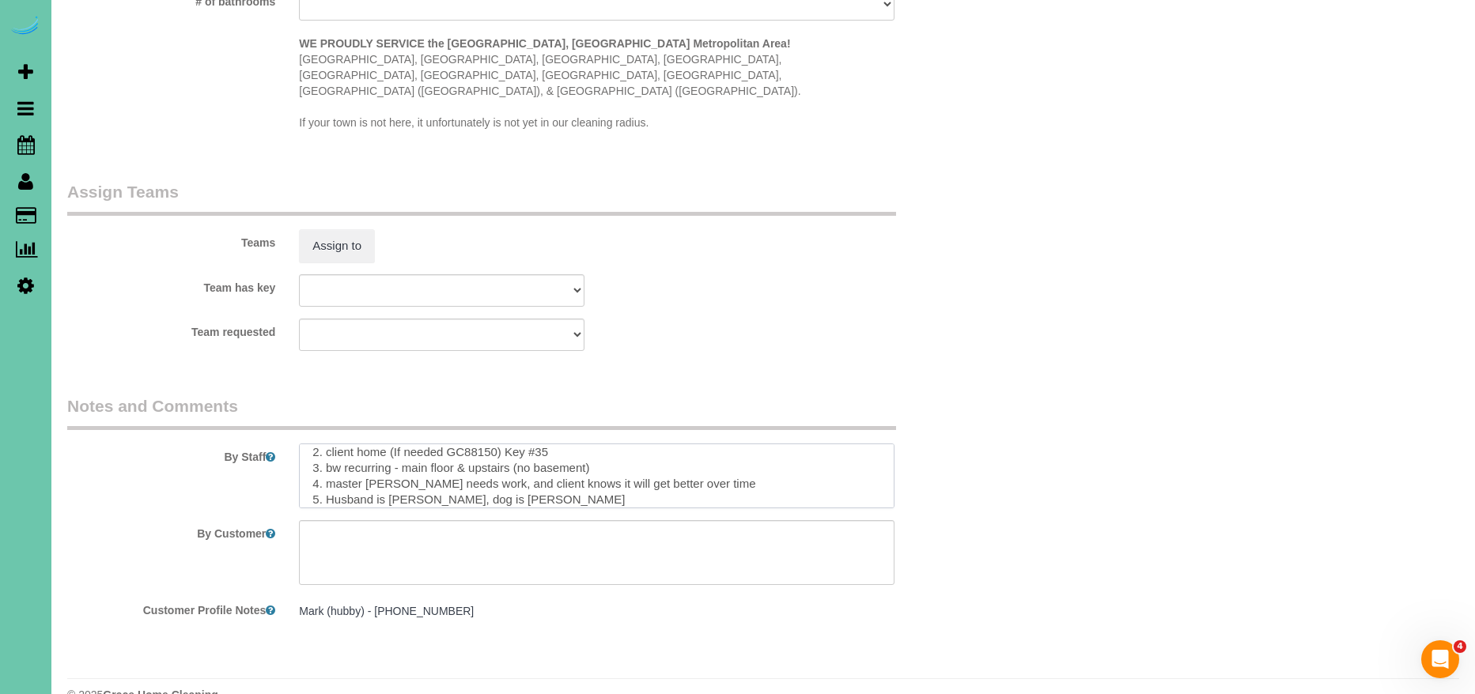
scroll to position [0, 0]
drag, startPoint x: 326, startPoint y: 438, endPoint x: 621, endPoint y: 458, distance: 295.6
click at [620, 457] on textarea at bounding box center [596, 476] width 595 height 65
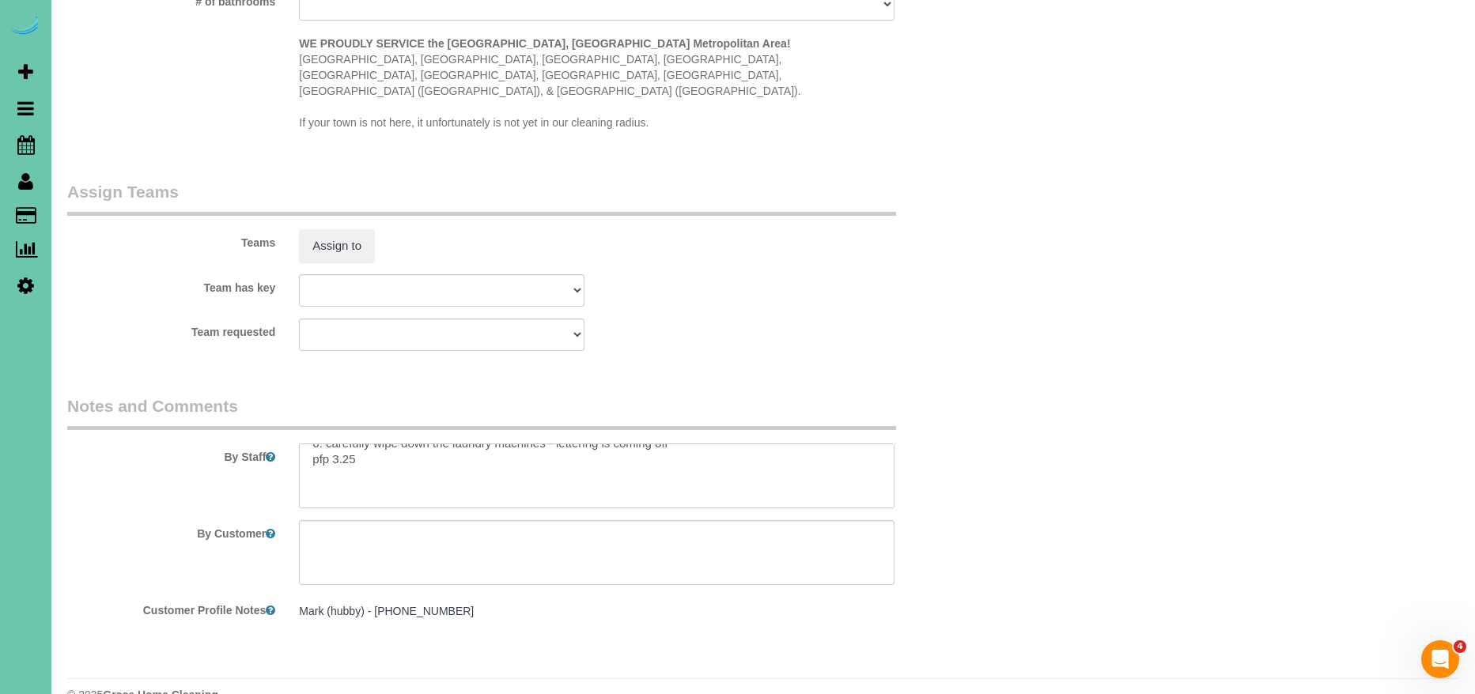
scroll to position [93, 0]
click at [362, 444] on textarea at bounding box center [596, 476] width 595 height 65
drag, startPoint x: 327, startPoint y: 455, endPoint x: 662, endPoint y: 450, distance: 334.5
click at [662, 450] on textarea at bounding box center [596, 476] width 595 height 65
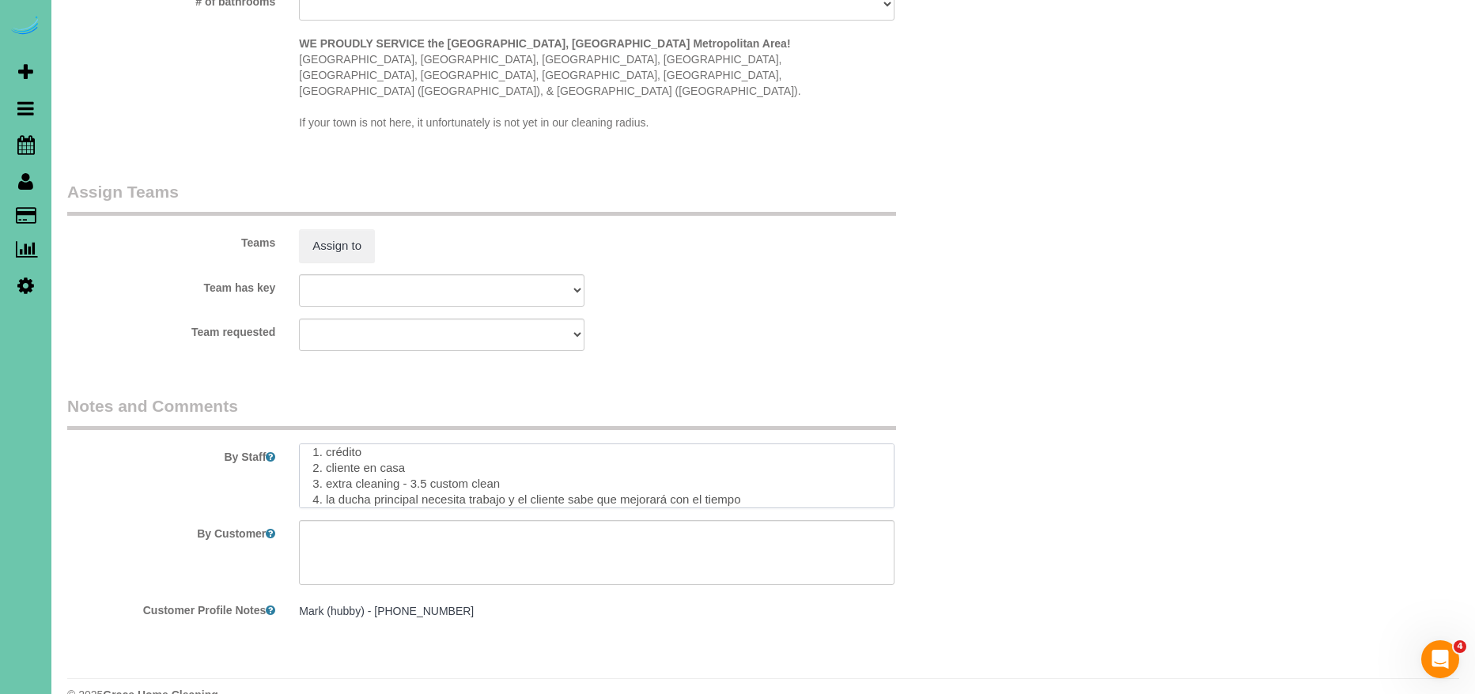
scroll to position [205, 0]
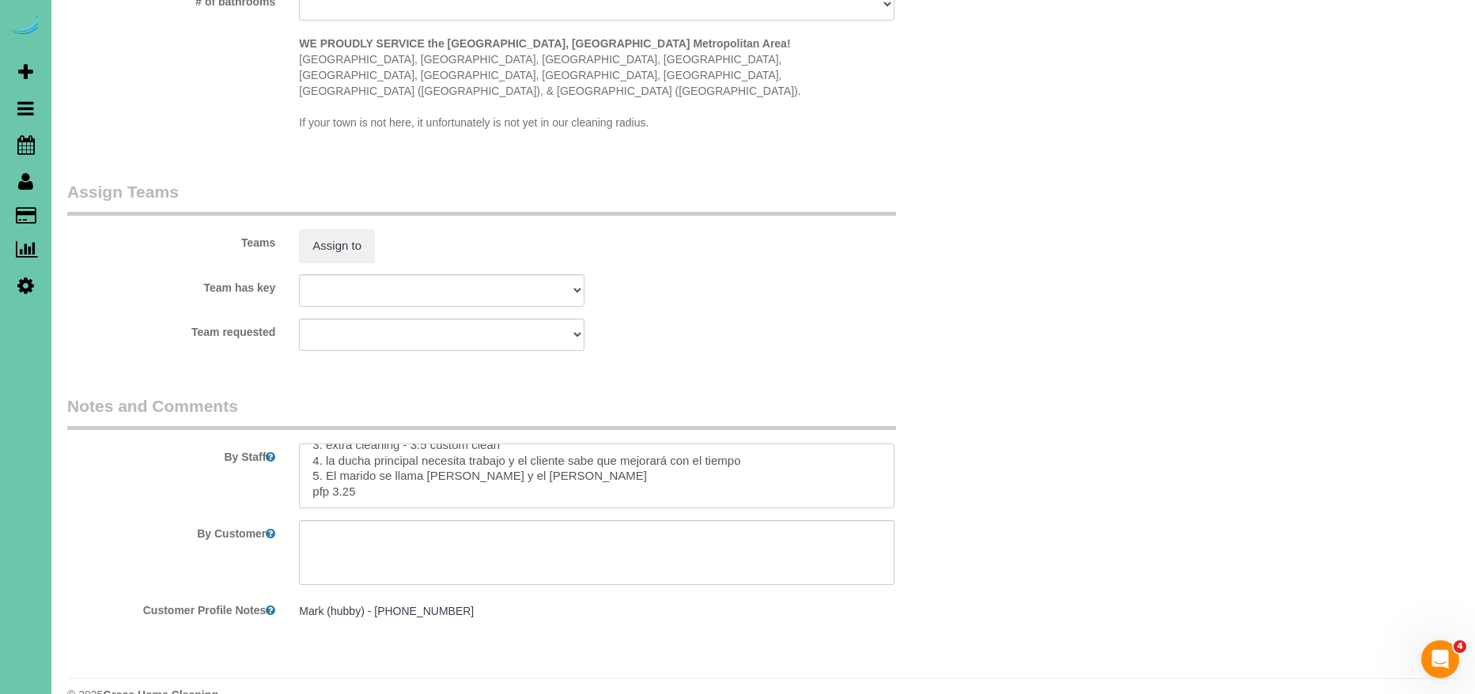
click at [430, 467] on textarea at bounding box center [596, 476] width 595 height 65
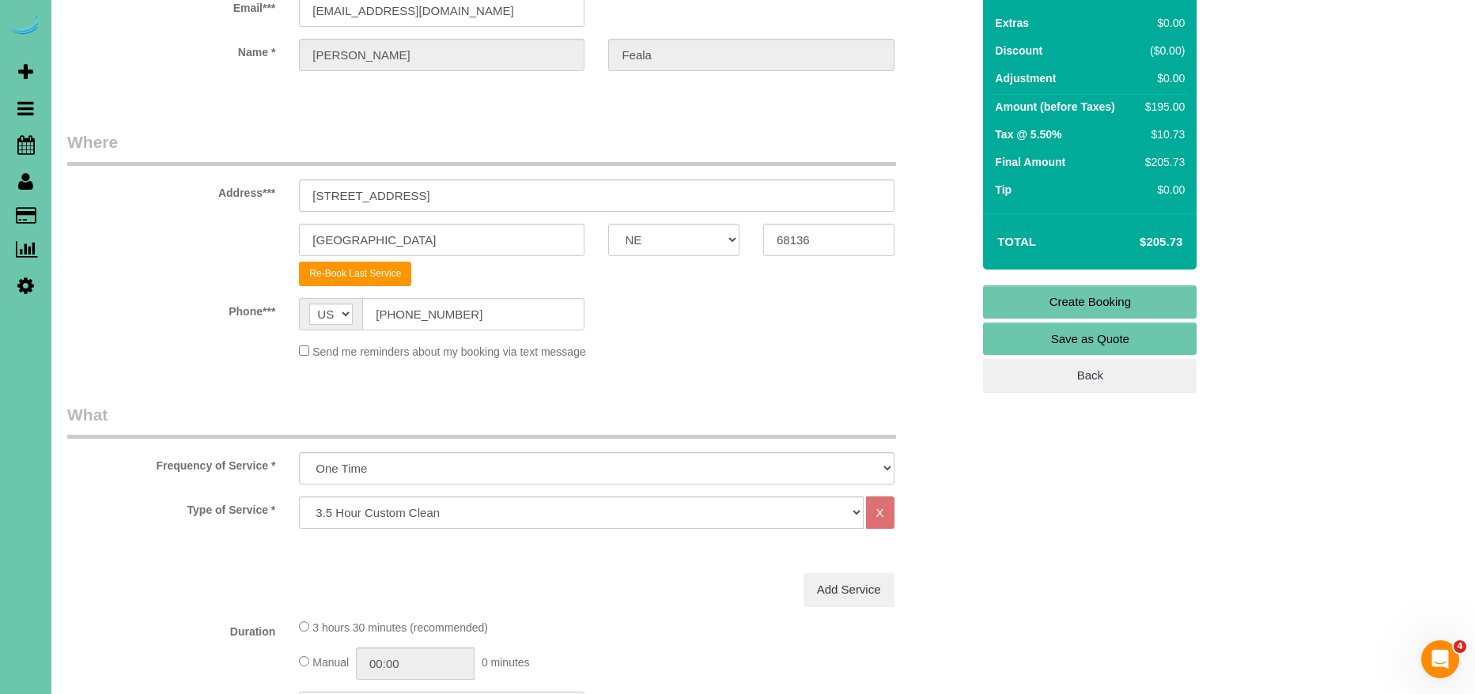
scroll to position [0, 0]
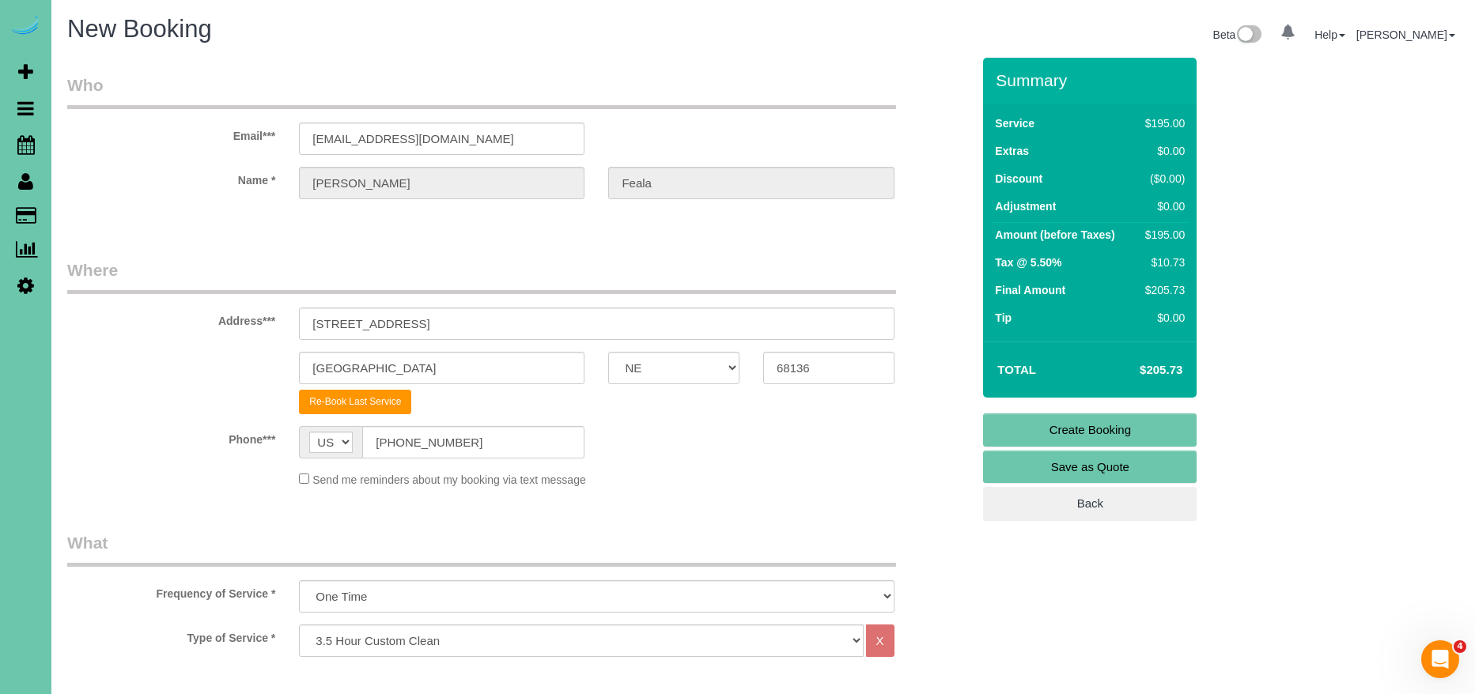
type textarea "1. credit 2. client home (If needed GC88150) Key #35 3. extra cleaning - 3.5 cu…"
click at [1114, 422] on link "Create Booking" at bounding box center [1090, 430] width 214 height 33
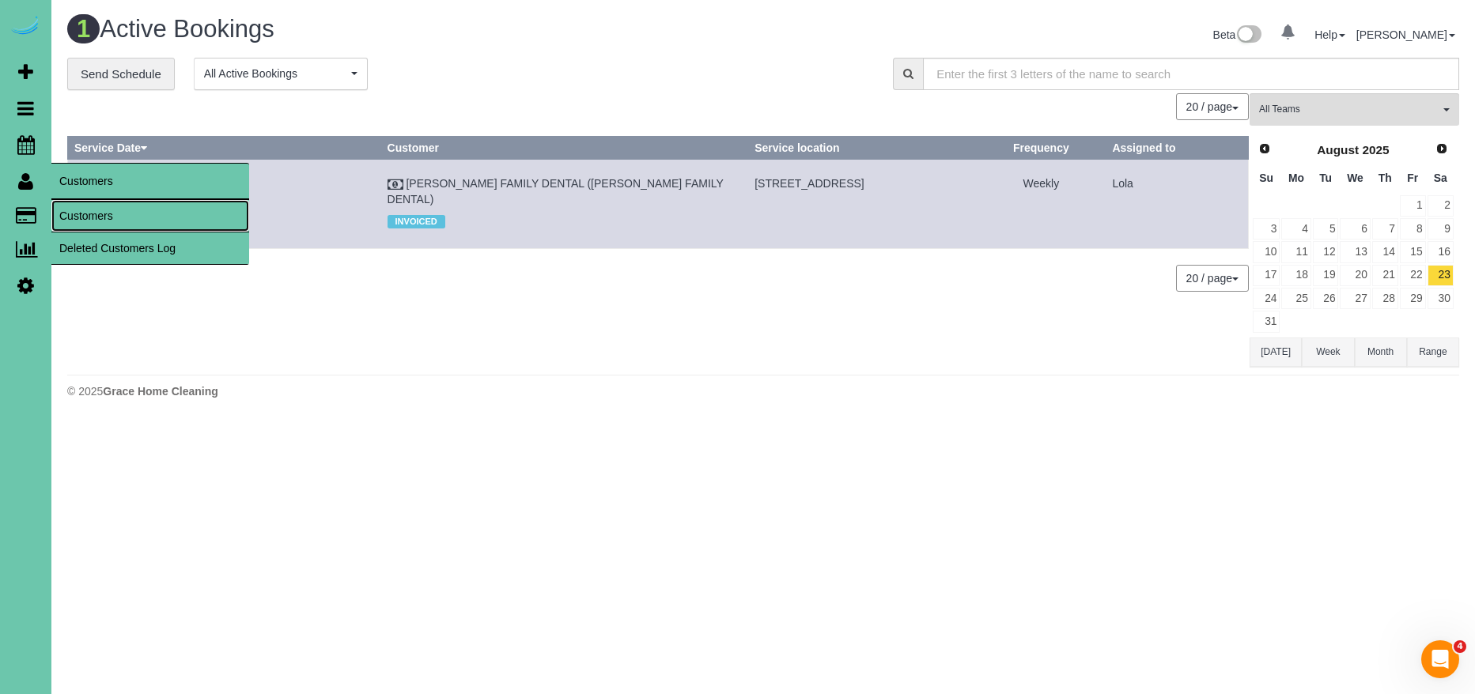
drag, startPoint x: 131, startPoint y: 211, endPoint x: 199, endPoint y: 177, distance: 76.0
click at [131, 211] on link "Customers" at bounding box center [150, 216] width 198 height 32
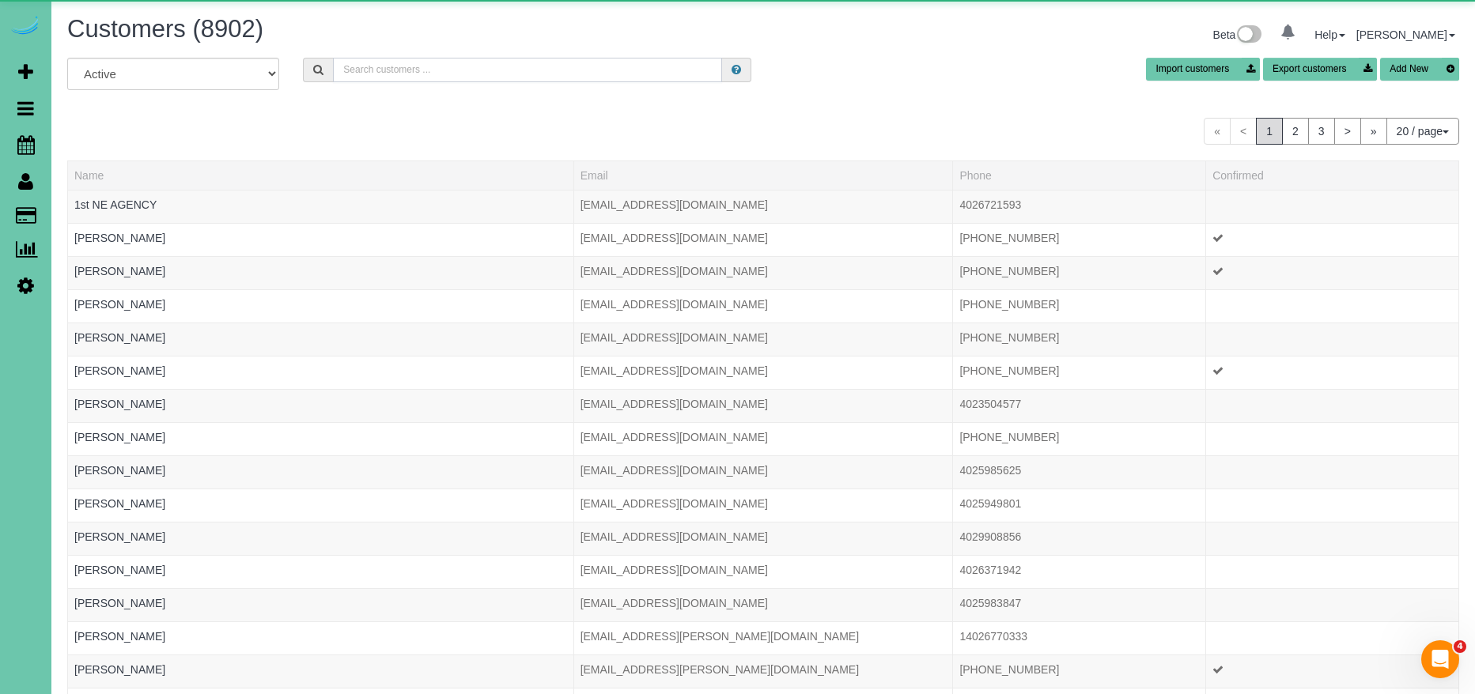
click at [430, 70] on input "text" at bounding box center [527, 70] width 389 height 25
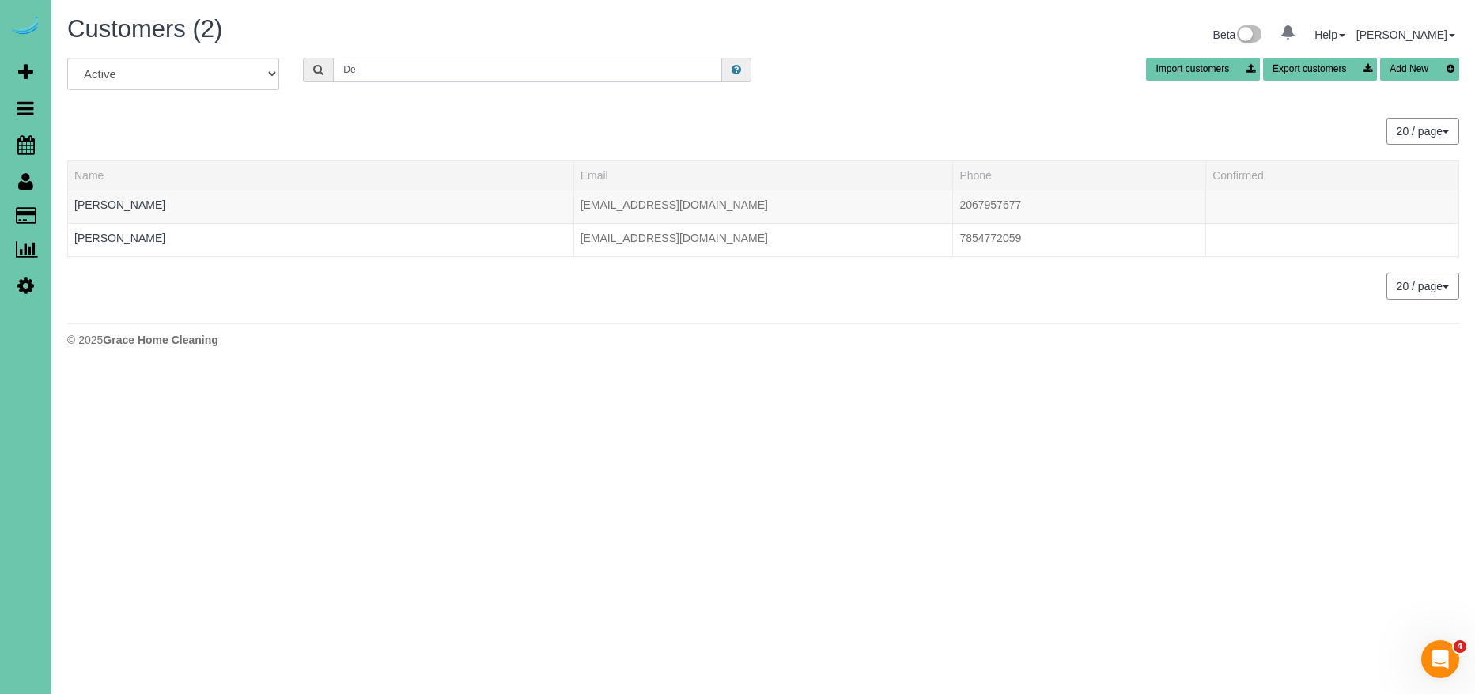
type input "D"
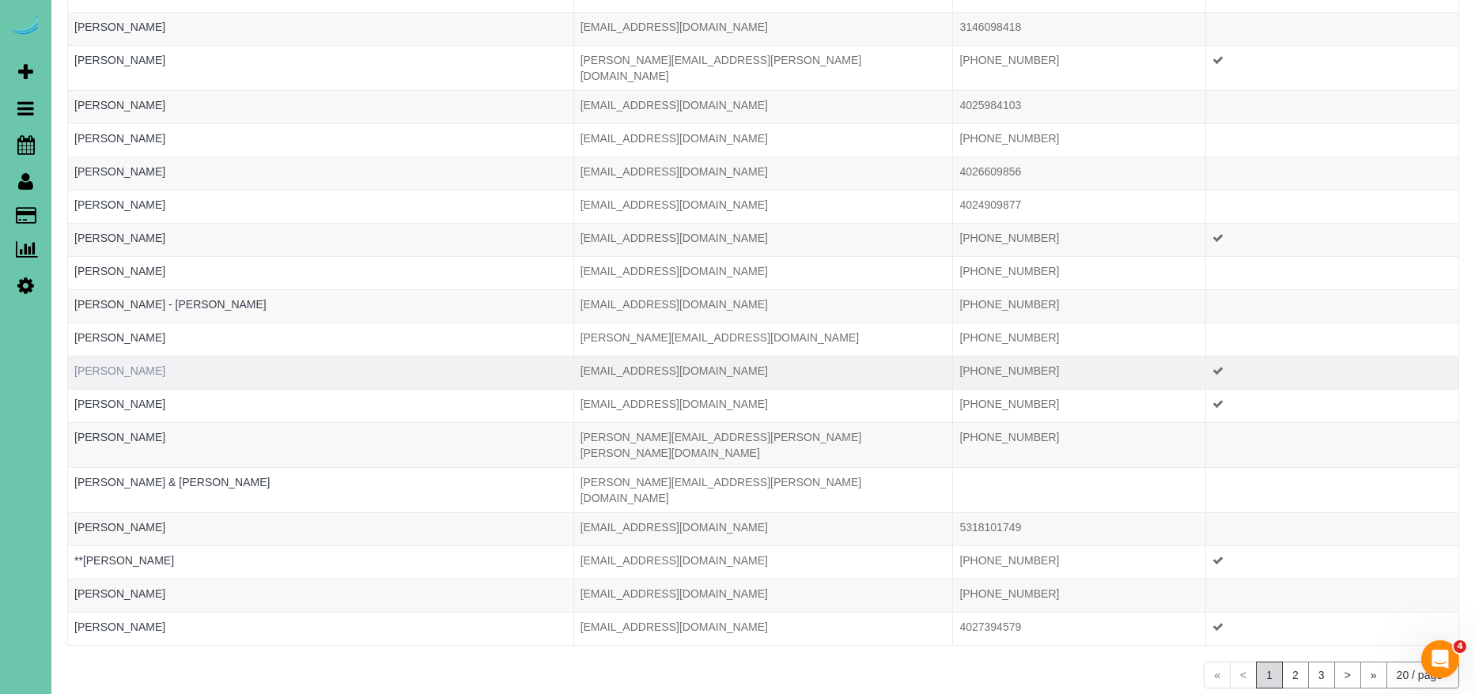
scroll to position [274, 0]
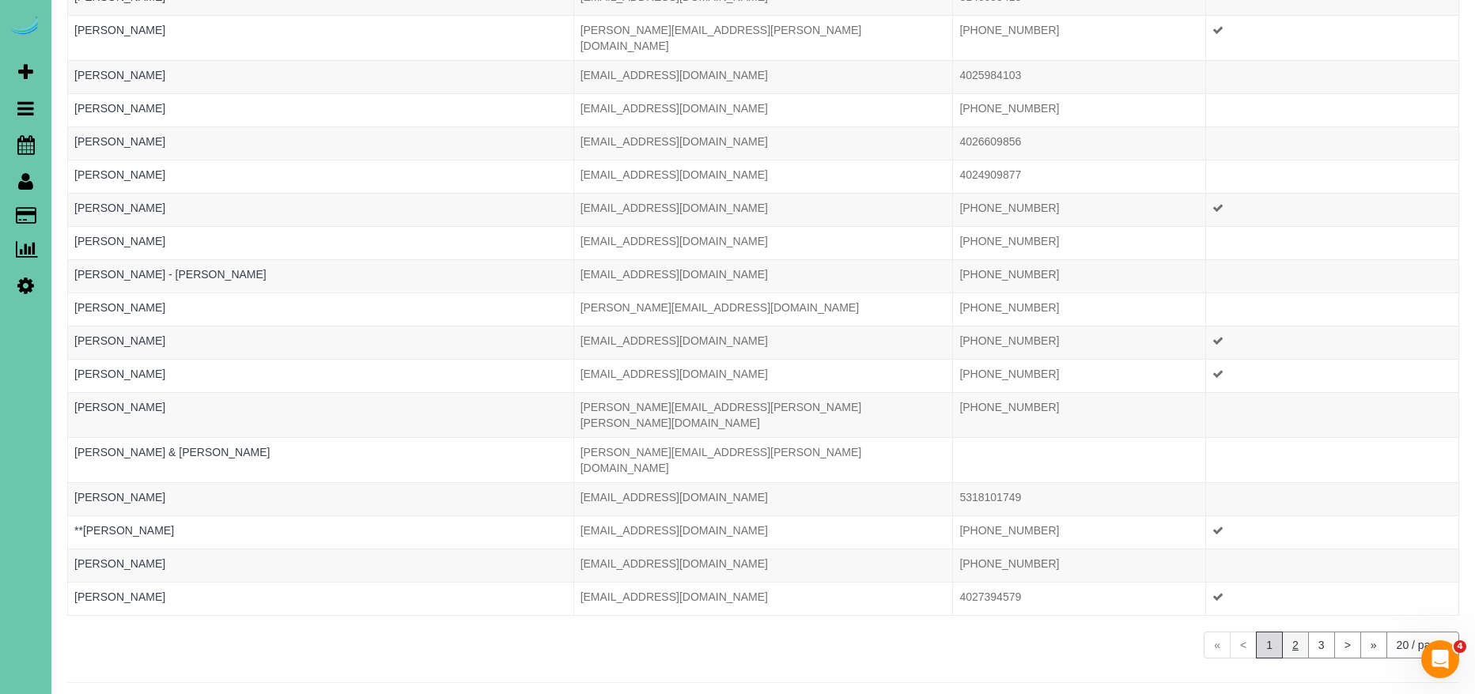
type input "smith"
click at [1292, 632] on link "2" at bounding box center [1295, 645] width 27 height 27
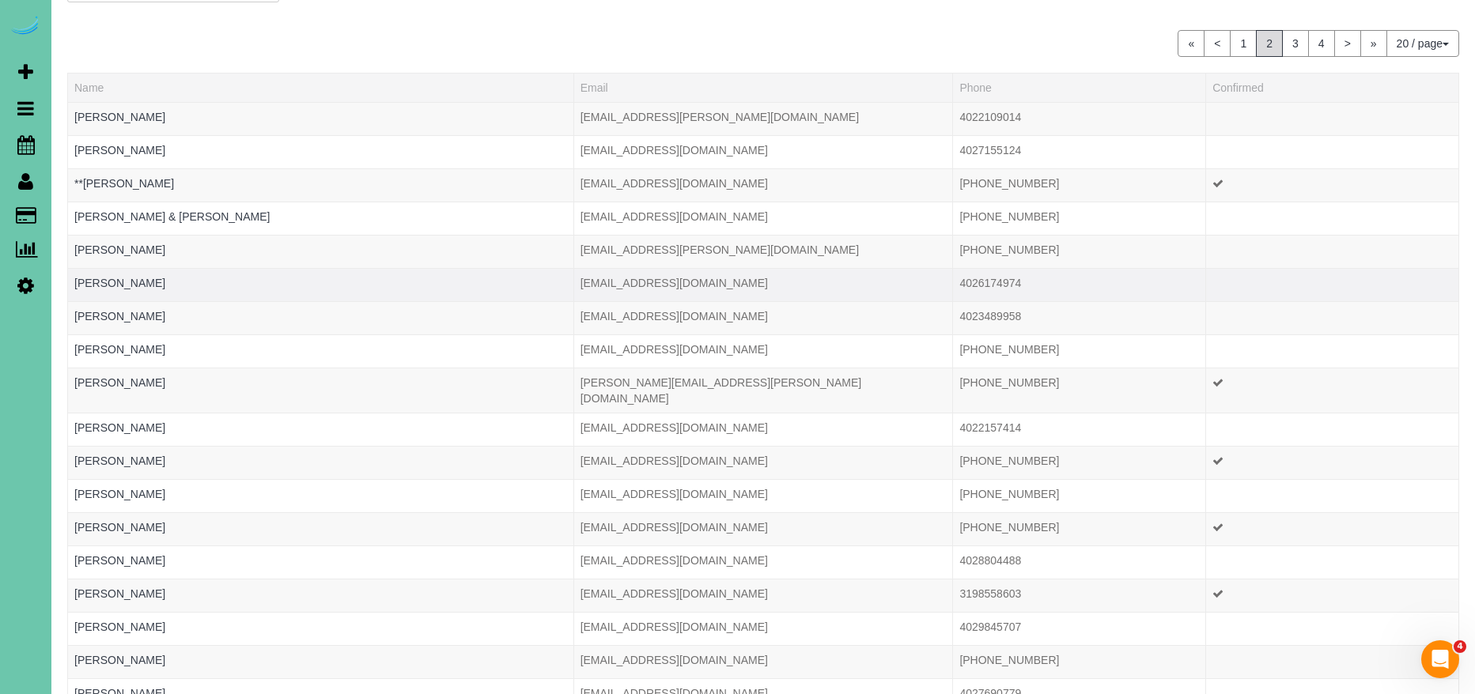
scroll to position [86, 0]
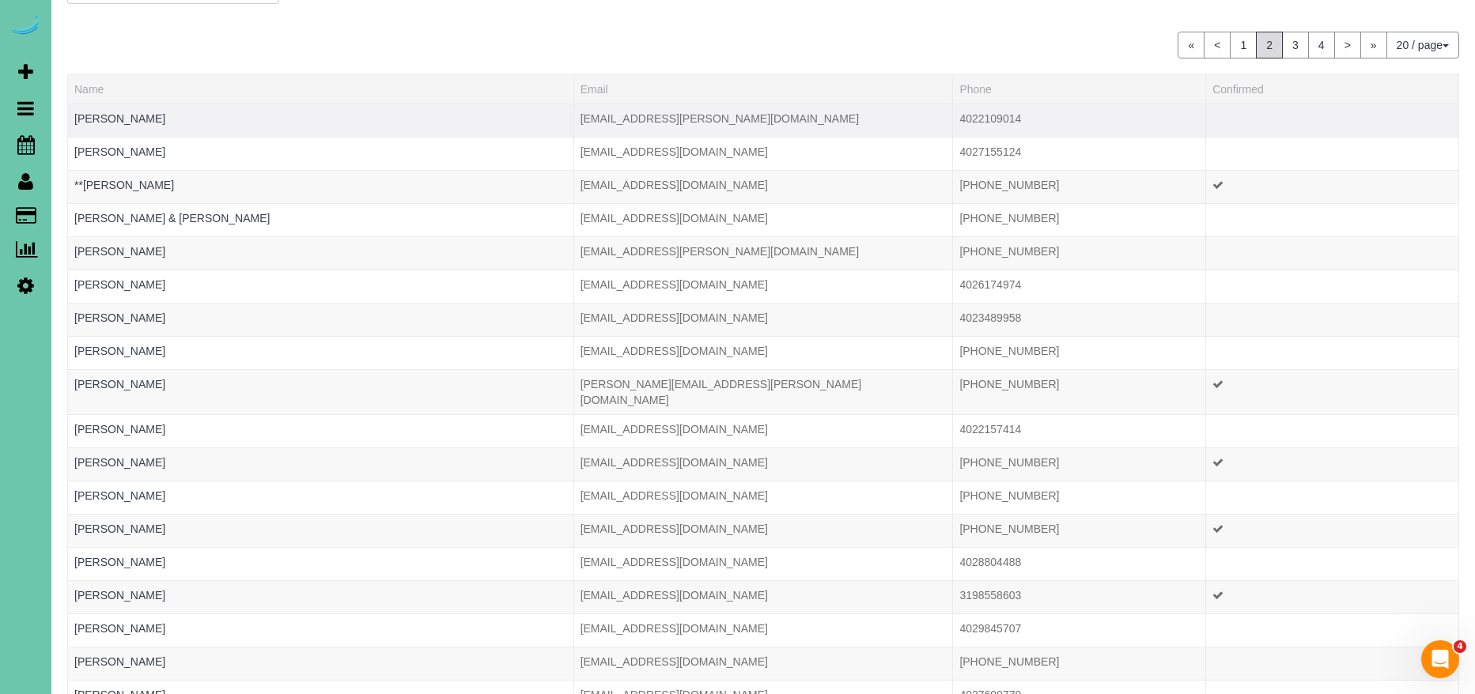
click at [116, 126] on td "Deborah Smith" at bounding box center [321, 120] width 506 height 33
click at [113, 122] on link "Deborah Smith" at bounding box center [119, 118] width 91 height 13
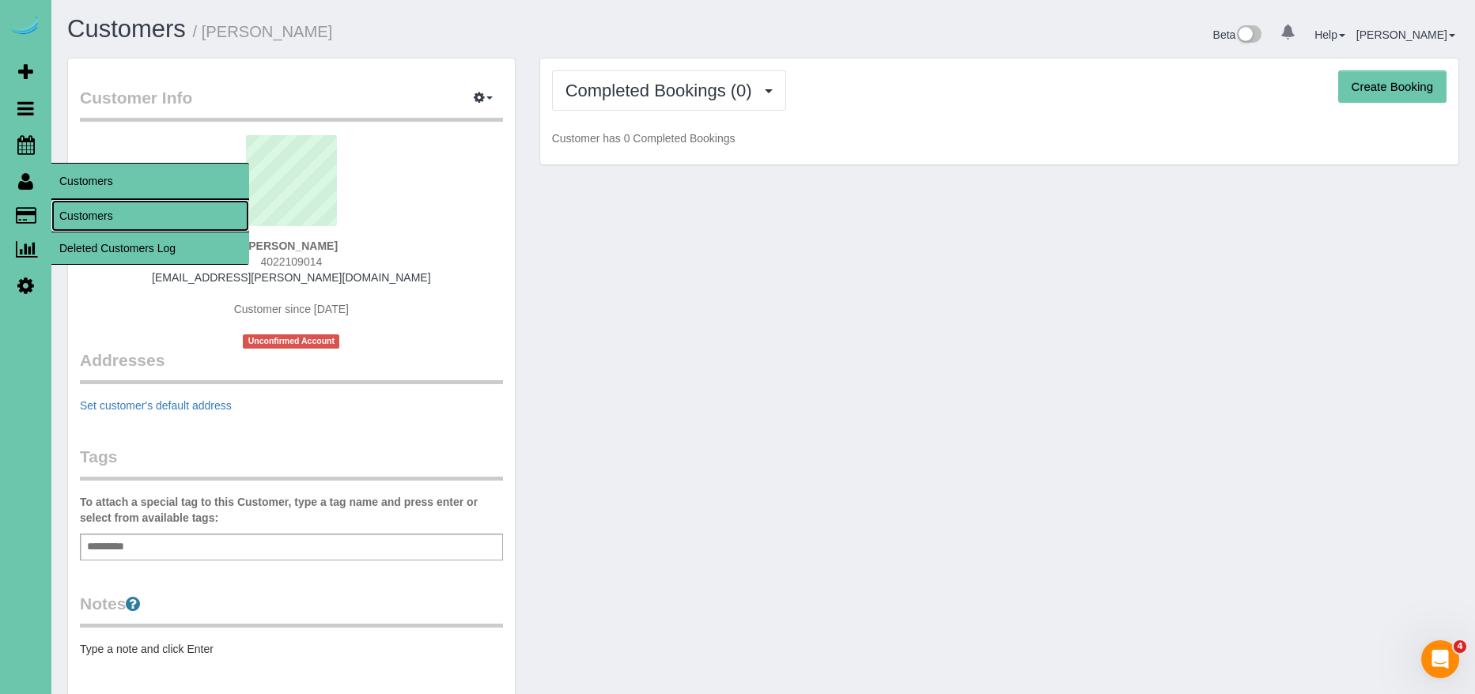
click at [83, 218] on link "Customers" at bounding box center [150, 216] width 198 height 32
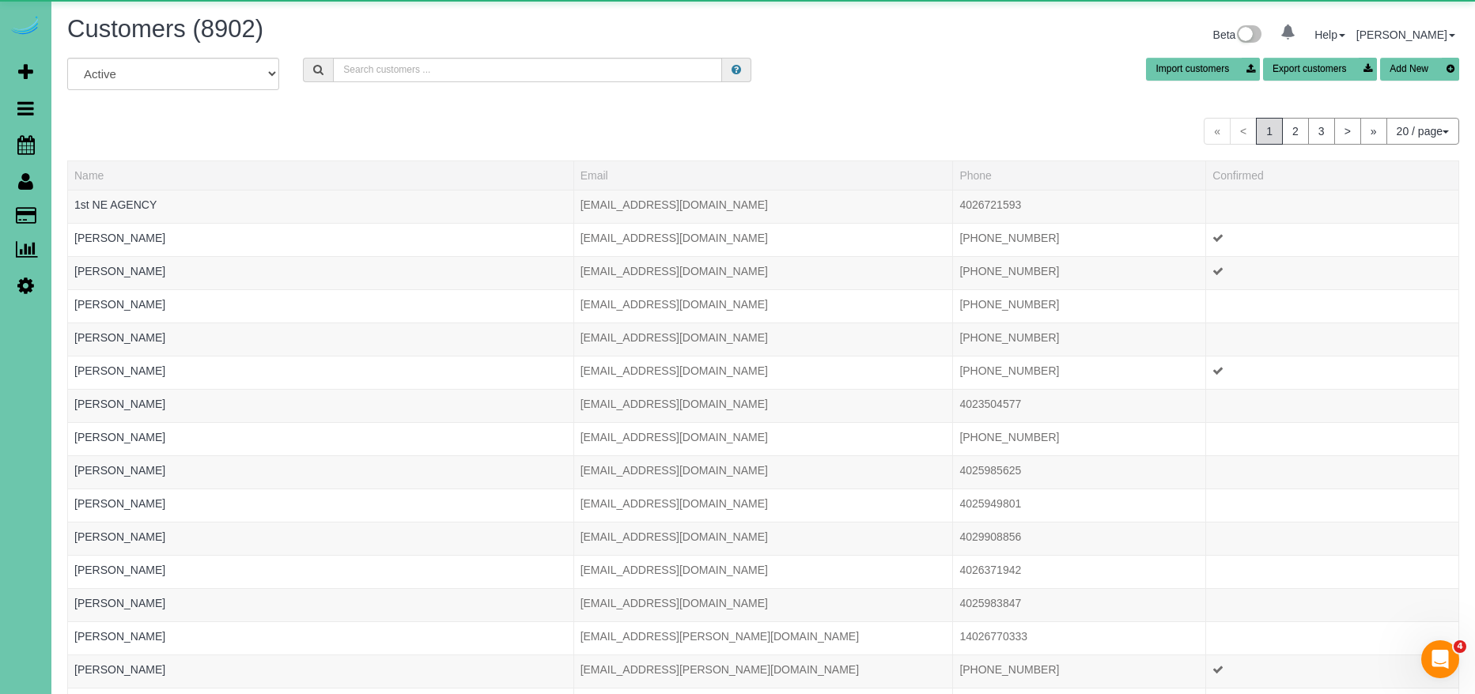
click at [1404, 61] on button "Add New" at bounding box center [1419, 69] width 79 height 23
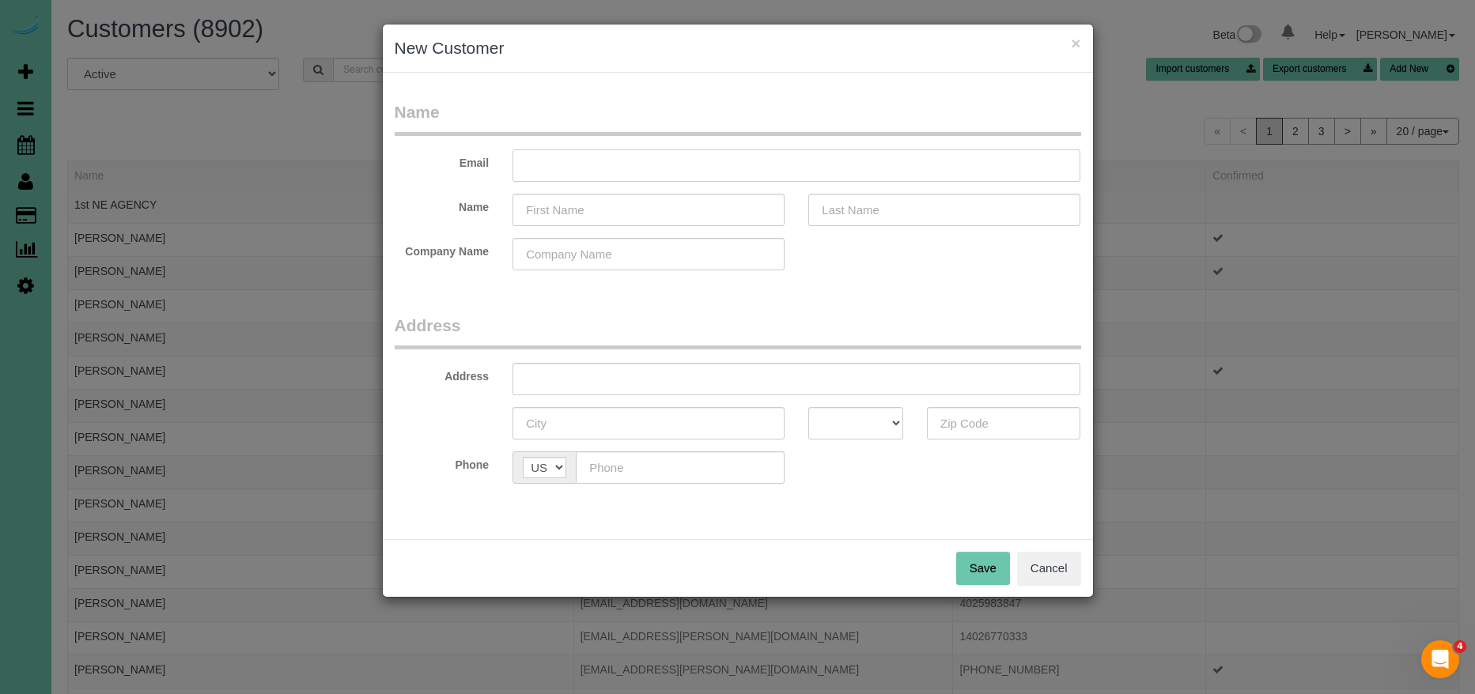
click at [728, 165] on input "text" at bounding box center [796, 165] width 568 height 32
paste input "deblynsmt@gmail.com"
type input "deblynsmt@gmail.com"
click at [651, 214] on input "text" at bounding box center [648, 210] width 272 height 32
type input "Deb"
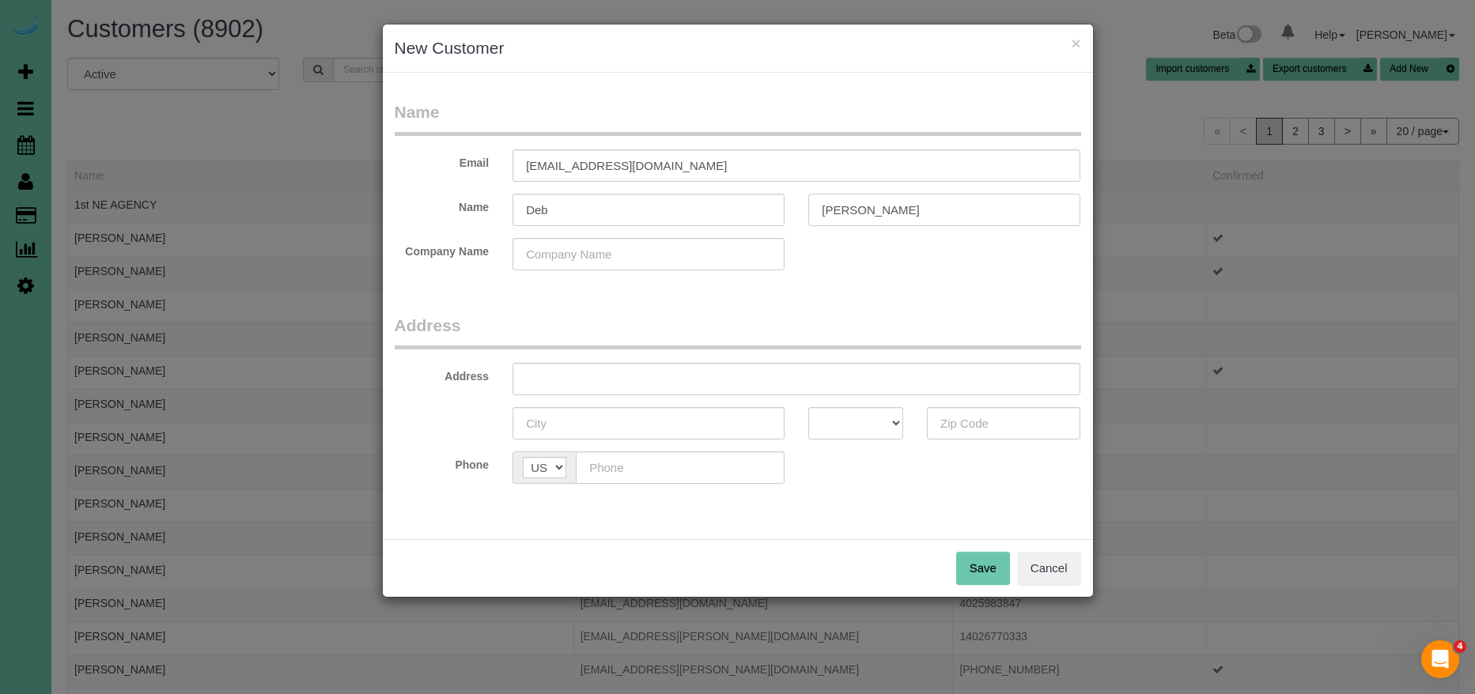
type input "Smith"
click at [547, 372] on input "text" at bounding box center [796, 379] width 568 height 32
type input "635 N 42nd St"
click at [676, 413] on input "text" at bounding box center [648, 423] width 272 height 32
type input "[GEOGRAPHIC_DATA]"
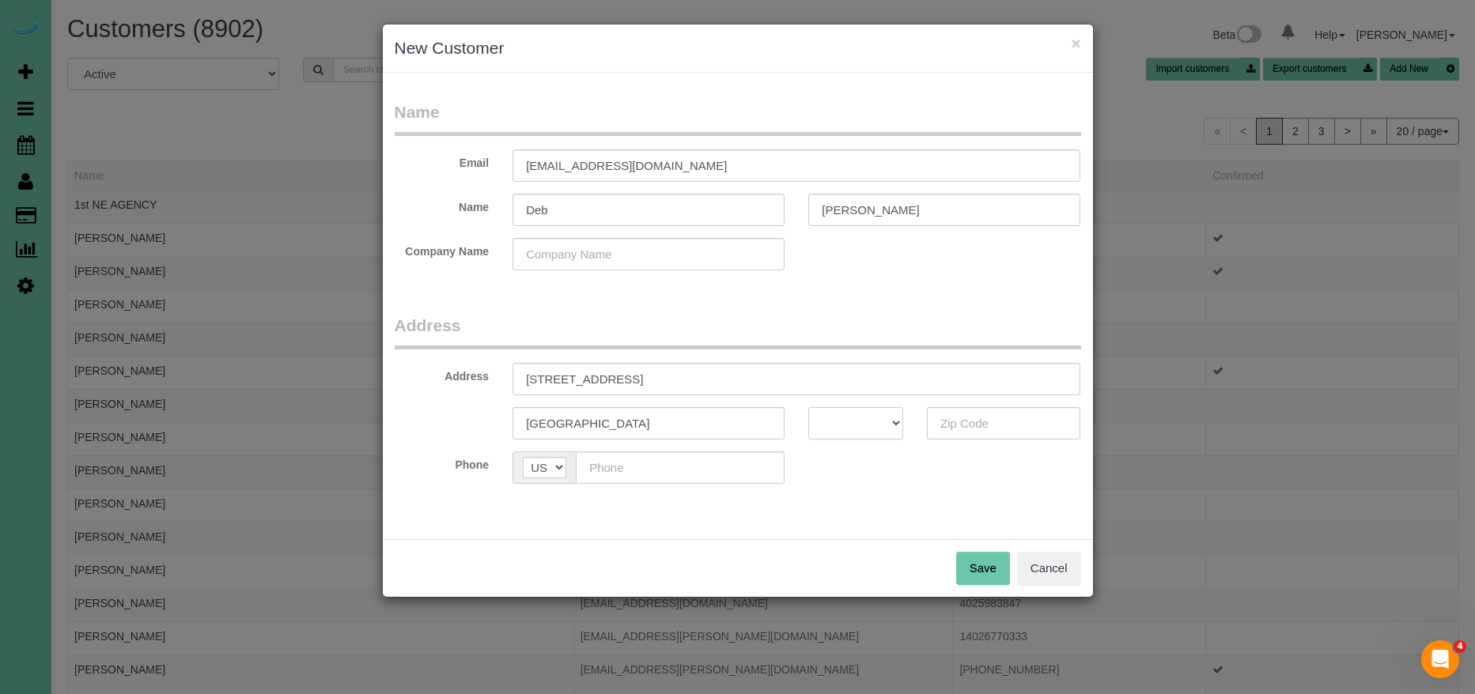
click at [879, 425] on select "AK AL AR AZ CA CO CT DC DE FL GA HI IA ID IL IN KS KY LA MA MD ME MI MN MO MS M…" at bounding box center [855, 423] width 95 height 32
select select "NE"
click at [808, 407] on select "AK AL AR AZ CA CO CT DC DE FL GA HI IA ID IL IN KS KY LA MA MD ME MI MN MO MS M…" at bounding box center [855, 423] width 95 height 32
click at [1003, 423] on input "text" at bounding box center [1004, 423] width 154 height 32
type input "68131"
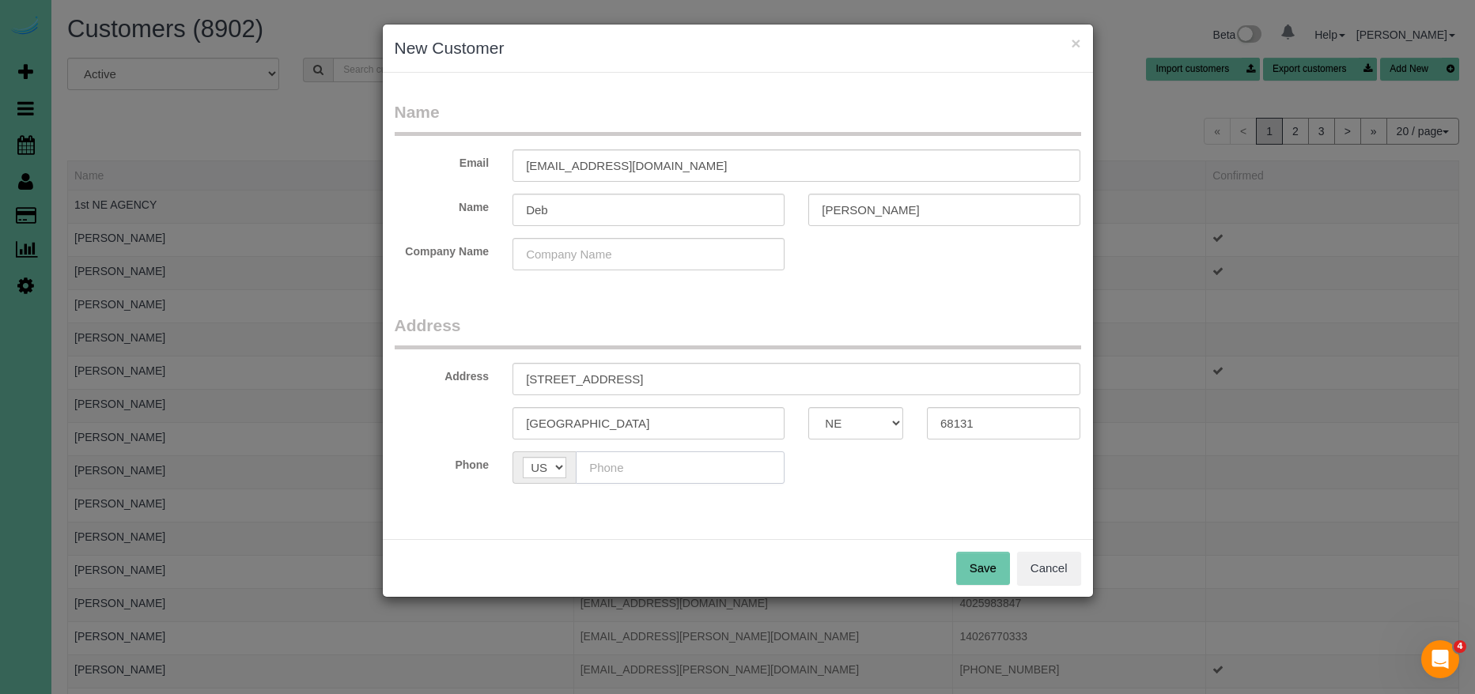
click at [730, 471] on input "text" at bounding box center [680, 468] width 209 height 32
type input "(402) 490-5868"
click at [971, 568] on button "Save" at bounding box center [983, 568] width 54 height 33
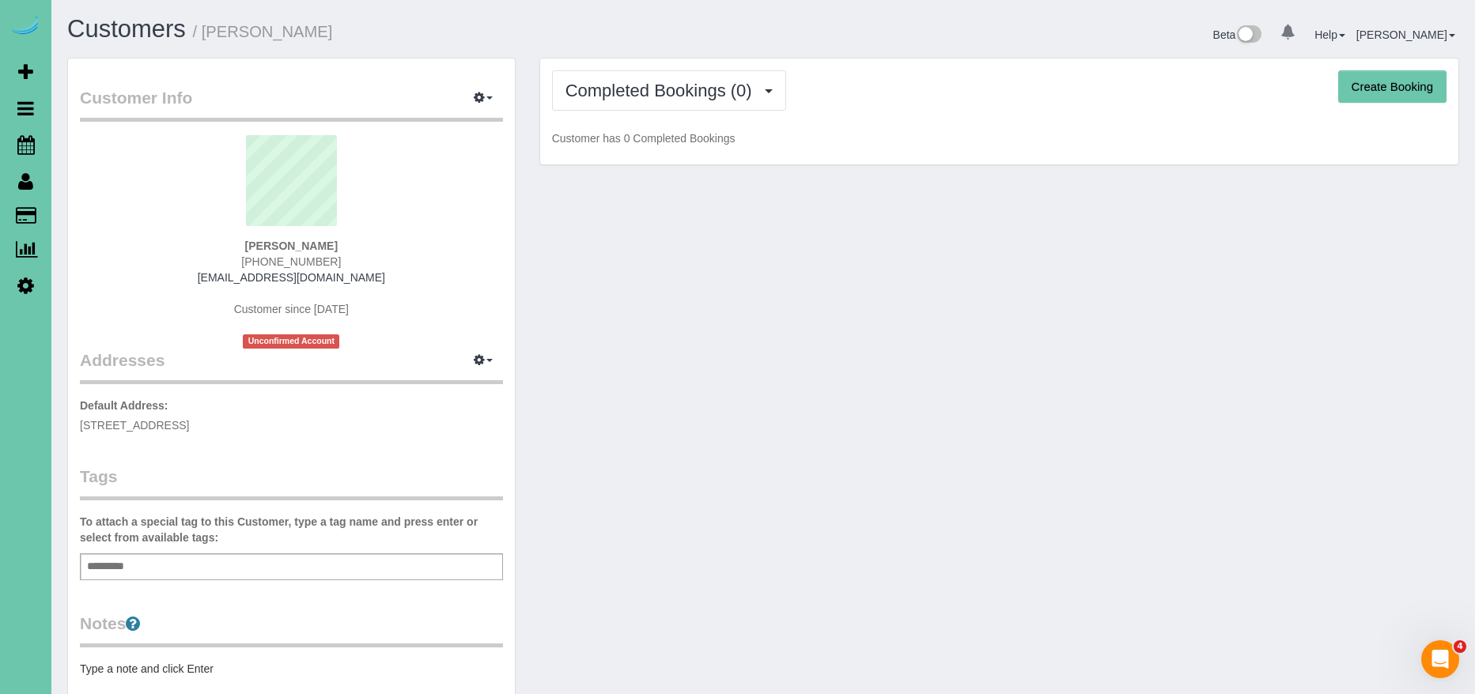
click at [1401, 91] on button "Create Booking" at bounding box center [1392, 86] width 108 height 33
select select "NE"
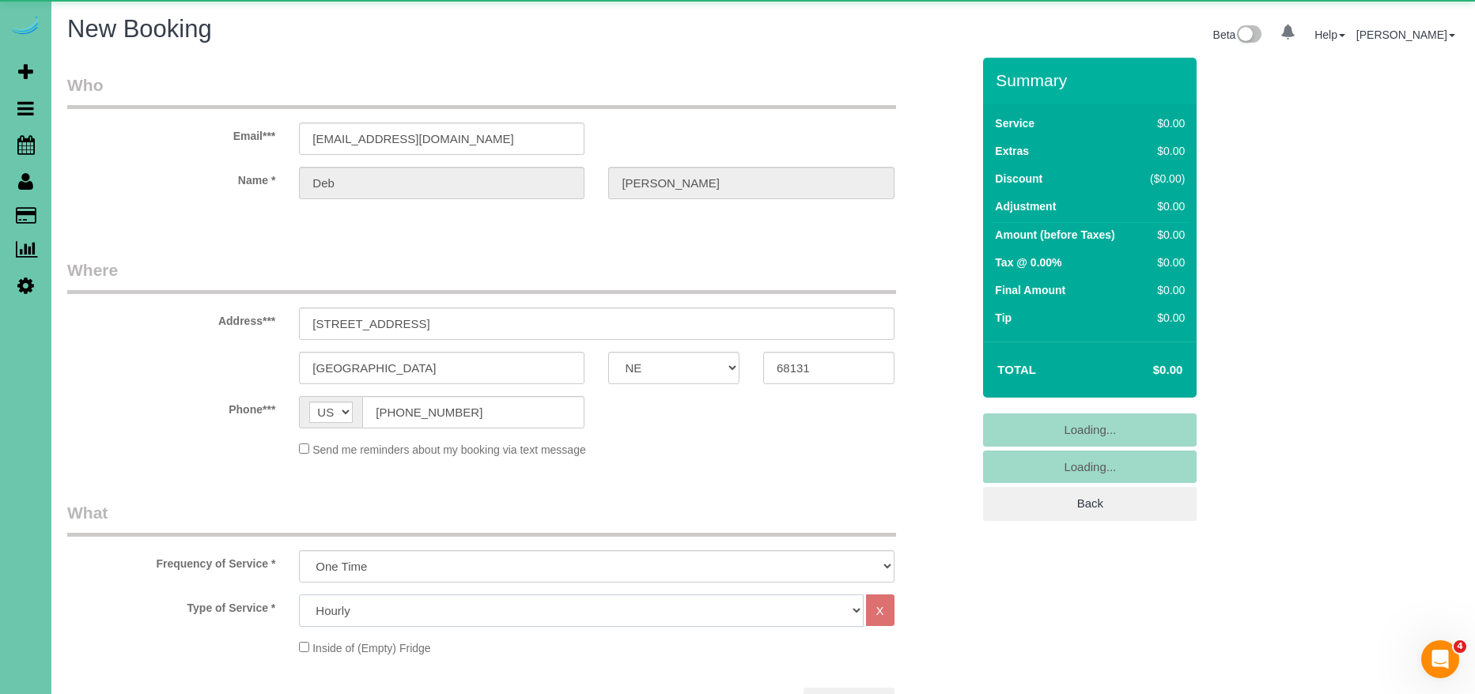
click at [429, 609] on select "Hourly 2.5 Hour Custom Clean 3.5 Hour Custom Clean commercial 1000 Square Feet …" at bounding box center [581, 611] width 564 height 32
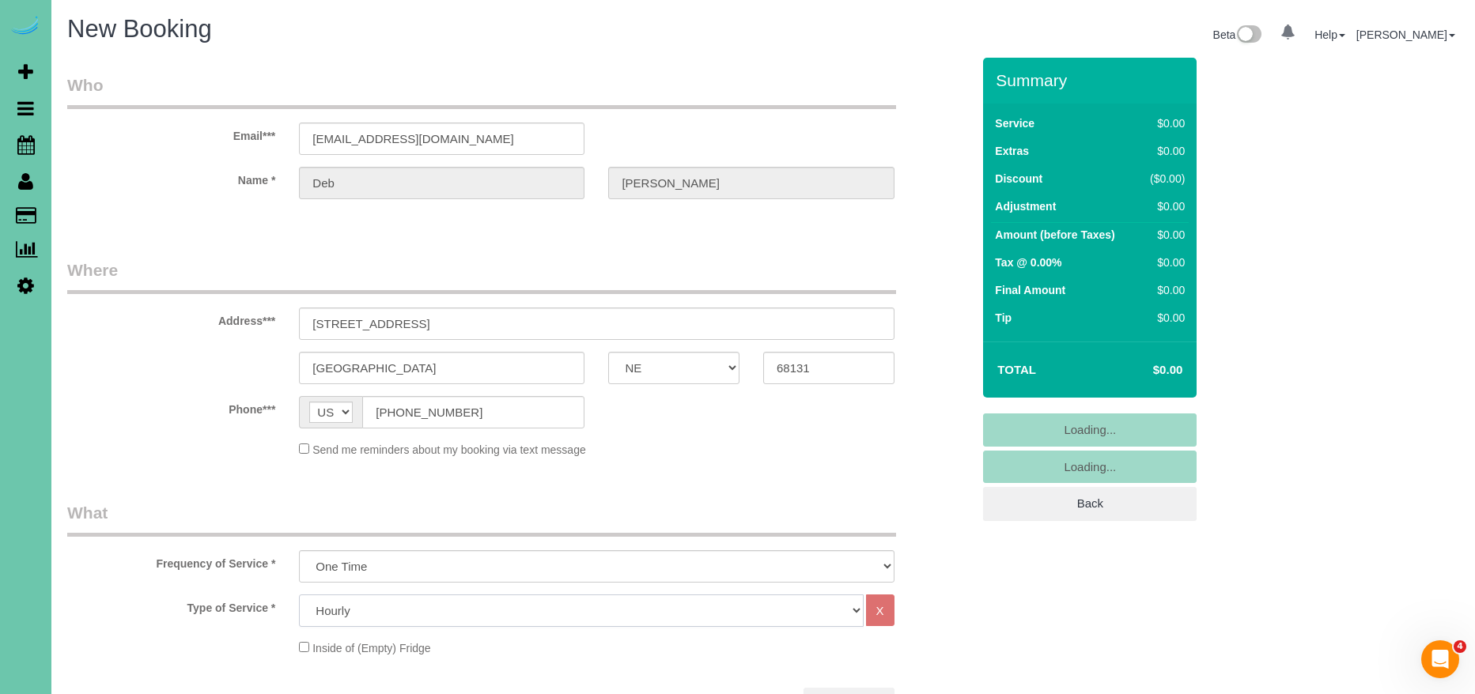
select select "object:11601"
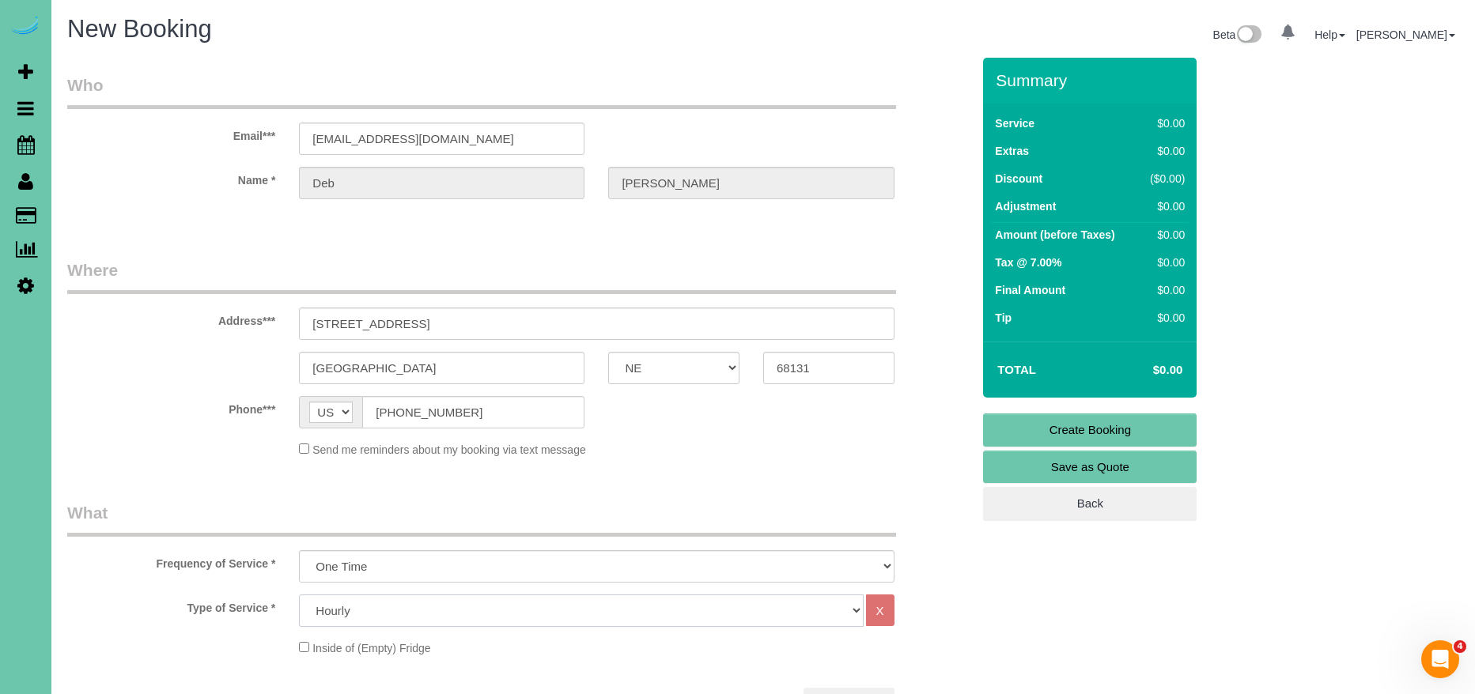
select select "60"
click at [299, 595] on select "Hourly 2.5 Hour Custom Clean 3.5 Hour Custom Clean commercial 1000 Square Feet …" at bounding box center [581, 611] width 564 height 32
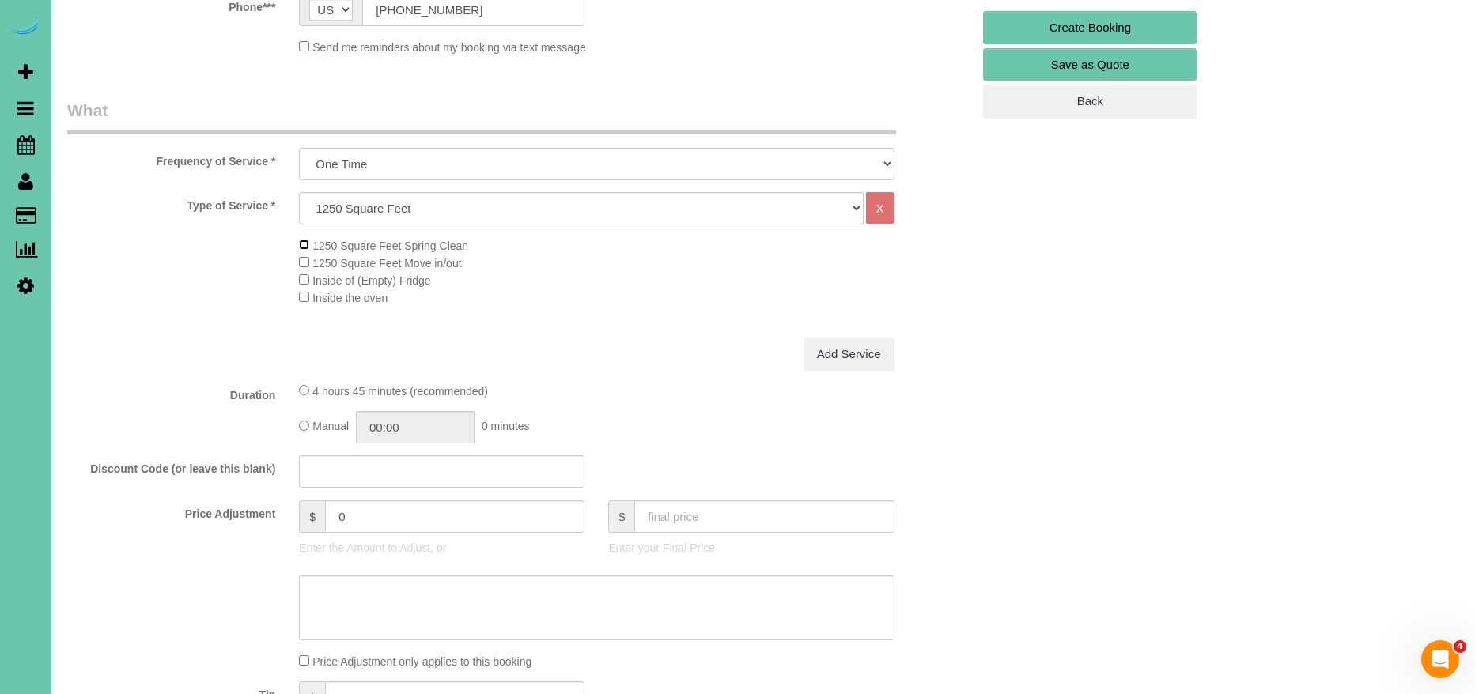
scroll to position [403, 0]
drag, startPoint x: 386, startPoint y: 426, endPoint x: 393, endPoint y: 437, distance: 13.2
click at [387, 427] on input "04:45" at bounding box center [415, 426] width 119 height 32
type input "03:15"
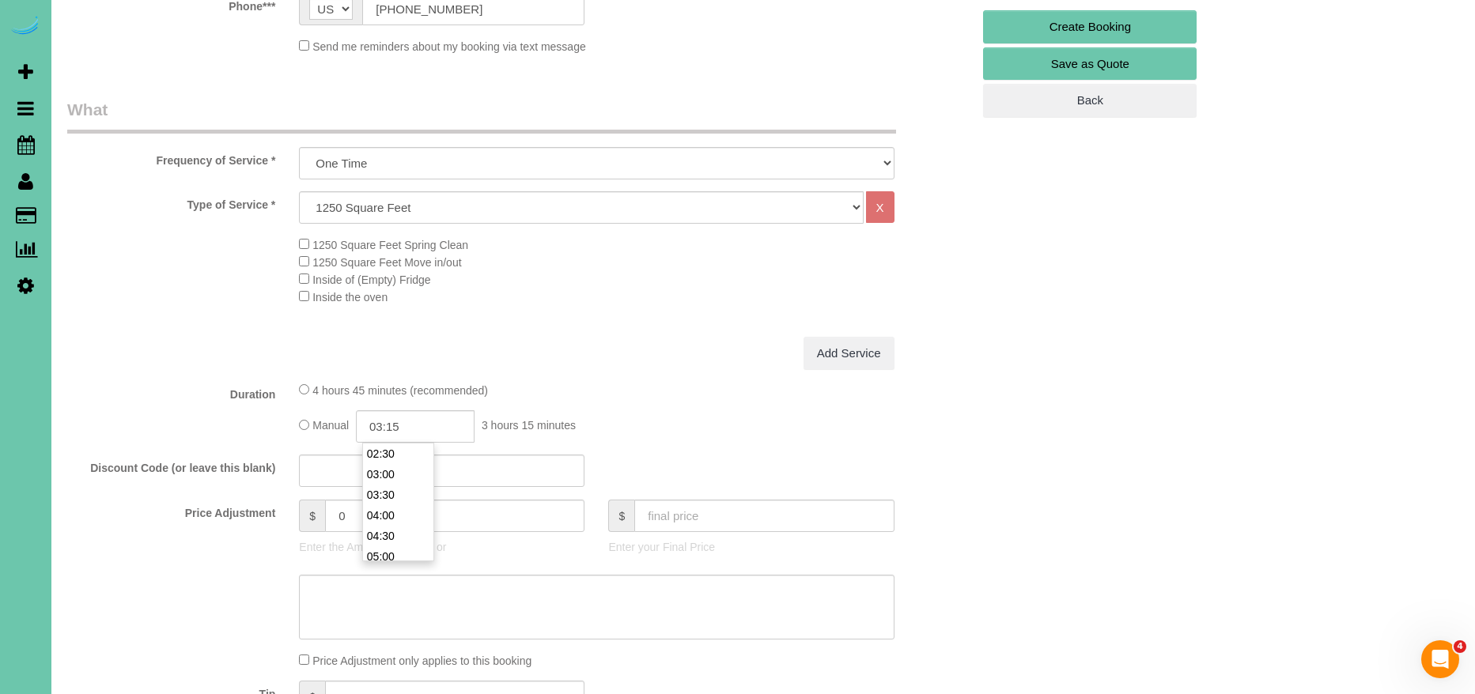
click at [596, 297] on div "1250 Square Feet Spring Clean 1250 Square Feet Move in/out Inside of (Empty) Fr…" at bounding box center [635, 271] width 696 height 70
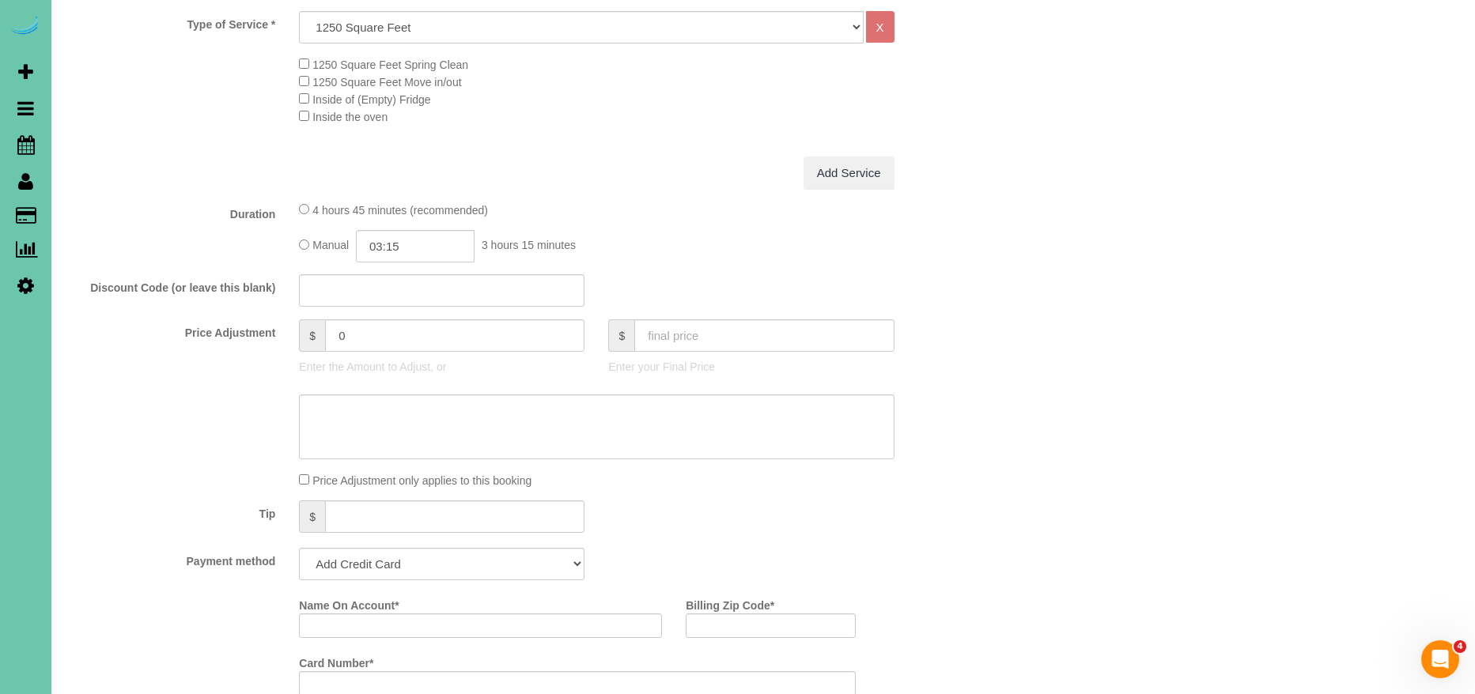
scroll to position [628, 0]
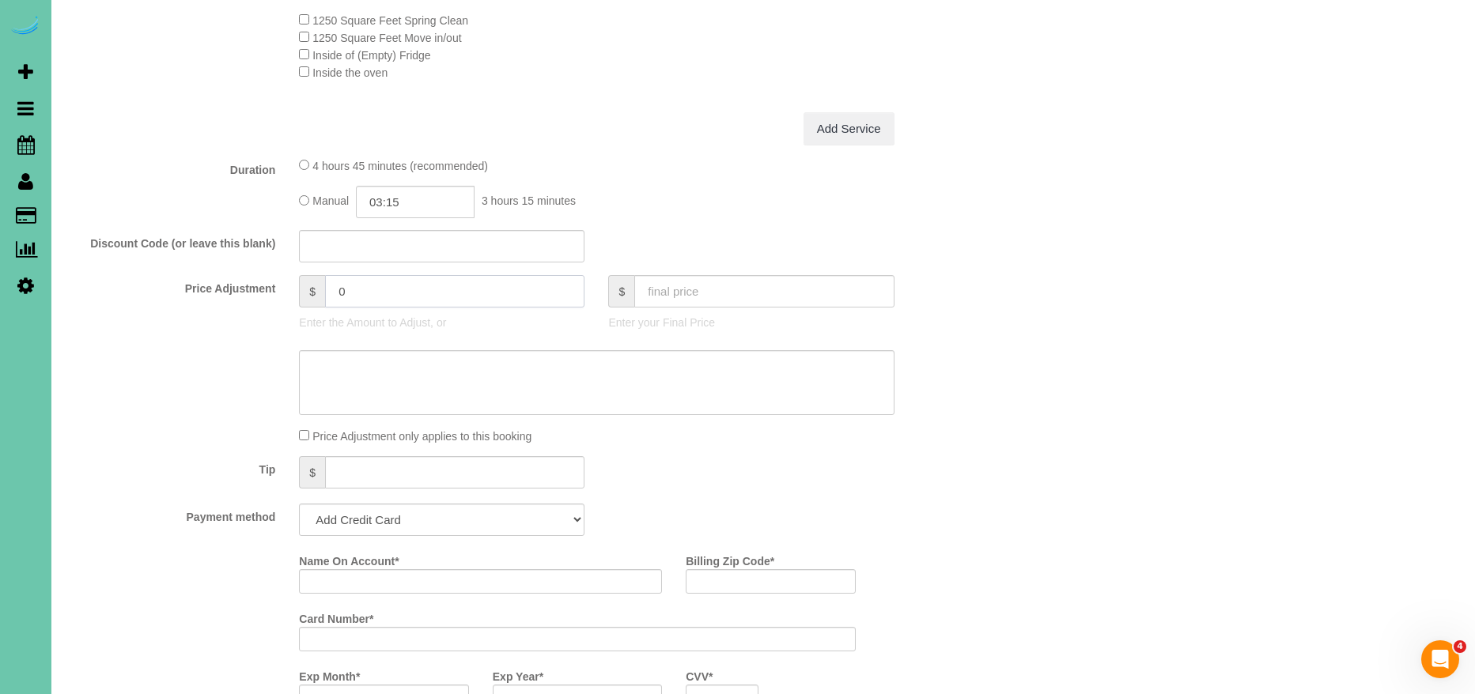
drag, startPoint x: 364, startPoint y: 299, endPoint x: 198, endPoint y: 289, distance: 166.3
click at [198, 289] on div "Price Adjustment $ 0 Enter the Amount to Adjust, or $ Enter your Final Price" at bounding box center [519, 306] width 928 height 63
type input "290"
click at [430, 379] on textarea at bounding box center [596, 382] width 595 height 65
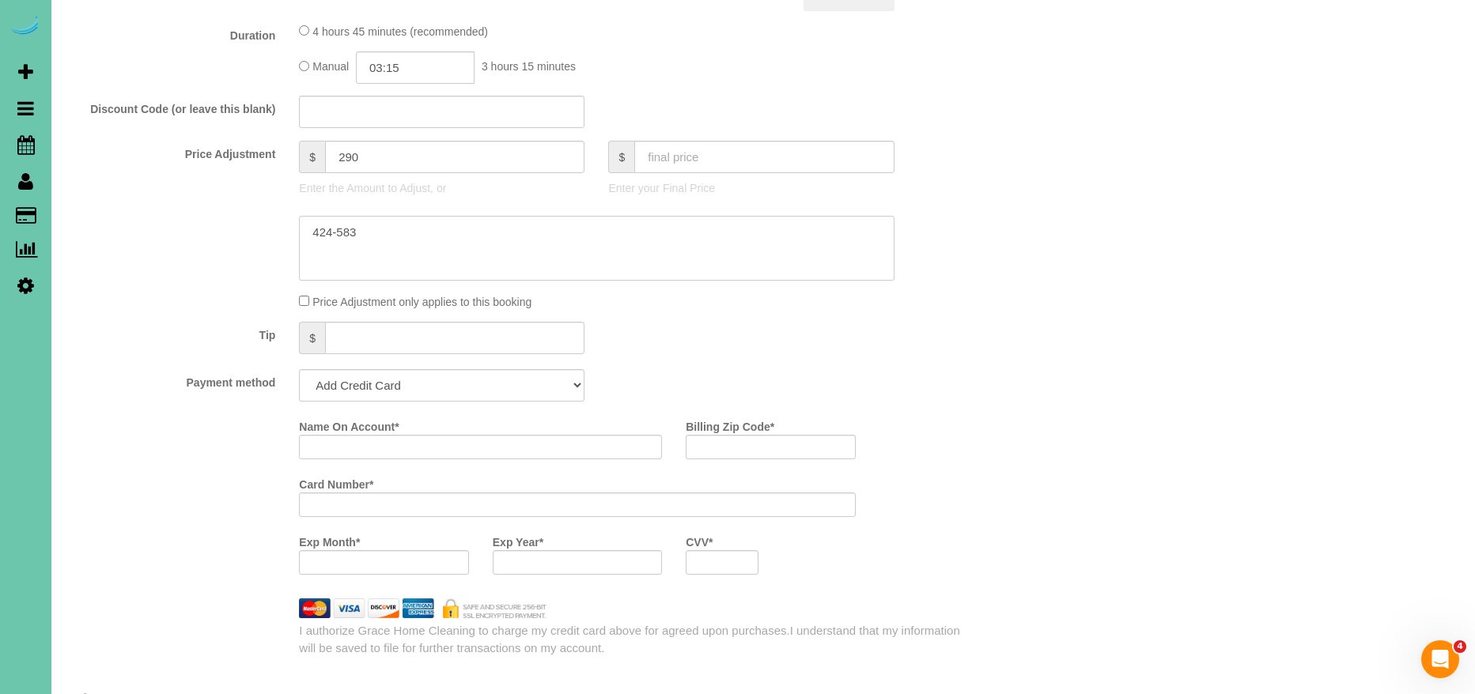
scroll to position [833, 0]
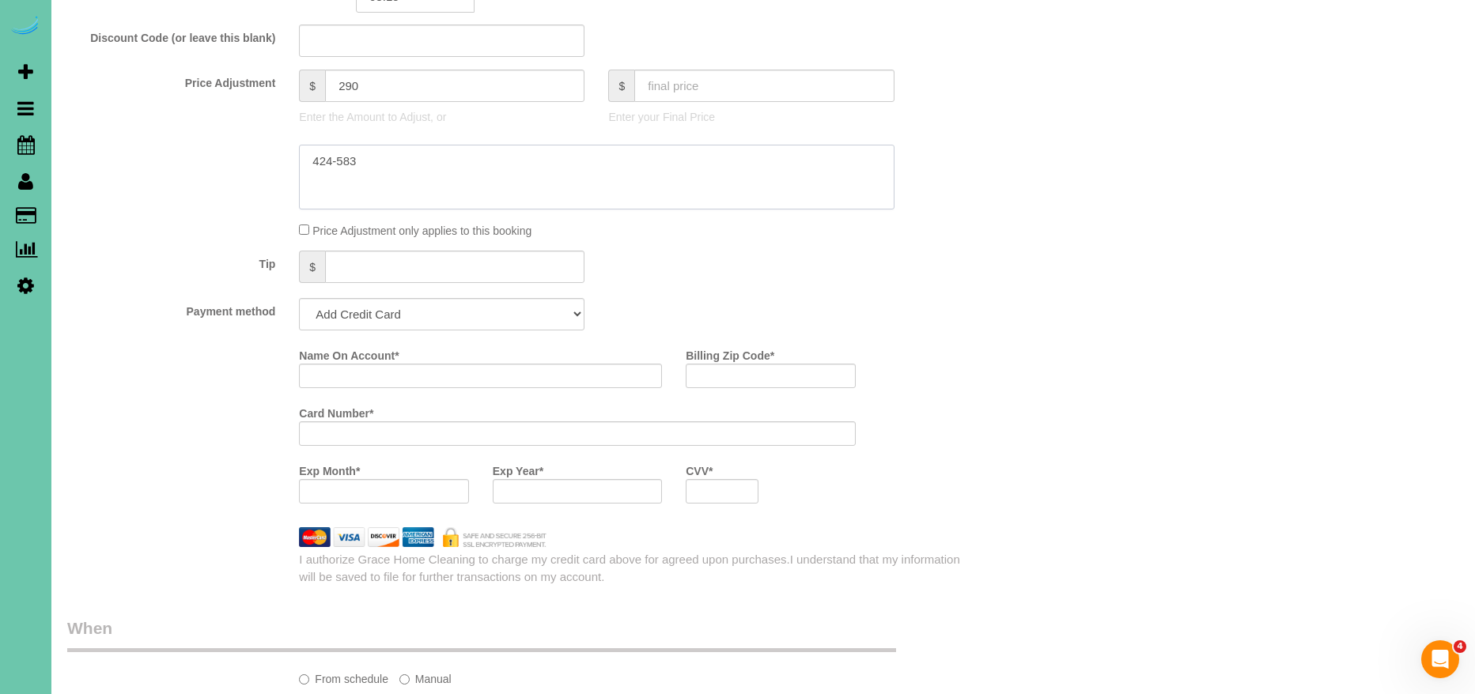
type textarea "424-583"
click at [428, 324] on select "Add Credit Card Cash Check Paypal" at bounding box center [441, 314] width 285 height 32
select select "string:check"
click at [299, 298] on select "Add Credit Card Cash Check Paypal" at bounding box center [441, 314] width 285 height 32
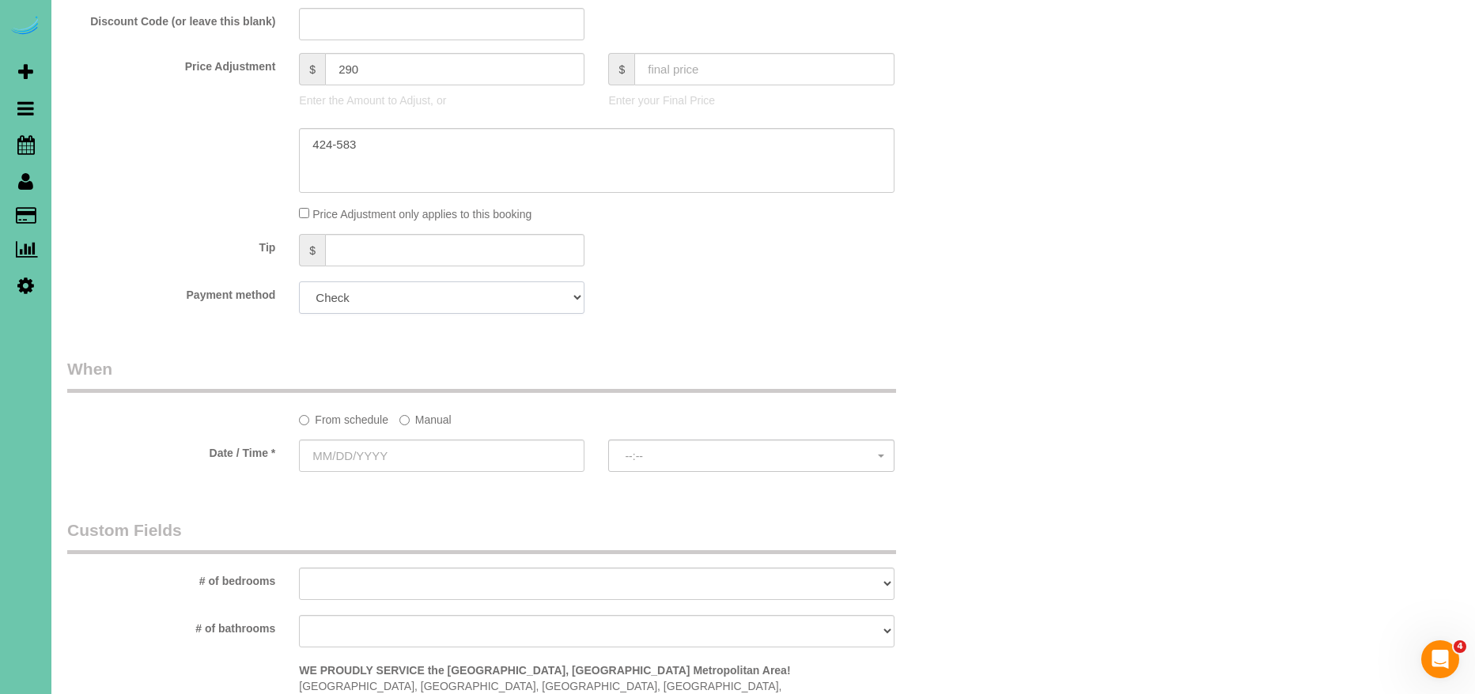
scroll to position [871, 0]
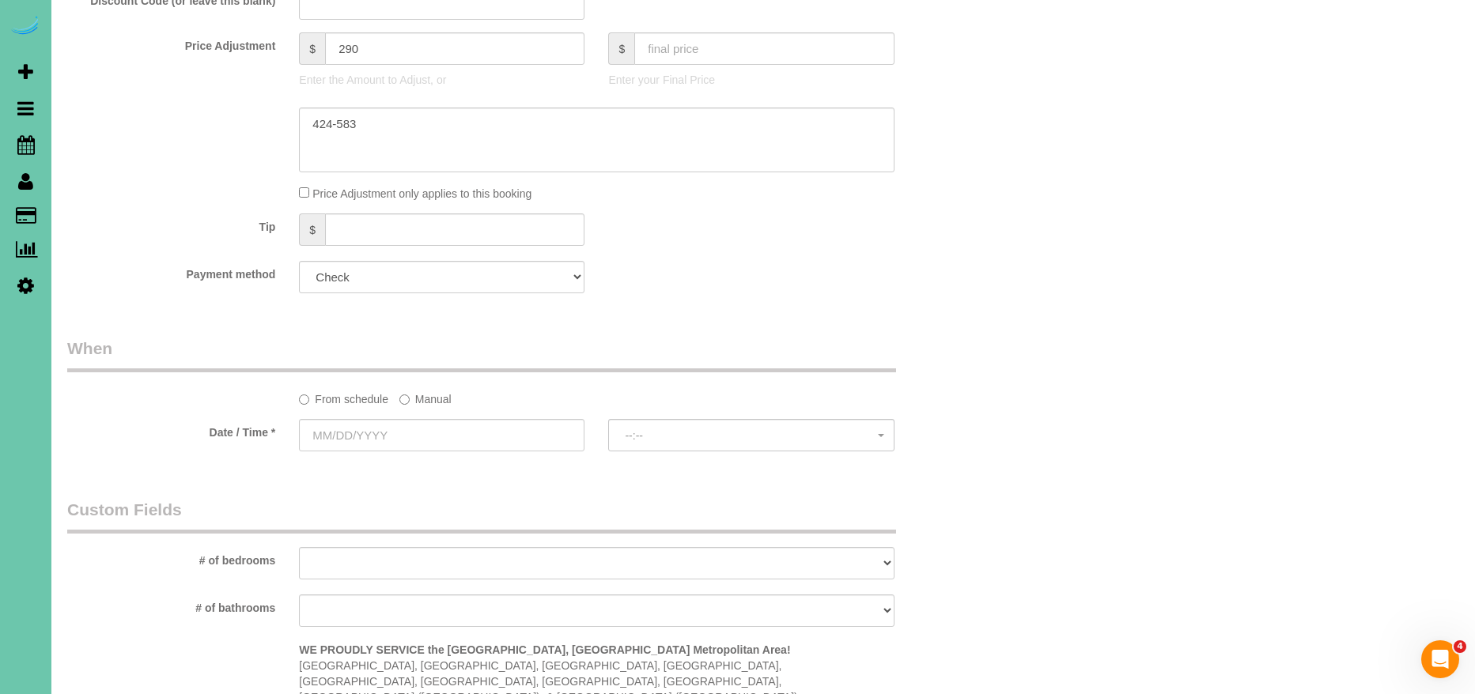
drag, startPoint x: 429, startPoint y: 388, endPoint x: 383, endPoint y: 416, distance: 53.6
click at [429, 389] on label "Manual" at bounding box center [425, 396] width 52 height 21
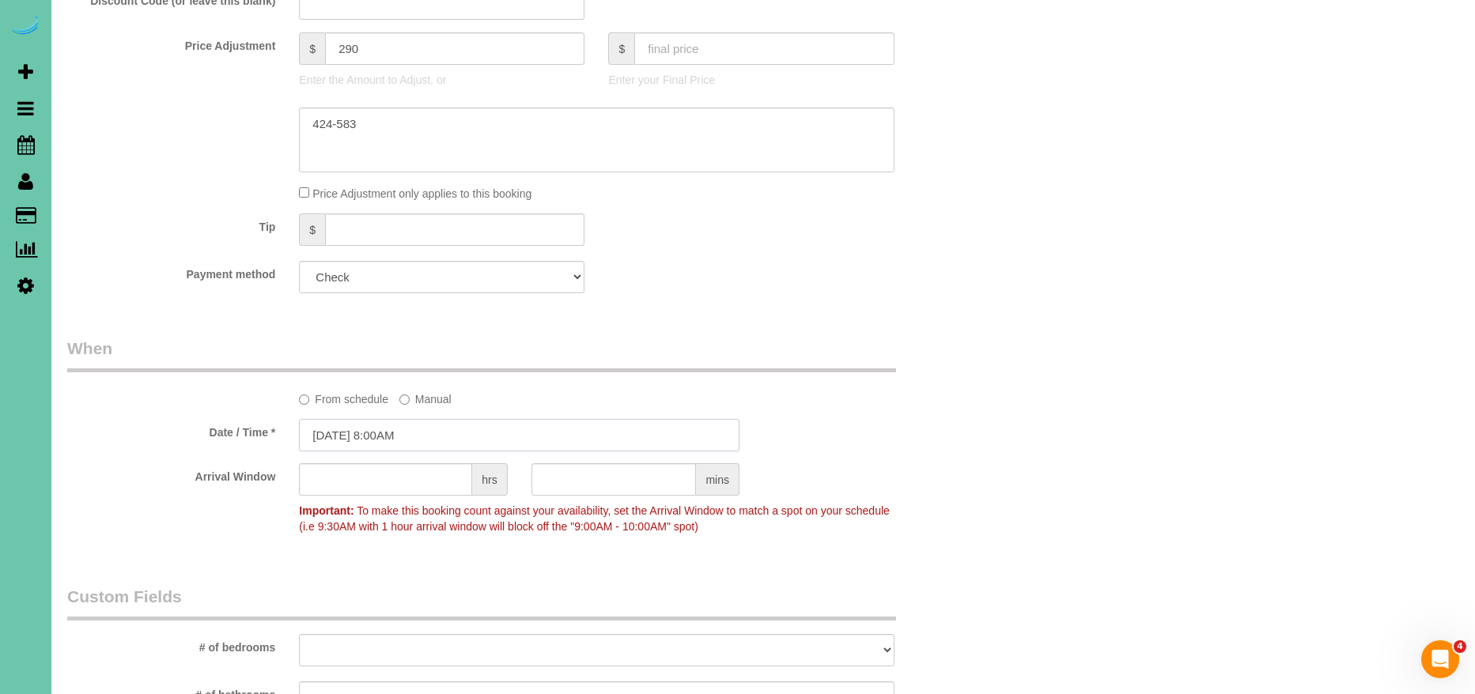
click at [331, 429] on input "10/03/2025 8:00AM" at bounding box center [519, 435] width 440 height 32
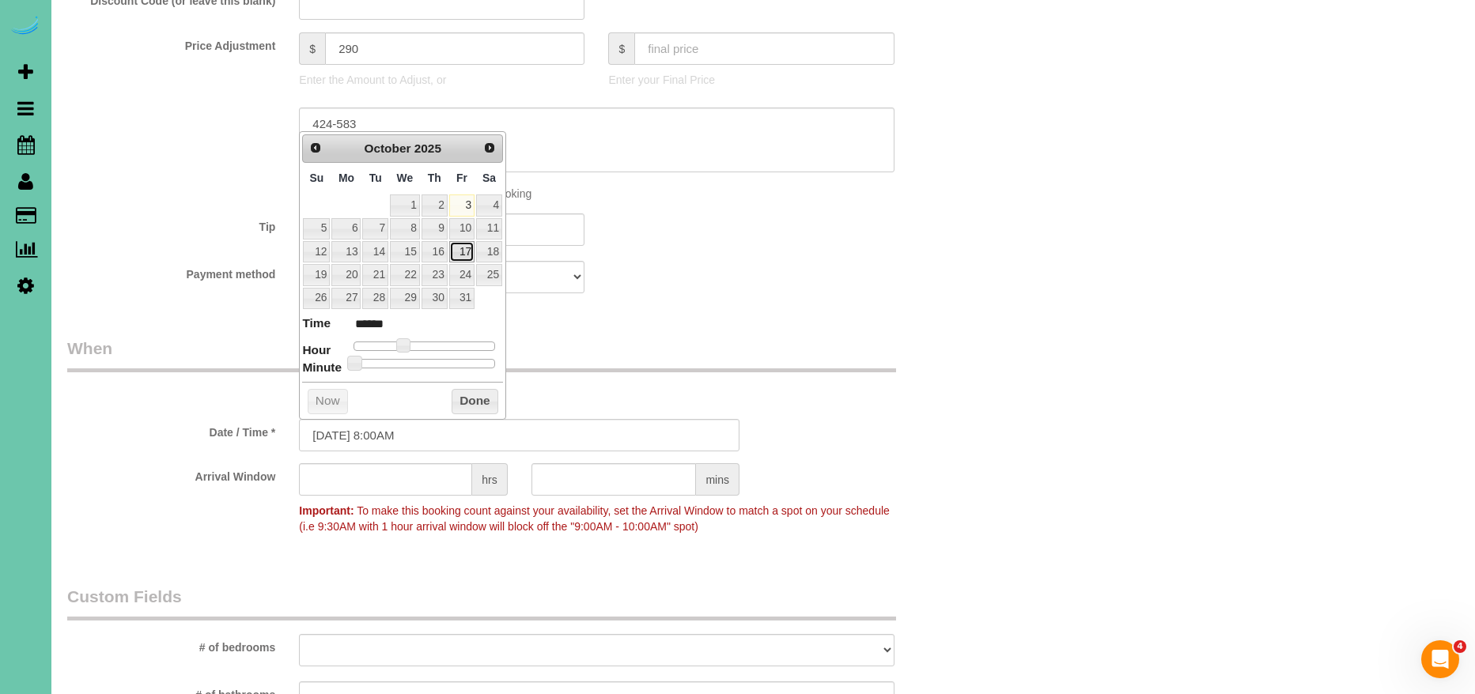
click at [464, 254] on link "17" at bounding box center [461, 251] width 25 height 21
type input "10/17/2025 9:00AM"
type input "******"
type input "10/17/2025 10:00AM"
type input "*******"
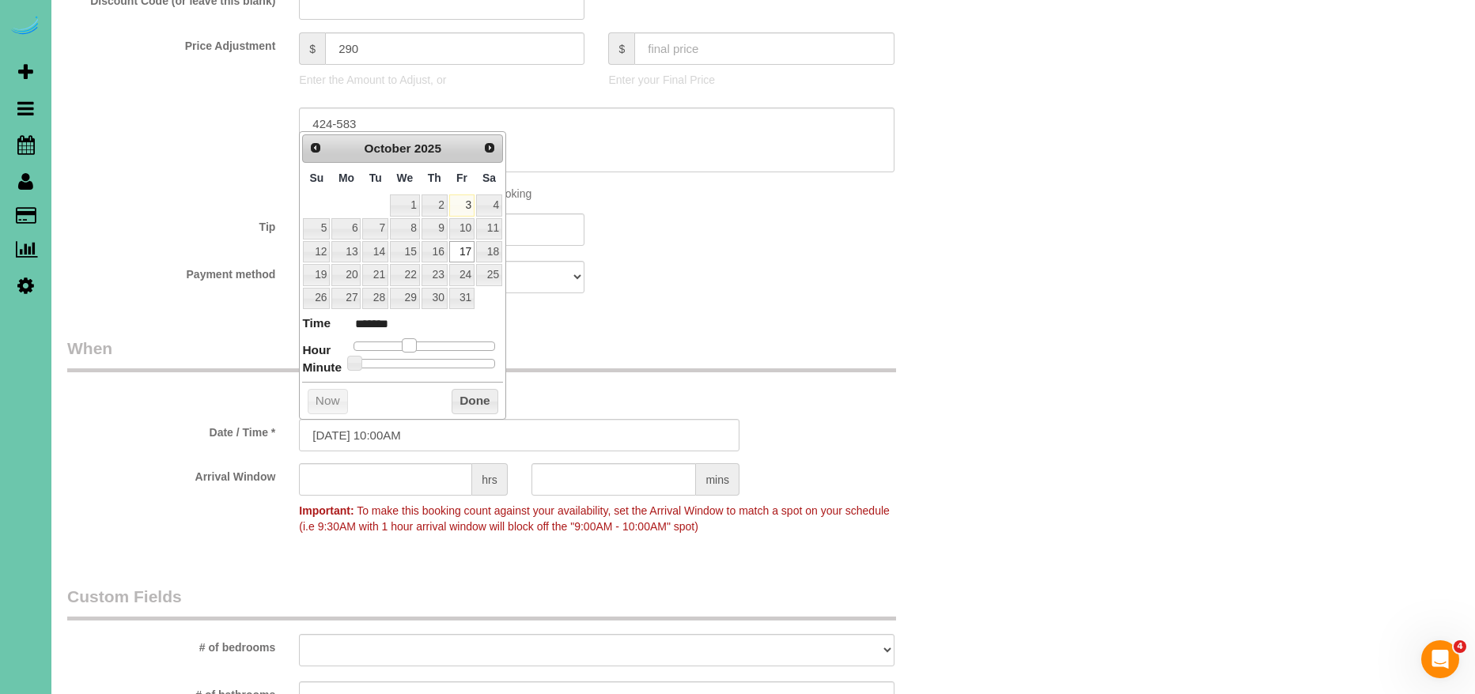
type input "10/17/2025 11:00AM"
type input "*******"
type input "10/17/2025 12:00PM"
type input "*******"
drag, startPoint x: 406, startPoint y: 344, endPoint x: 482, endPoint y: 407, distance: 99.4
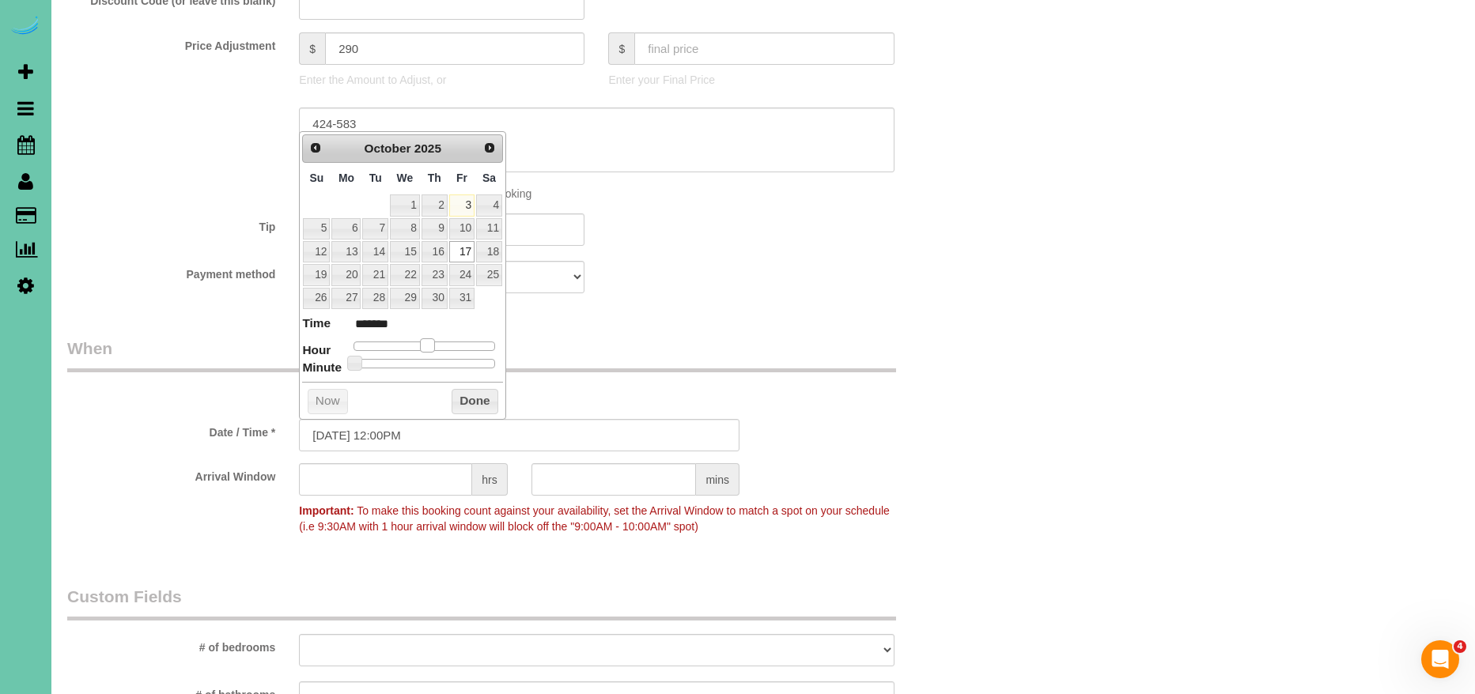
click at [428, 344] on span at bounding box center [427, 345] width 14 height 14
drag, startPoint x: 483, startPoint y: 405, endPoint x: 493, endPoint y: 429, distance: 26.6
click at [484, 403] on button "Done" at bounding box center [475, 401] width 47 height 25
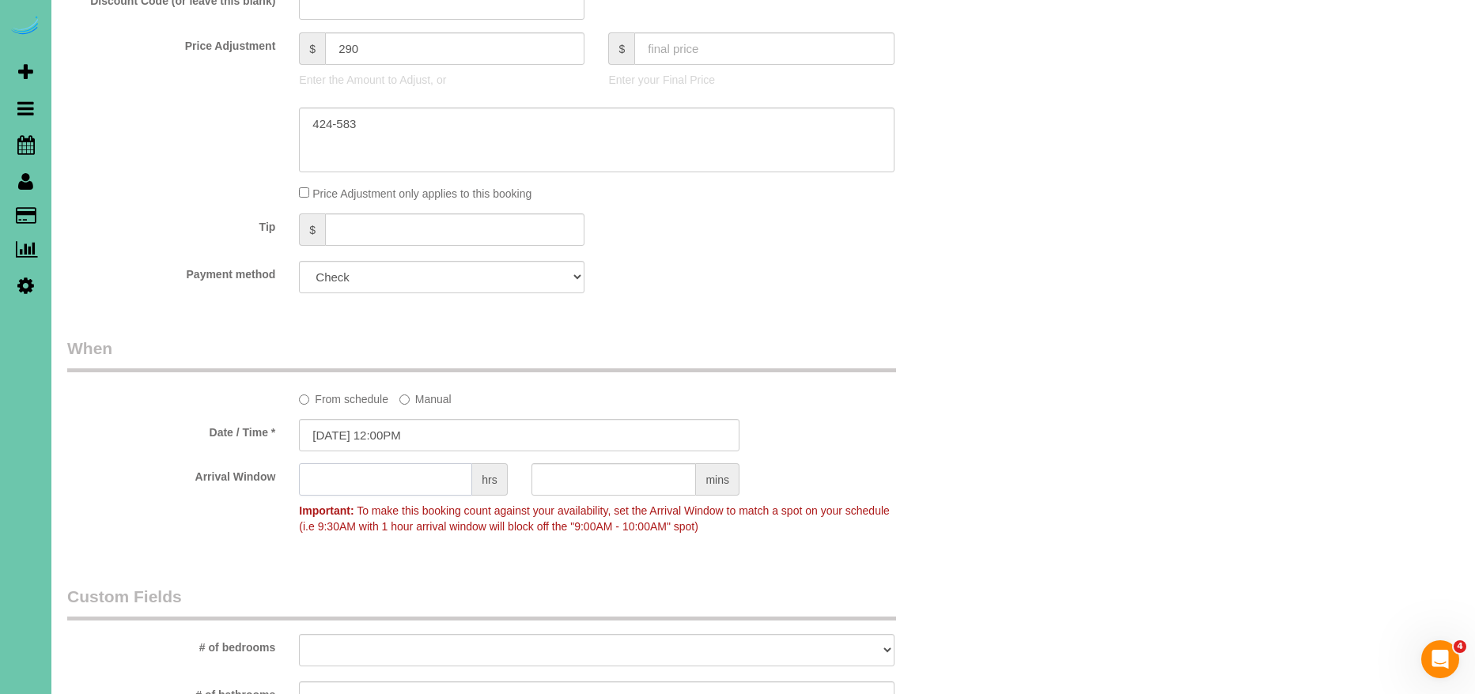
click at [437, 471] on input "text" at bounding box center [385, 479] width 173 height 32
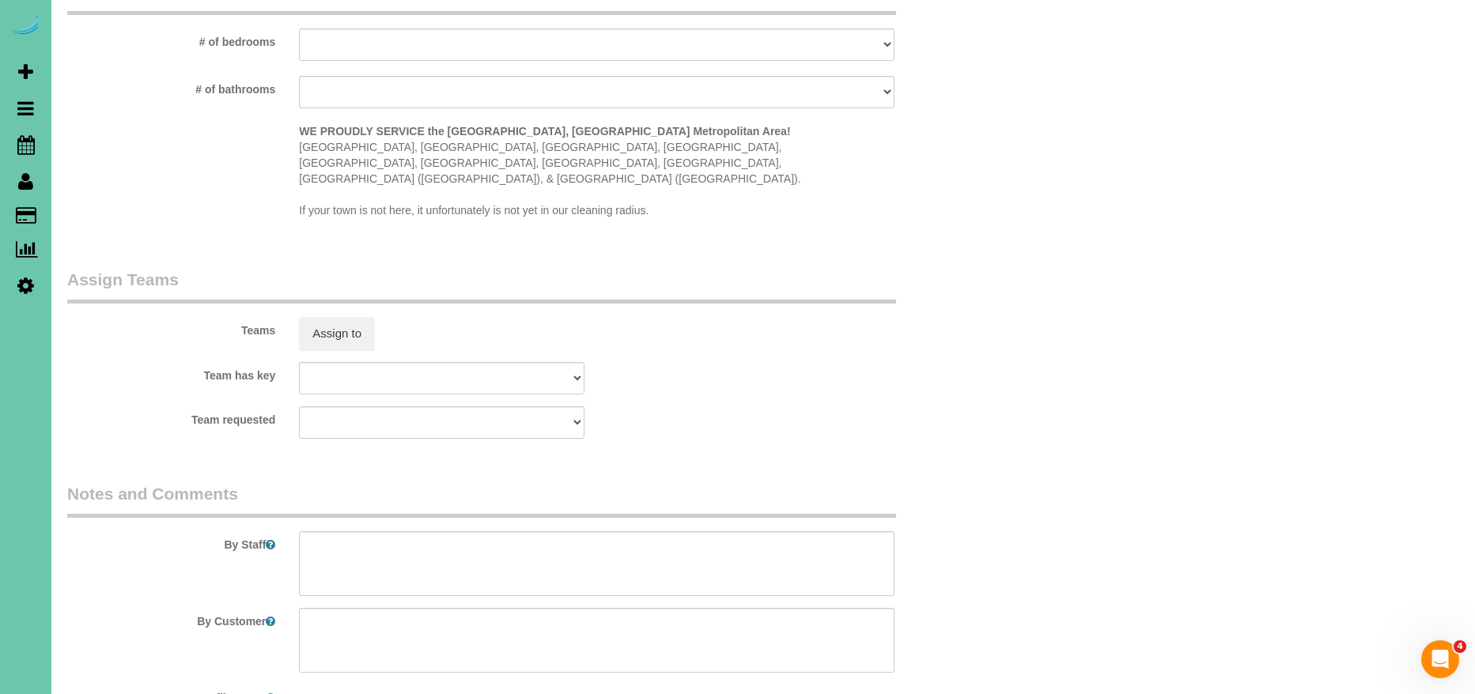
scroll to position [1482, 0]
type input "1"
click at [360, 526] on textarea at bounding box center [596, 558] width 595 height 65
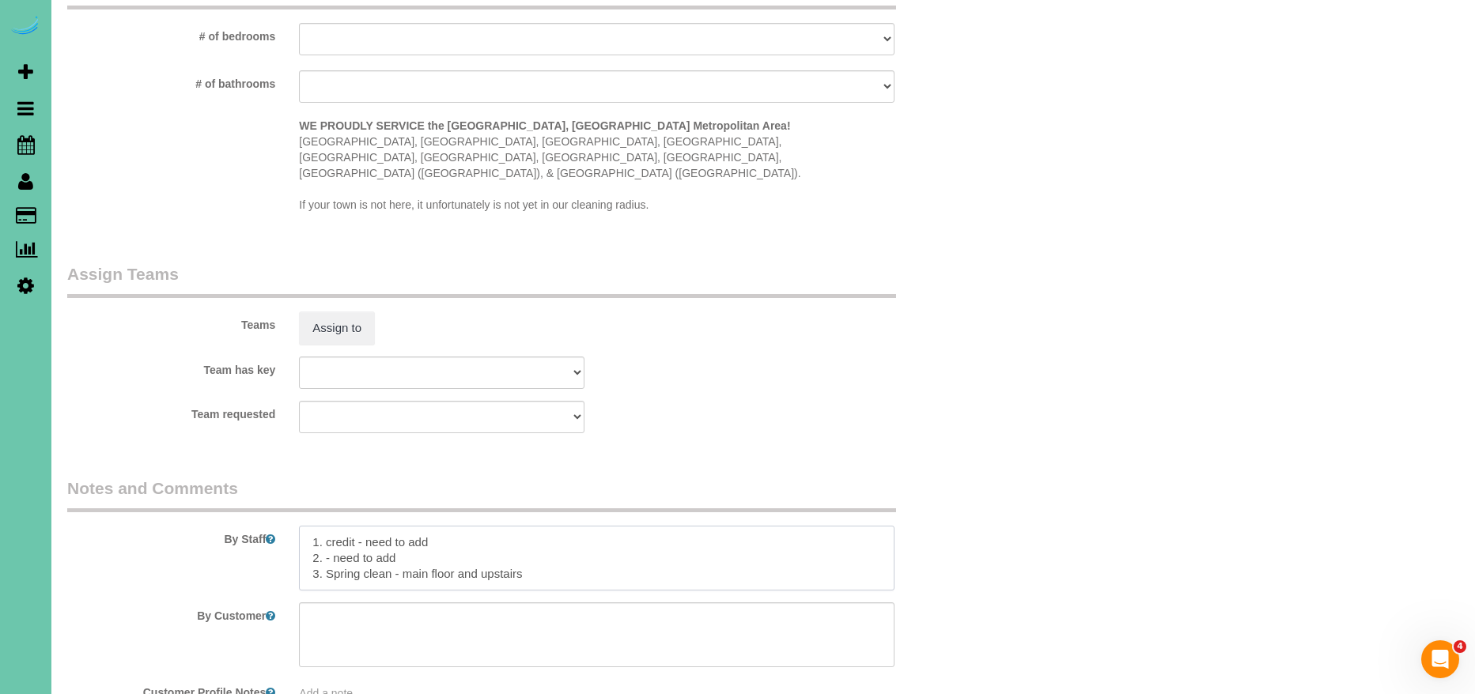
drag, startPoint x: 481, startPoint y: 545, endPoint x: 465, endPoint y: 542, distance: 16.0
click at [464, 542] on textarea at bounding box center [596, 558] width 595 height 65
click at [528, 546] on textarea at bounding box center [596, 558] width 595 height 65
paste textarea "CLEANING DESCRIPTION Dirt level 5-10 *Use extension duster for high or hard-to-…"
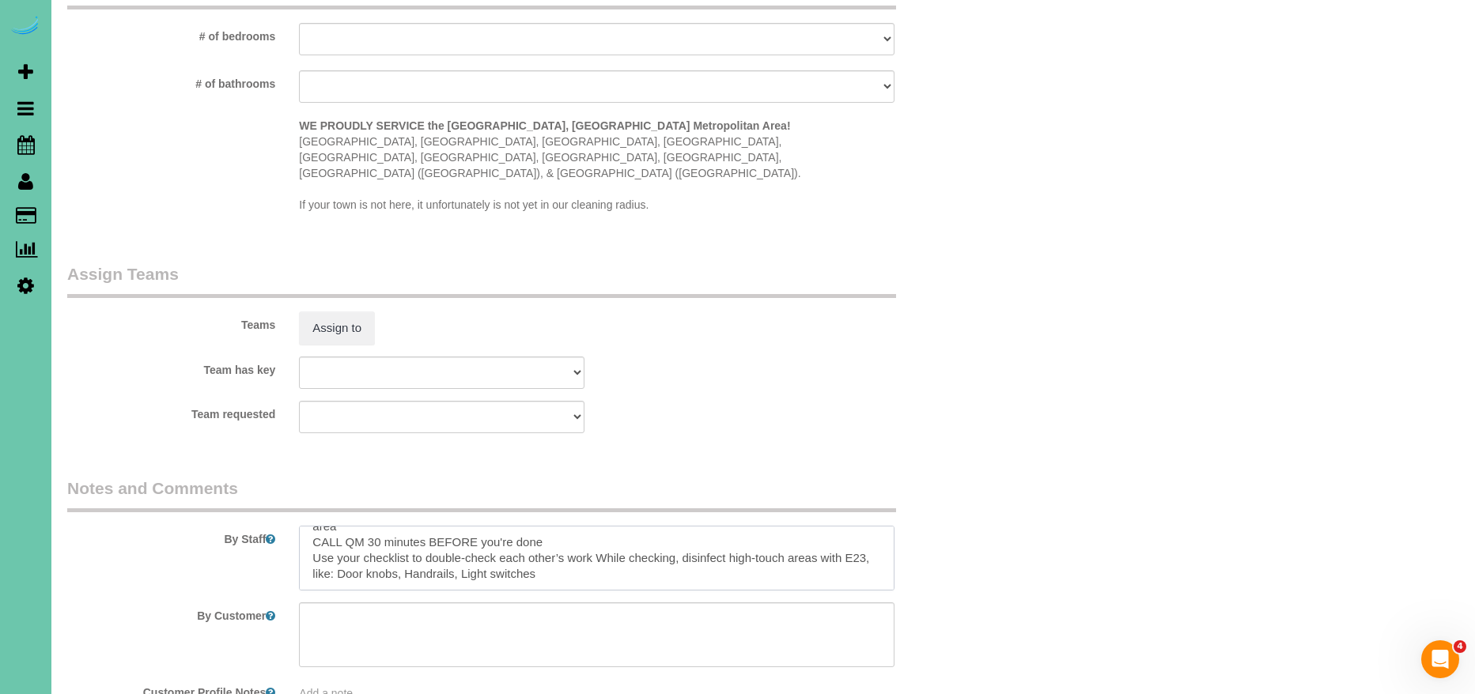
scroll to position [1556, 0]
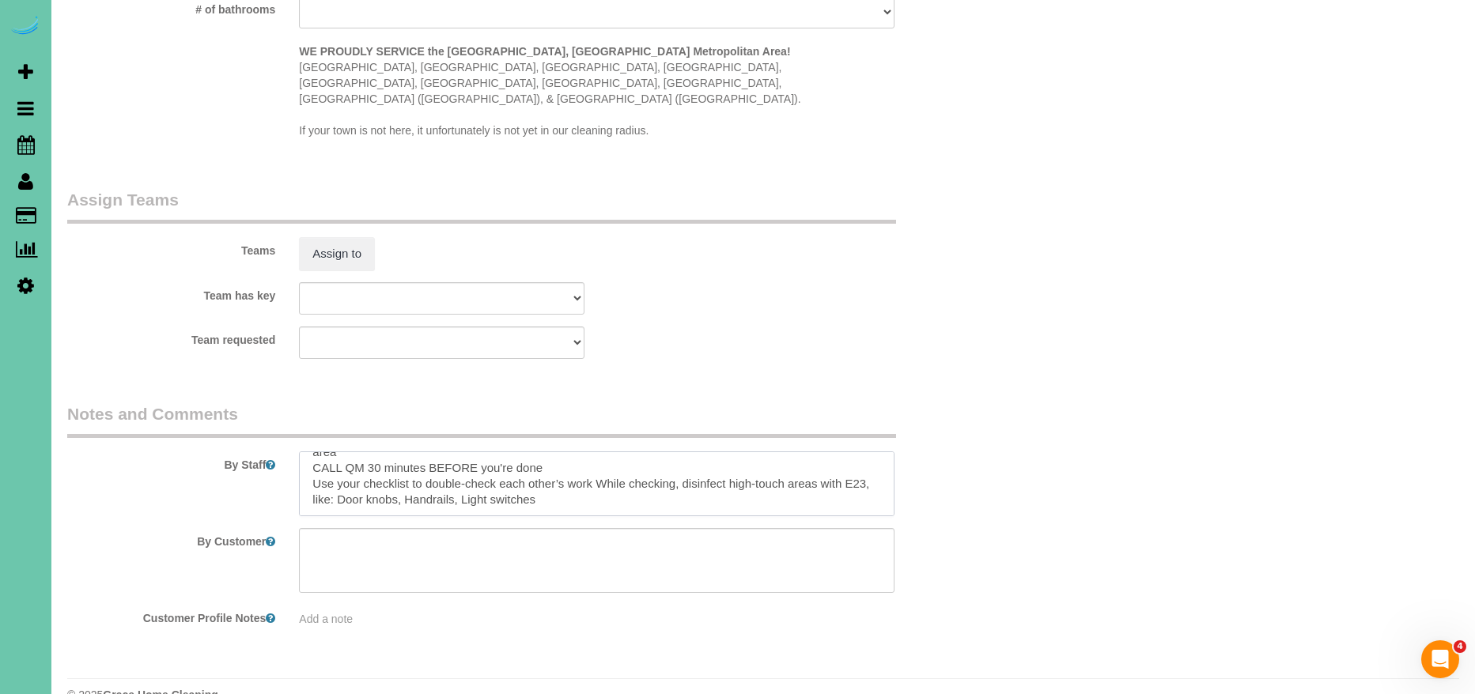
click at [327, 475] on textarea at bounding box center [596, 484] width 595 height 65
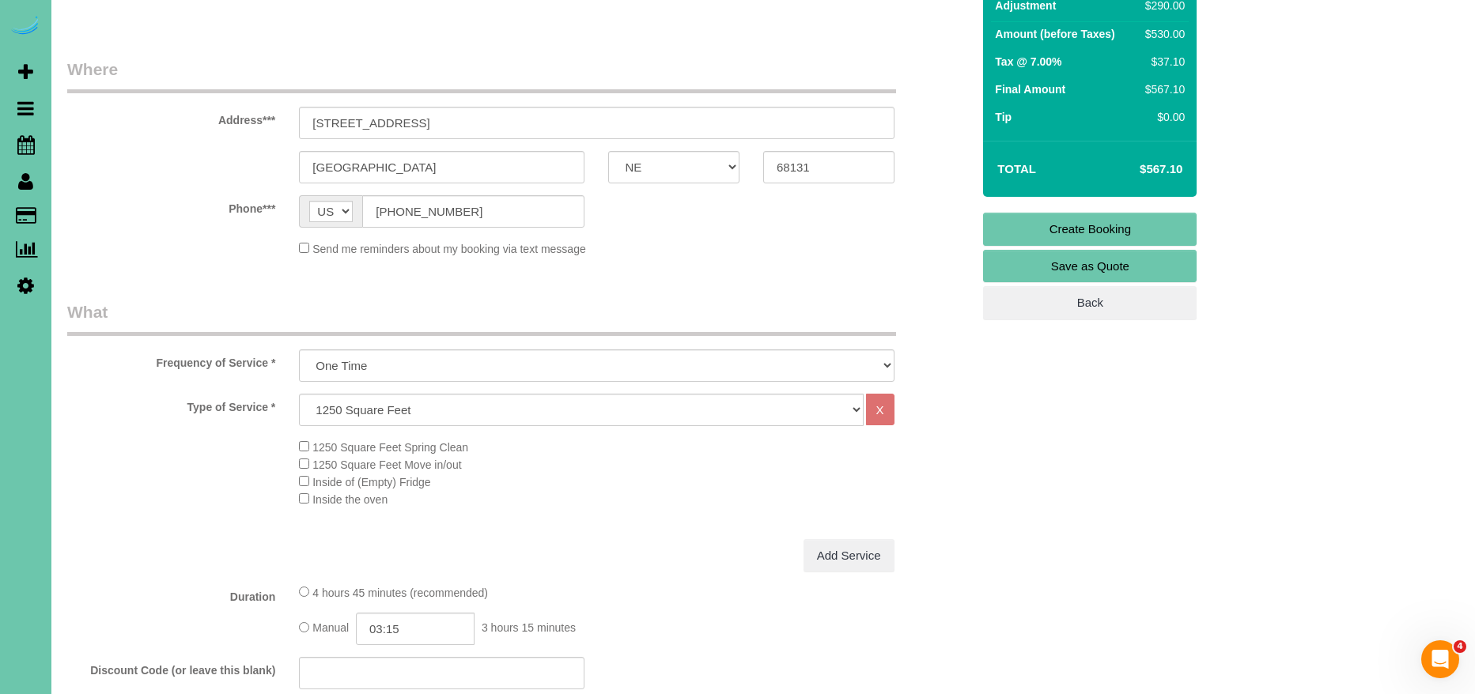
scroll to position [0, 0]
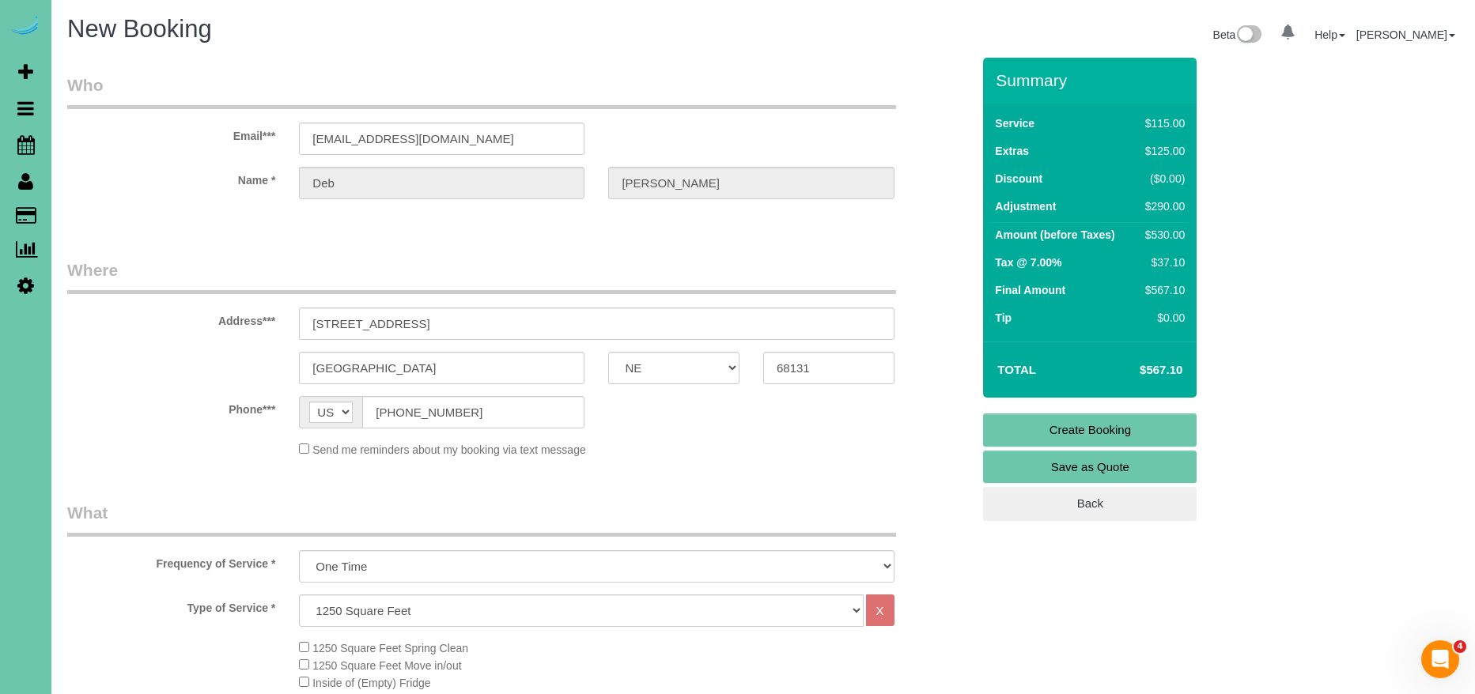
type textarea "1. credit - need to add 2. - need to add 3. Spring clean - main floor, upstairs…"
click at [1156, 426] on link "Create Booking" at bounding box center [1090, 430] width 214 height 33
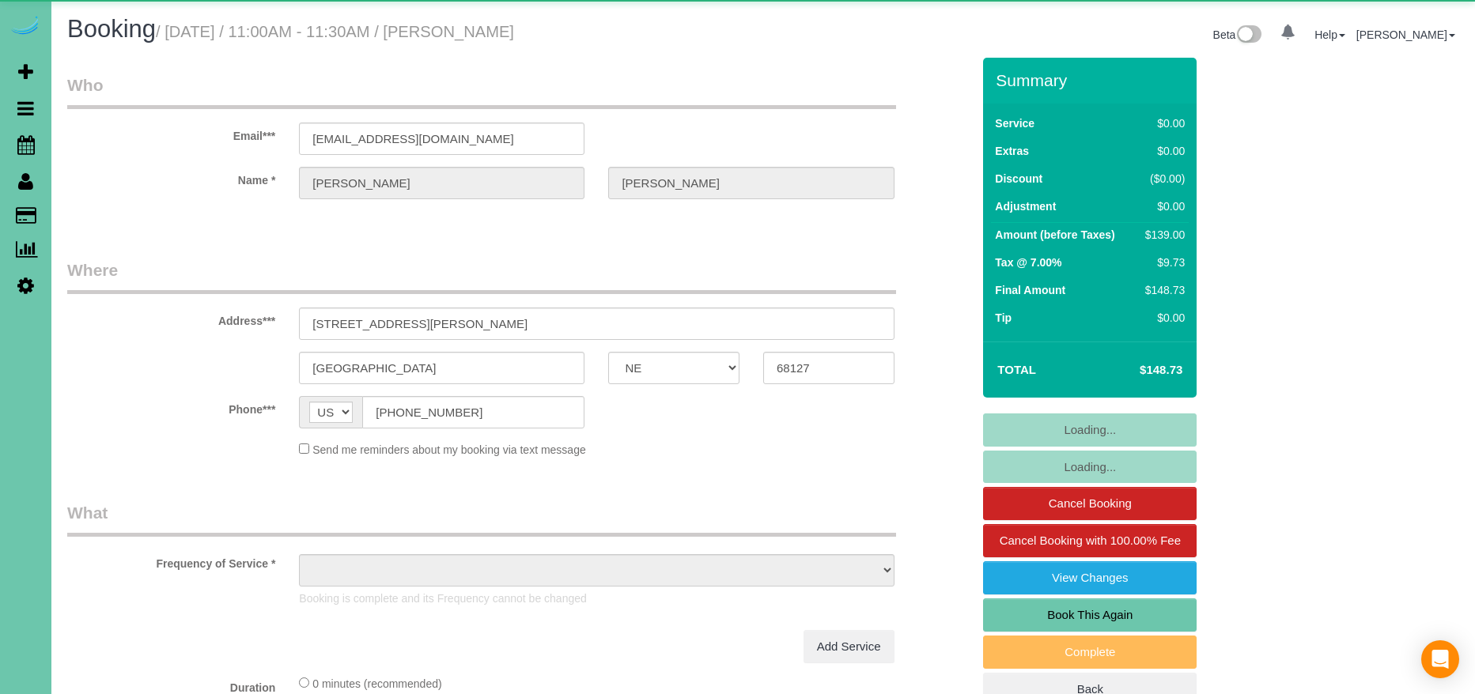
select select "NE"
select select "object:830"
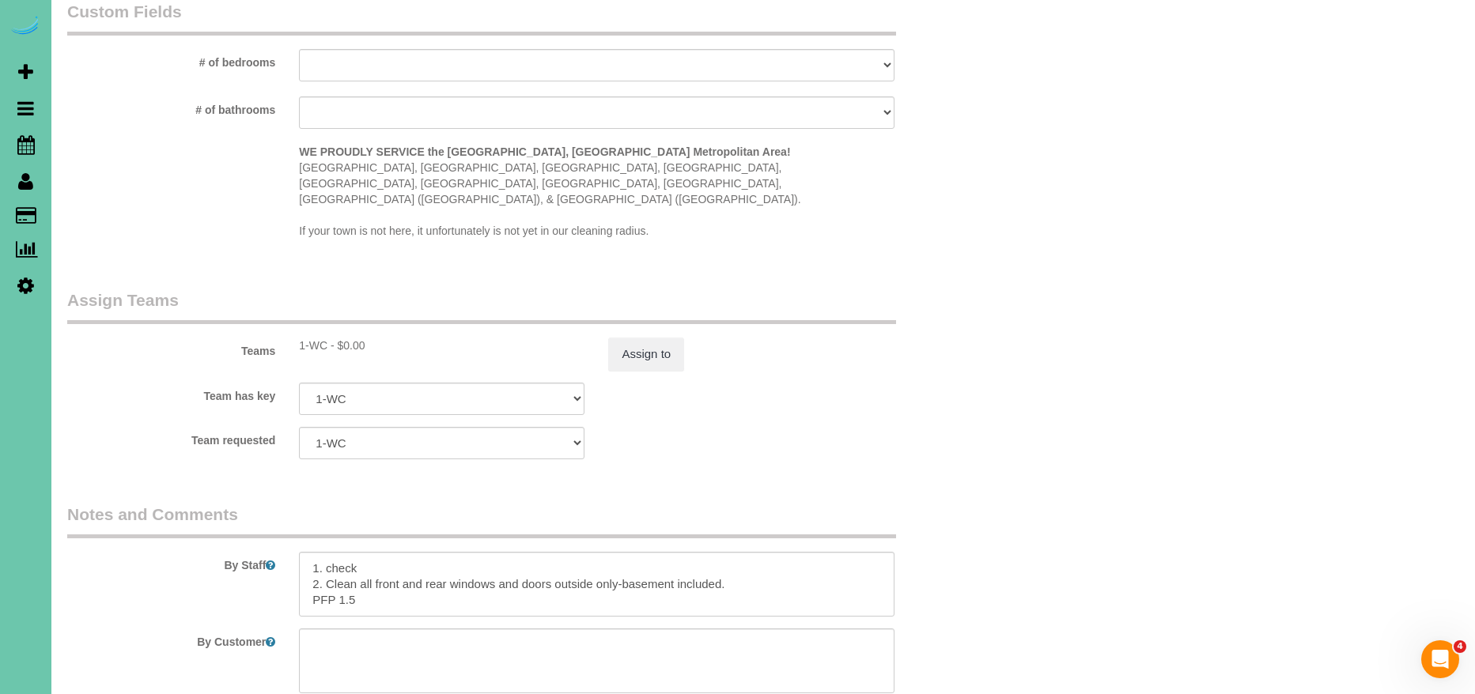
scroll to position [1533, 0]
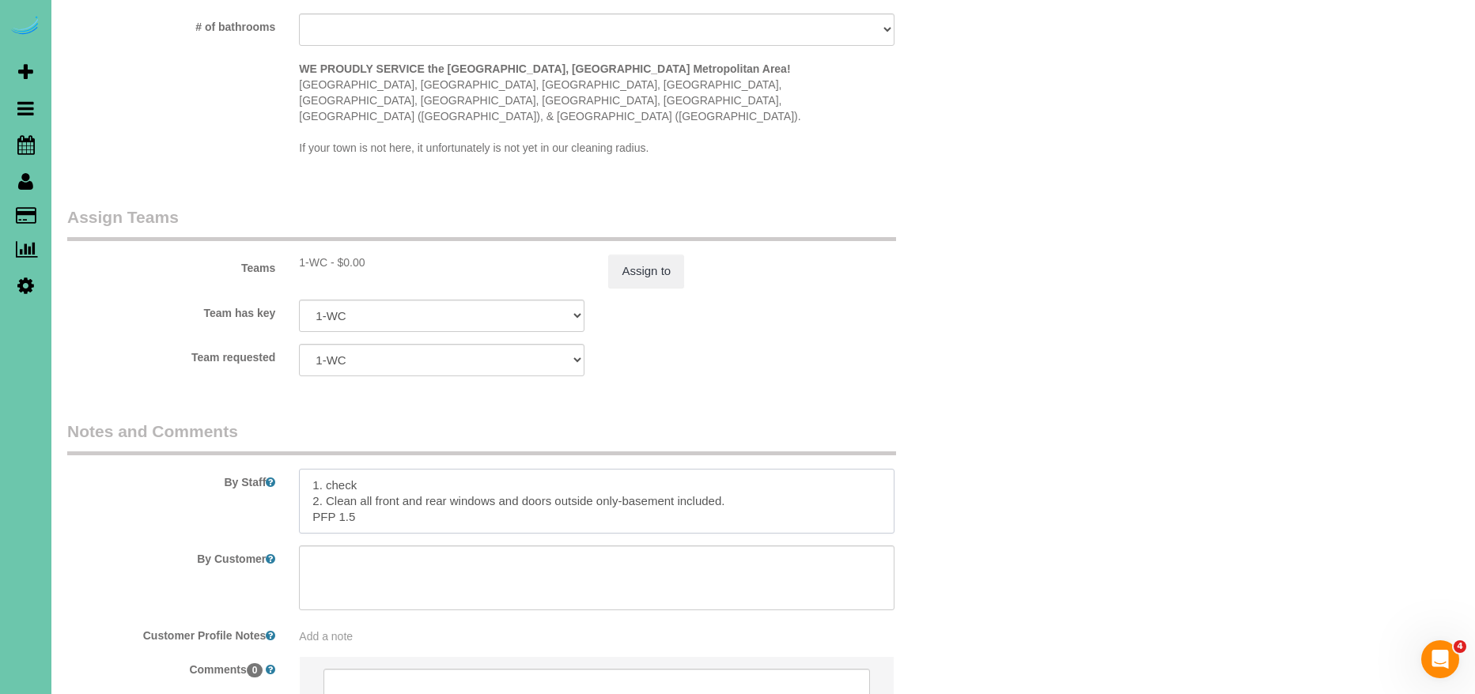
drag, startPoint x: 755, startPoint y: 470, endPoint x: 331, endPoint y: 467, distance: 423.9
click at [326, 469] on textarea at bounding box center [596, 501] width 595 height 65
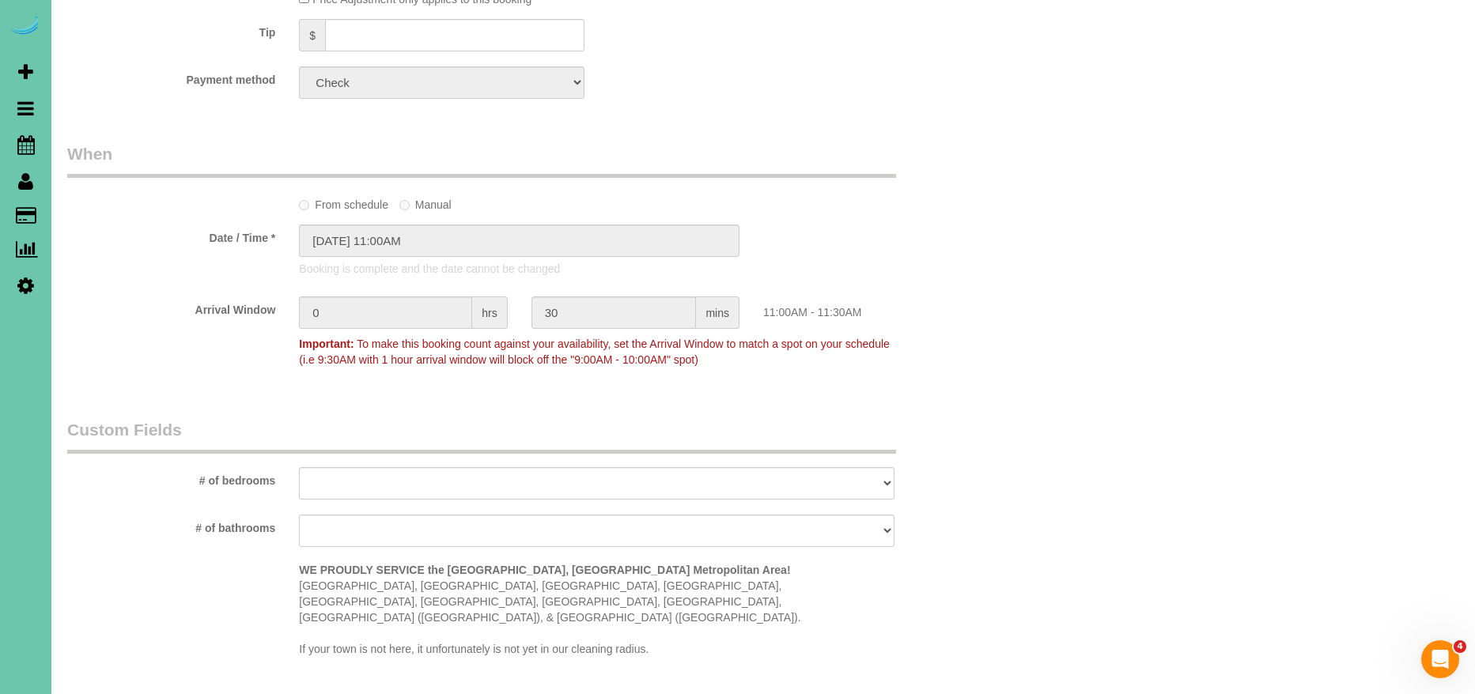
scroll to position [0, 0]
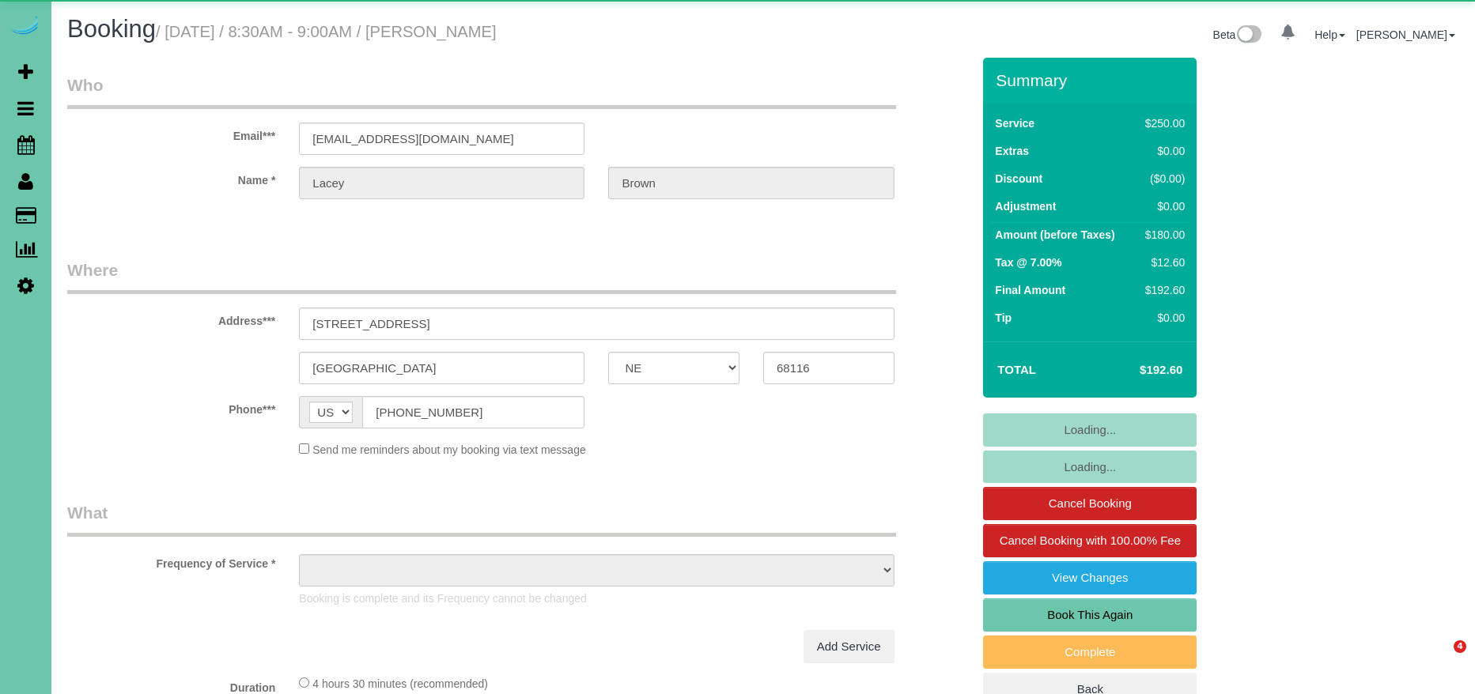
select select "NE"
select select "object:659"
select select "NE"
select select "object:659"
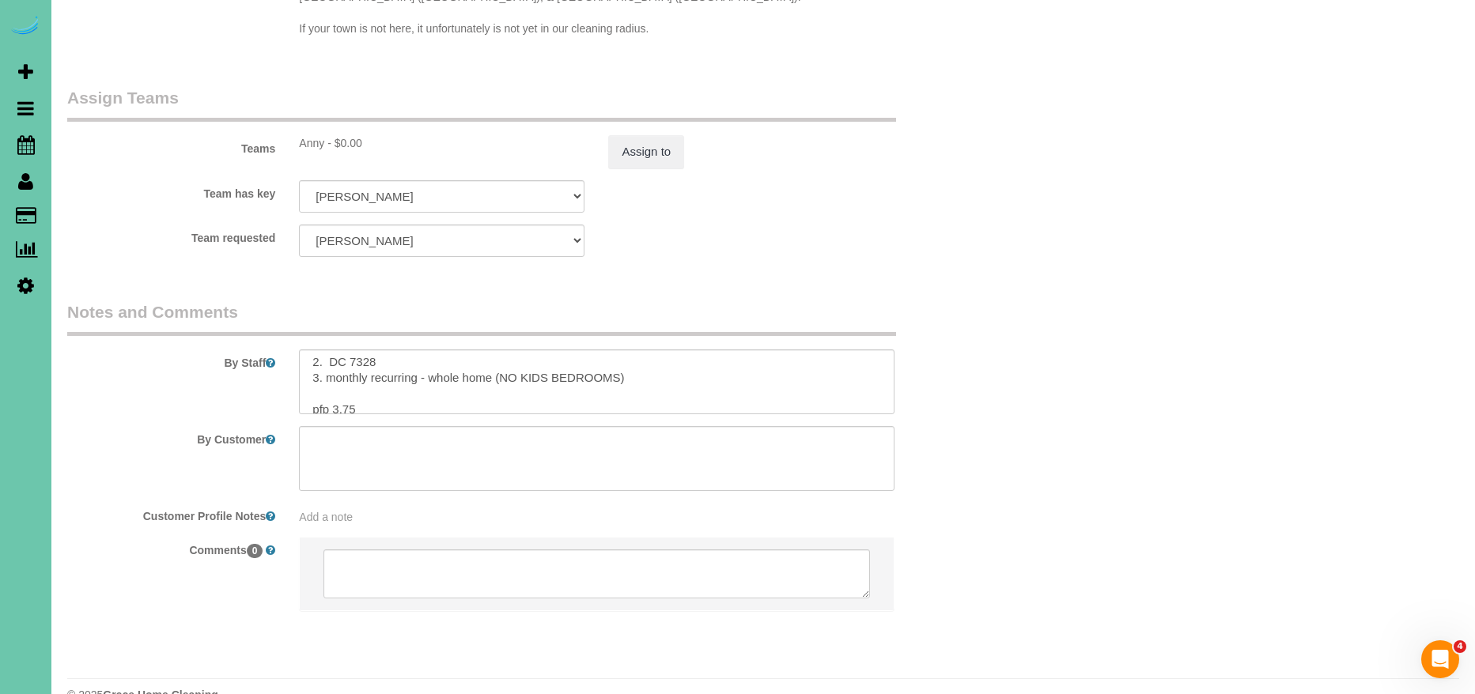
scroll to position [32, 0]
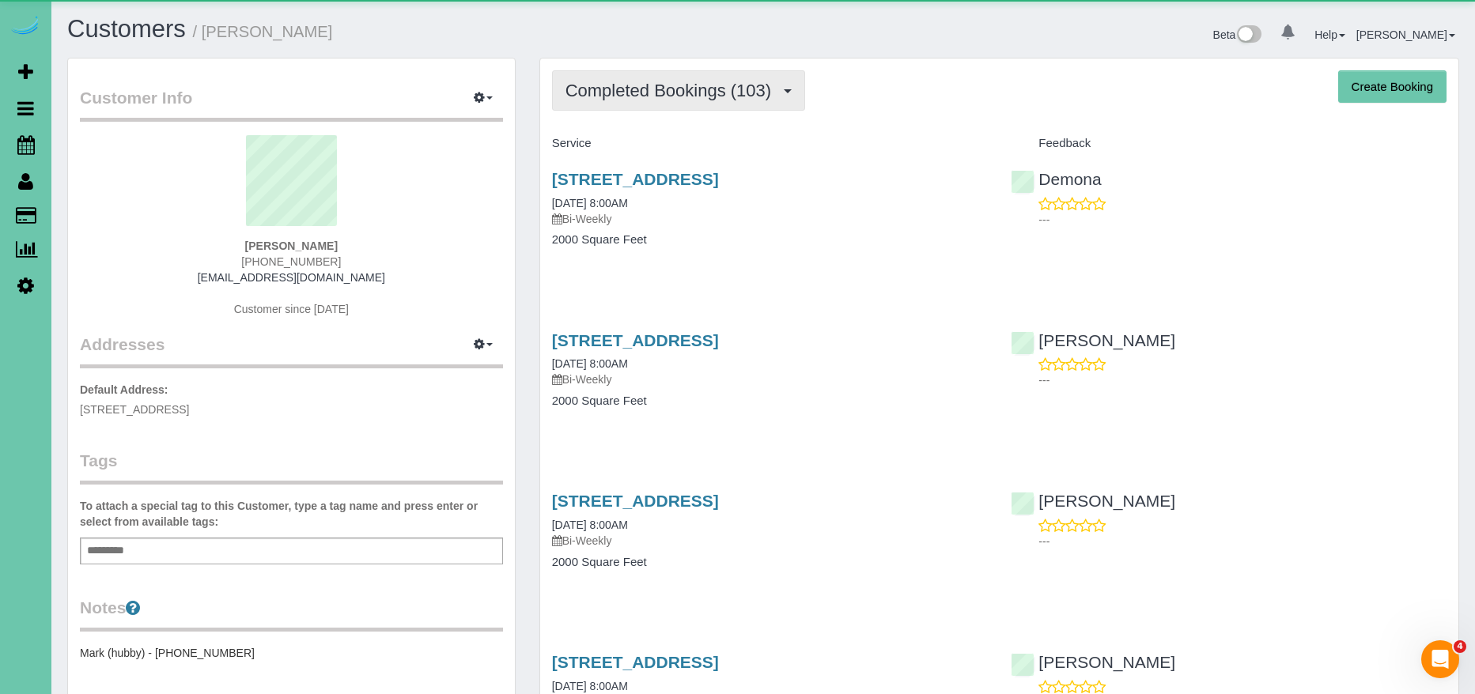
click at [644, 89] on span "Completed Bookings (103)" at bounding box center [672, 91] width 214 height 20
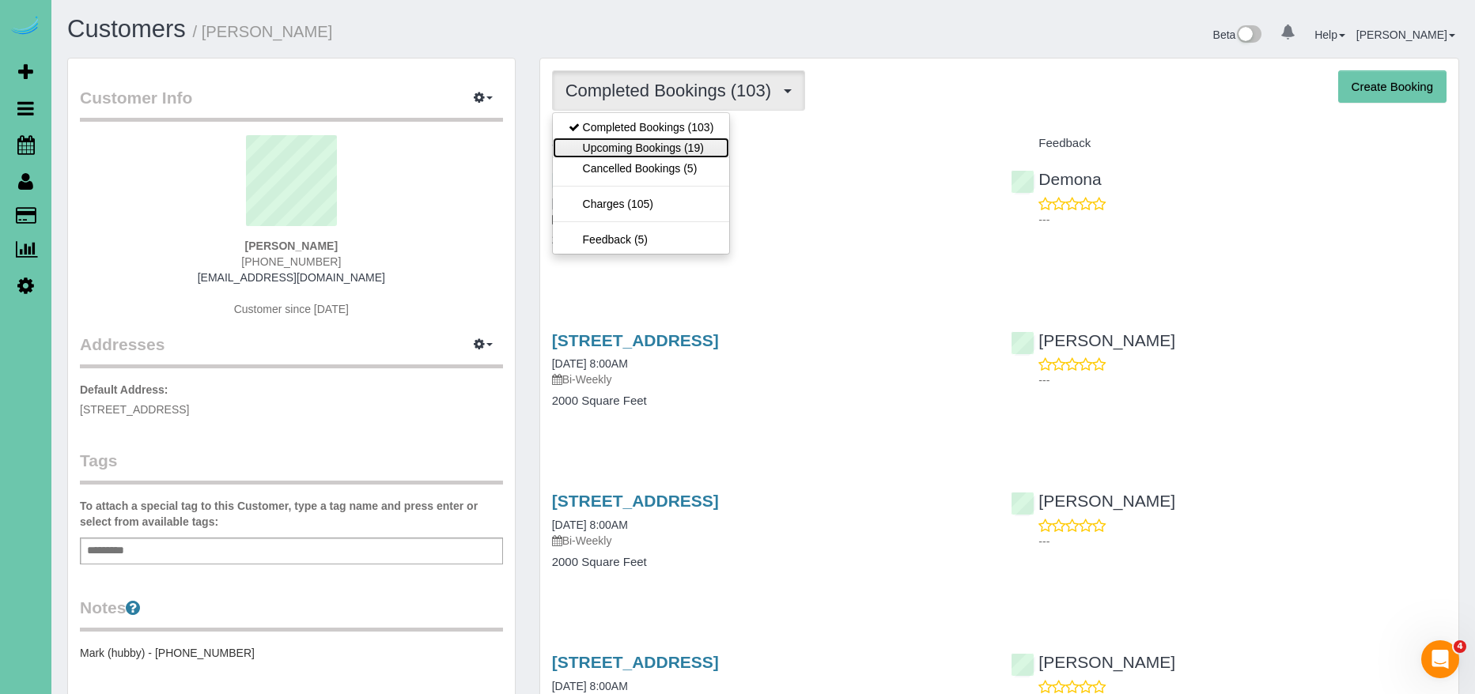
click at [668, 145] on link "Upcoming Bookings (19)" at bounding box center [641, 148] width 177 height 21
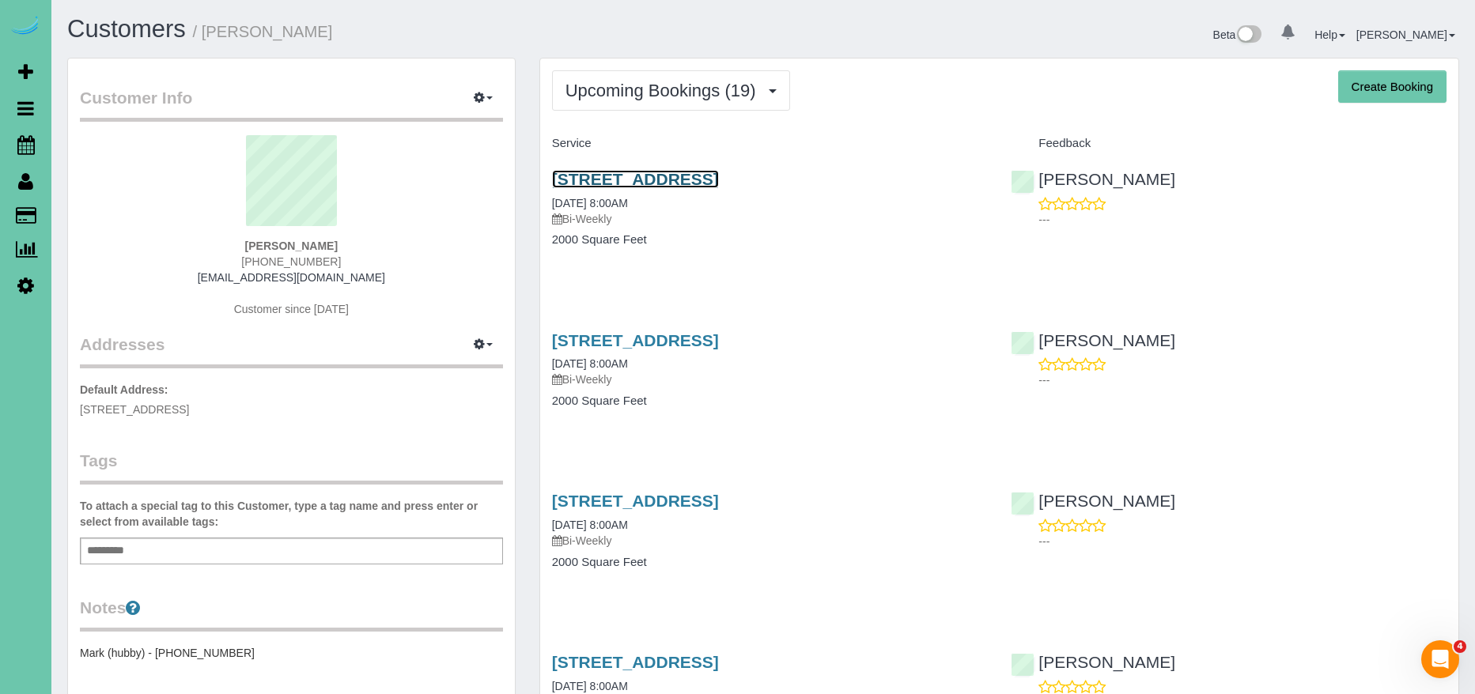
click at [719, 170] on link "[STREET_ADDRESS]" at bounding box center [635, 179] width 167 height 18
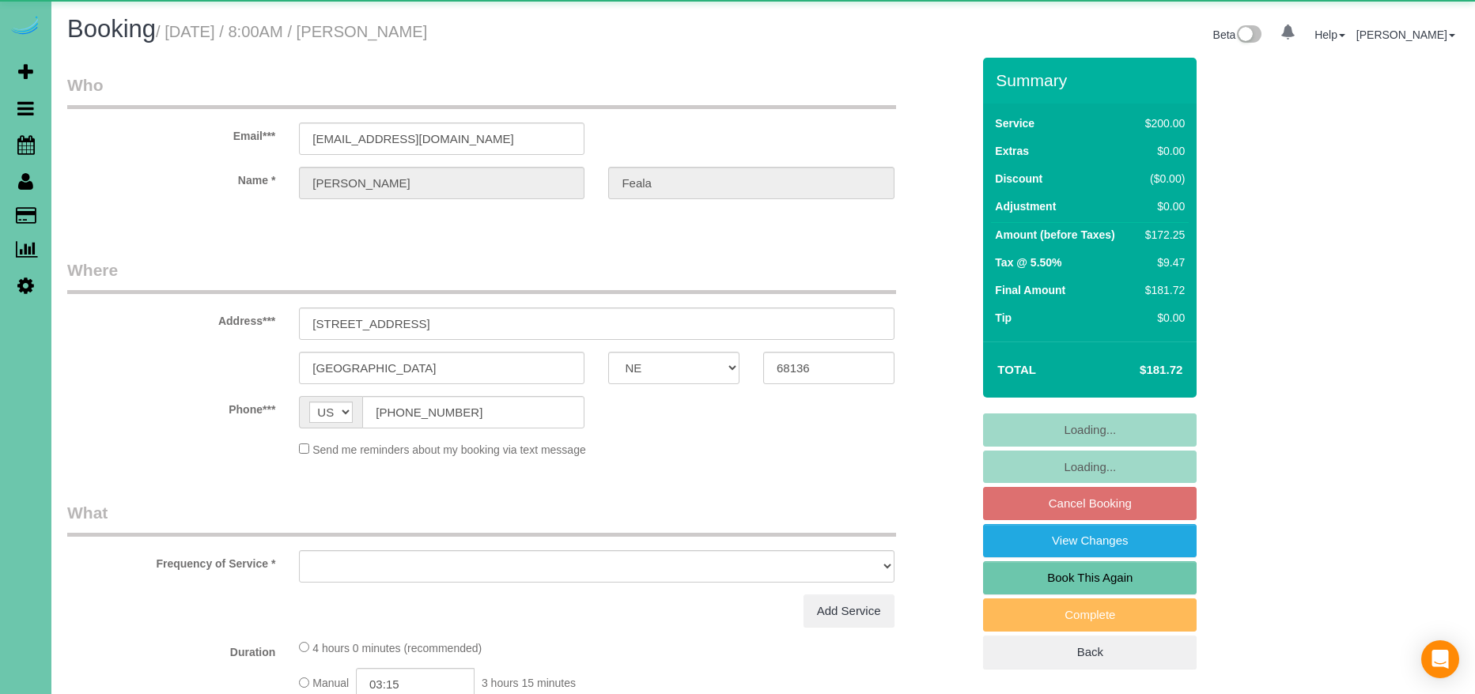
select select "NE"
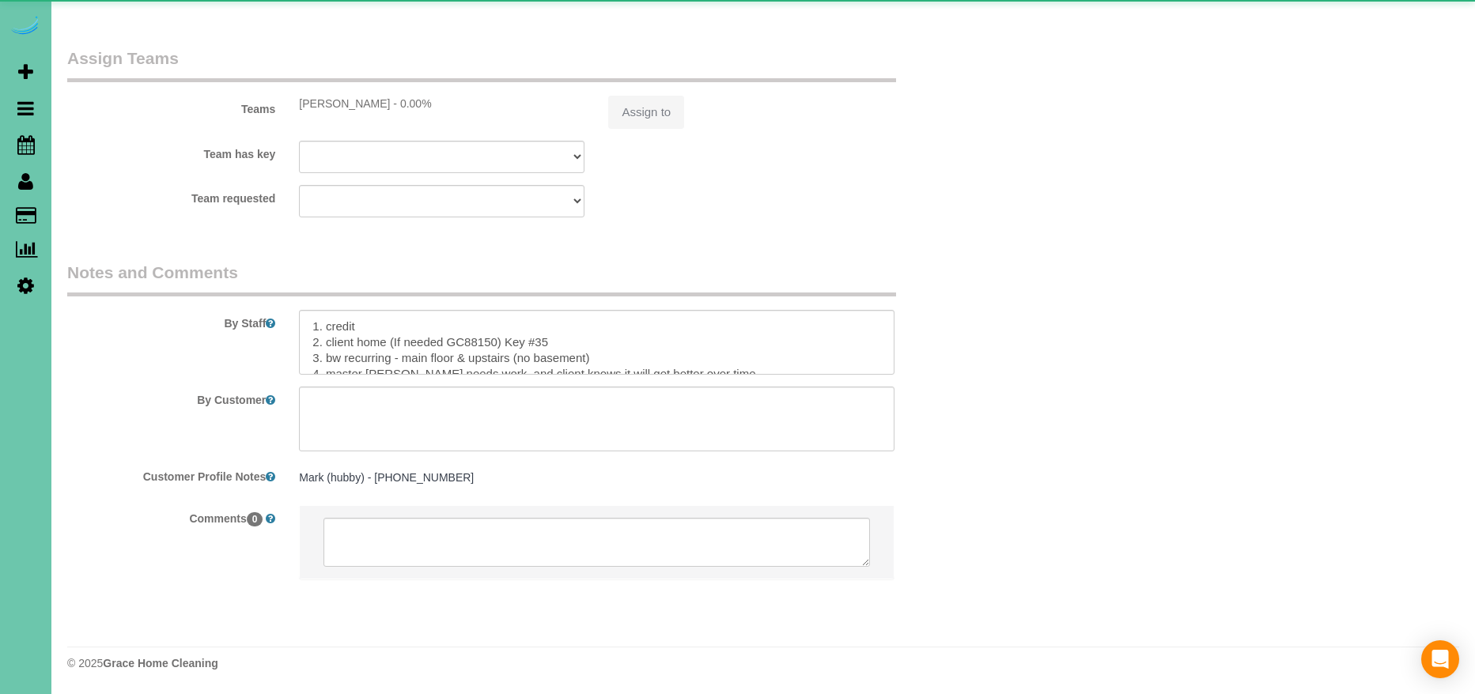
select select "object:828"
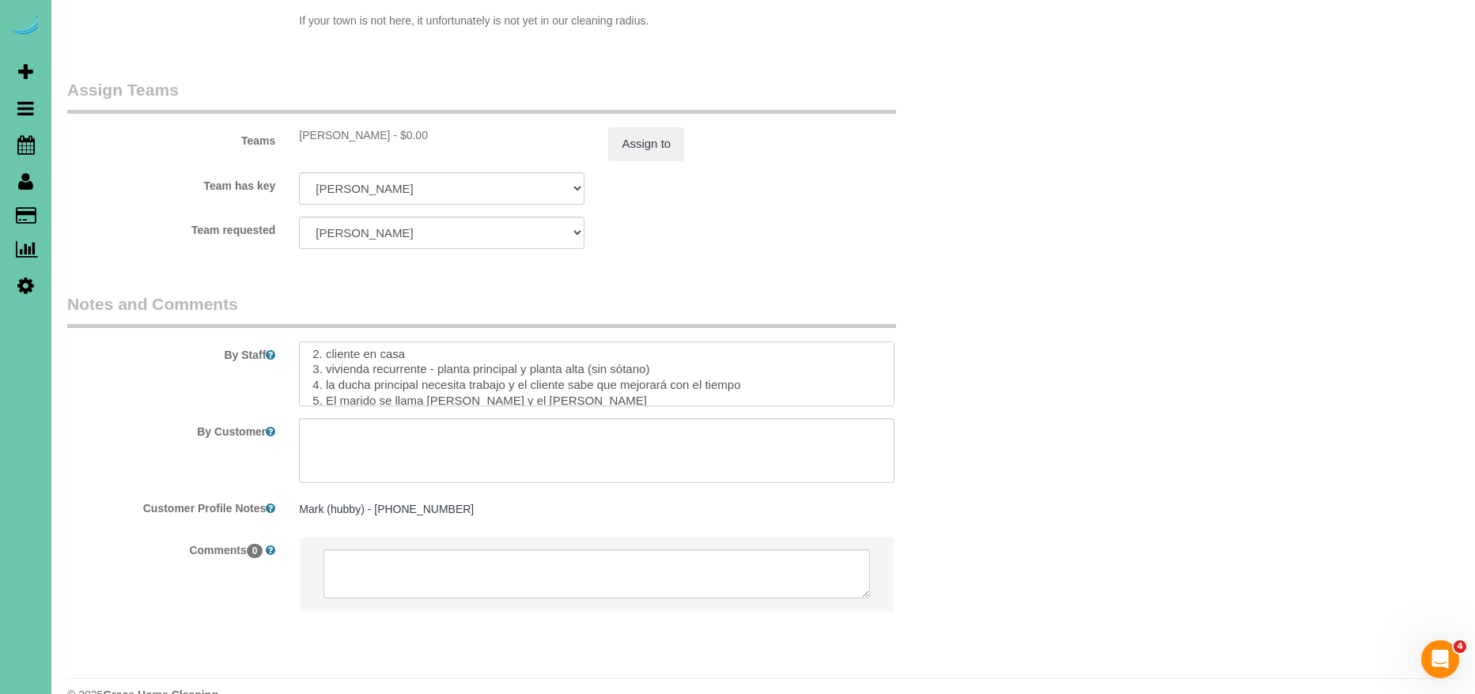
scroll to position [205, 0]
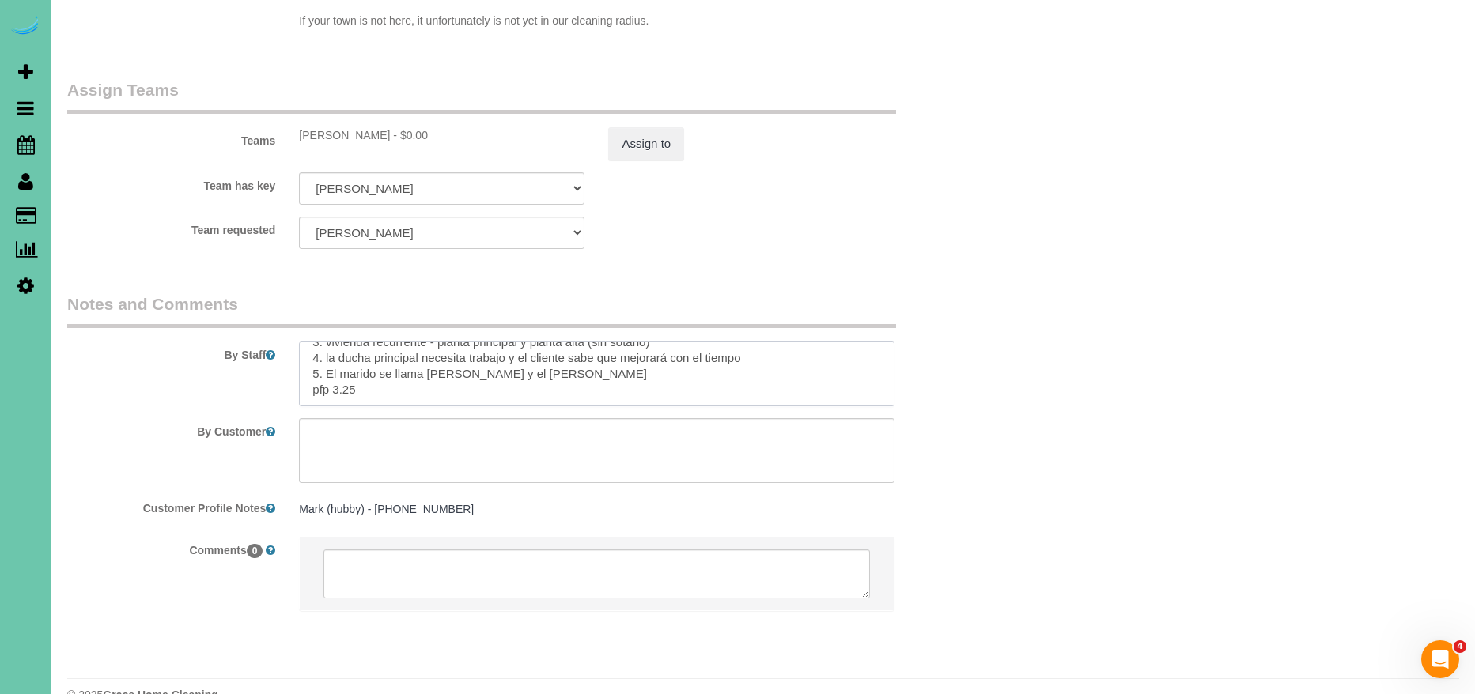
drag, startPoint x: 306, startPoint y: 323, endPoint x: 613, endPoint y: 395, distance: 315.3
click at [613, 395] on sui-booking-comments "By Staff By Customer Customer Profile Notes [PERSON_NAME] (hubby) - [PHONE_NUMB…" at bounding box center [519, 460] width 904 height 334
